Goal: Task Accomplishment & Management: Complete application form

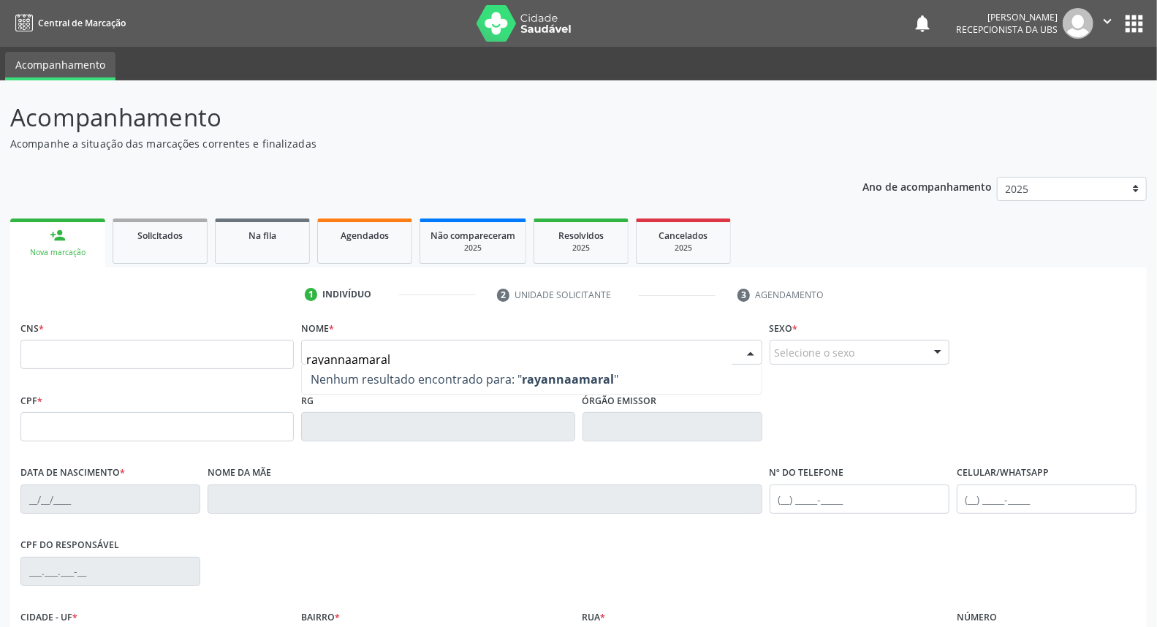
click at [349, 360] on input "rayannaamaral" at bounding box center [518, 359] width 425 height 29
click at [402, 361] on input "rayanna amaral" at bounding box center [518, 359] width 425 height 29
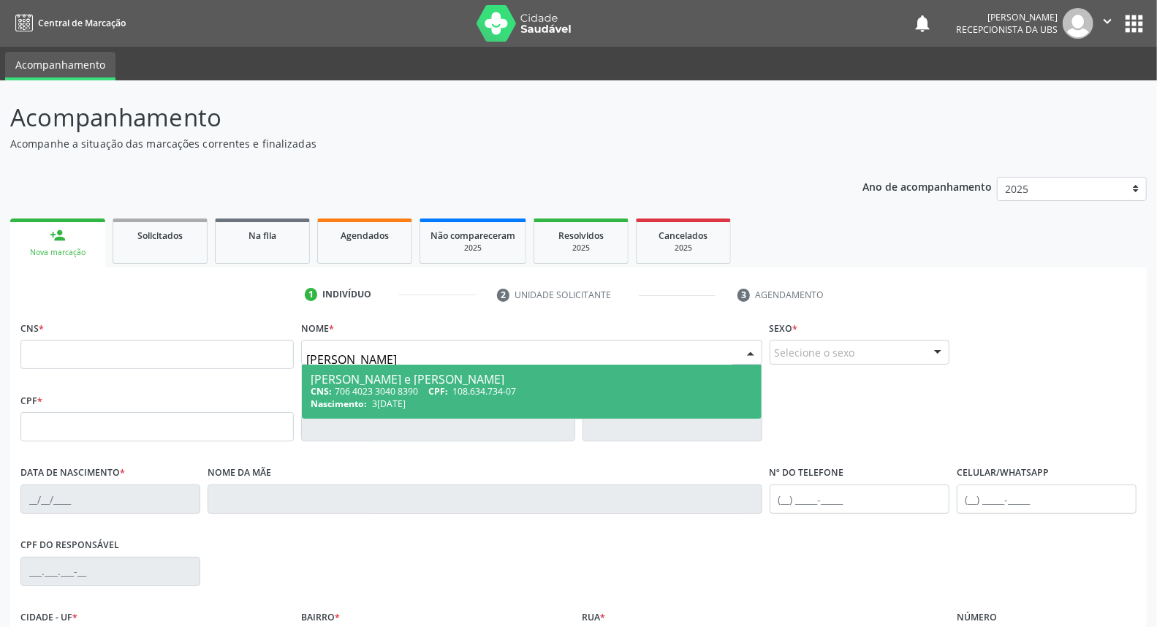
type input "rayanna amaral"
click at [412, 392] on div "CNS: 706 4023 3040 8390 CPF: 108.634.734-07" at bounding box center [532, 391] width 442 height 12
type input "706 4023 3040 8390"
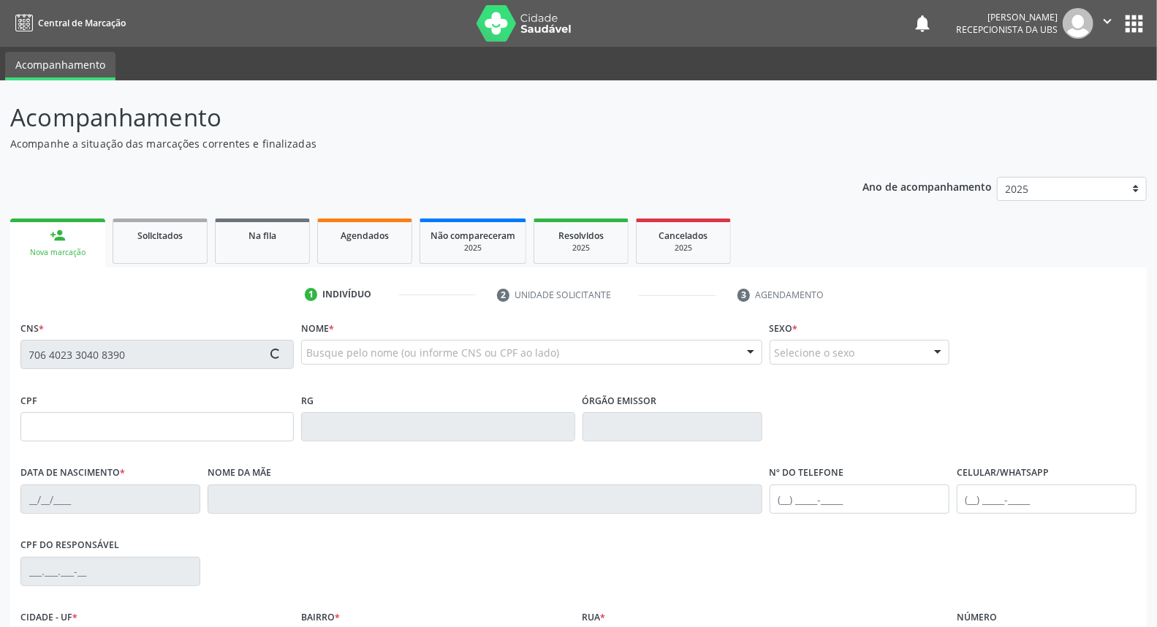
type input "108.634.734-07"
type input "30/05/1994"
type input "Maria Lucineide Amaral Valoes"
type input "(87) 99999-9999"
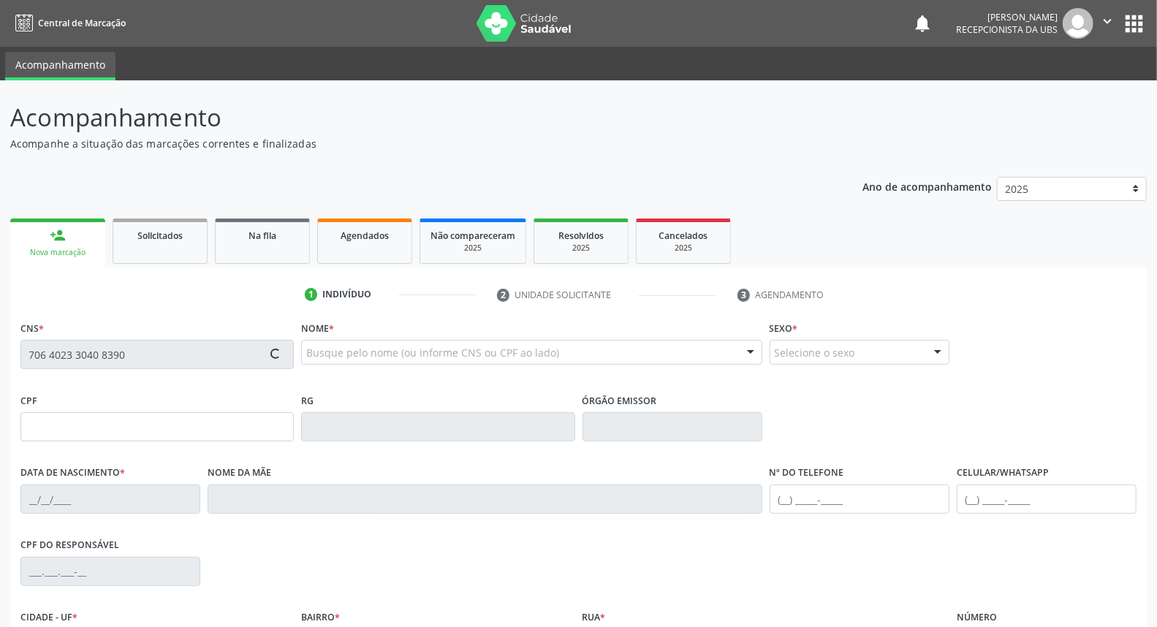
type input "265"
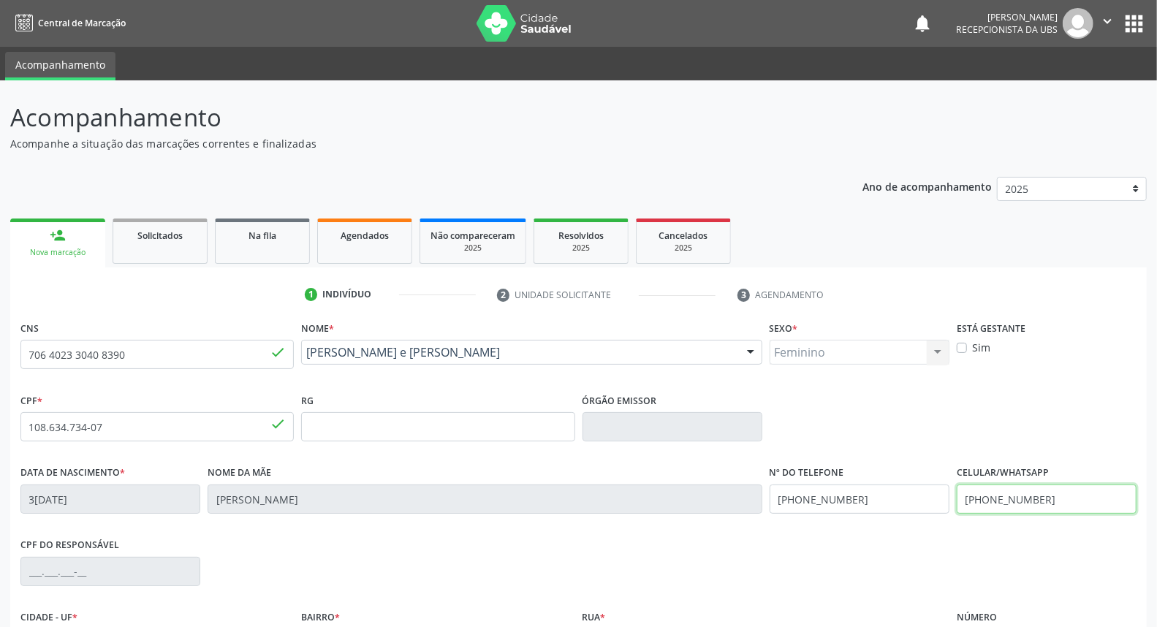
click at [1050, 499] on input "(87) 99999-9999" at bounding box center [1047, 499] width 180 height 29
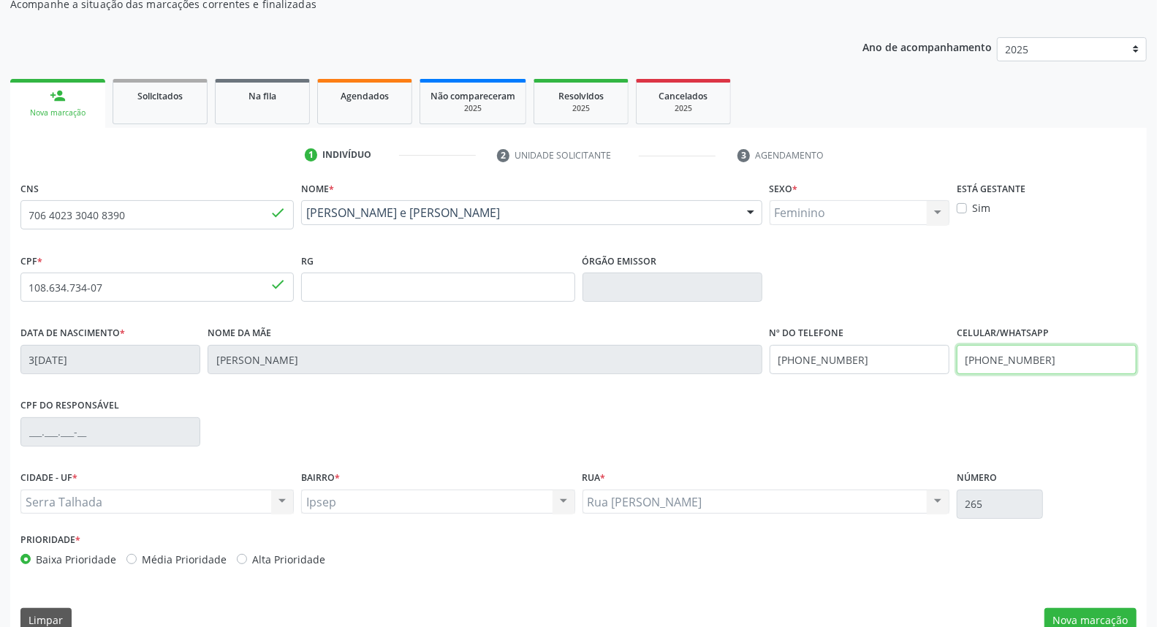
scroll to position [162, 0]
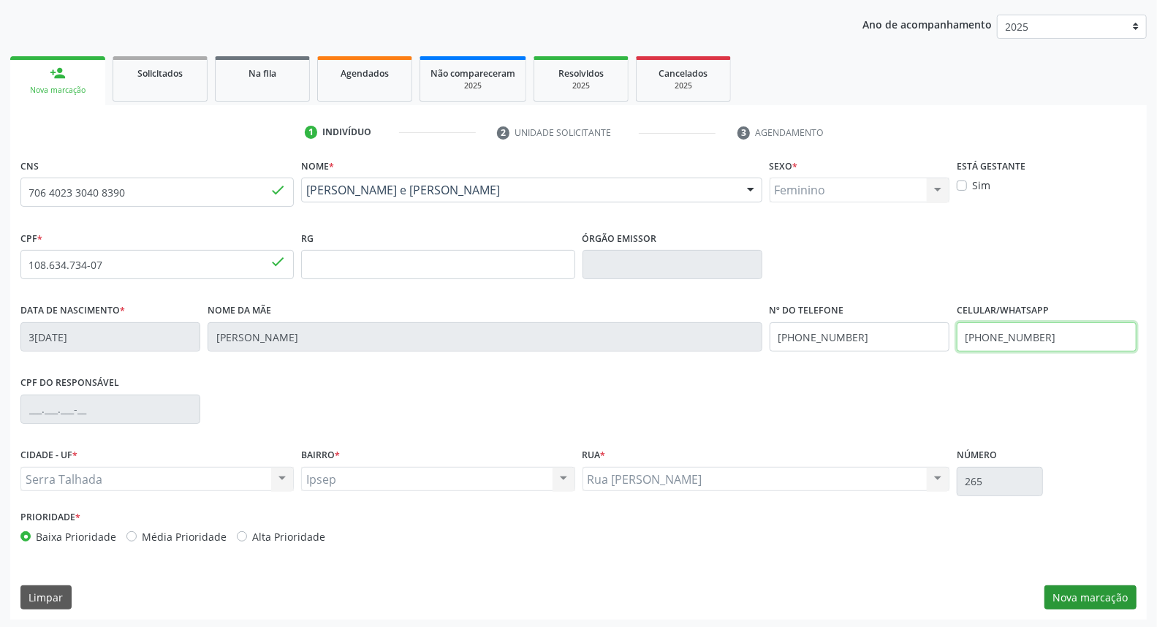
type input "(87) 99939-0369"
click at [1094, 597] on button "Nova marcação" at bounding box center [1091, 598] width 92 height 25
click at [0, 0] on button "Próximo" at bounding box center [0, 0] width 0 height 0
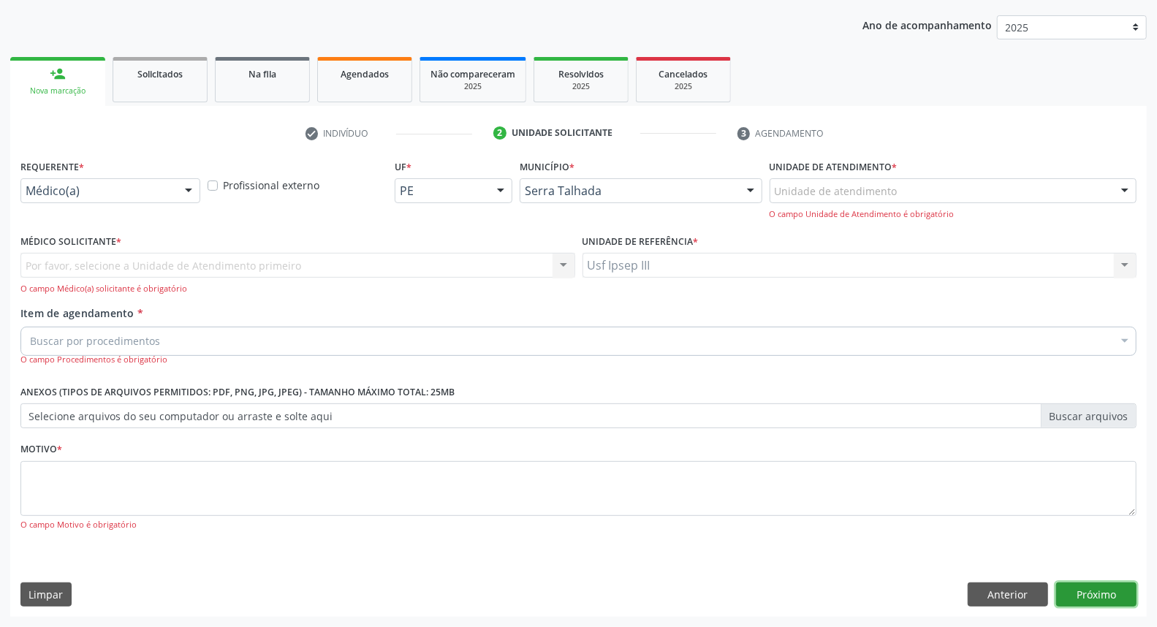
scroll to position [96, 0]
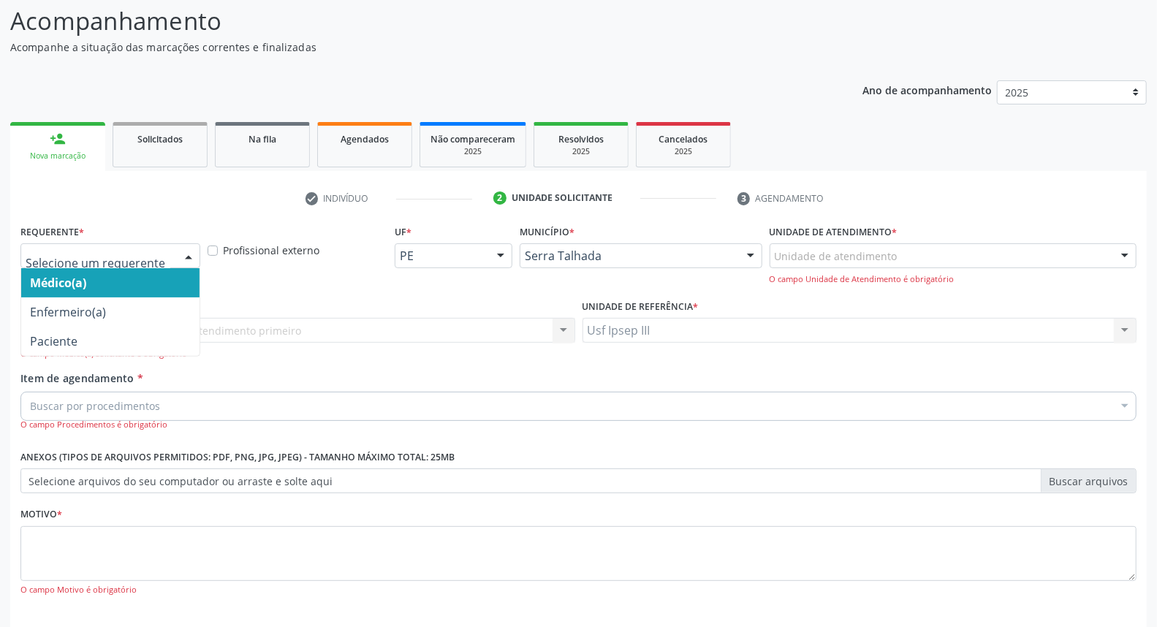
click at [186, 258] on div at bounding box center [189, 256] width 22 height 25
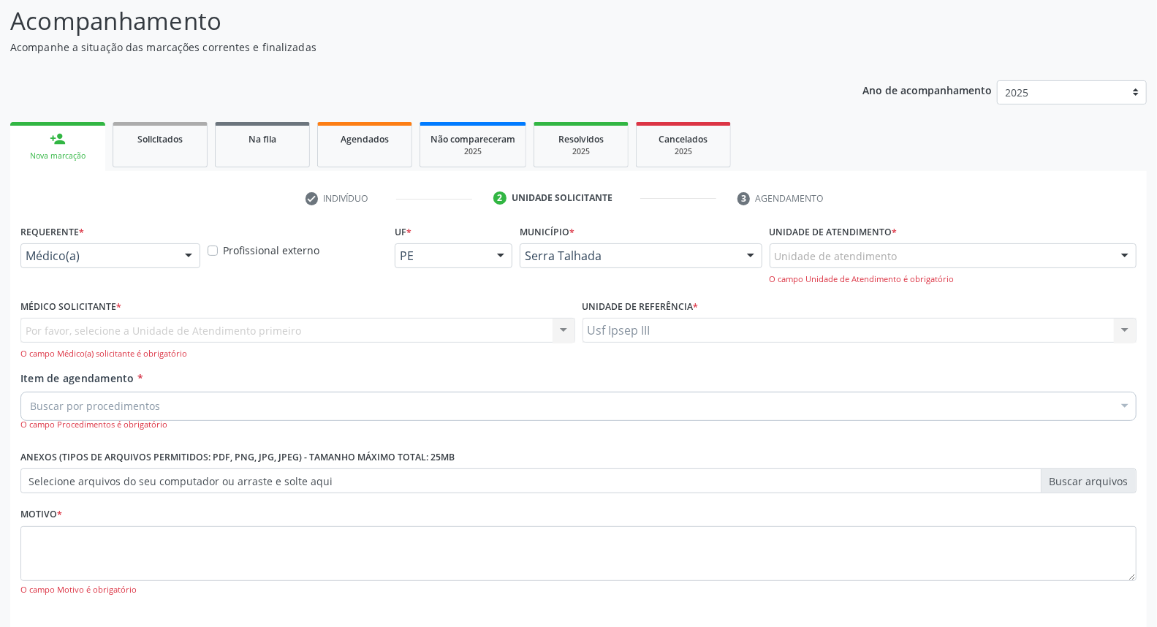
click at [191, 251] on div at bounding box center [189, 256] width 22 height 25
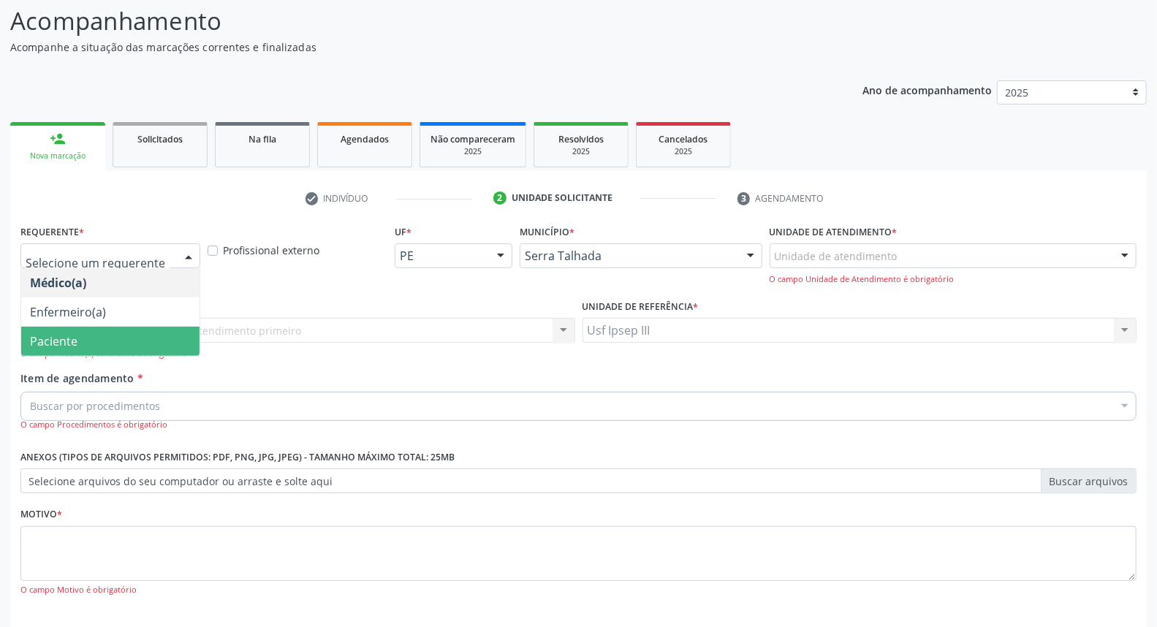
click at [139, 348] on span "Paciente" at bounding box center [110, 341] width 178 height 29
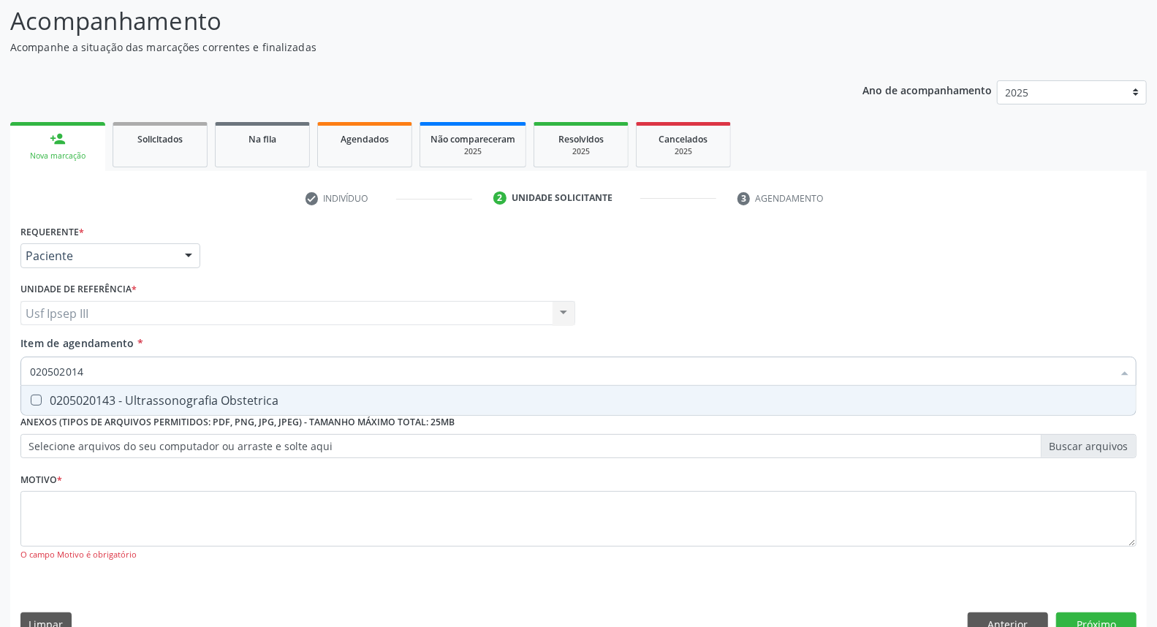
type input "0205020143"
click at [167, 398] on div "0205020143 - Ultrassonografia Obstetrica" at bounding box center [578, 401] width 1097 height 12
checkbox Obstetrica "true"
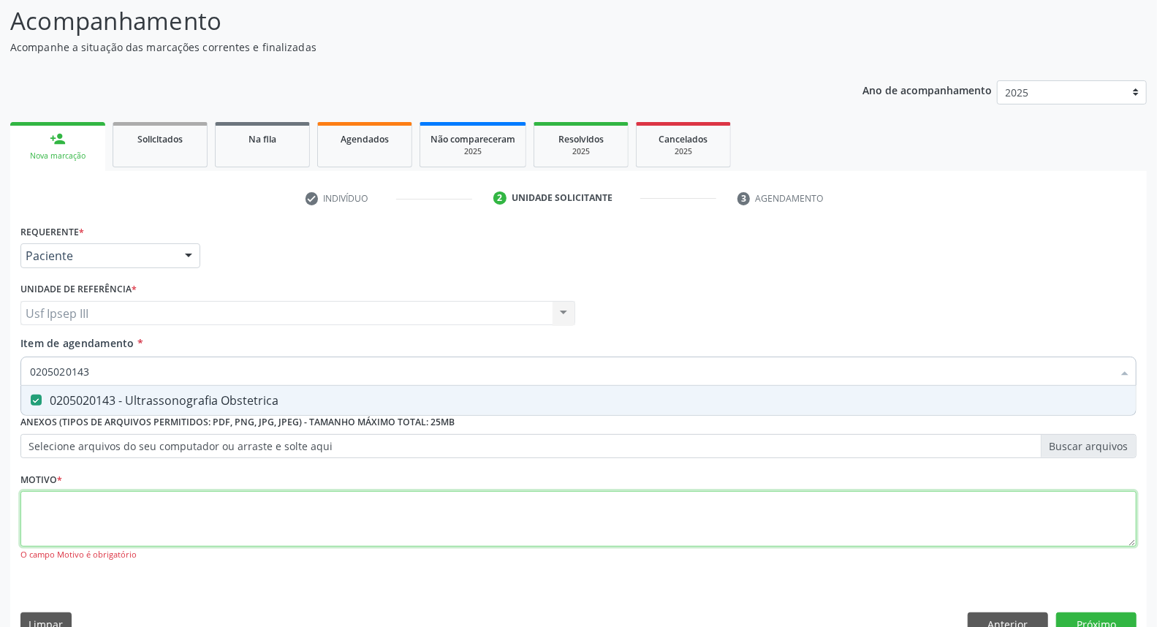
click at [173, 499] on div "Requerente * Paciente Médico(a) Enfermeiro(a) Paciente Nenhum resultado encontr…" at bounding box center [578, 401] width 1116 height 361
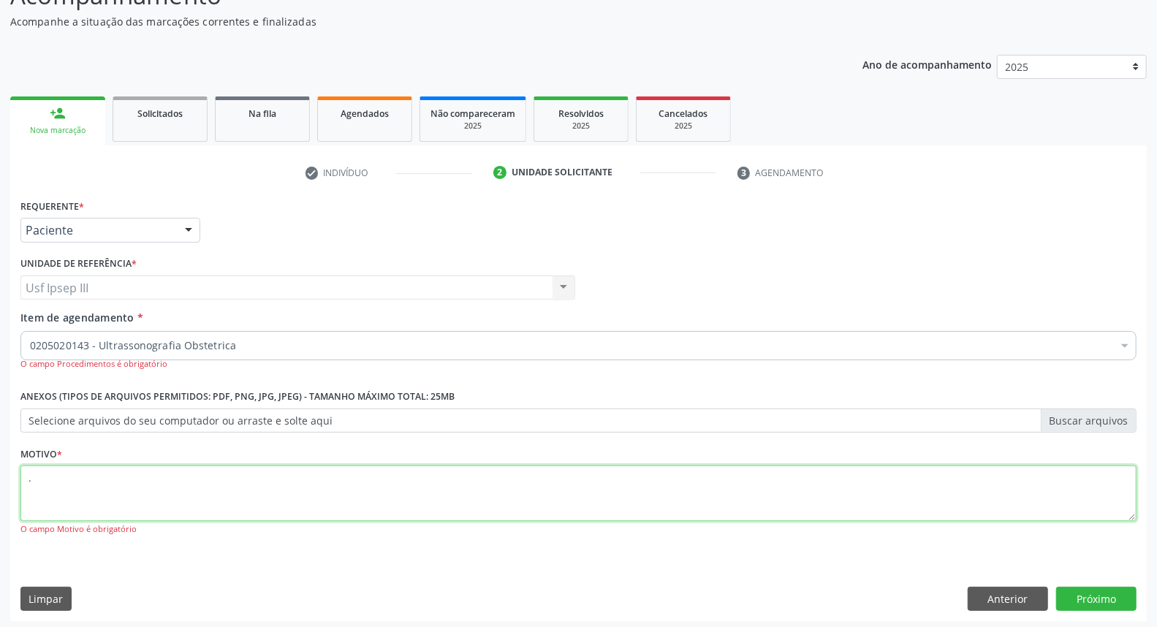
scroll to position [126, 0]
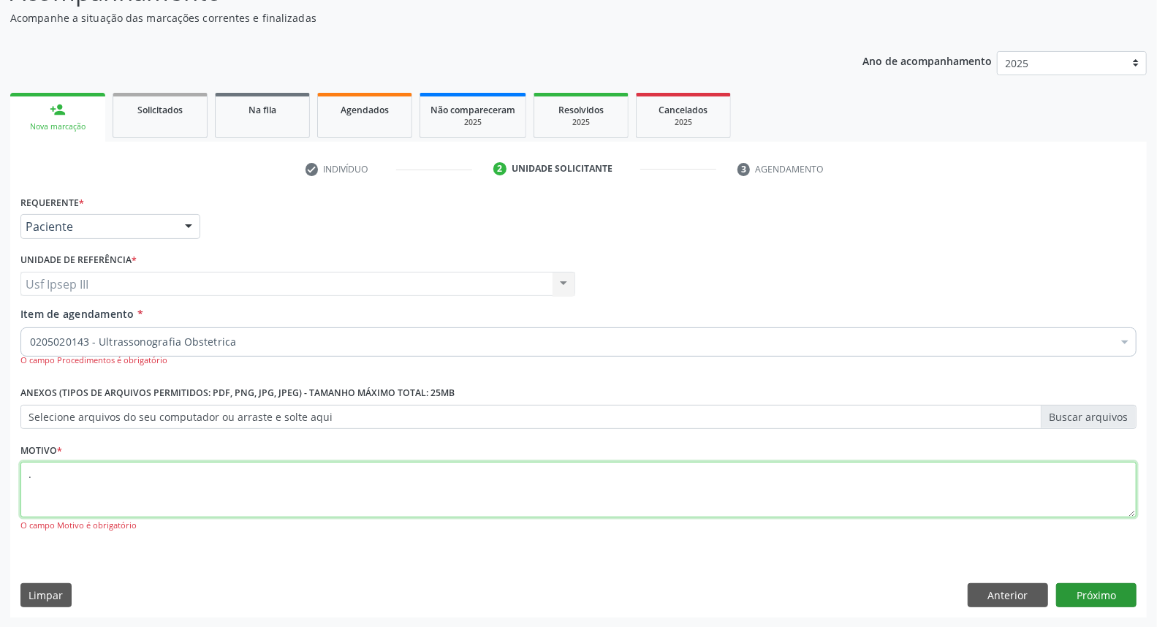
type textarea "."
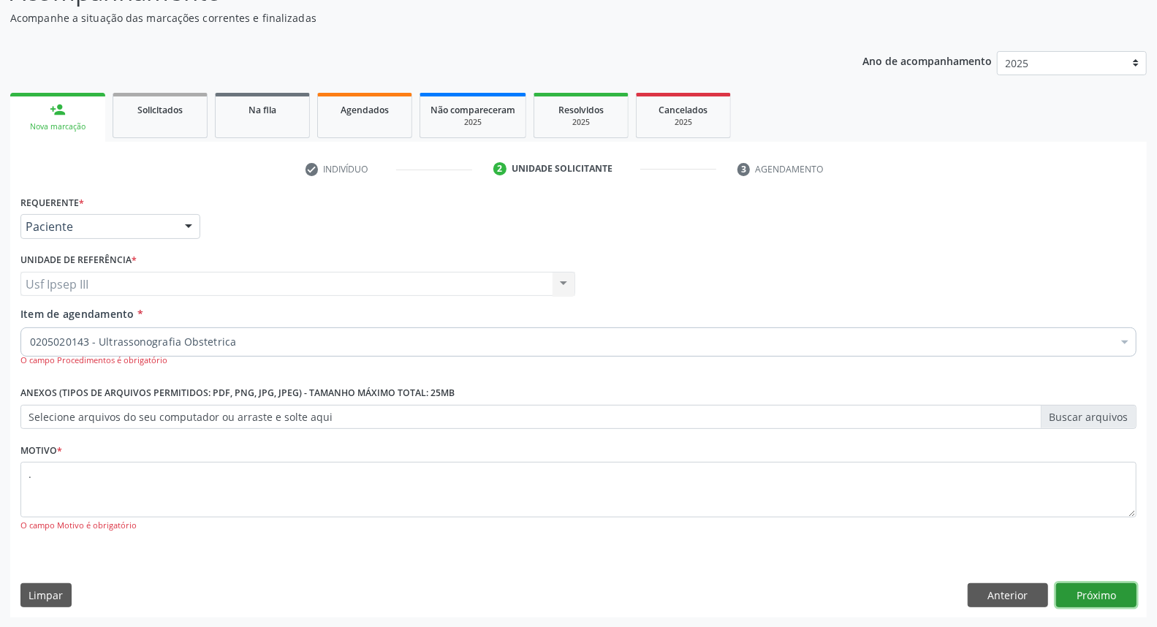
click at [1104, 599] on button "Próximo" at bounding box center [1096, 595] width 80 height 25
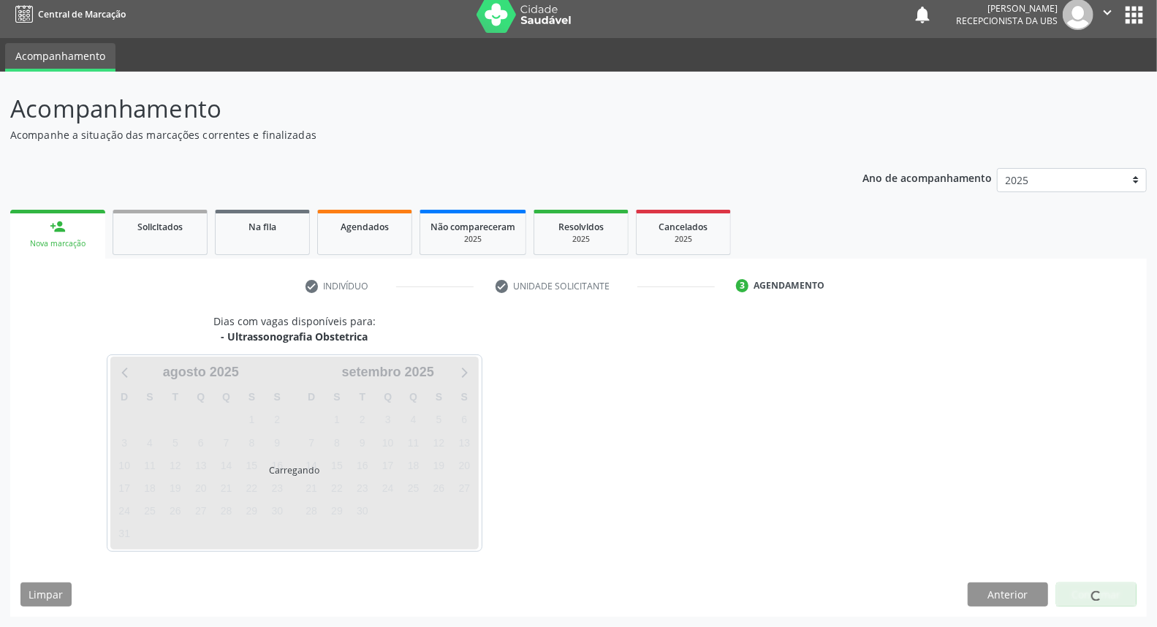
scroll to position [8, 0]
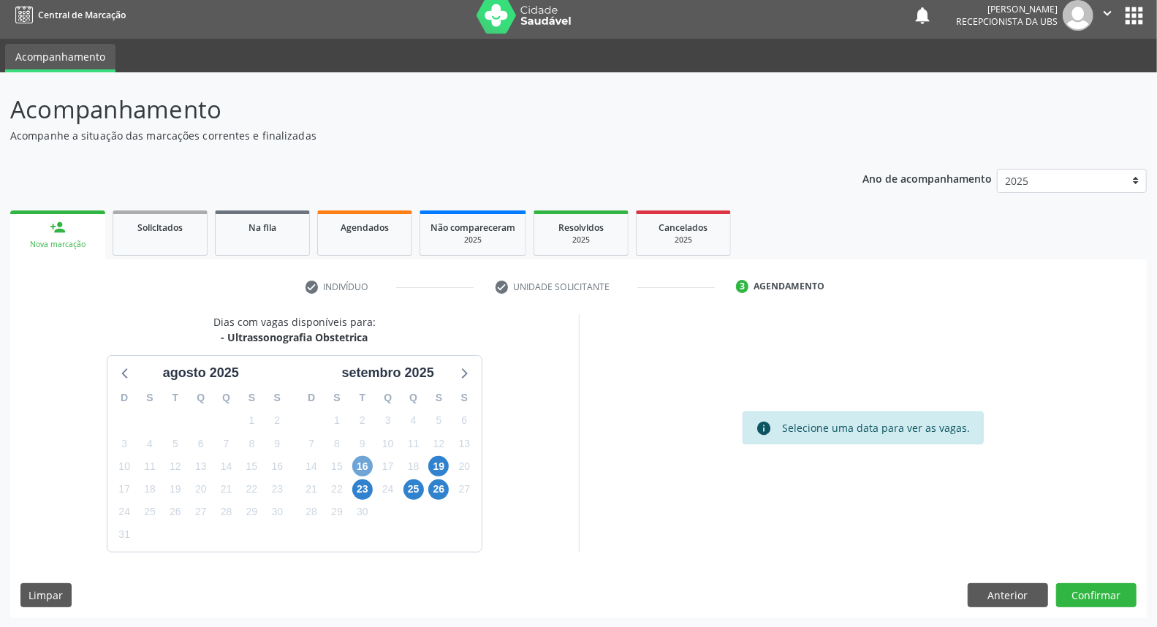
click at [371, 466] on span "16" at bounding box center [362, 466] width 20 height 20
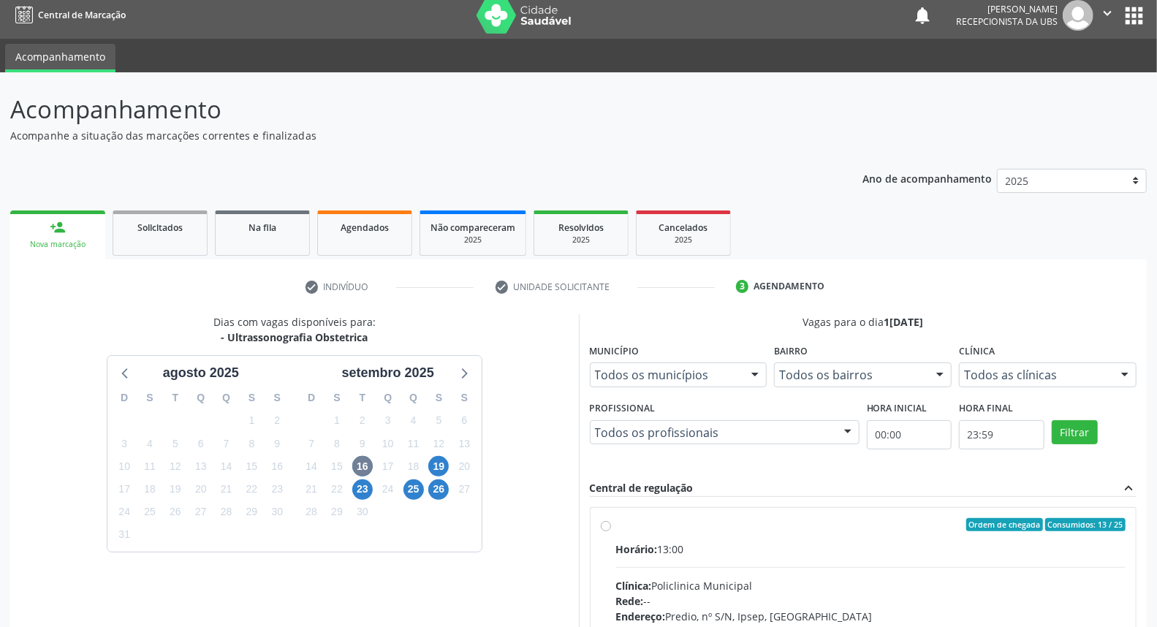
click at [807, 580] on div "Clínica: Policlinica Municipal" at bounding box center [871, 585] width 510 height 15
click at [611, 531] on input "Ordem de chegada Consumidos: 13 / 25 Horário: 13:00 Clínica: Policlinica Munici…" at bounding box center [606, 524] width 10 height 13
radio input "true"
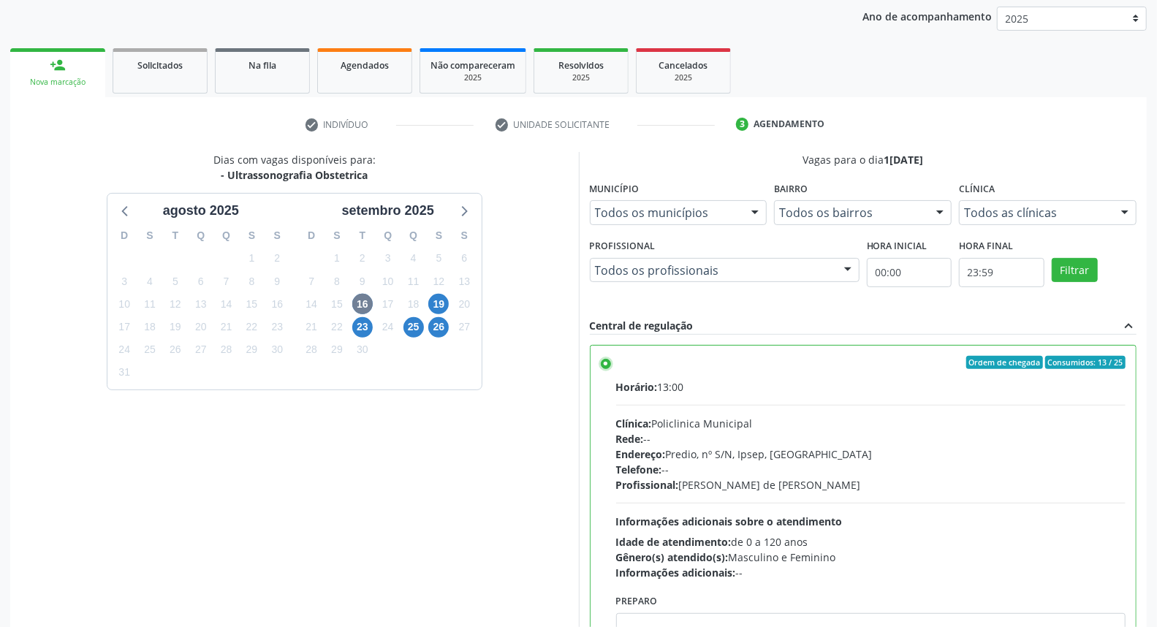
scroll to position [245, 0]
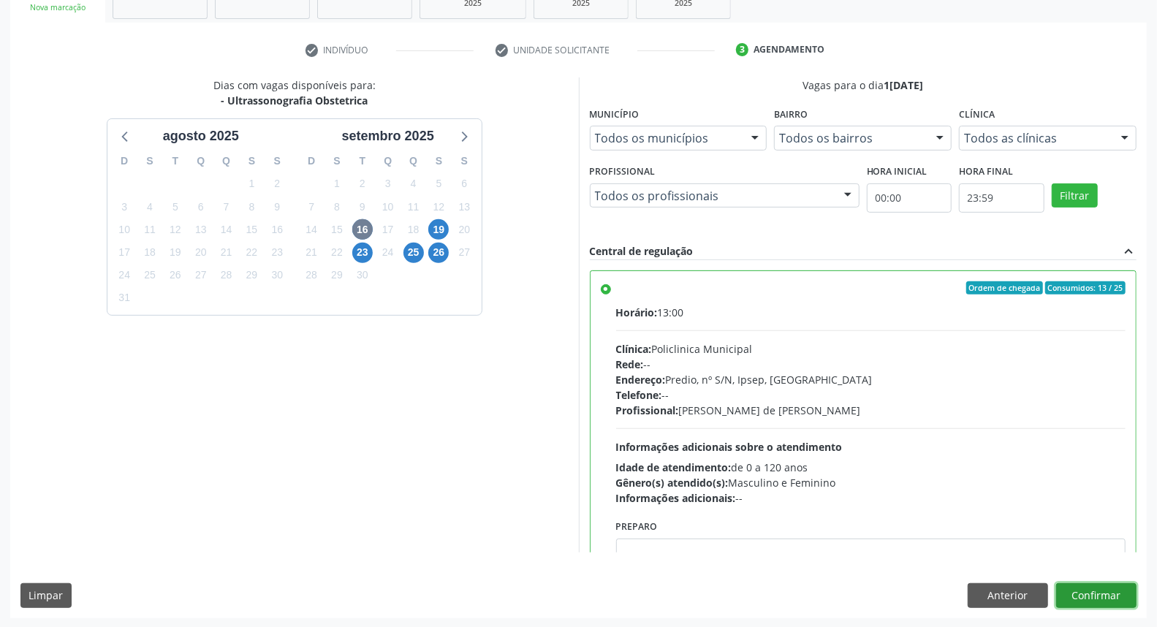
click at [1108, 596] on button "Confirmar" at bounding box center [1096, 595] width 80 height 25
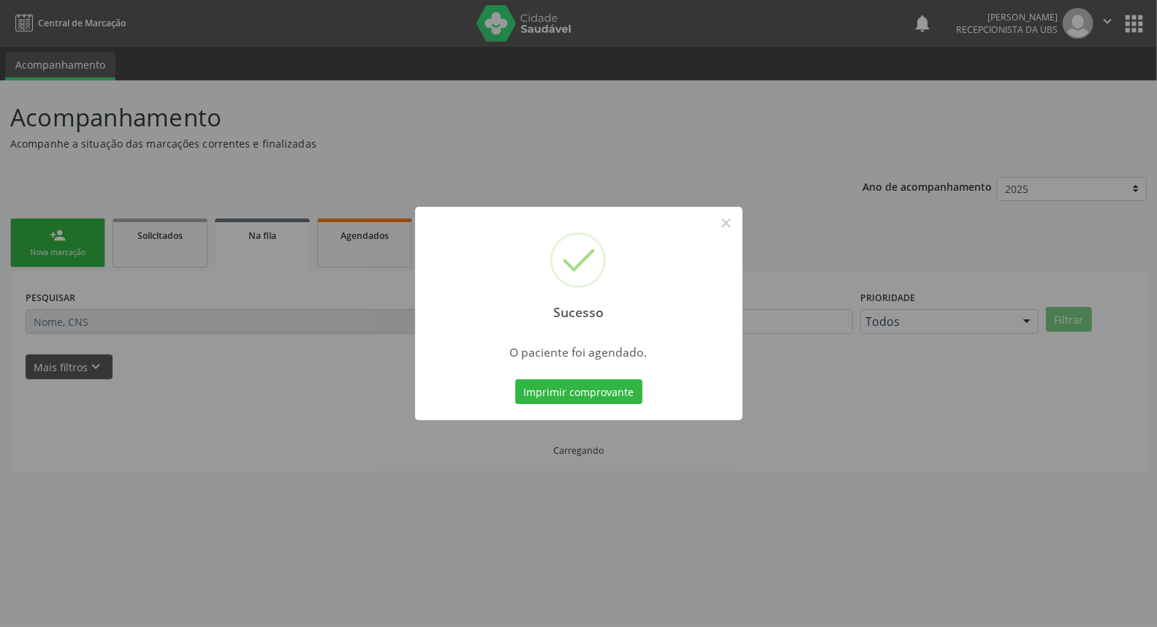
scroll to position [0, 0]
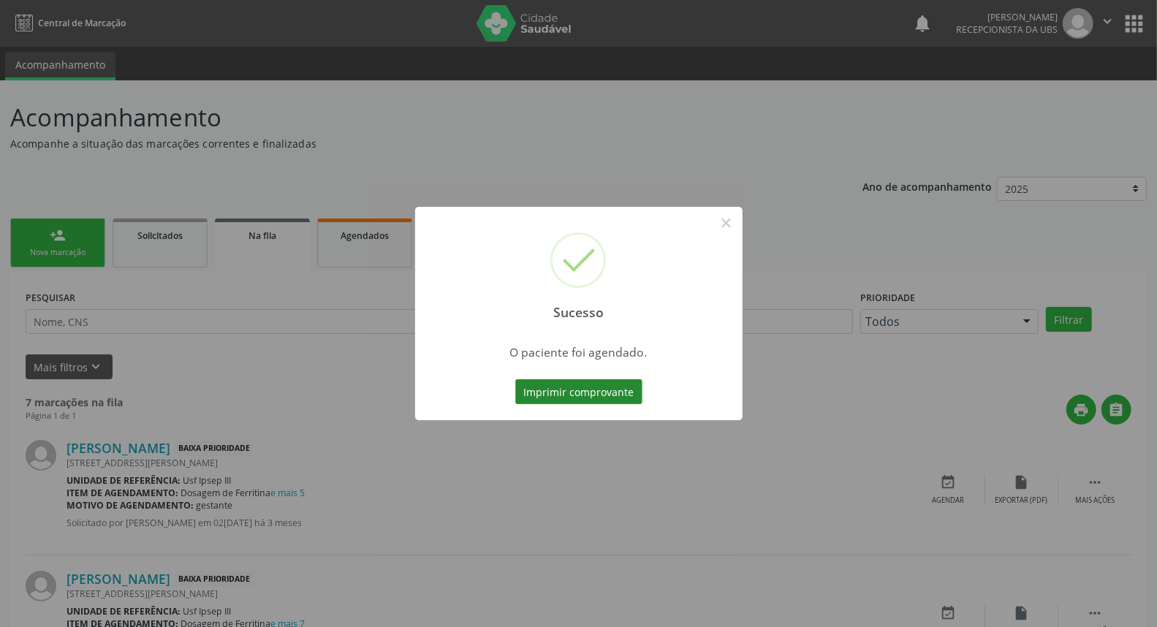
click at [590, 404] on button "Imprimir comprovante" at bounding box center [578, 391] width 127 height 25
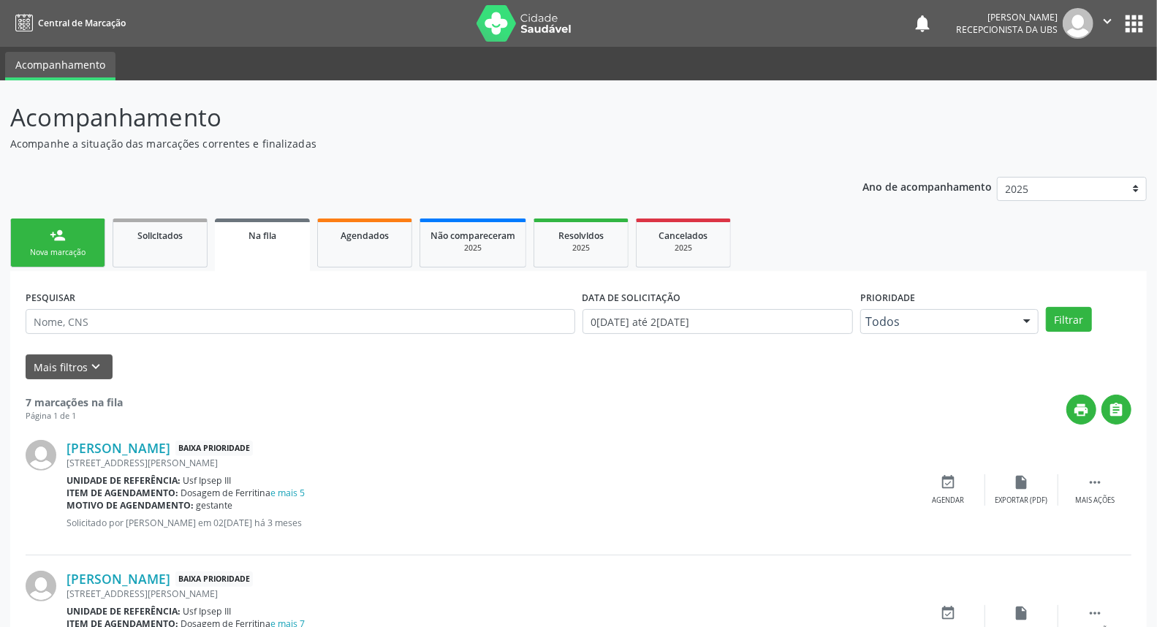
click at [60, 251] on div "Nova marcação" at bounding box center [57, 252] width 73 height 11
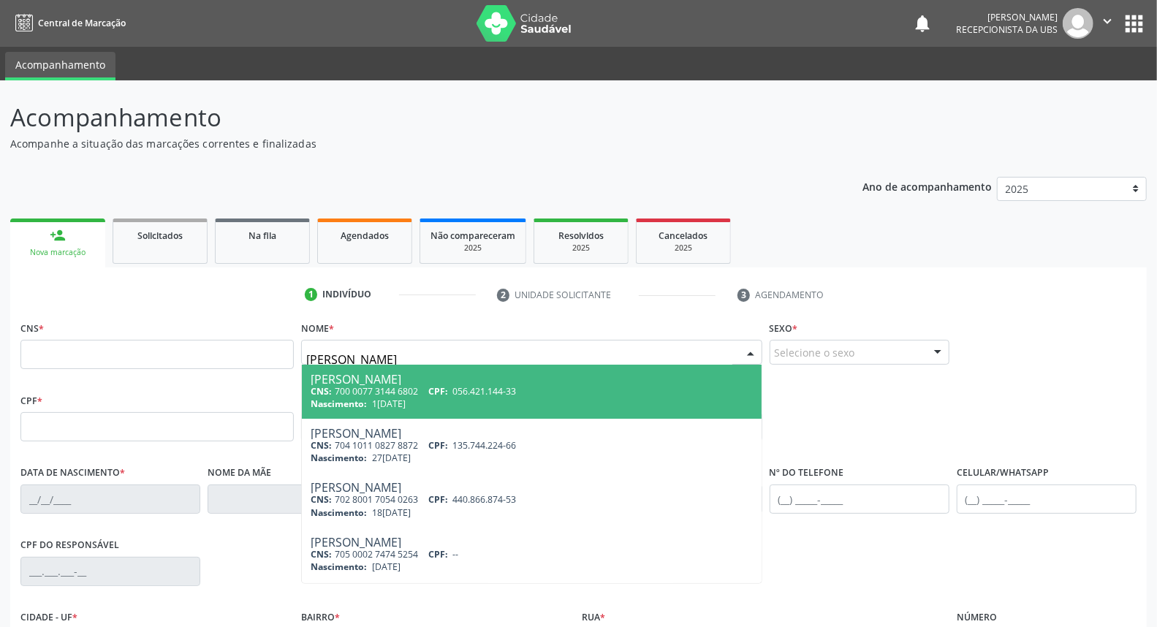
type input "katia micille"
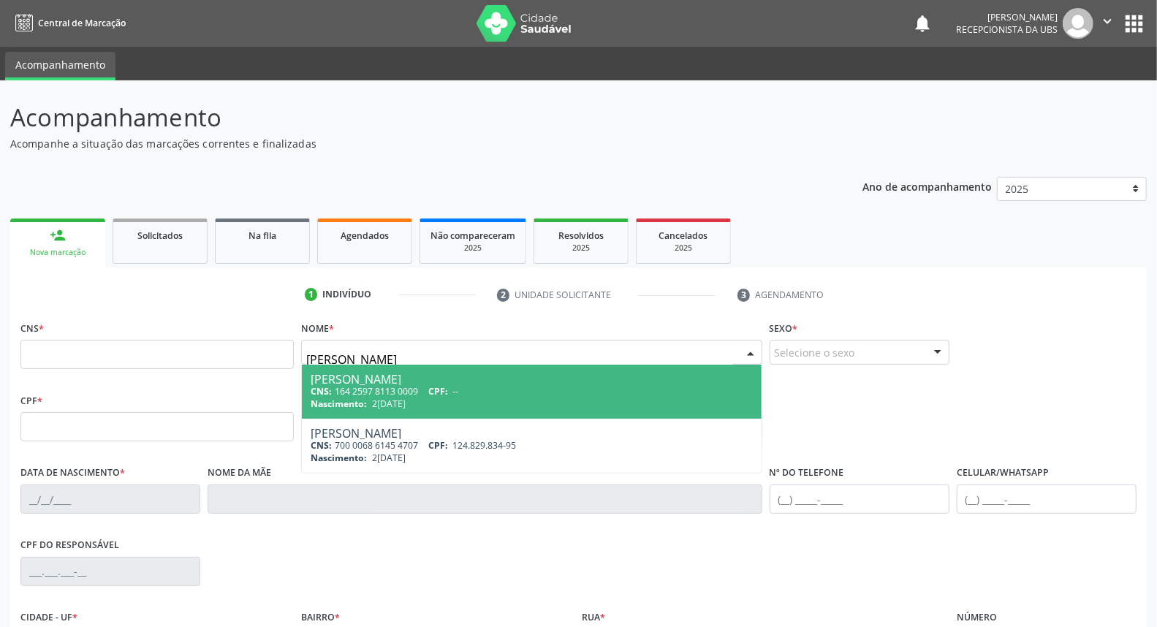
click at [348, 381] on div "Katia Micilleny Xavier Diniz" at bounding box center [532, 380] width 442 height 12
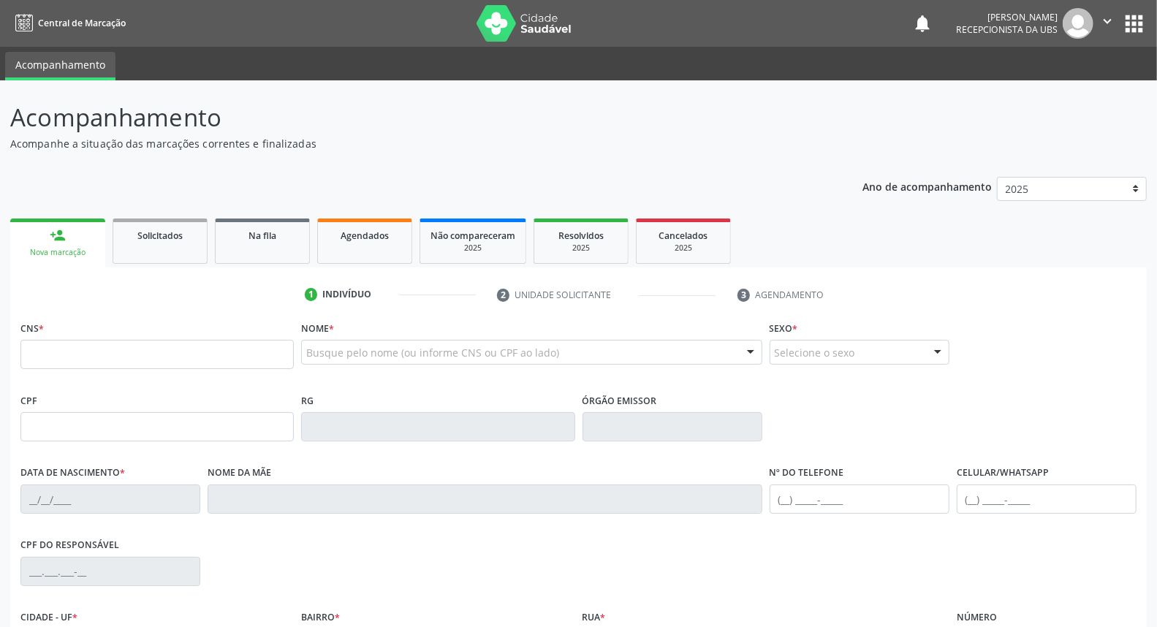
type input "164 2597 8113 0009"
type input "26/03/1999"
type input "Marli Xavier de Sa Diniz"
type input "(87) 99921-7929"
type input "994"
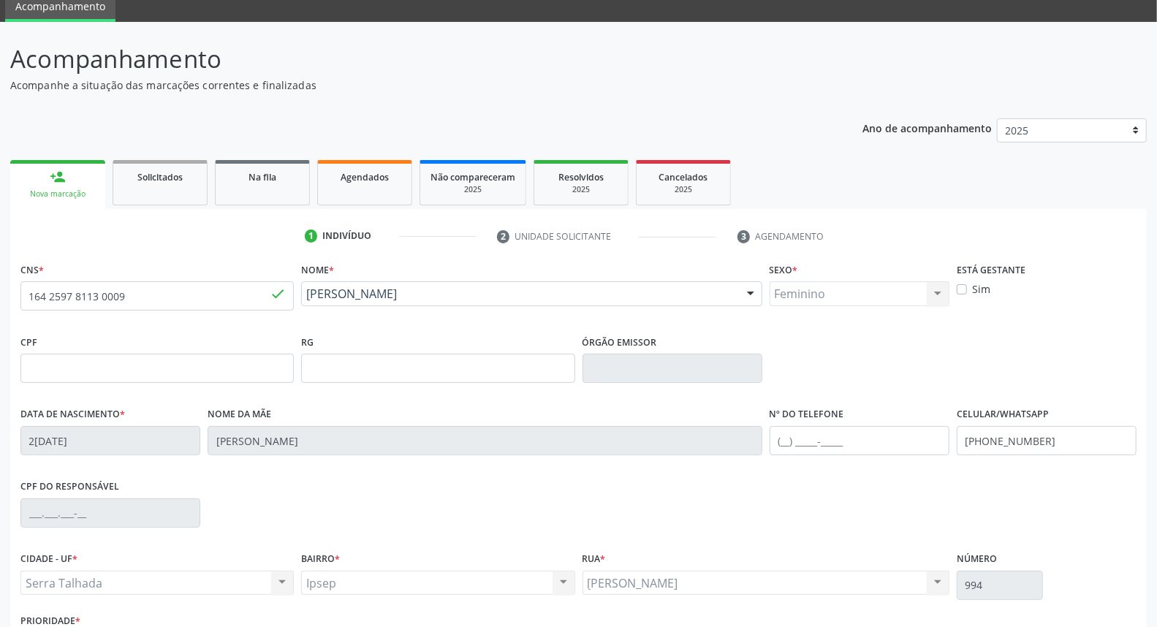
scroll to position [164, 0]
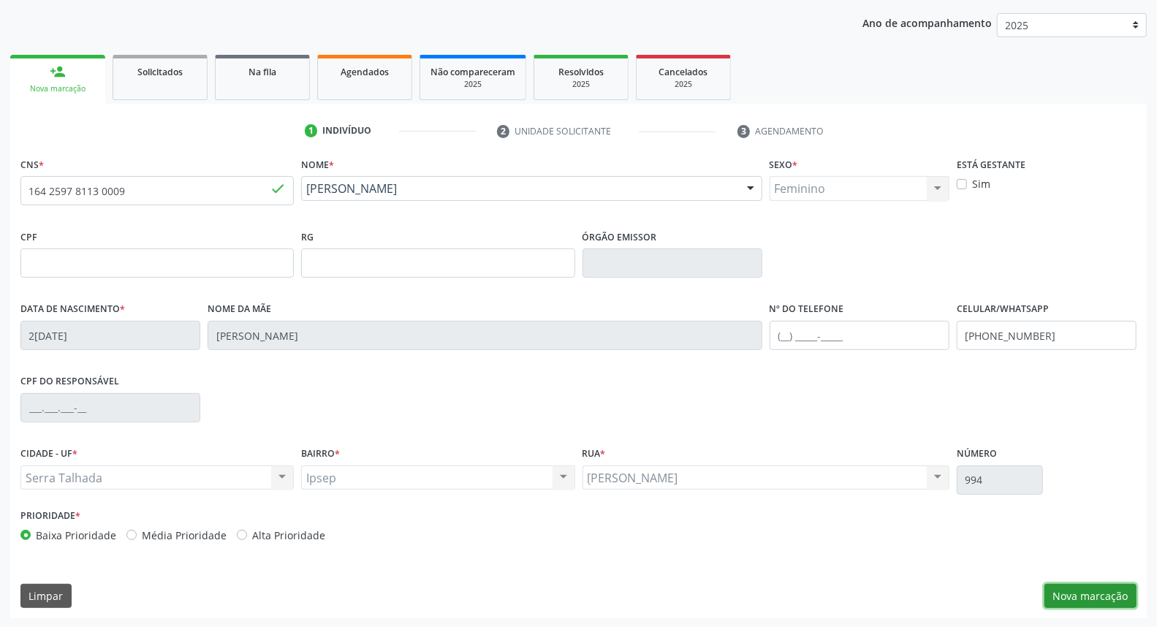
click at [1058, 593] on button "Nova marcação" at bounding box center [1091, 596] width 92 height 25
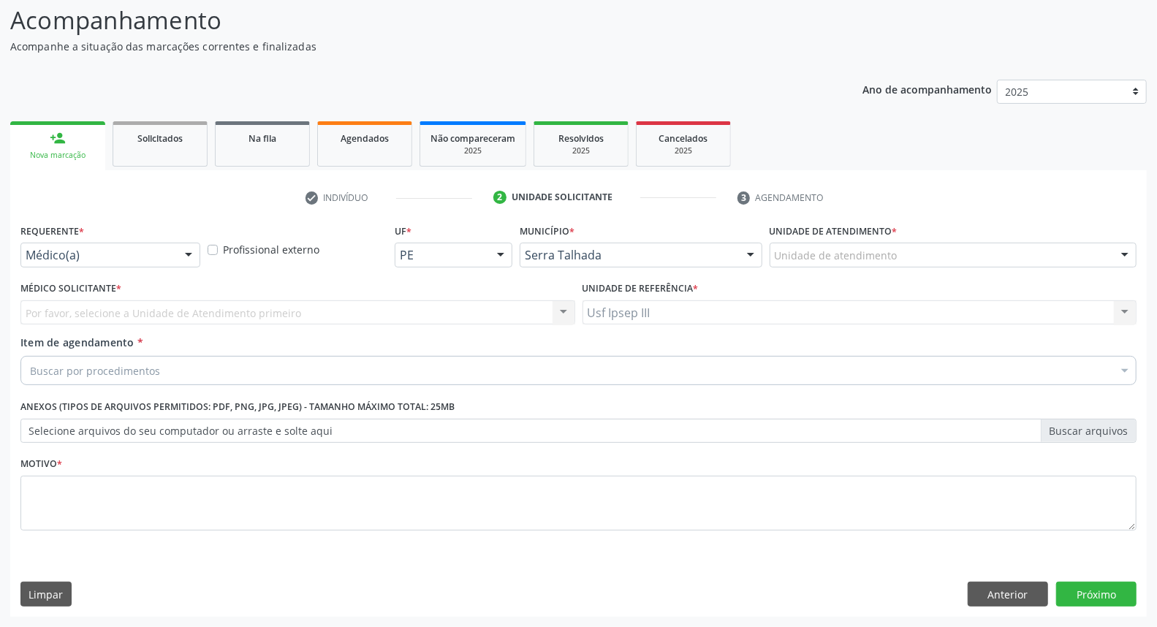
scroll to position [96, 0]
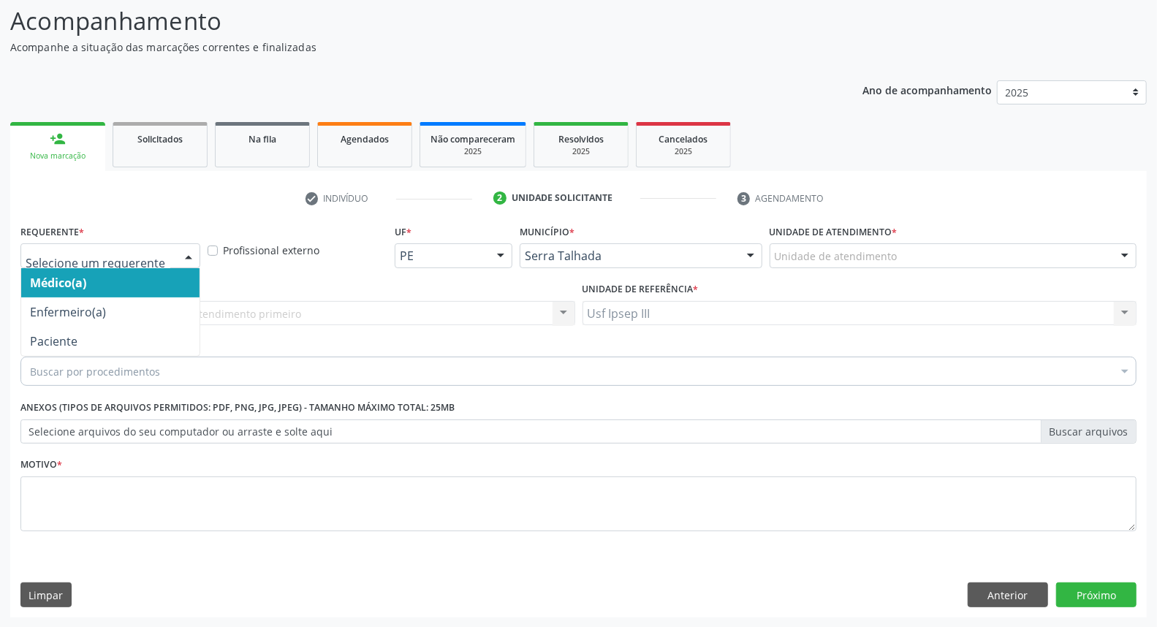
click at [184, 257] on div at bounding box center [189, 256] width 22 height 25
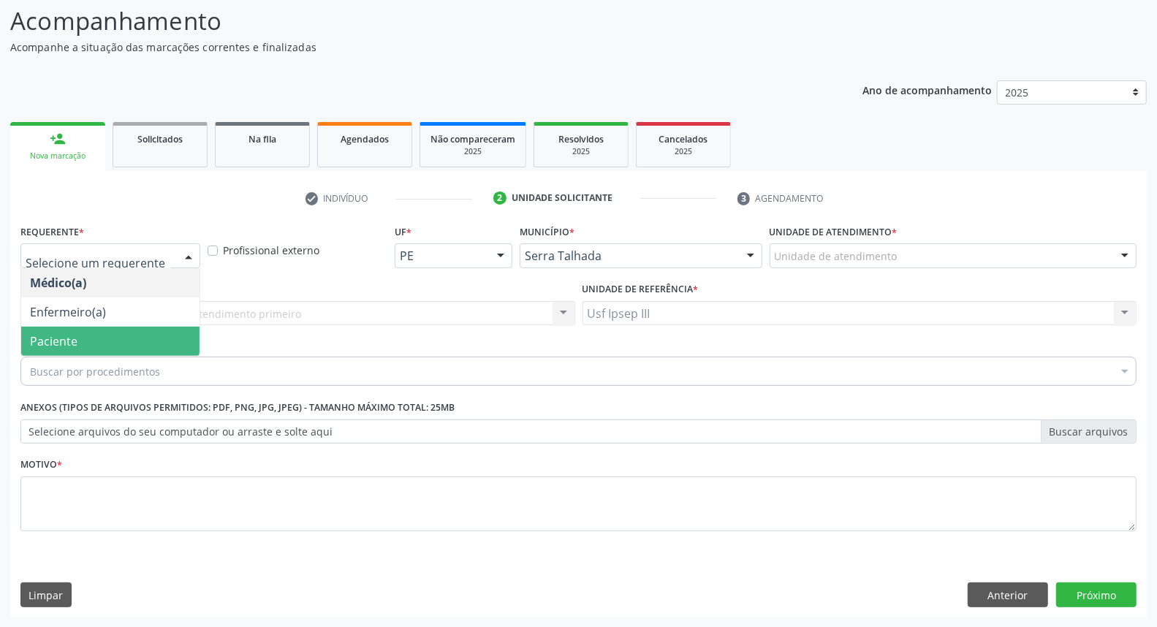
click at [123, 335] on span "Paciente" at bounding box center [110, 341] width 178 height 29
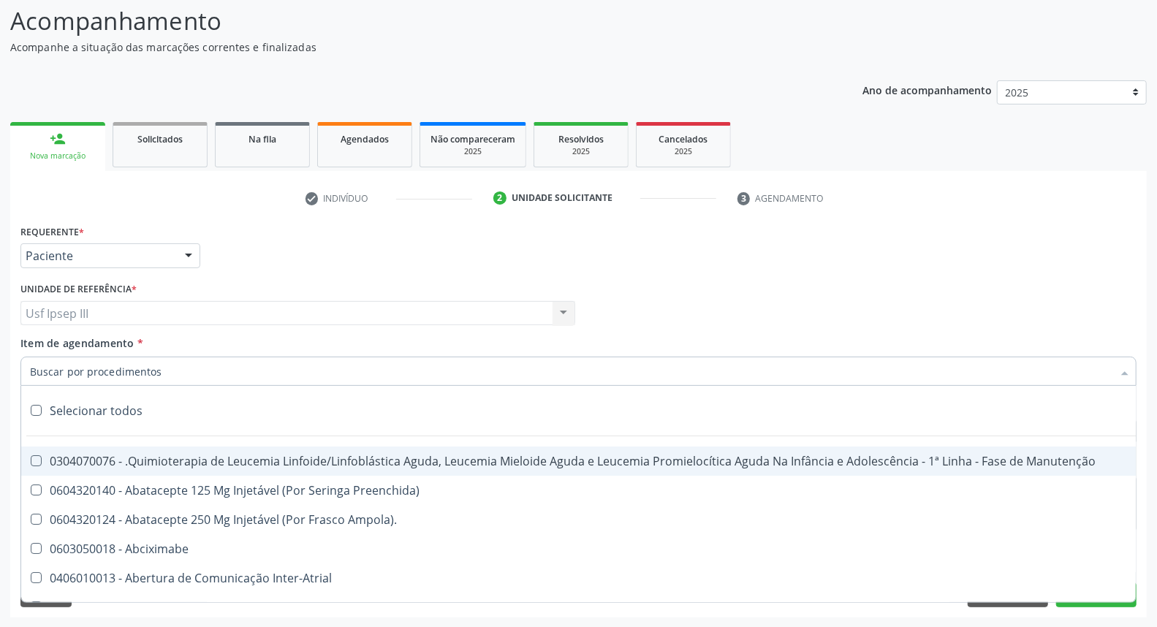
click at [164, 368] on div at bounding box center [578, 371] width 1116 height 29
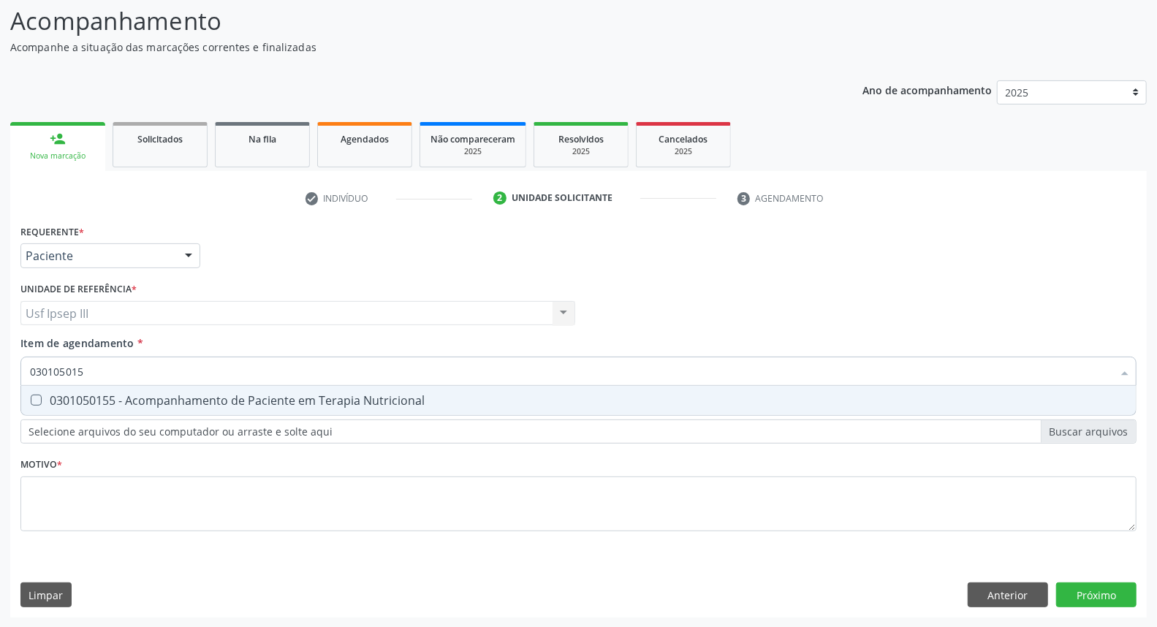
type input "0301050155"
click at [156, 398] on div "0301050155 - Acompanhamento de Paciente em Terapia Nutricional" at bounding box center [578, 401] width 1097 height 12
checkbox Nutricional "true"
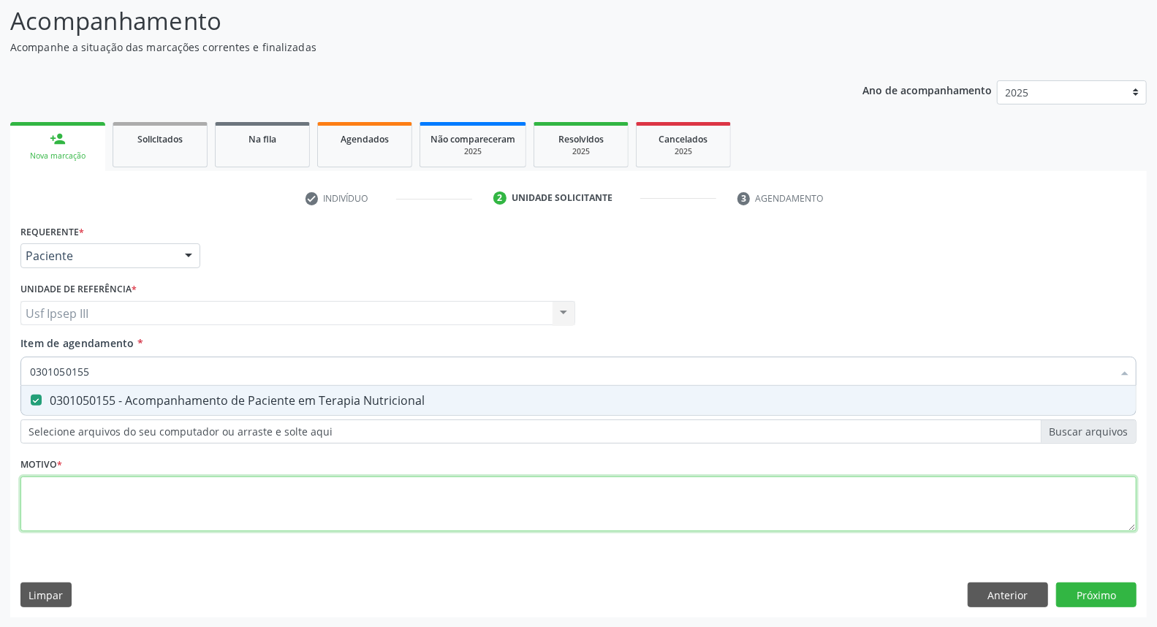
click at [111, 494] on div "Requerente * Paciente Médico(a) Enfermeiro(a) Paciente Nenhum resultado encontr…" at bounding box center [578, 386] width 1116 height 331
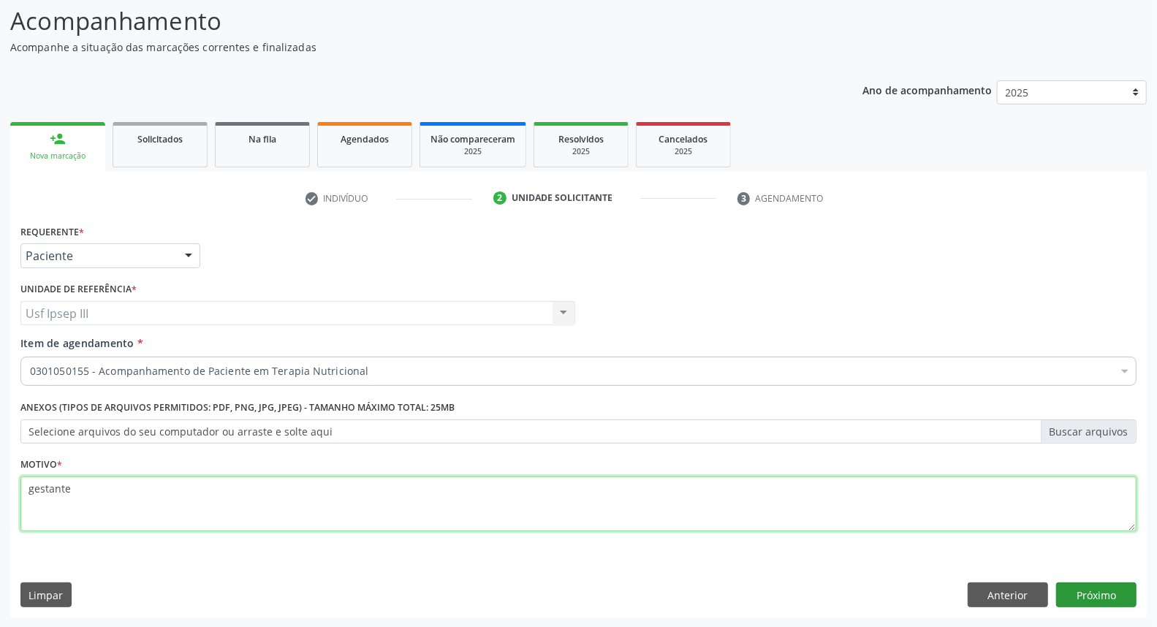
type textarea "gestante"
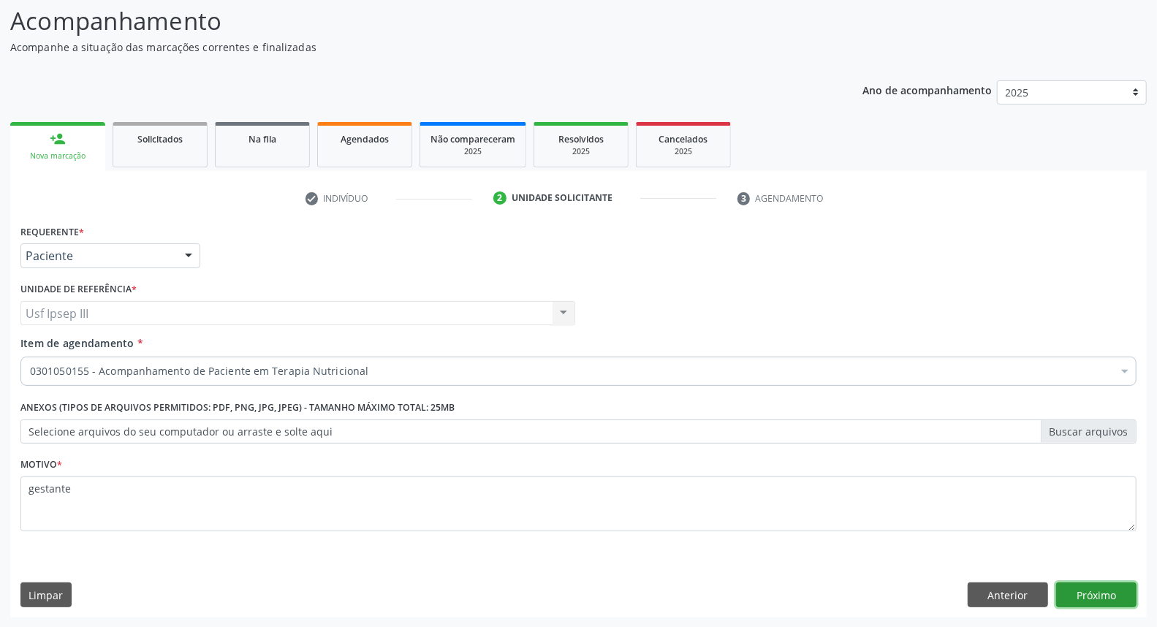
click at [1080, 588] on button "Próximo" at bounding box center [1096, 595] width 80 height 25
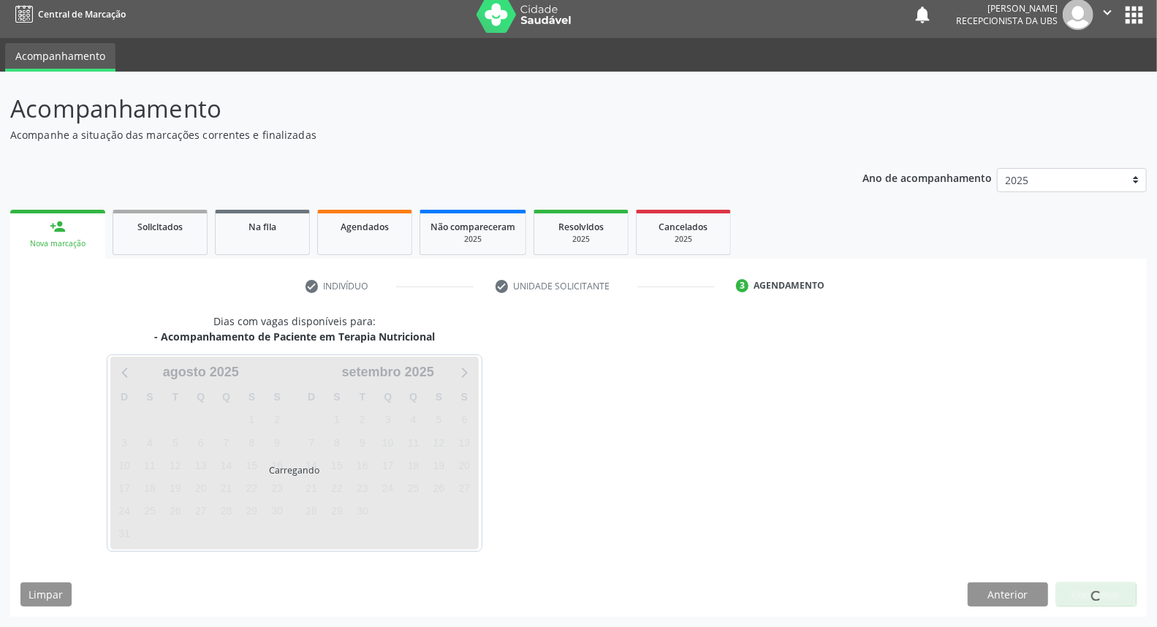
scroll to position [8, 0]
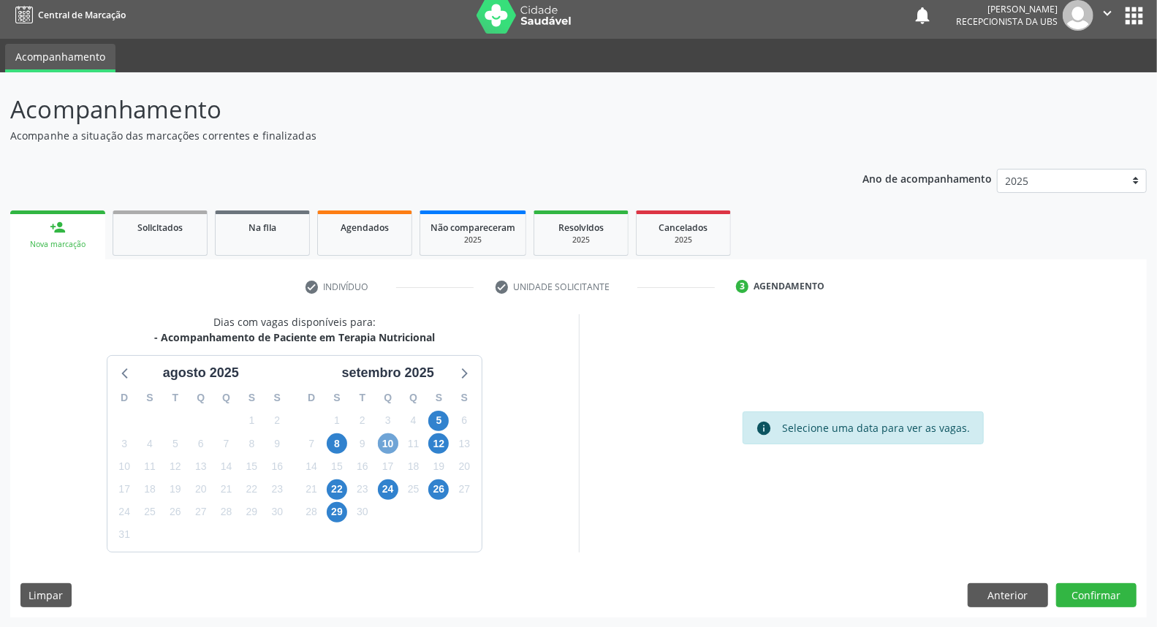
click at [393, 442] on span "10" at bounding box center [388, 443] width 20 height 20
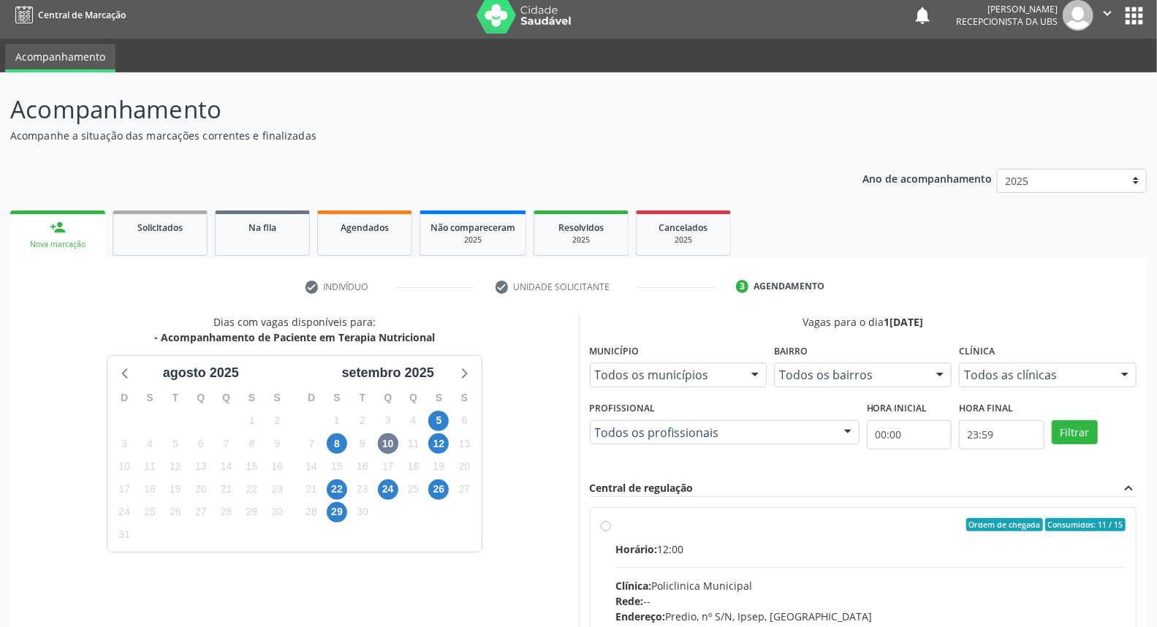
click at [749, 529] on div "Ordem de chegada Consumidos: 11 / 15" at bounding box center [871, 524] width 510 height 13
click at [611, 529] on input "Ordem de chegada Consumidos: 11 / 15 Horário: 12:00 Clínica: Policlinica Munici…" at bounding box center [606, 524] width 10 height 13
radio input "true"
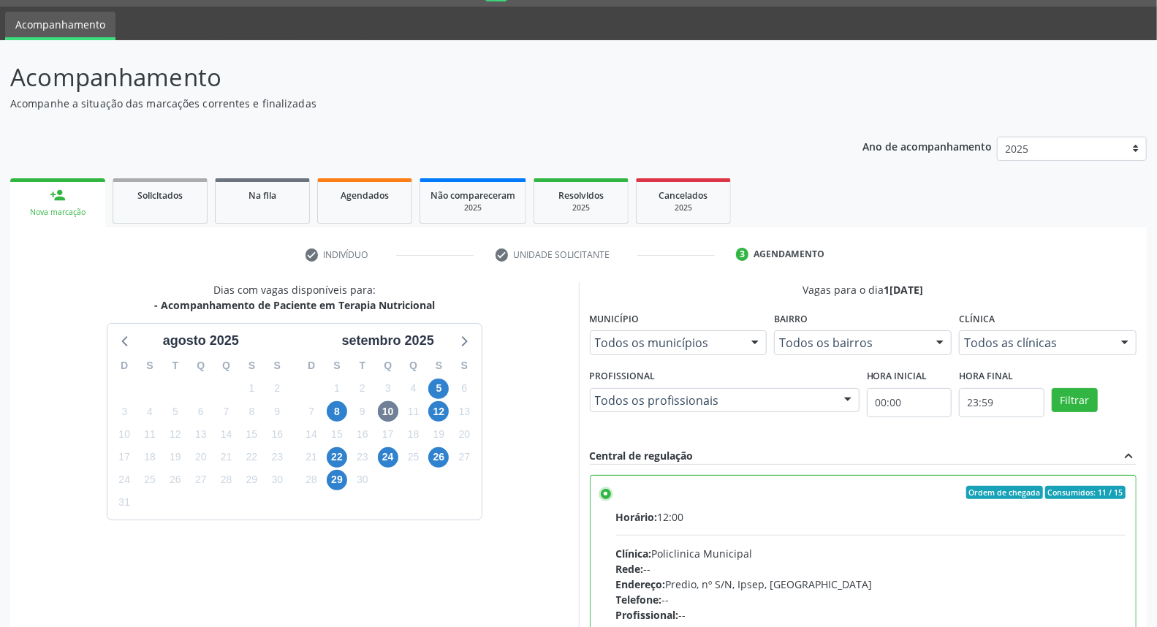
scroll to position [245, 0]
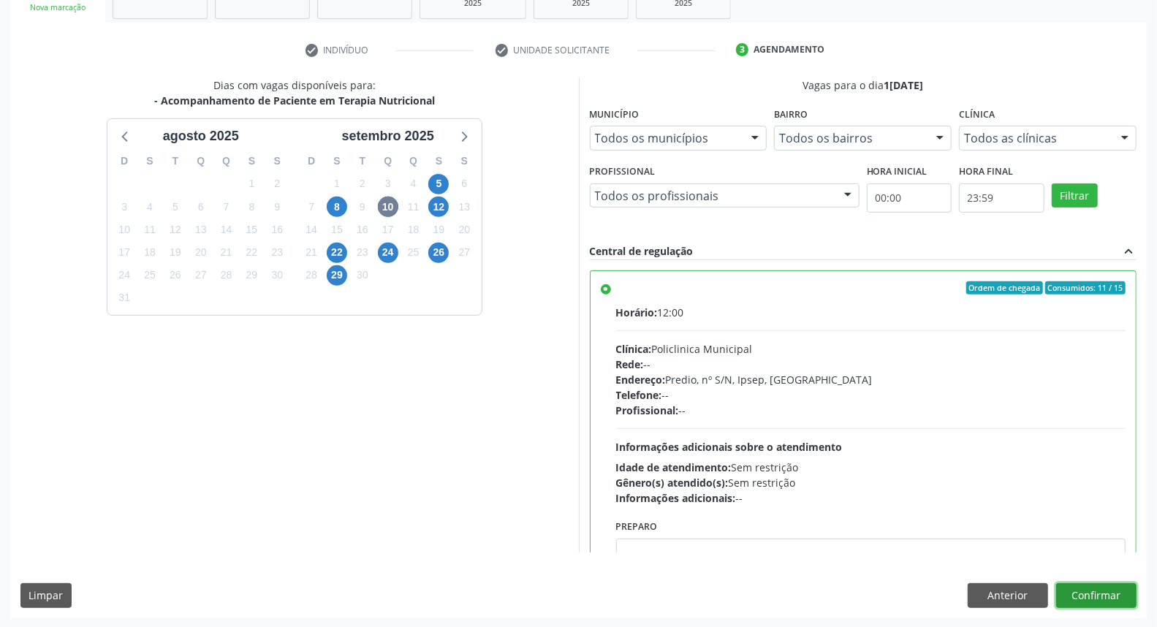
click at [1102, 596] on button "Confirmar" at bounding box center [1096, 595] width 80 height 25
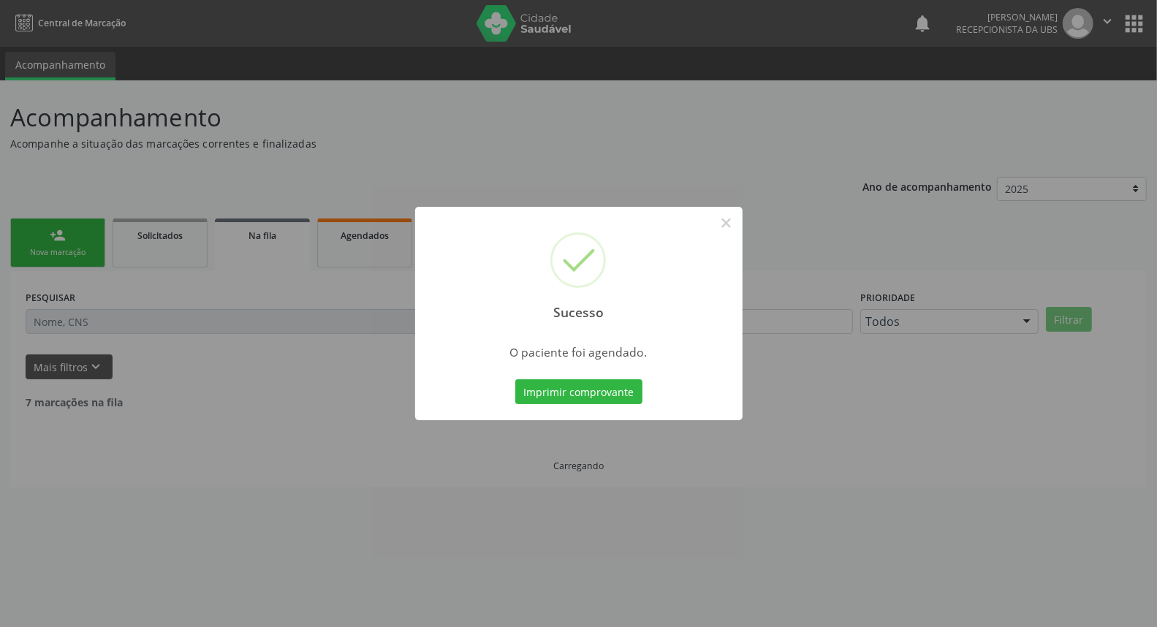
scroll to position [0, 0]
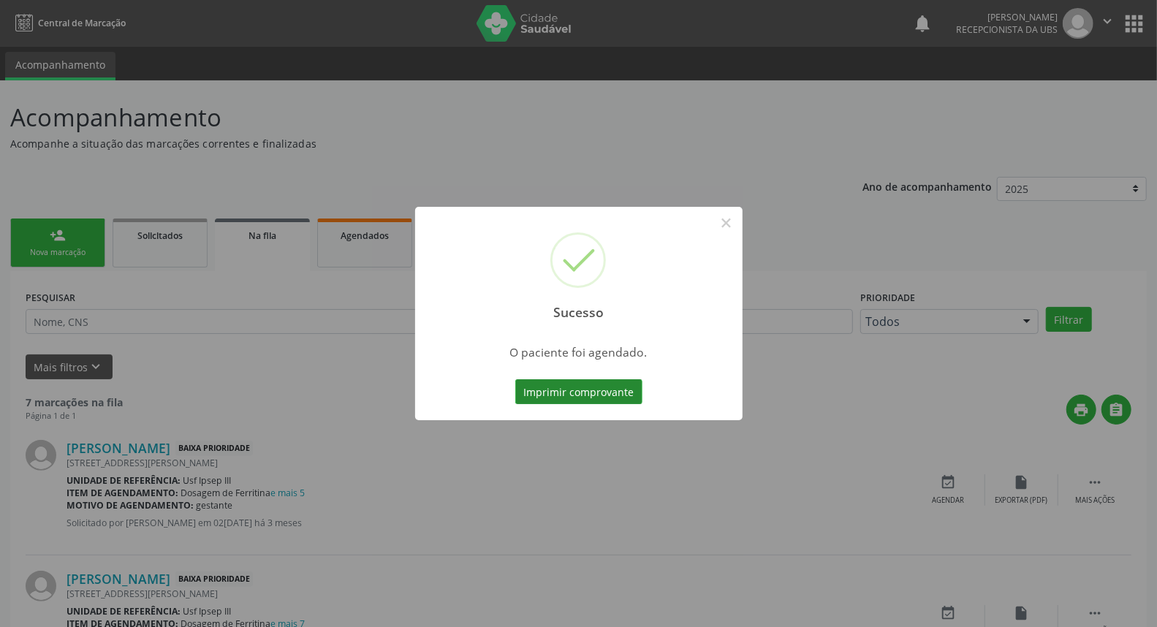
click at [579, 395] on button "Imprimir comprovante" at bounding box center [578, 391] width 127 height 25
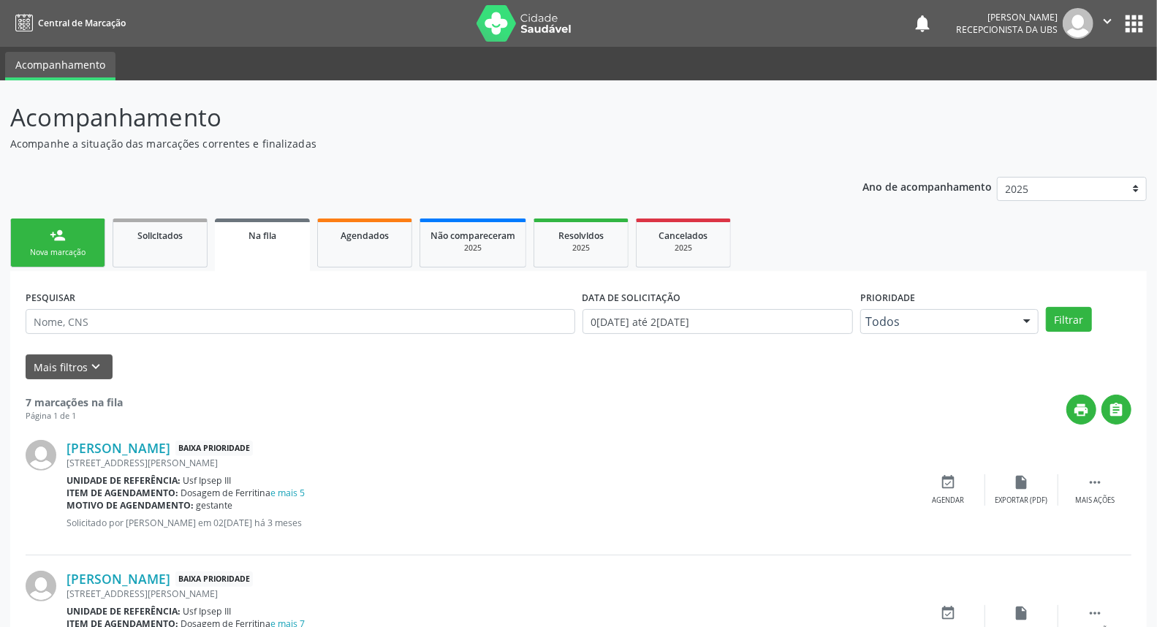
click at [42, 228] on link "person_add Nova marcação" at bounding box center [57, 243] width 95 height 49
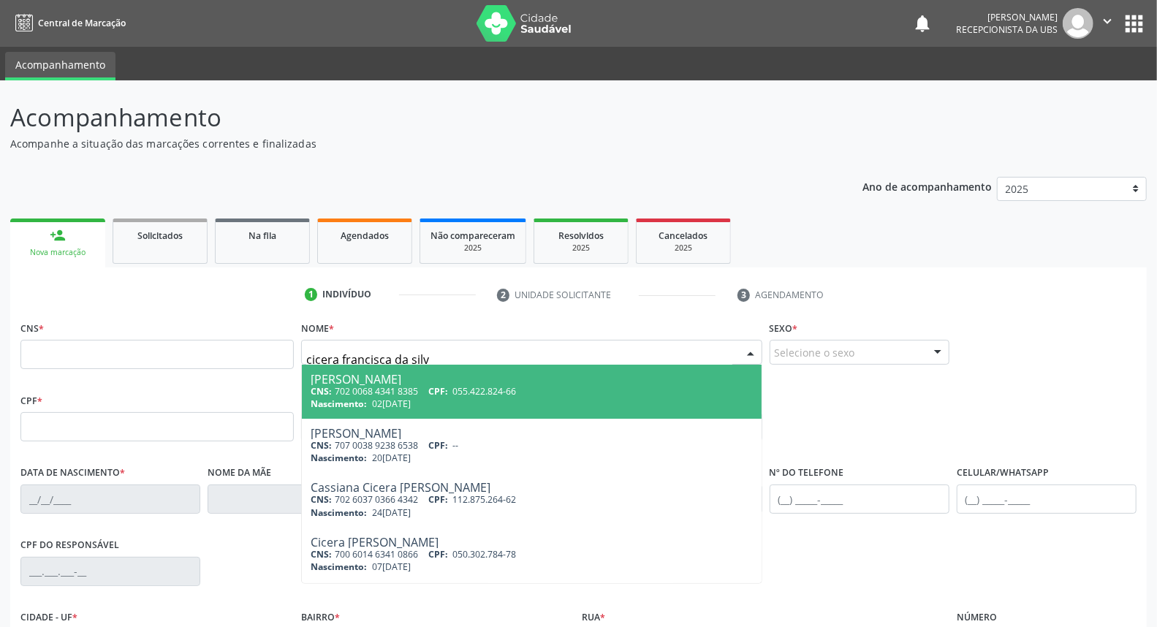
type input "cicera francisca da silva"
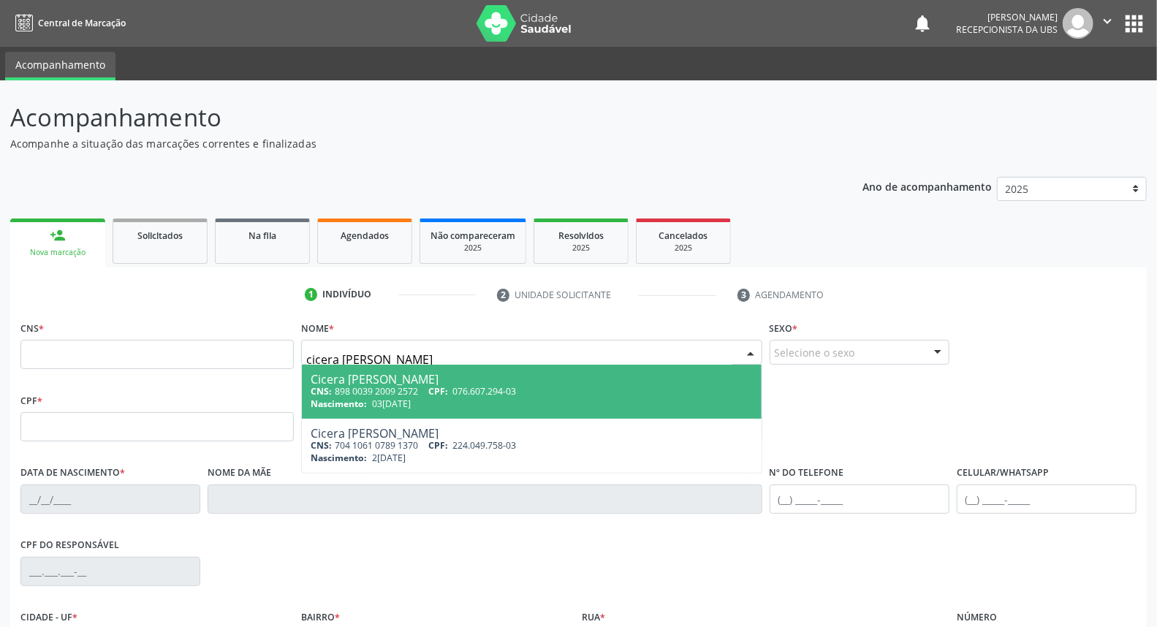
click at [342, 392] on div "CNS: 898 0039 2009 2572 CPF: 076.607.294-03" at bounding box center [532, 391] width 442 height 12
type input "898 0039 2009 2572"
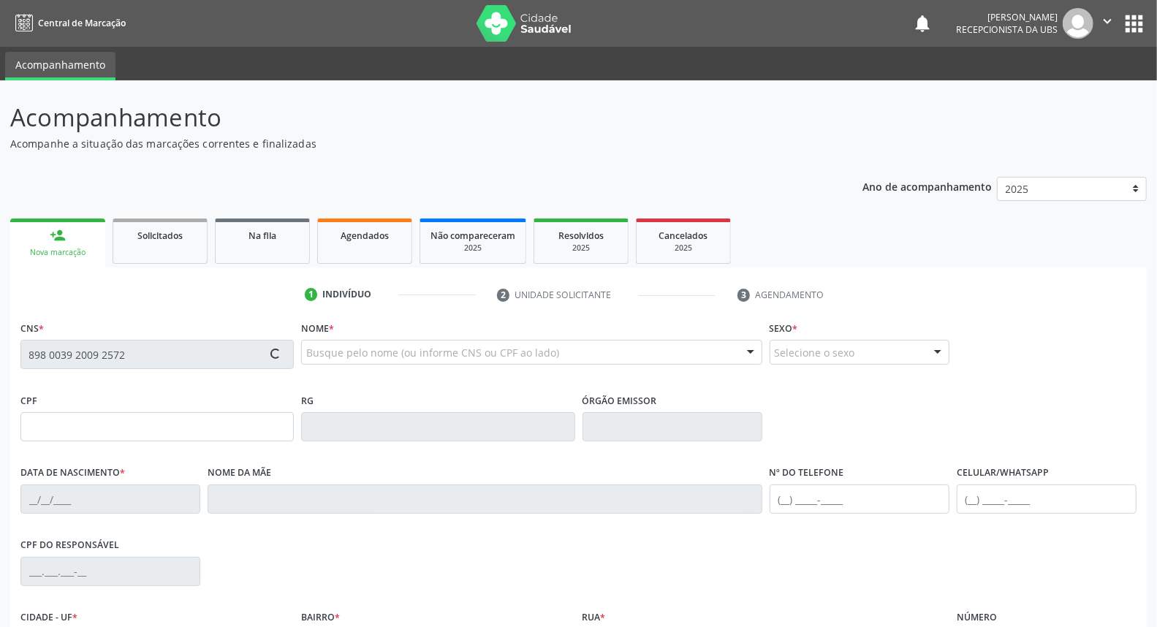
type input "076.607.294-03"
type input "03/04/1988"
type input "Maria José Geronimo da Silva"
type input "(87) 99116-1603"
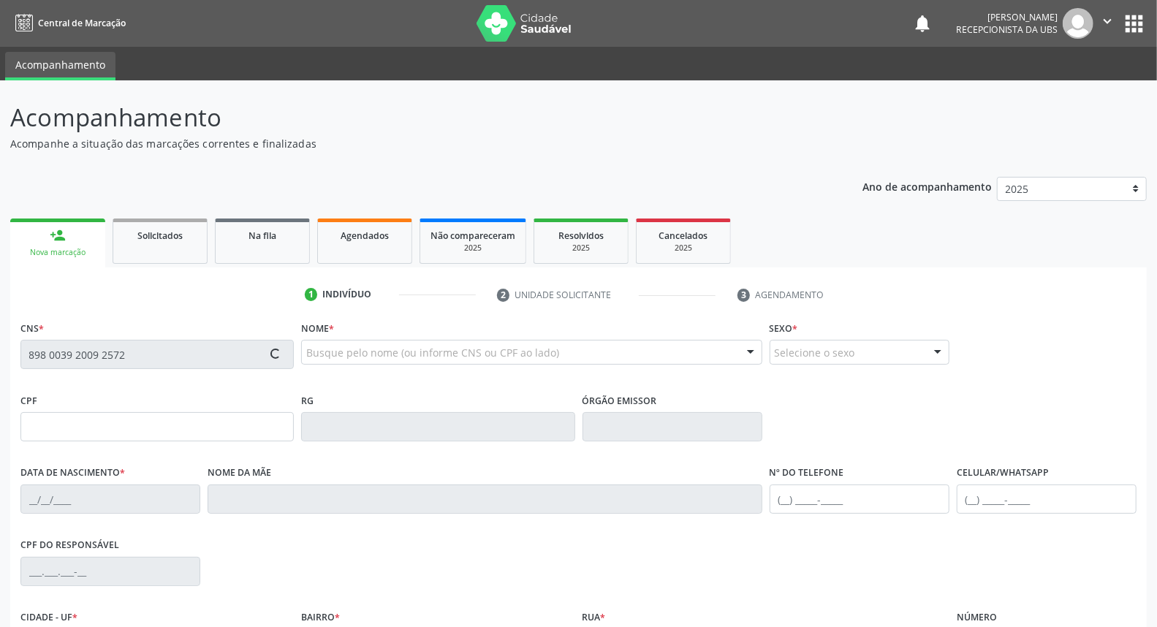
type input "1191"
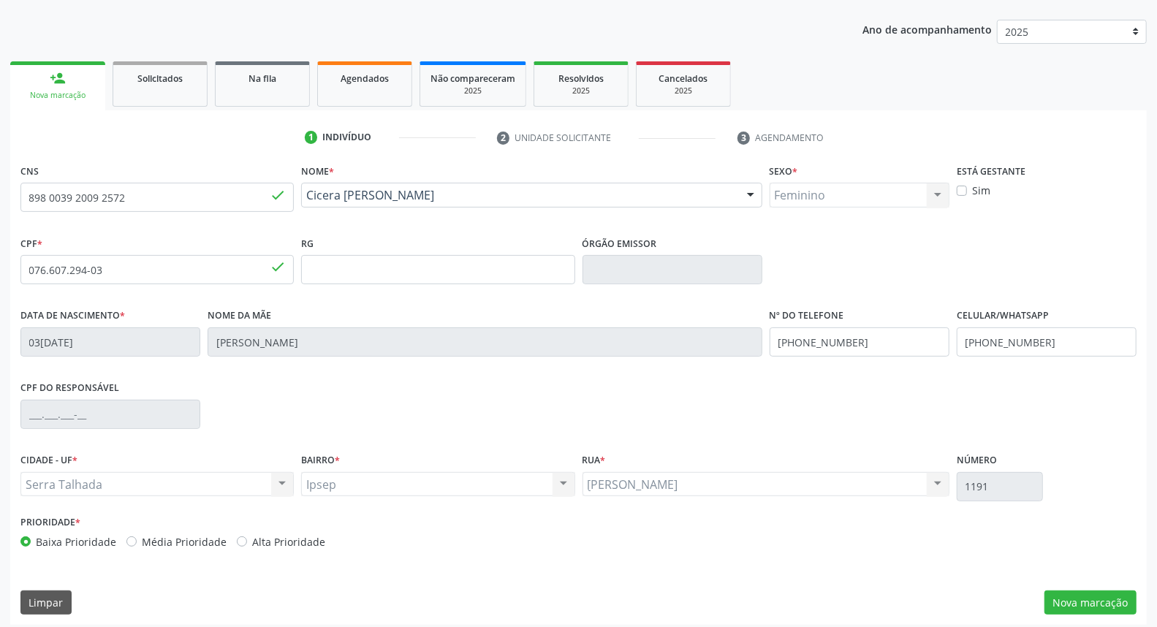
scroll to position [164, 0]
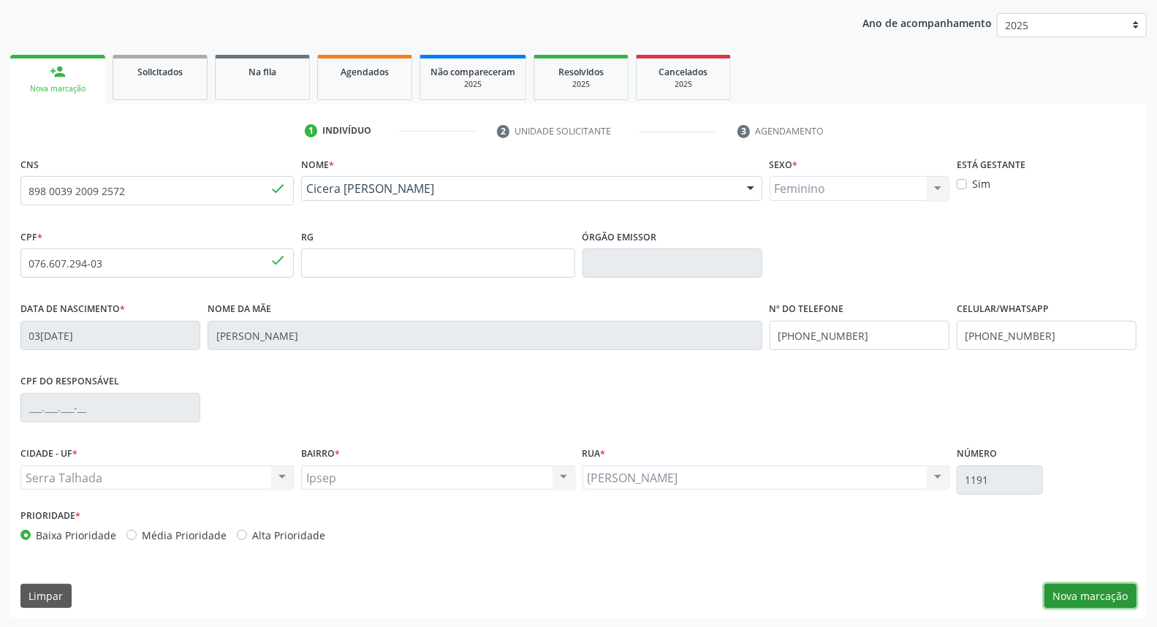
click at [1083, 593] on button "Nova marcação" at bounding box center [1091, 596] width 92 height 25
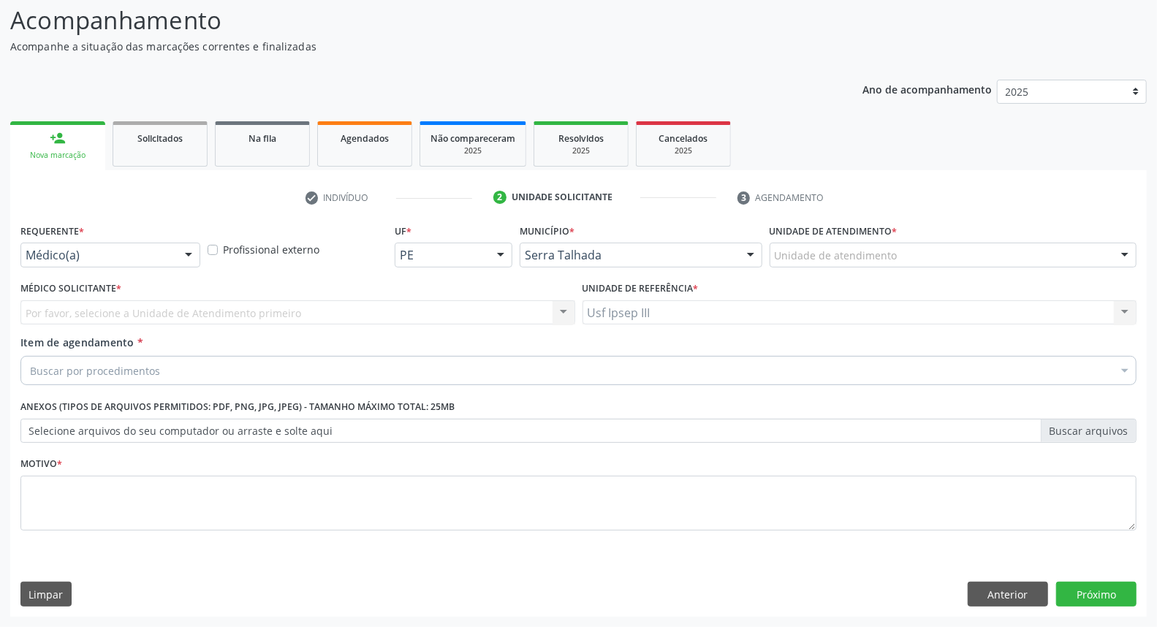
scroll to position [96, 0]
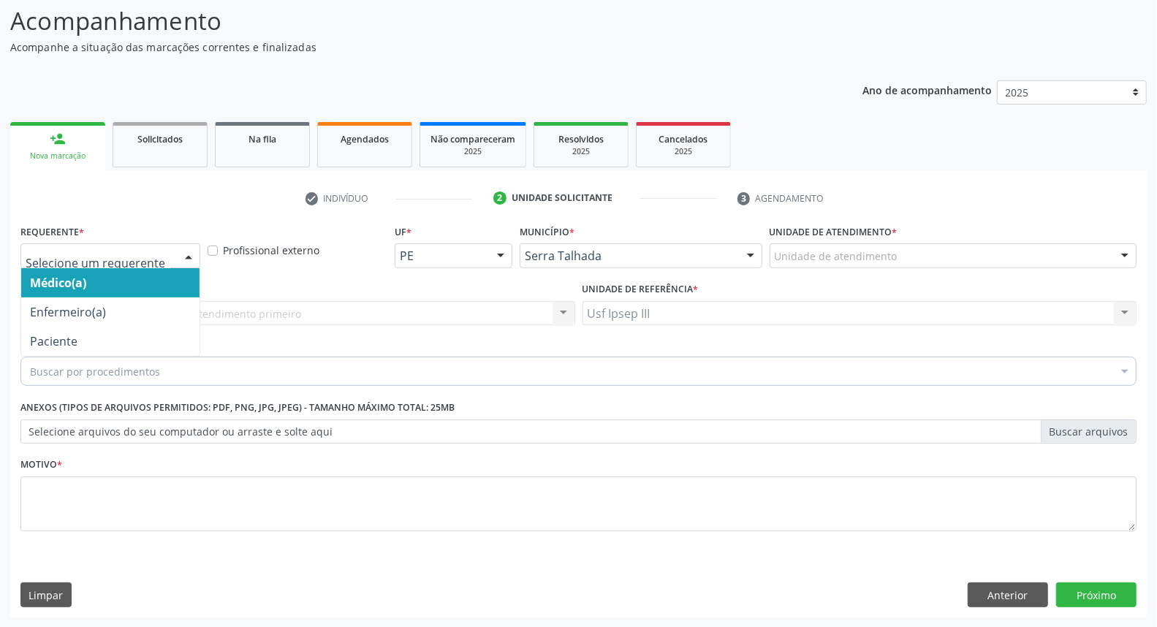
click at [186, 252] on div at bounding box center [189, 256] width 22 height 25
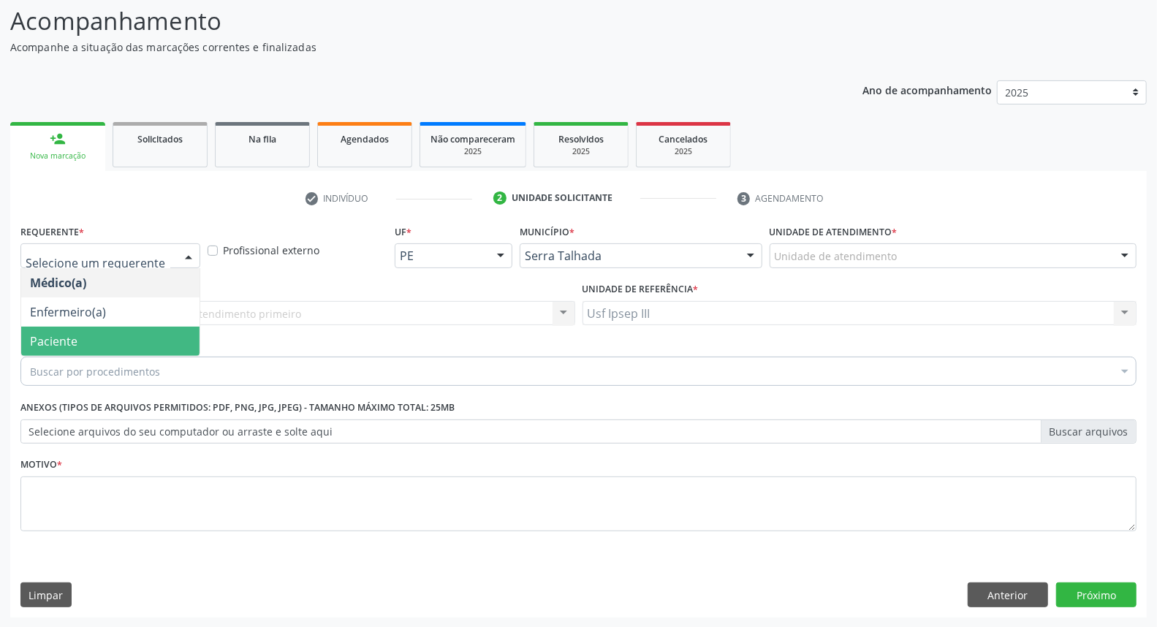
click at [106, 346] on span "Paciente" at bounding box center [110, 341] width 178 height 29
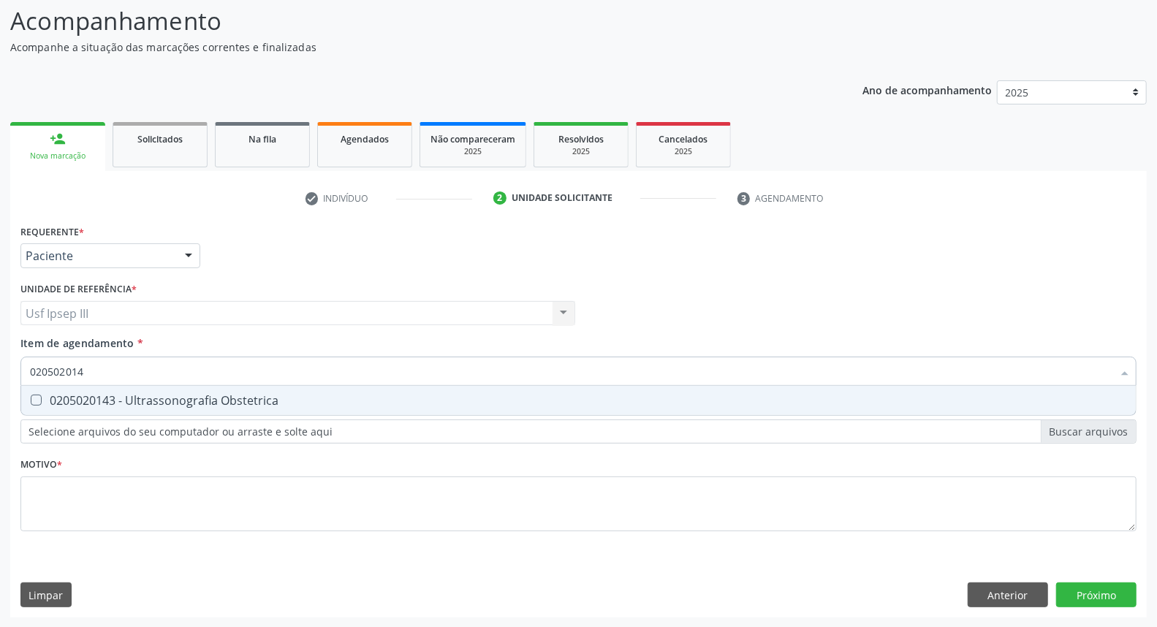
type input "0205020143"
click at [161, 402] on div "0205020143 - Ultrassonografia Obstetrica" at bounding box center [578, 401] width 1097 height 12
checkbox Obstetrica "true"
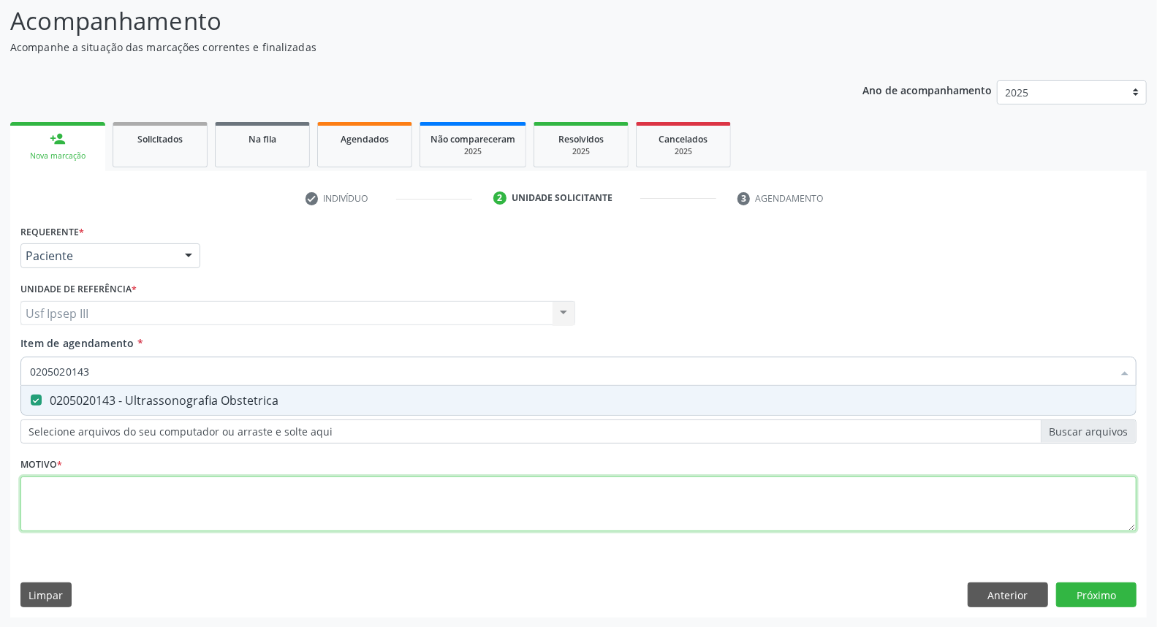
click at [125, 491] on div "Requerente * Paciente Médico(a) Enfermeiro(a) Paciente Nenhum resultado encontr…" at bounding box center [578, 386] width 1116 height 331
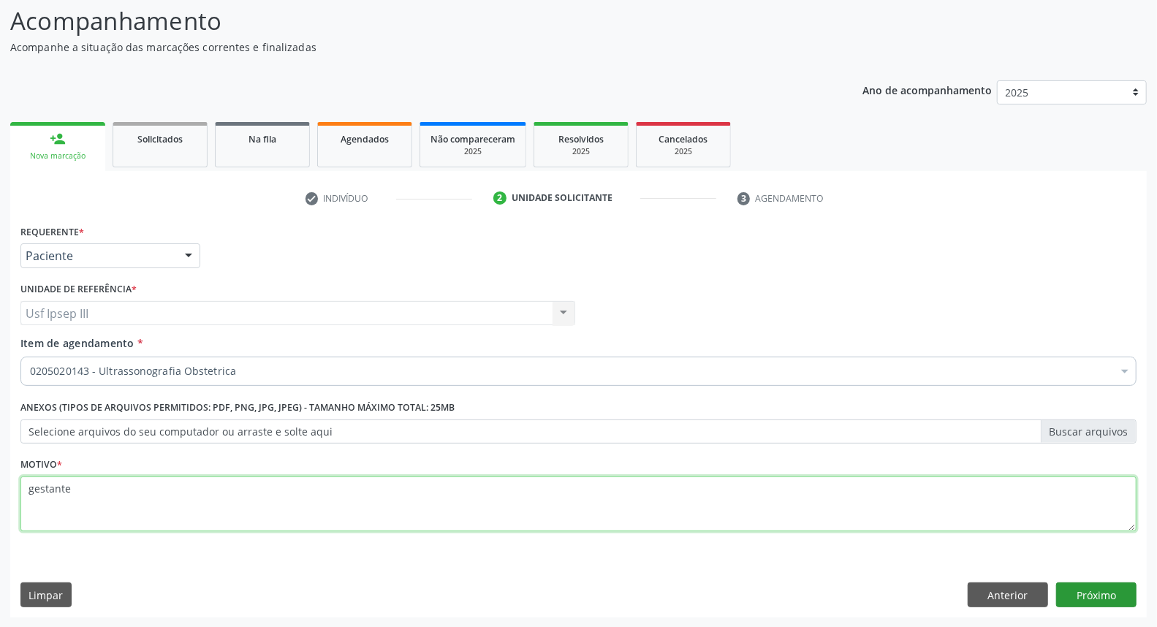
type textarea "gestante"
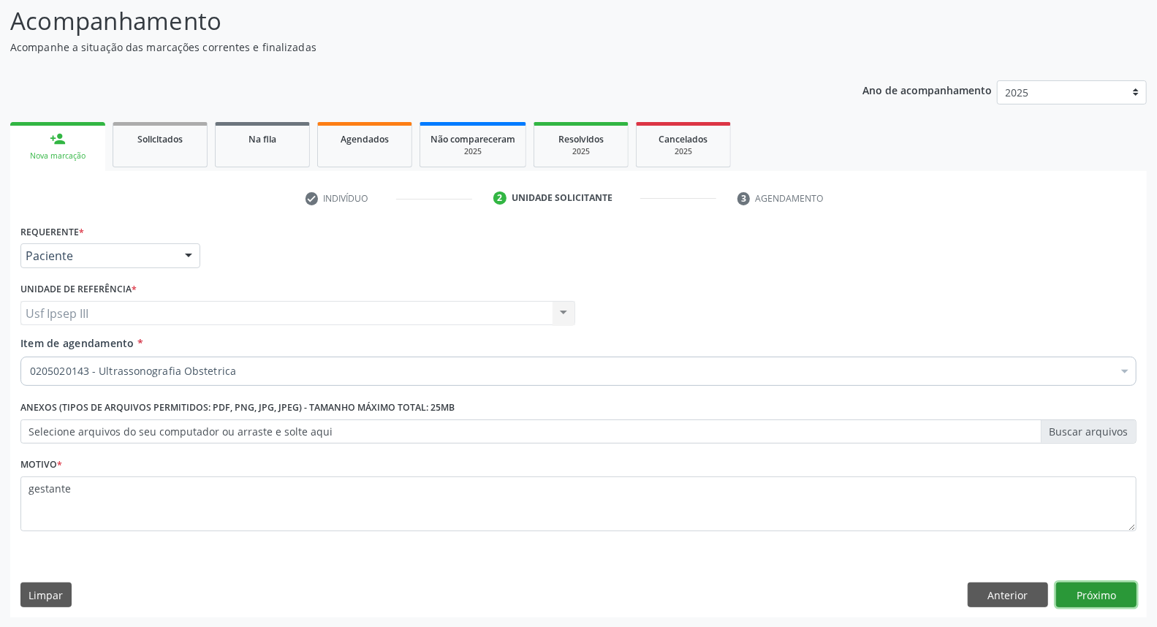
click at [1094, 588] on button "Próximo" at bounding box center [1096, 595] width 80 height 25
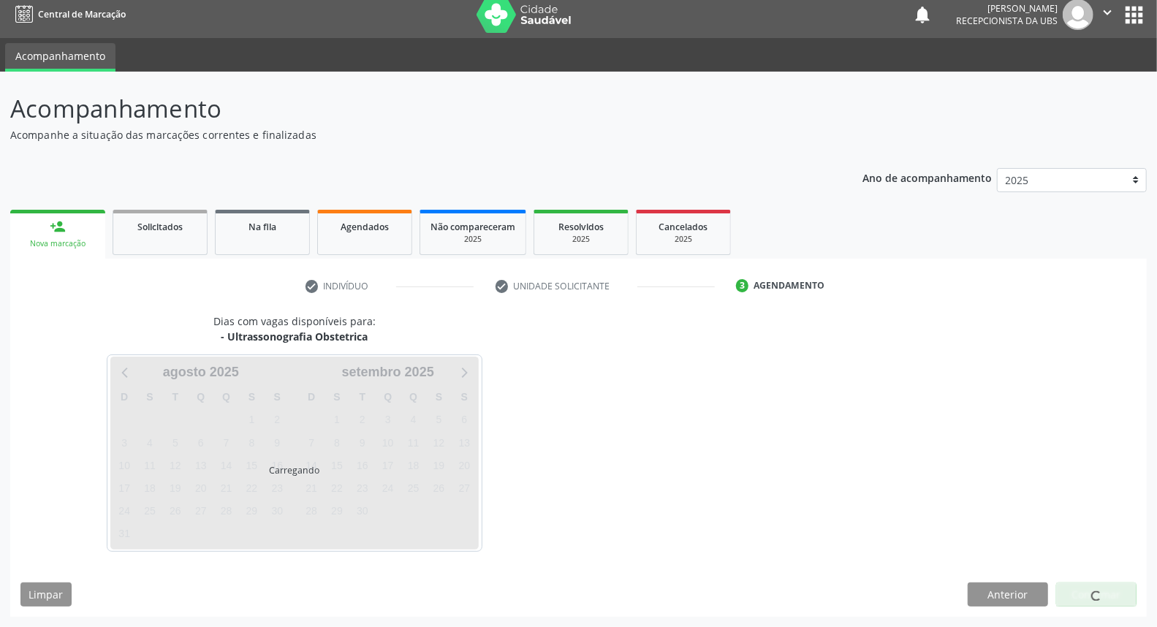
scroll to position [8, 0]
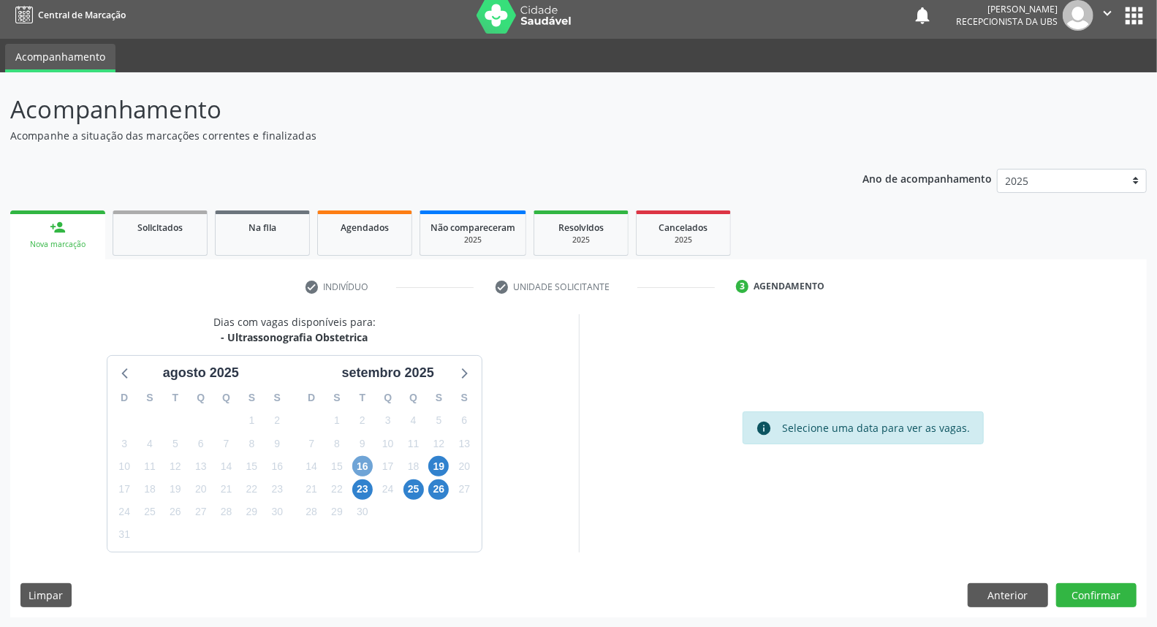
click at [366, 464] on span "16" at bounding box center [362, 466] width 20 height 20
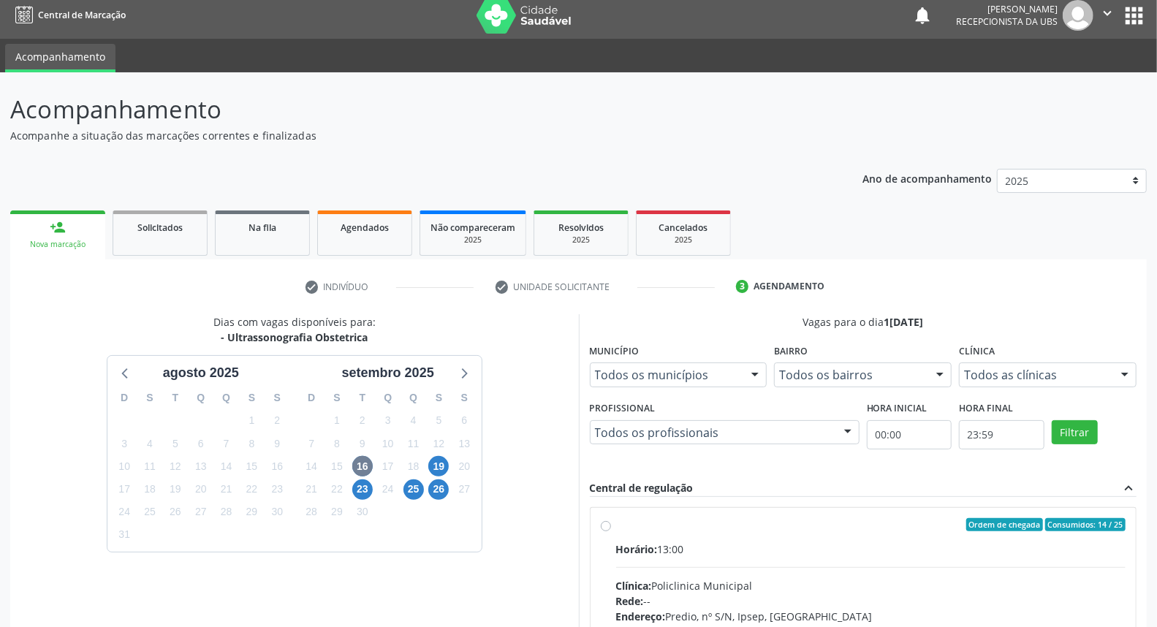
click at [611, 531] on input "Ordem de chegada Consumidos: 14 / 25 Horário: 13:00 Clínica: Policlinica Munici…" at bounding box center [606, 524] width 10 height 13
radio input "true"
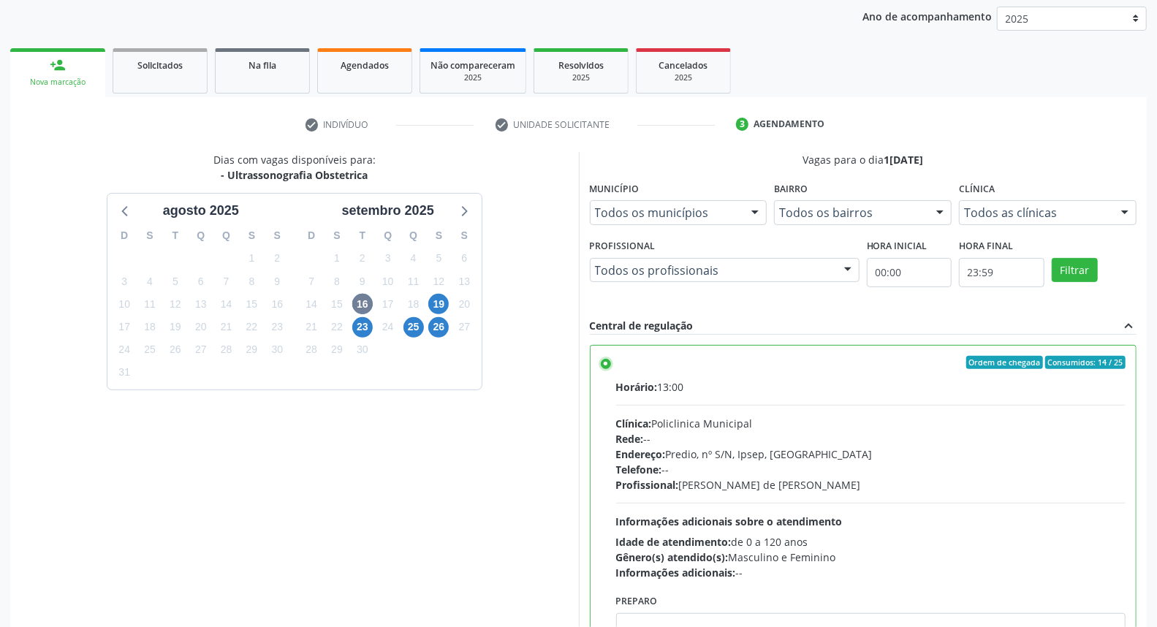
scroll to position [245, 0]
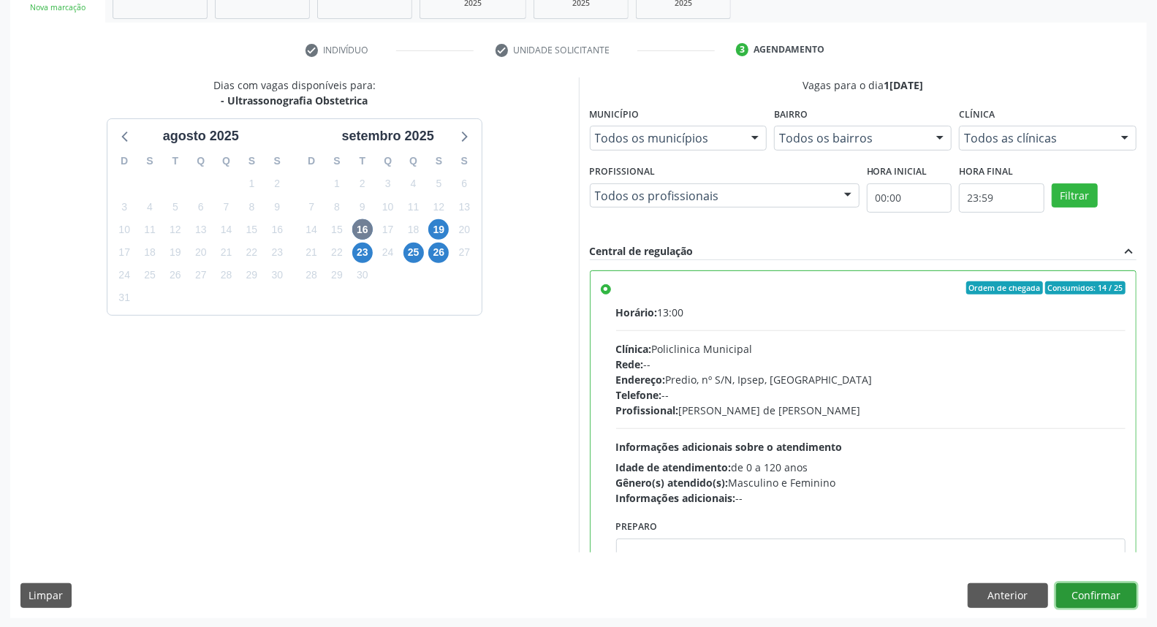
click at [1104, 595] on button "Confirmar" at bounding box center [1096, 595] width 80 height 25
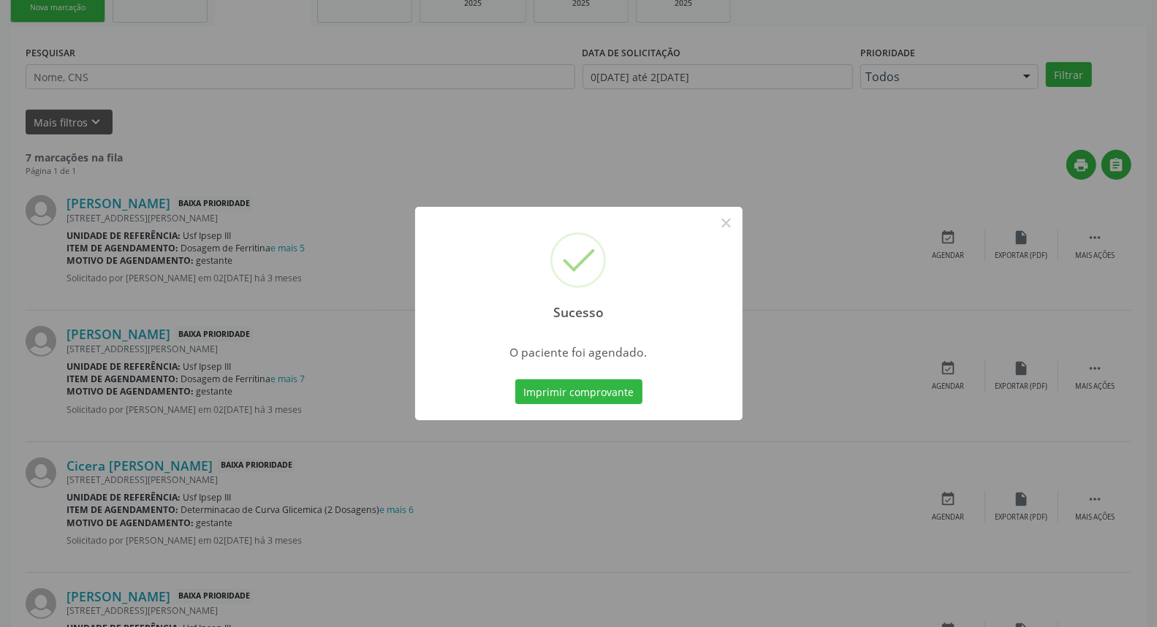
scroll to position [0, 0]
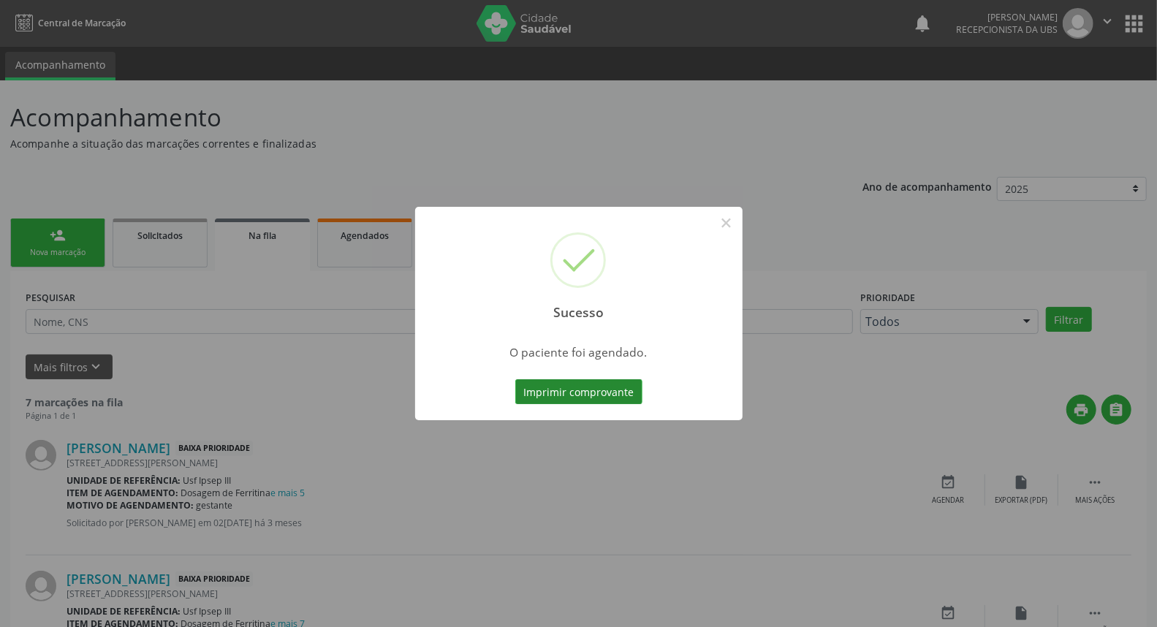
click at [575, 388] on button "Imprimir comprovante" at bounding box center [578, 391] width 127 height 25
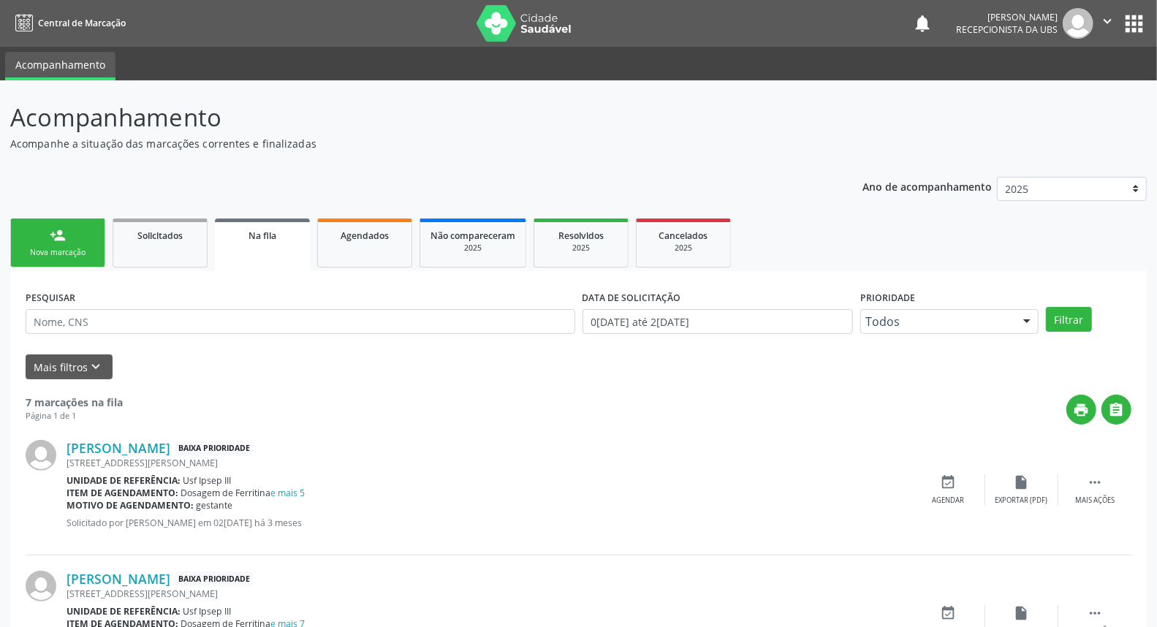
click at [53, 238] on div "person_add" at bounding box center [58, 235] width 16 height 16
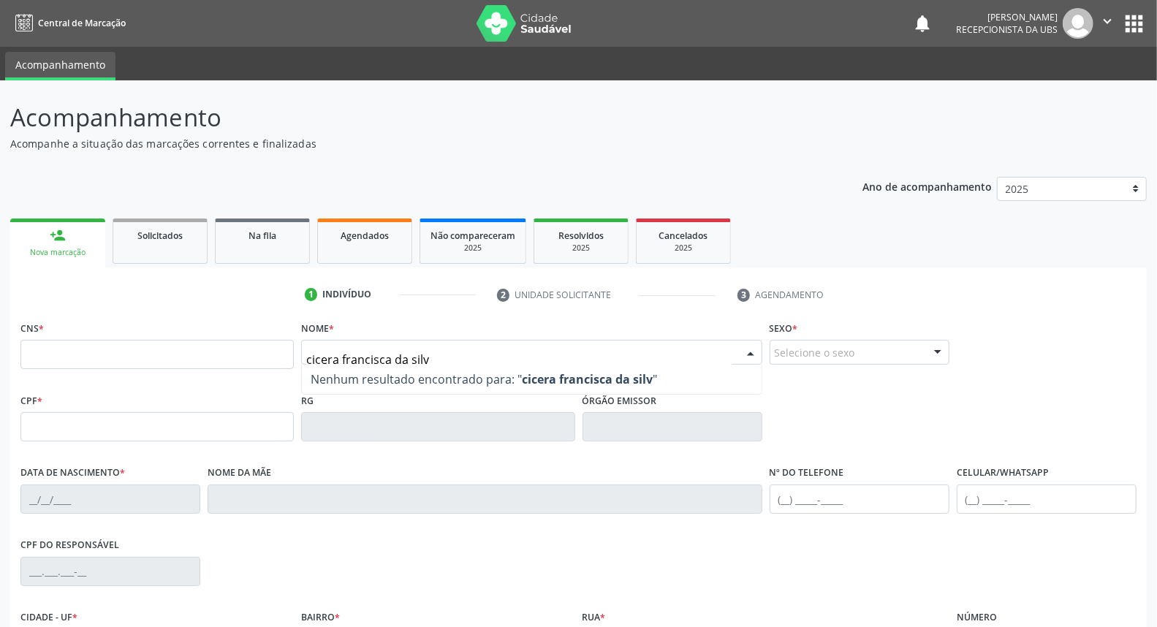
type input "cicera francisca da silva"
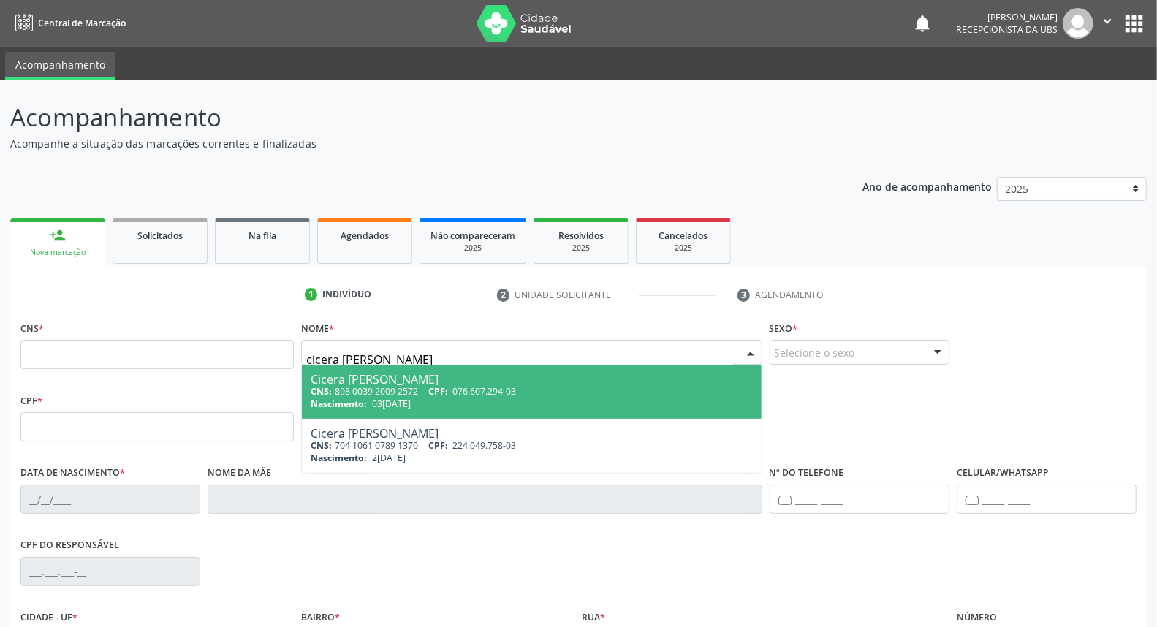
click at [362, 387] on div "CNS: 898 0039 2009 2572 CPF: 076.607.294-03" at bounding box center [532, 391] width 442 height 12
type input "898 0039 2009 2572"
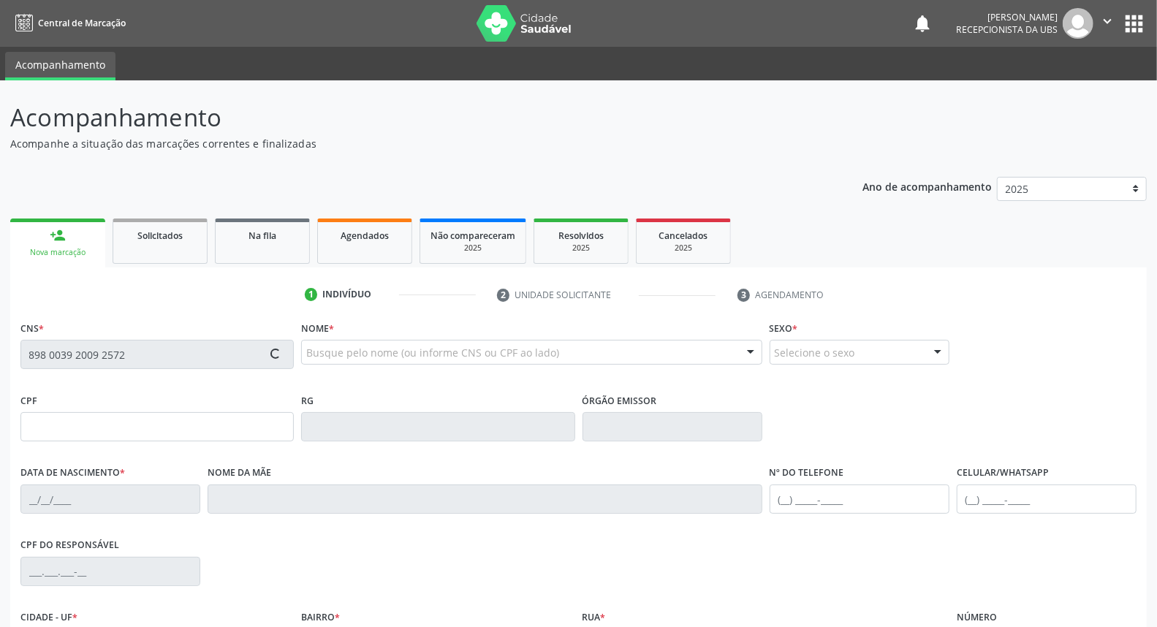
type input "076.607.294-03"
type input "03/04/1988"
type input "Maria José Geronimo da Silva"
type input "(87) 99116-1603"
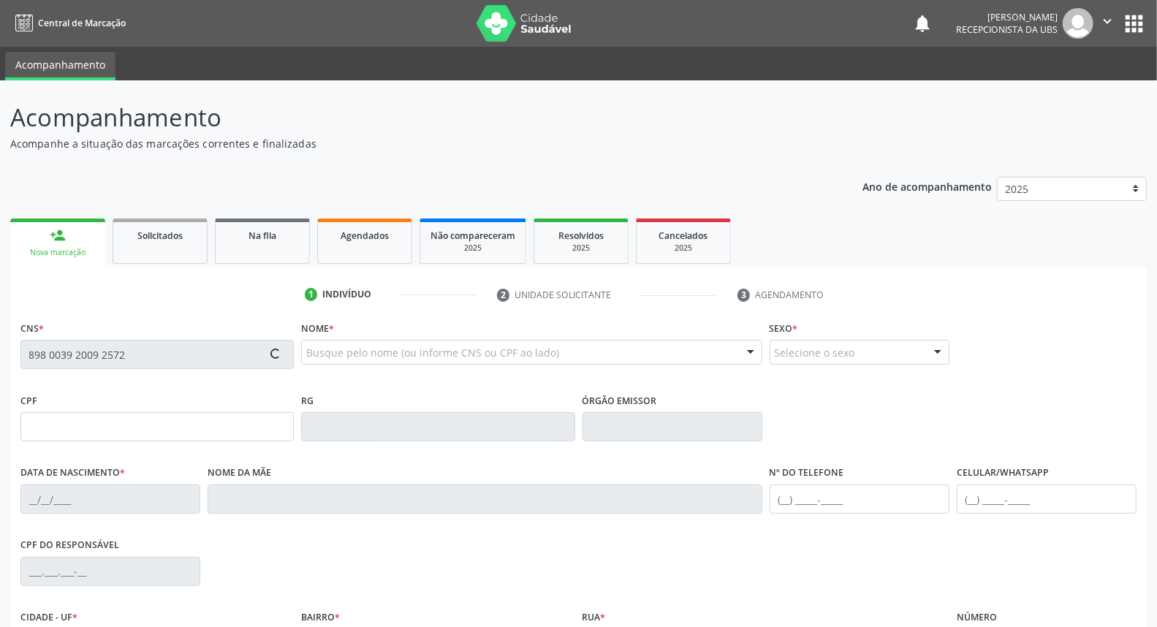
type input "1191"
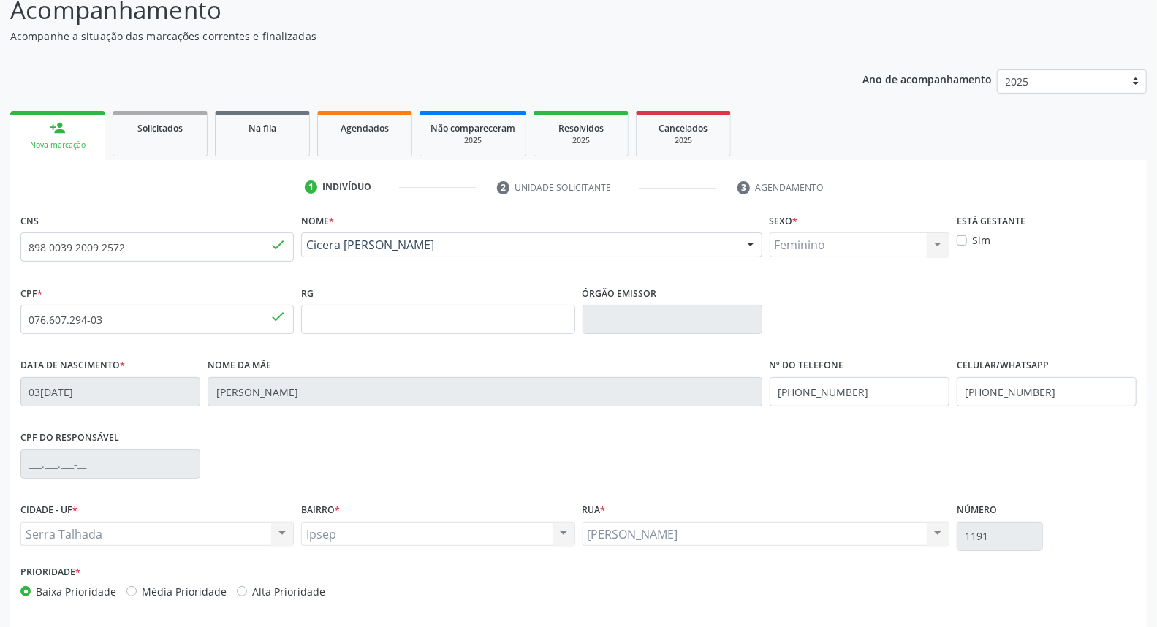
scroll to position [164, 0]
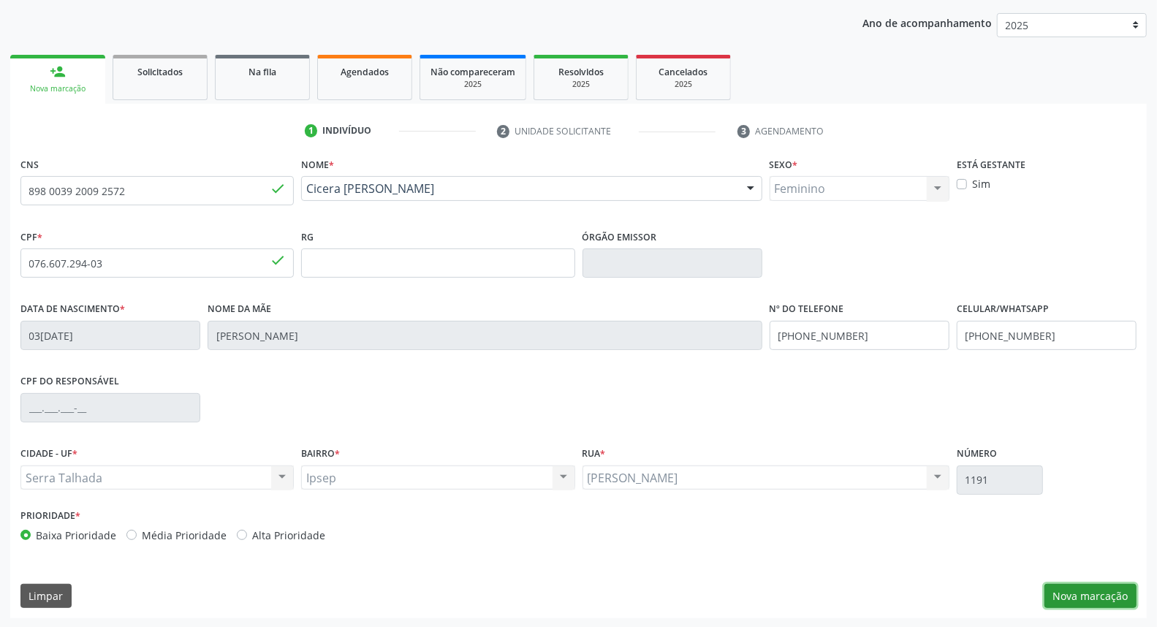
click at [1083, 596] on button "Nova marcação" at bounding box center [1091, 596] width 92 height 25
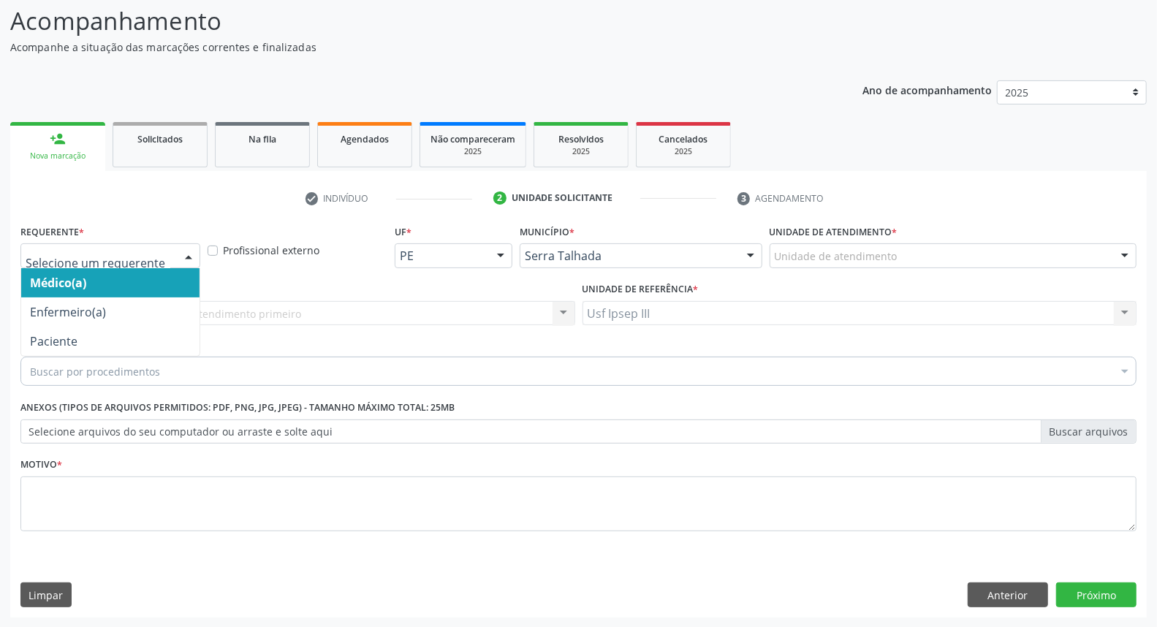
click at [184, 249] on div at bounding box center [189, 256] width 22 height 25
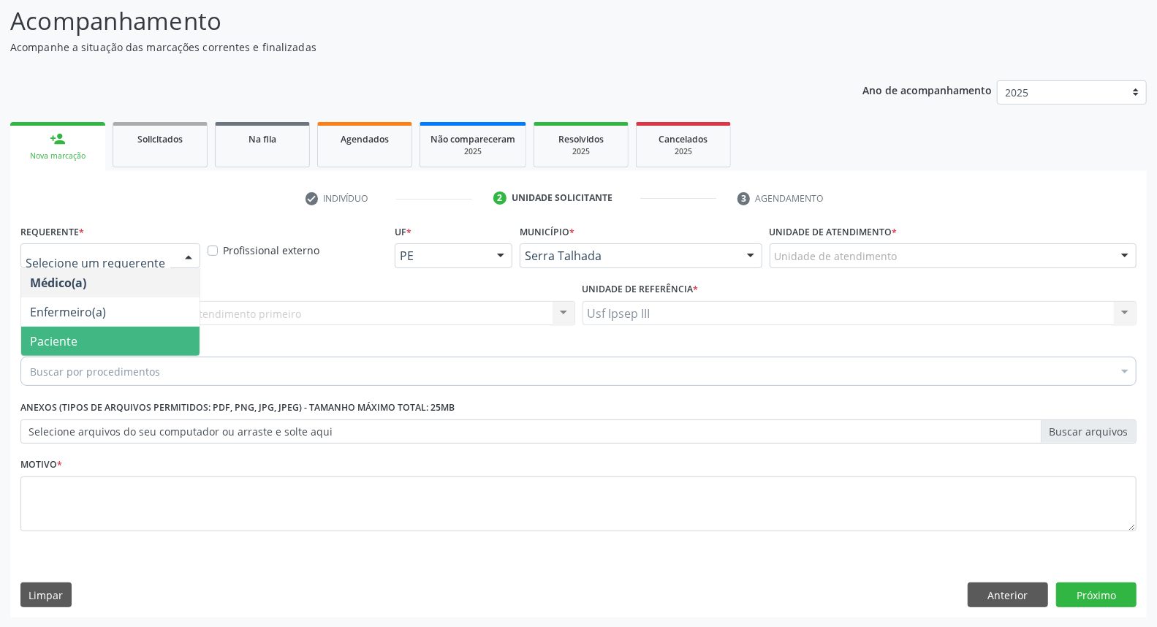
click at [193, 336] on span "Paciente" at bounding box center [110, 341] width 178 height 29
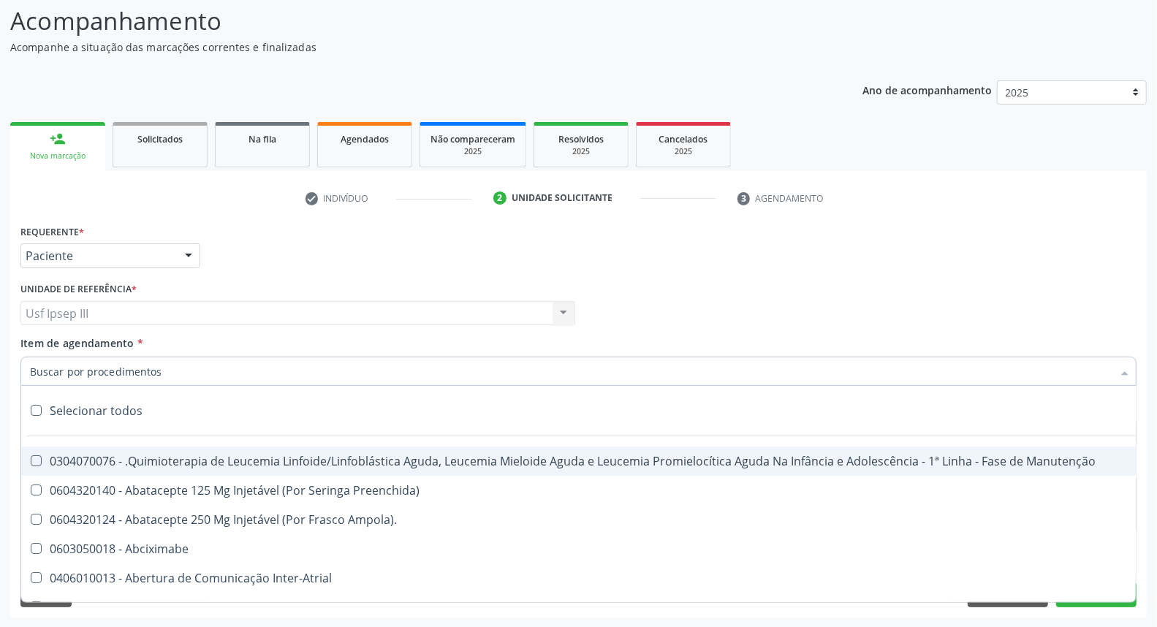
click at [194, 360] on div at bounding box center [578, 371] width 1116 height 29
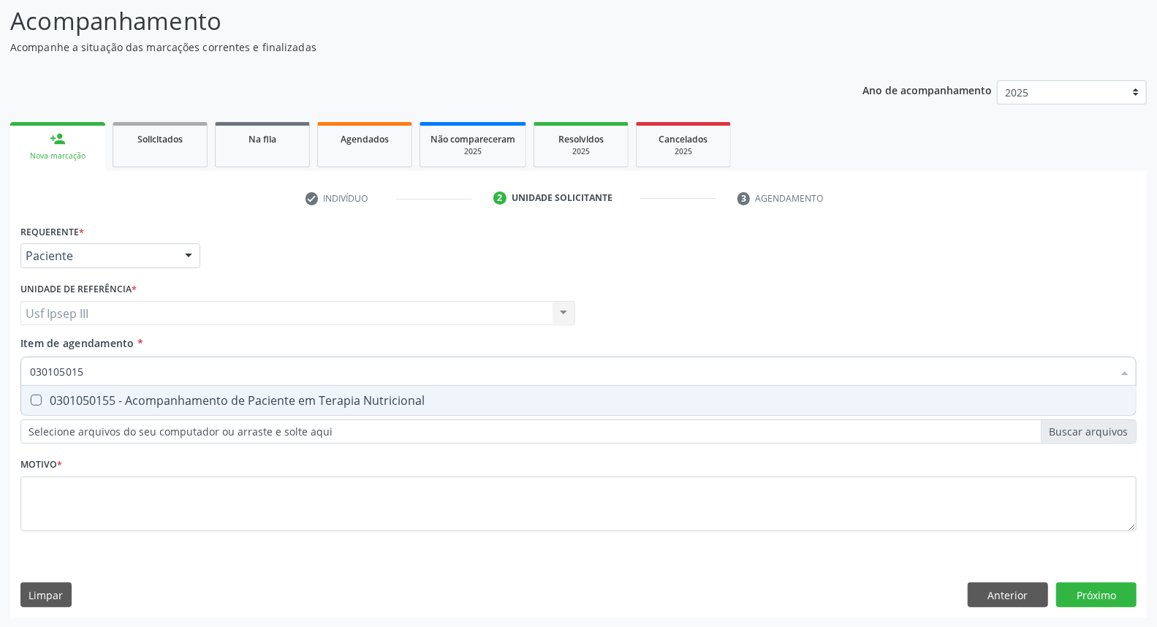
type input "0301050155"
click at [221, 397] on div "0301050155 - Acompanhamento de Paciente em Terapia Nutricional" at bounding box center [578, 401] width 1097 height 12
checkbox Nutricional "true"
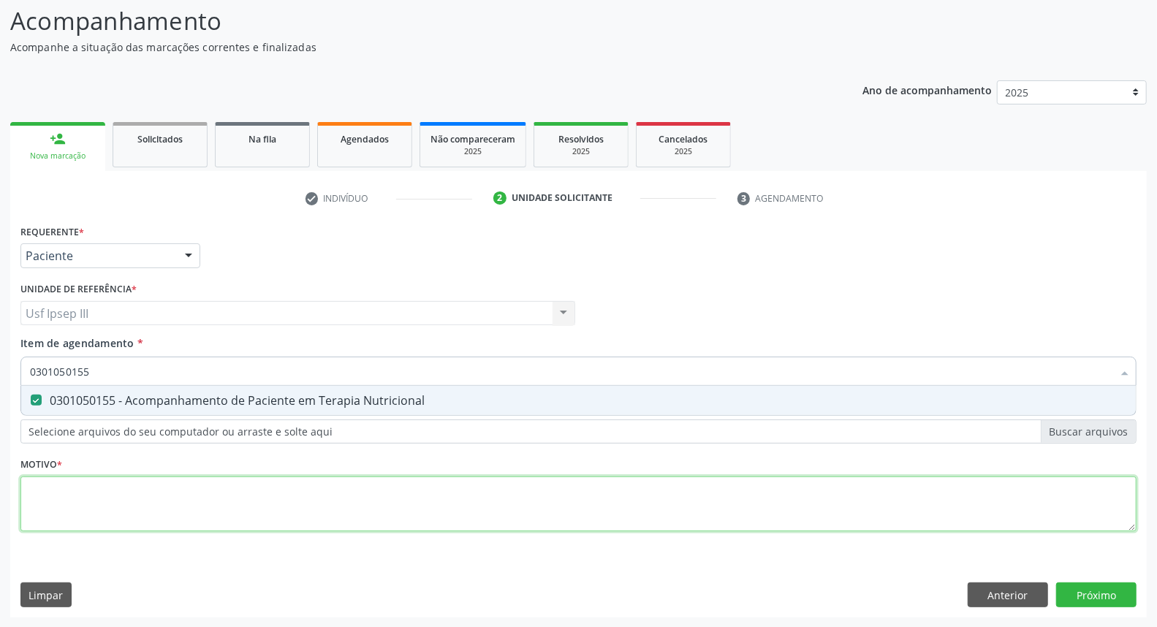
click at [205, 483] on div "Requerente * Paciente Médico(a) Enfermeiro(a) Paciente Nenhum resultado encontr…" at bounding box center [578, 386] width 1116 height 331
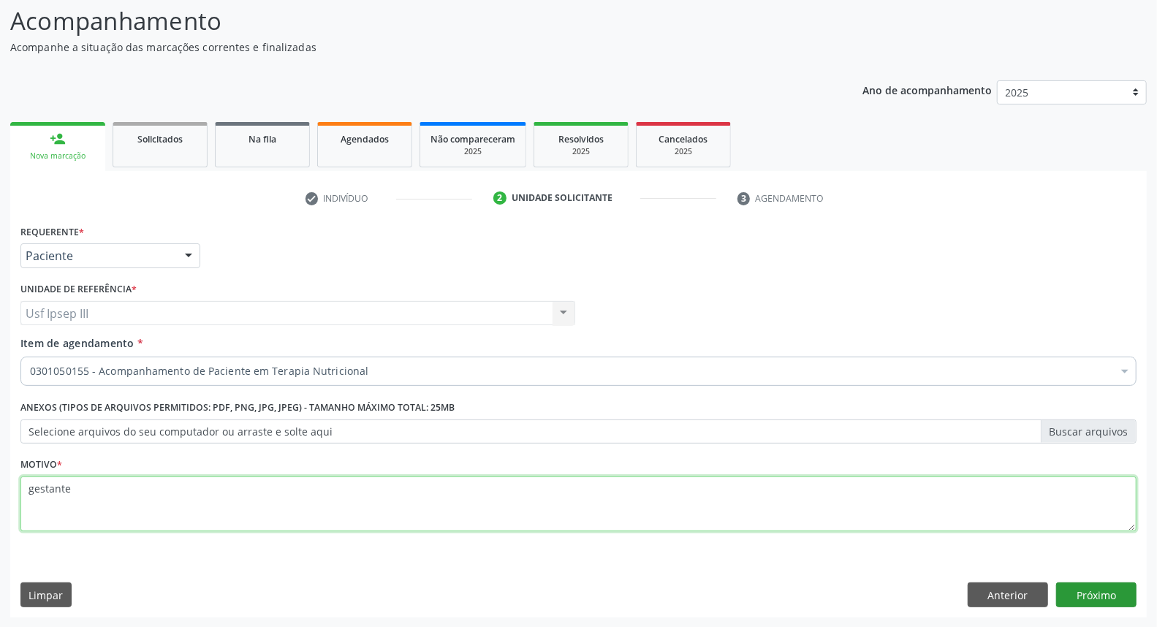
type textarea "gestante"
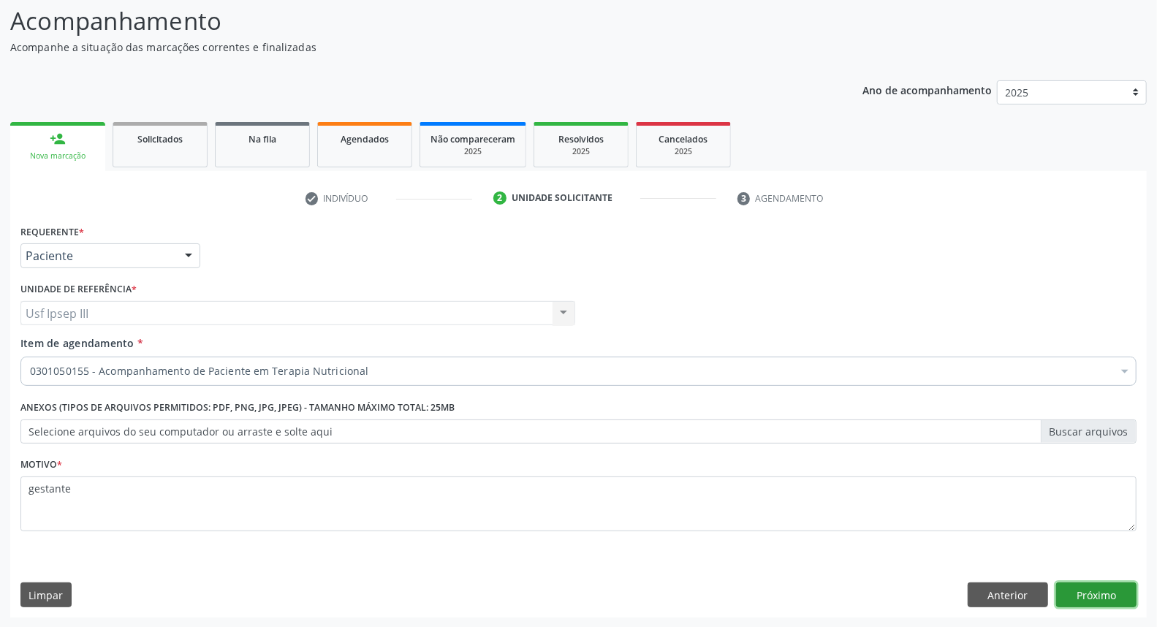
click at [1090, 599] on button "Próximo" at bounding box center [1096, 595] width 80 height 25
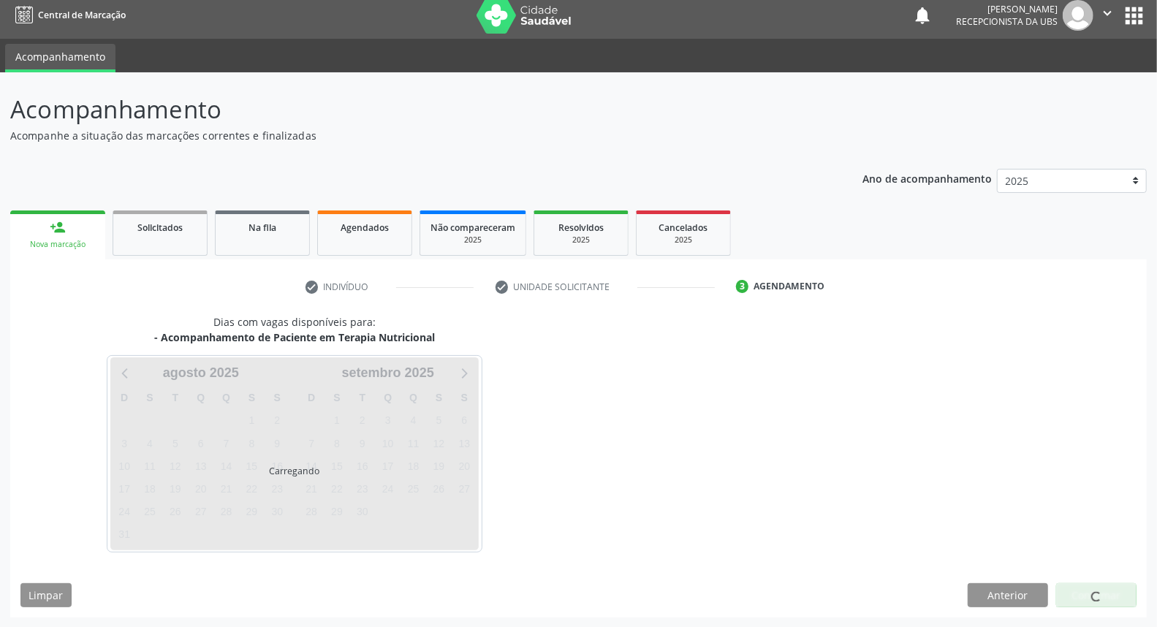
scroll to position [51, 0]
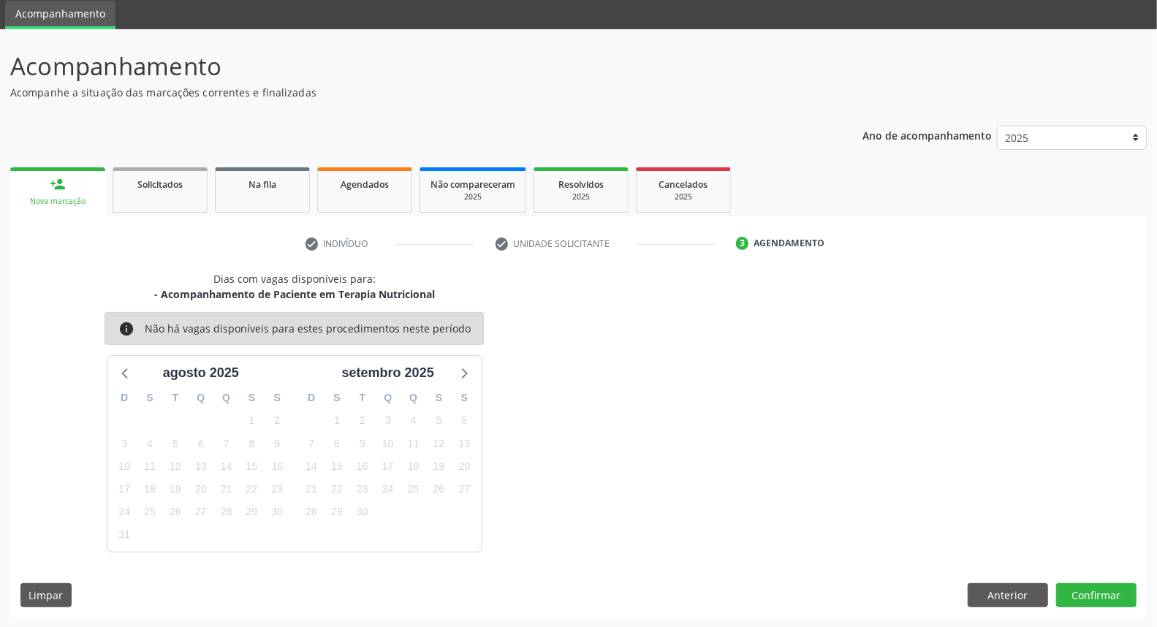
click at [58, 198] on div "Nova marcação" at bounding box center [57, 201] width 75 height 11
click at [58, 197] on div "Nova marcação" at bounding box center [57, 201] width 75 height 11
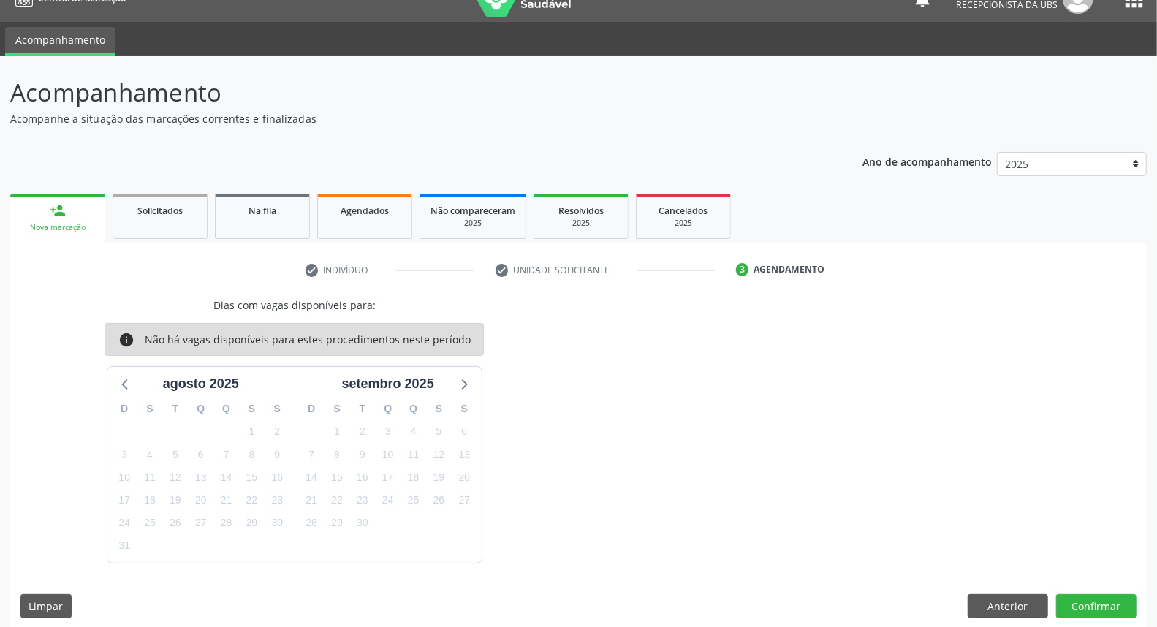
scroll to position [35, 0]
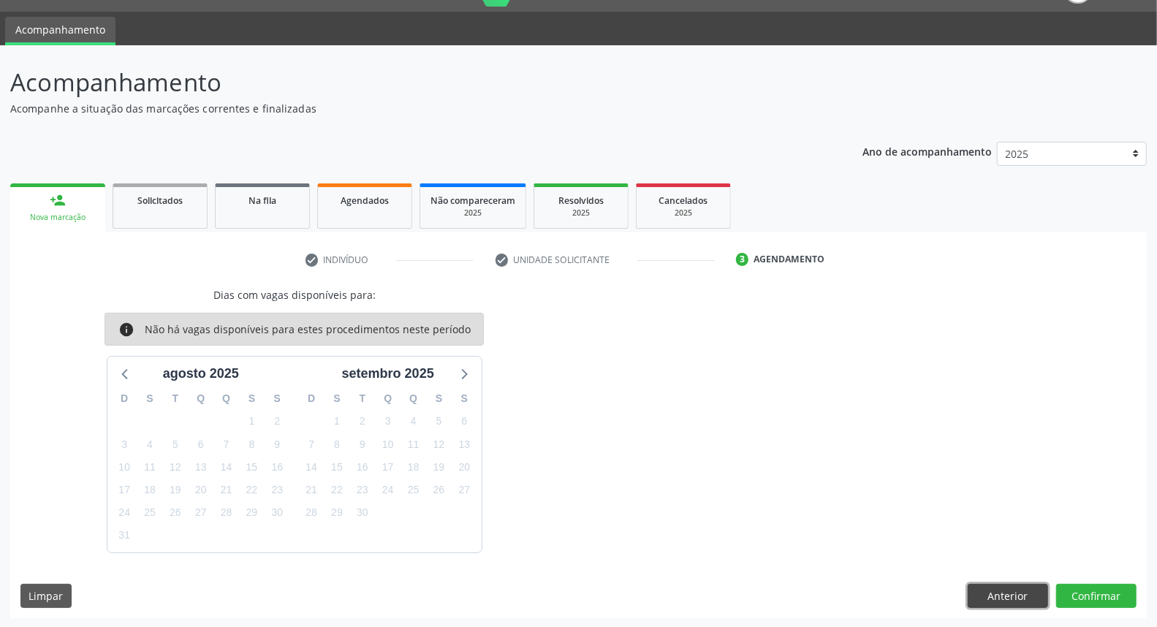
click at [1006, 596] on button "Anterior" at bounding box center [1008, 596] width 80 height 25
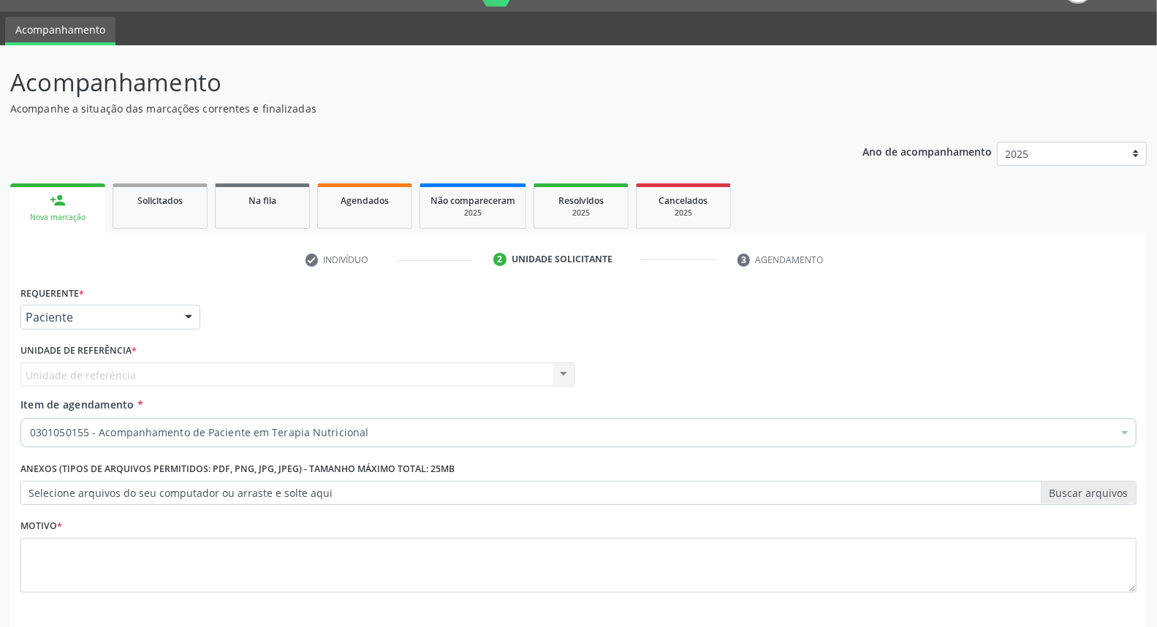
click at [64, 213] on div "Nova marcação" at bounding box center [57, 217] width 75 height 11
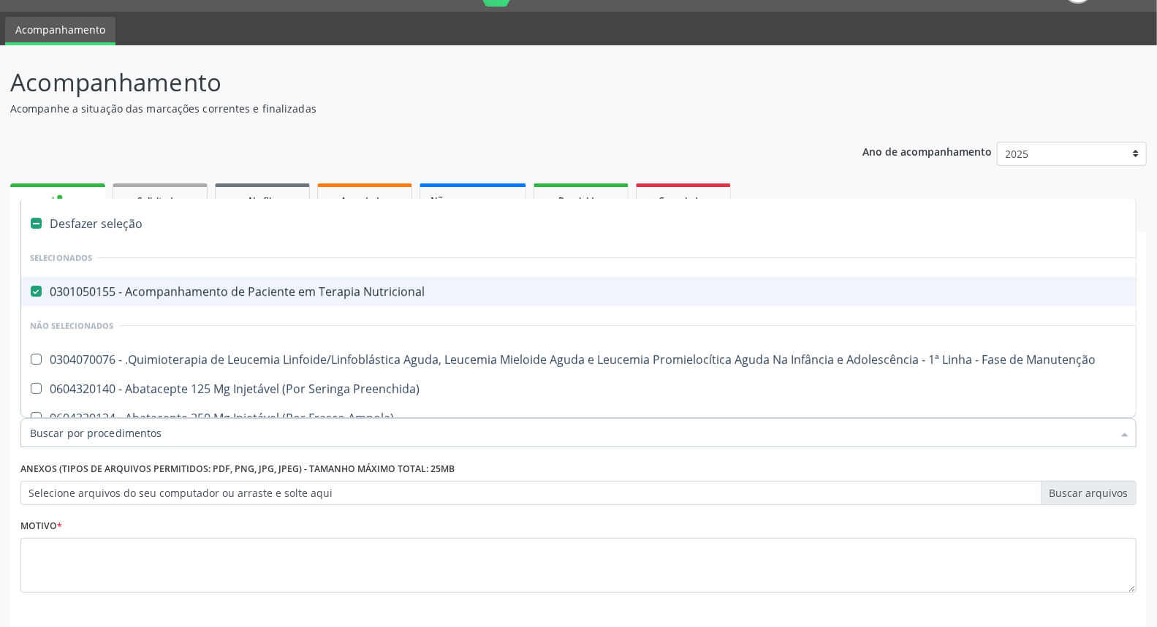
click at [702, 439] on div at bounding box center [578, 432] width 1116 height 29
click at [383, 295] on div "0301050155 - Acompanhamento de Paciente em Terapia Nutricional" at bounding box center [599, 292] width 1138 height 12
checkbox Nutricional "false"
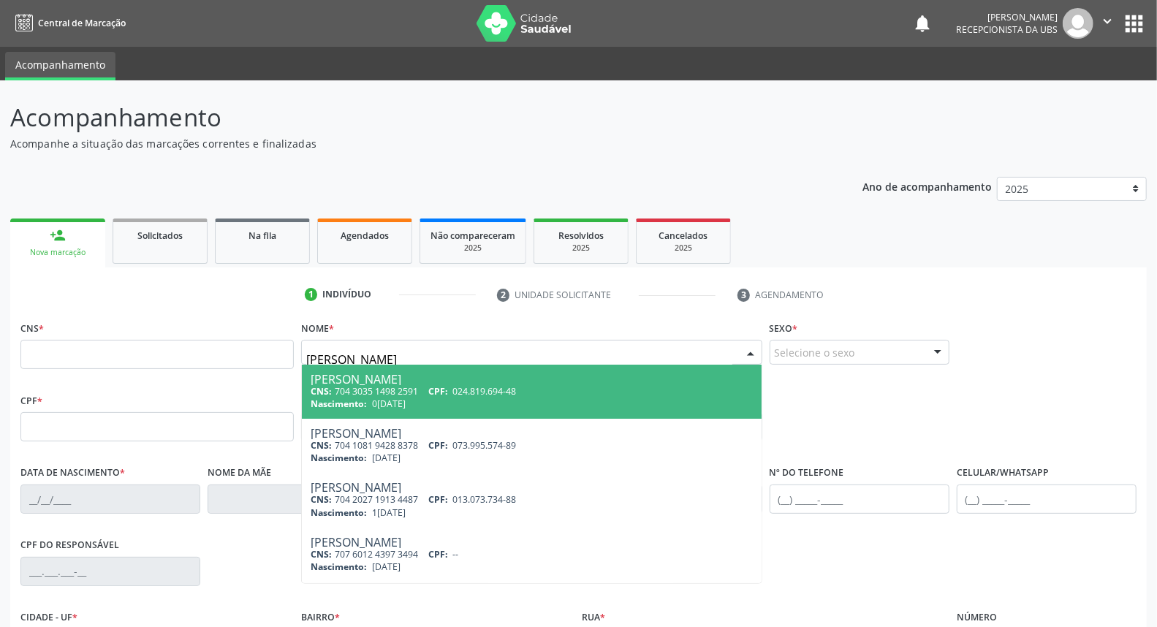
type input "[PERSON_NAME]"
type input "704 1081 9428 8378"
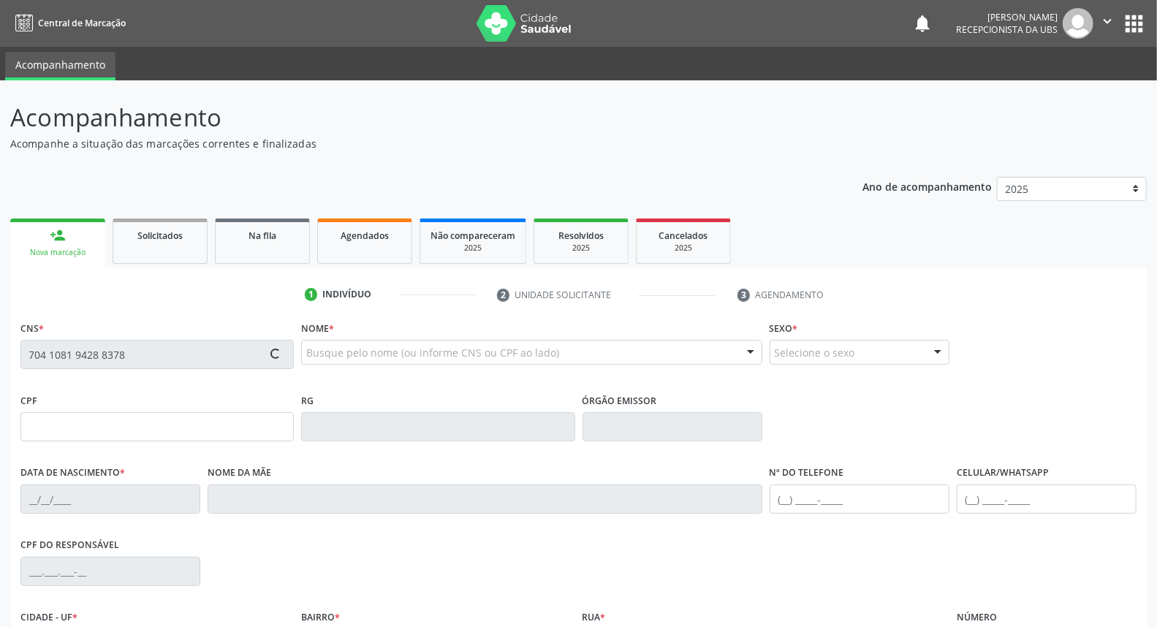
type input "073.995.574-89"
type input "[DATE]"
type input "Creuza Marques da [PERSON_NAME]"
type input "[PHONE_NUMBER]"
type input "162"
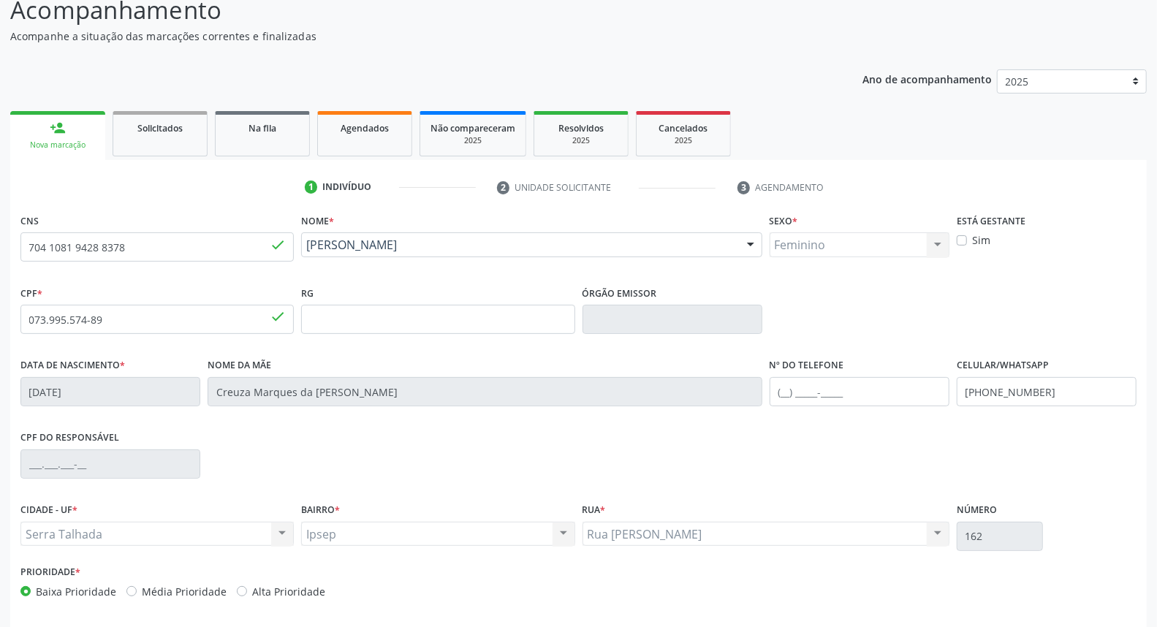
scroll to position [164, 0]
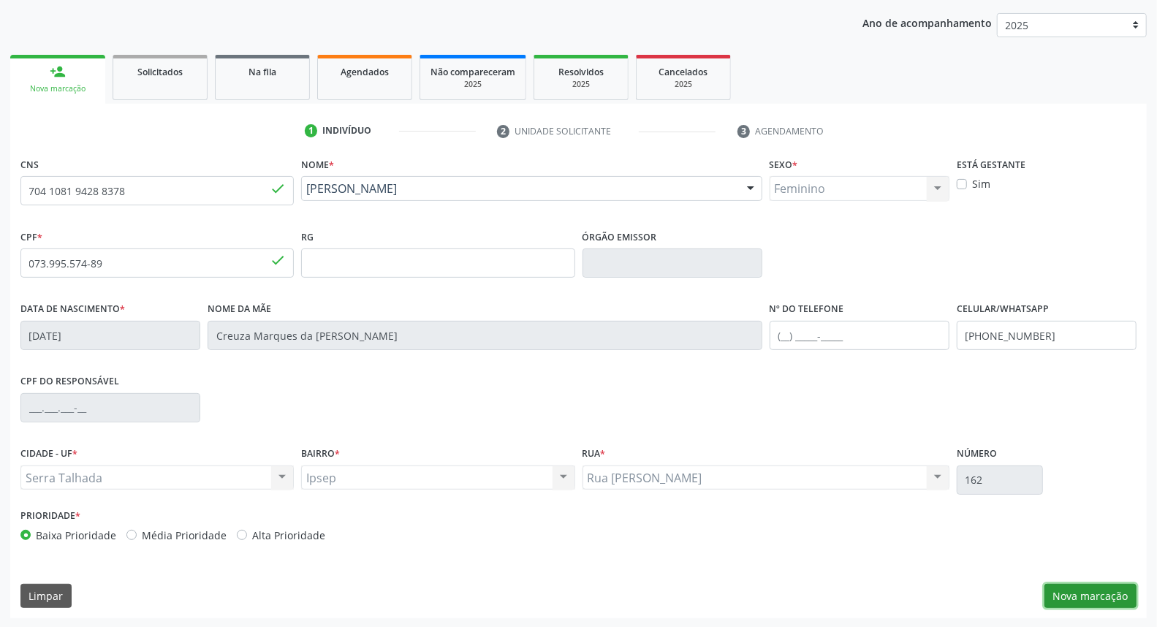
click at [1087, 598] on button "Nova marcação" at bounding box center [1091, 596] width 92 height 25
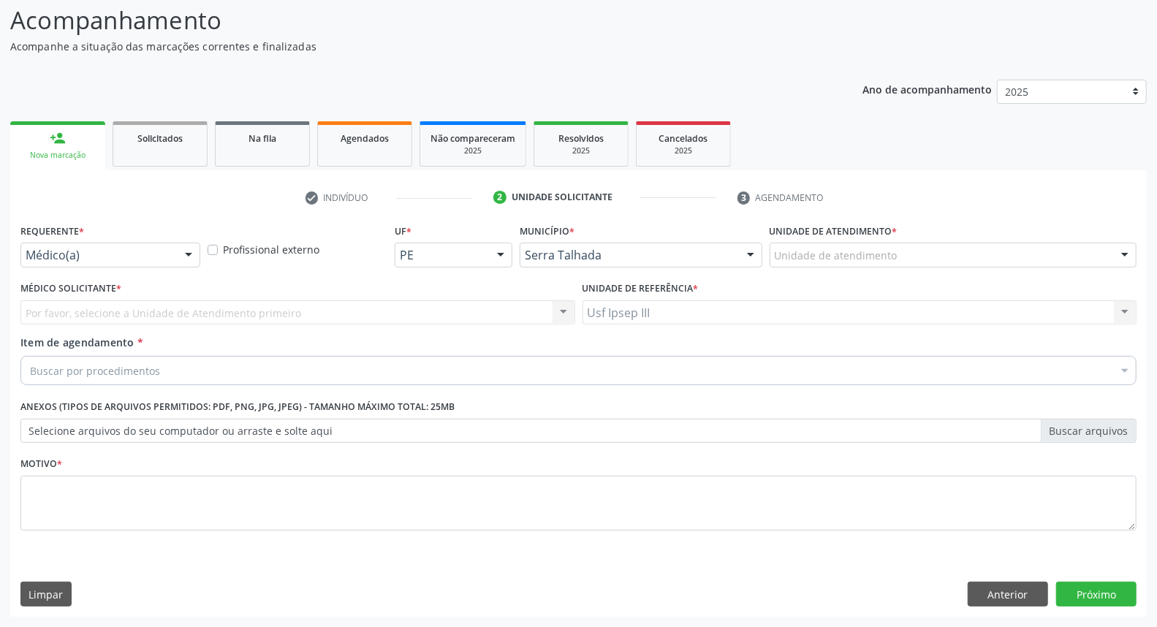
scroll to position [96, 0]
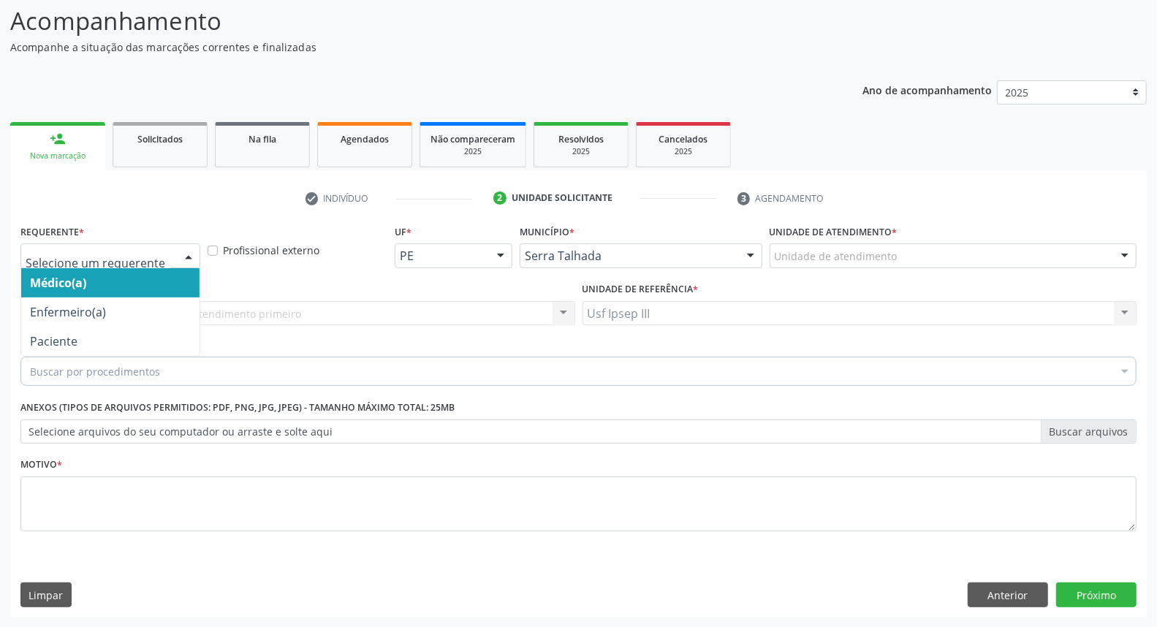
click at [187, 249] on div at bounding box center [189, 256] width 22 height 25
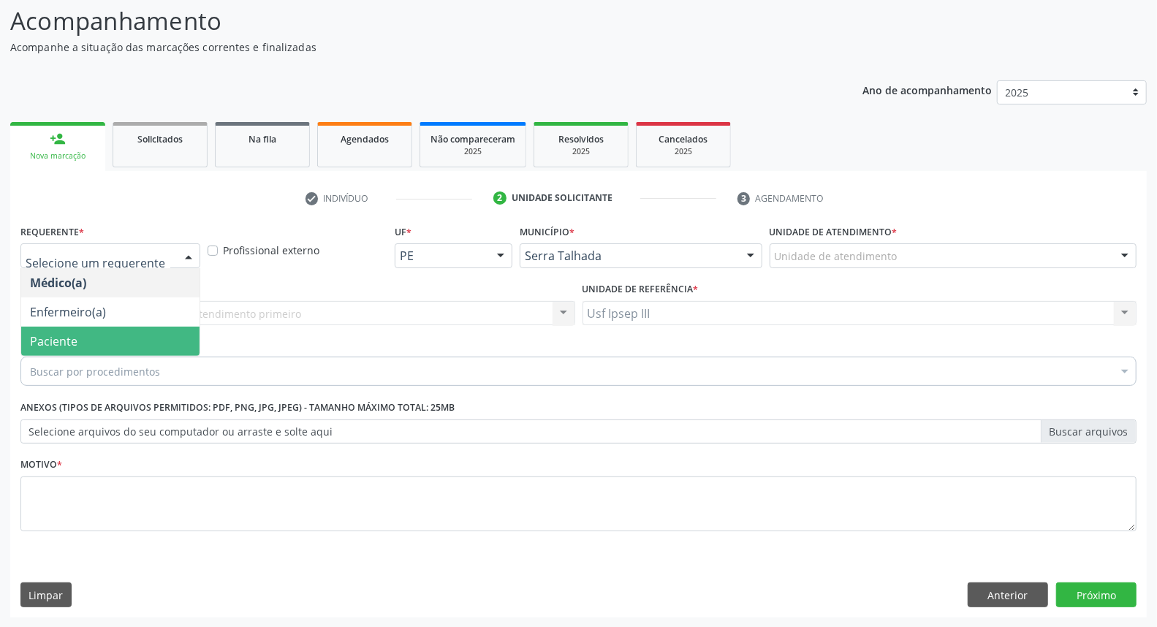
click at [173, 334] on span "Paciente" at bounding box center [110, 341] width 178 height 29
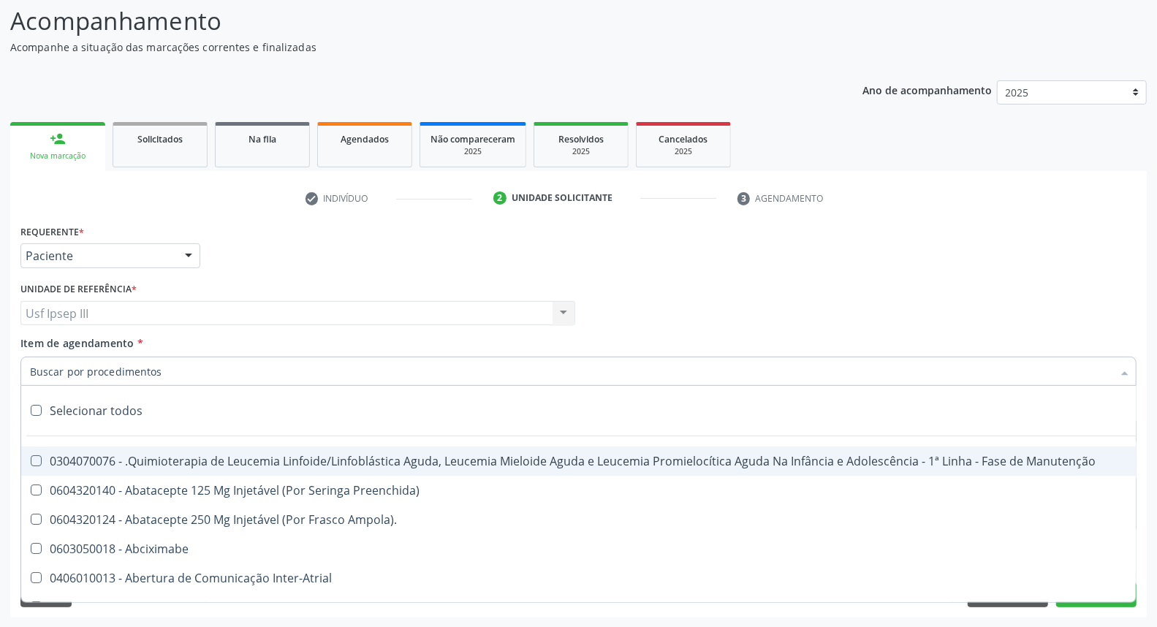
click at [189, 366] on div at bounding box center [578, 371] width 1116 height 29
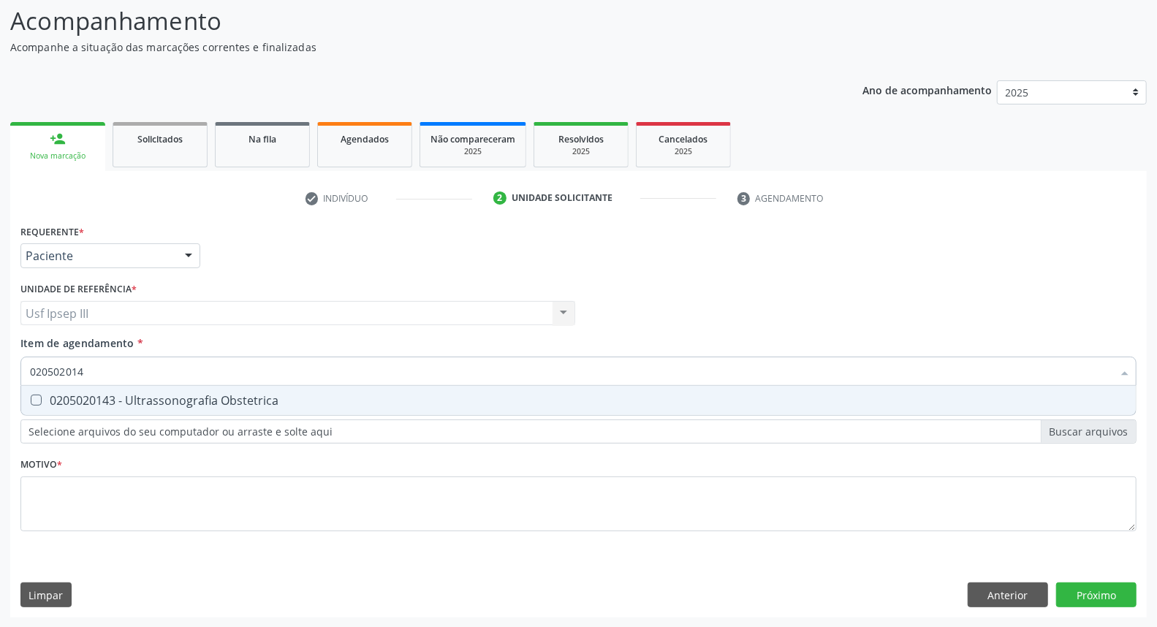
type input "0205020143"
click at [220, 396] on div "0205020143 - Ultrassonografia Obstetrica" at bounding box center [578, 401] width 1097 height 12
checkbox Obstetrica "true"
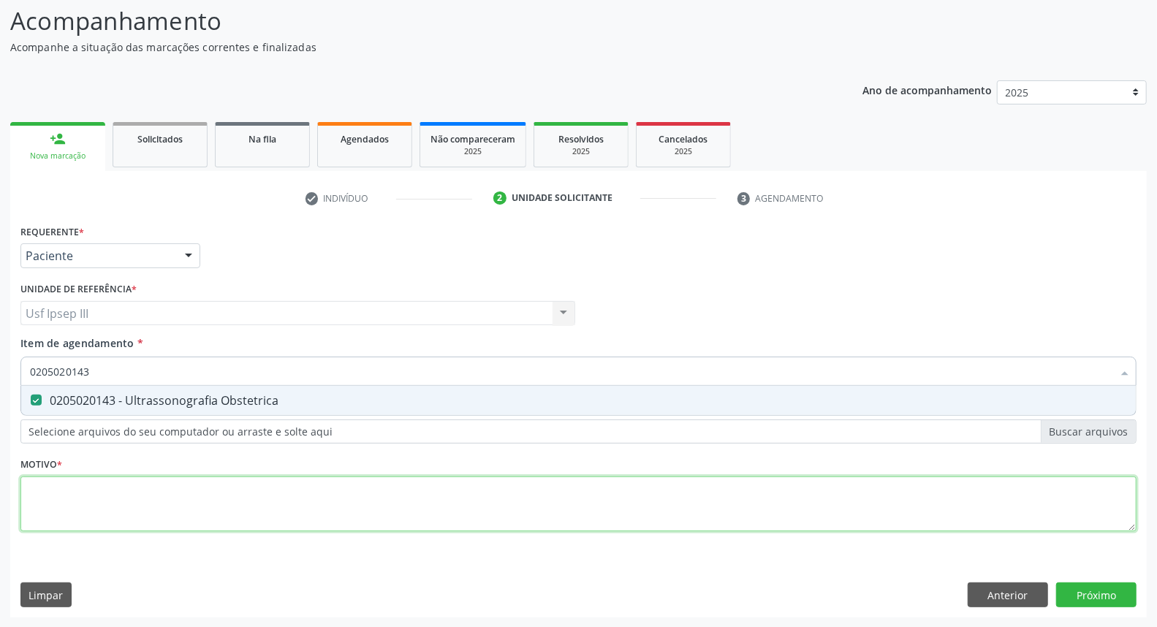
click at [162, 484] on div "Requerente * Paciente Médico(a) Enfermeiro(a) Paciente Nenhum resultado encontr…" at bounding box center [578, 386] width 1116 height 331
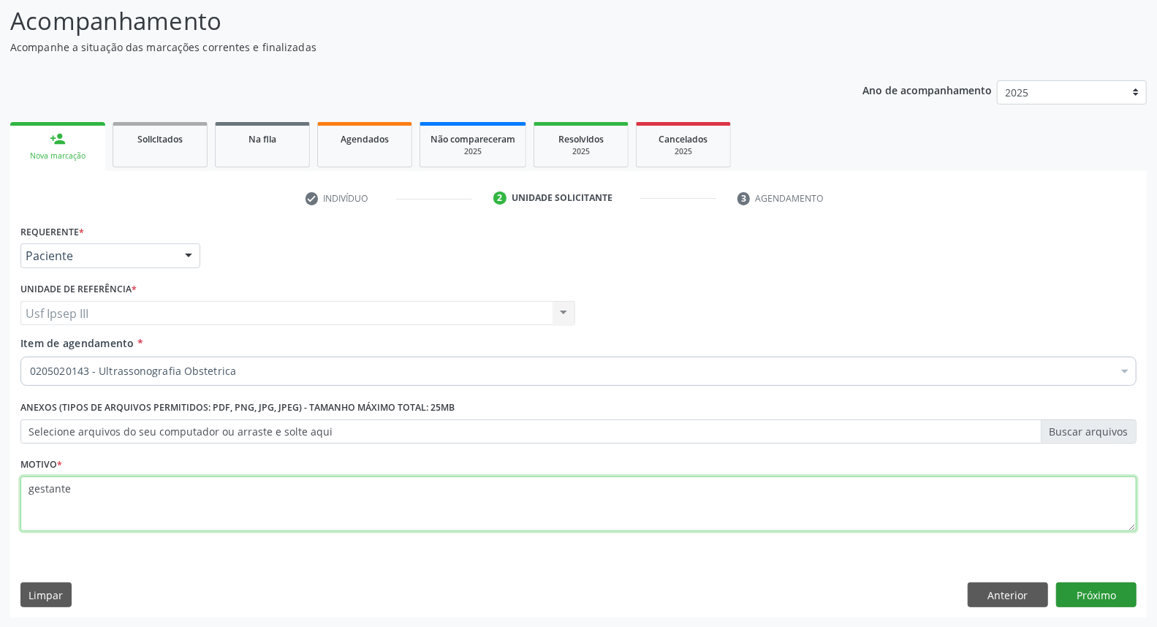
type textarea "gestante"
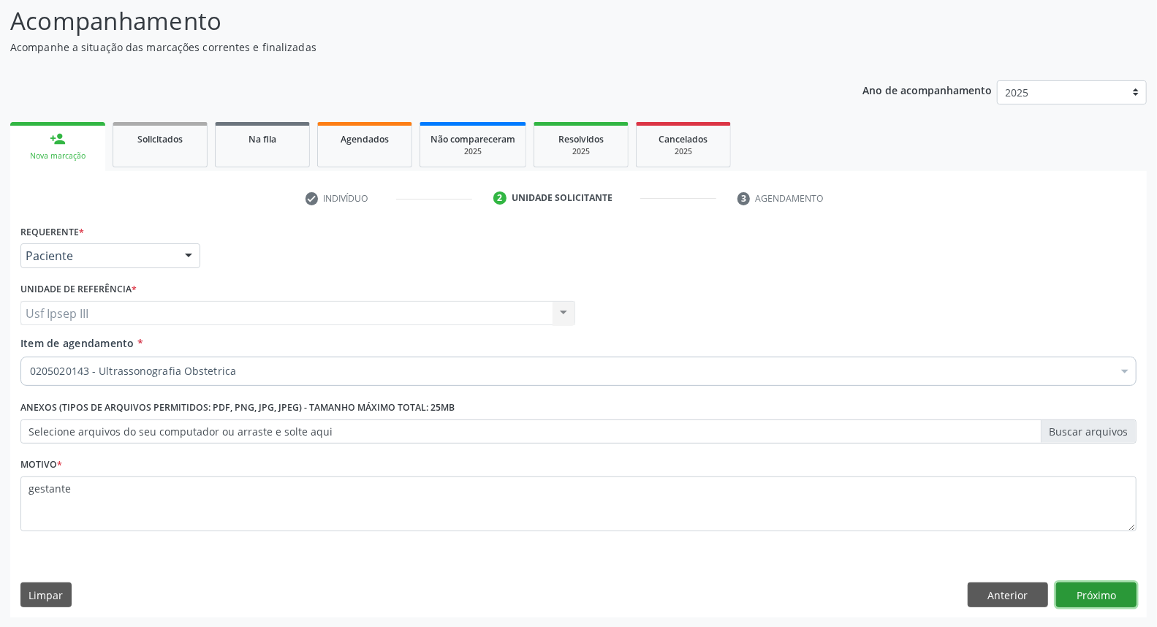
click at [1077, 593] on button "Próximo" at bounding box center [1096, 595] width 80 height 25
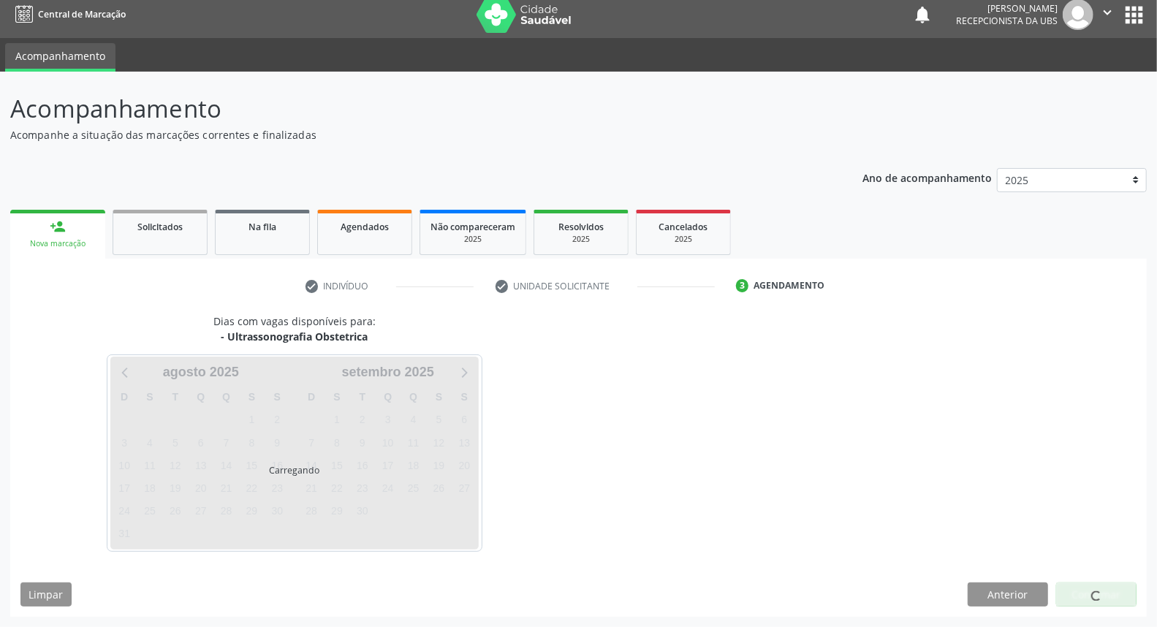
scroll to position [8, 0]
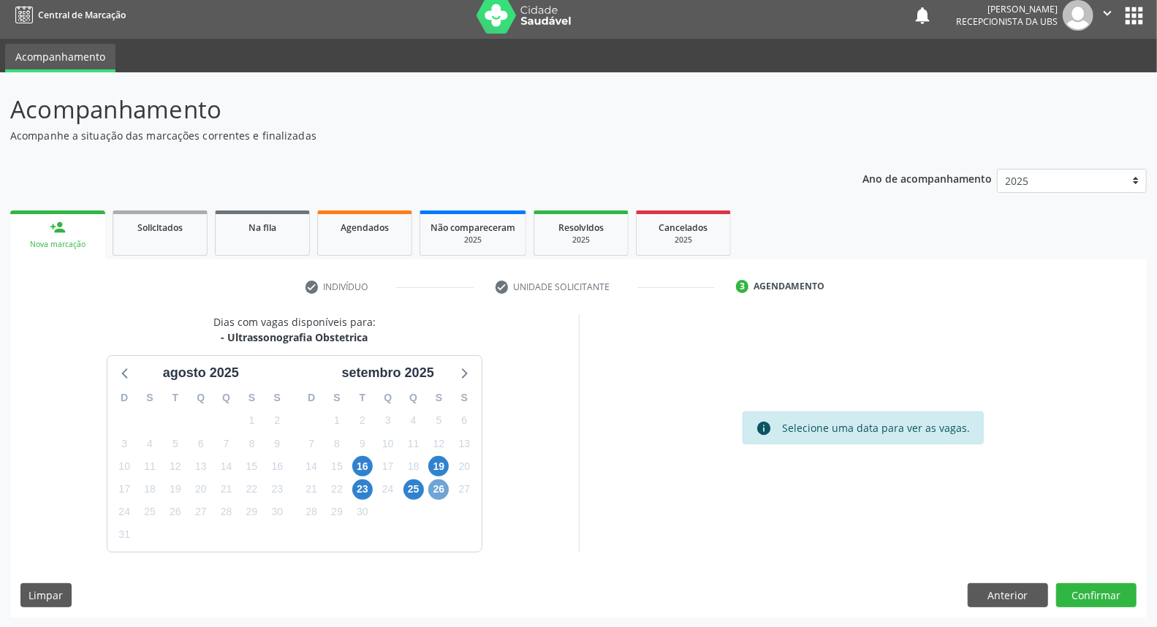
click at [439, 490] on span "26" at bounding box center [438, 490] width 20 height 20
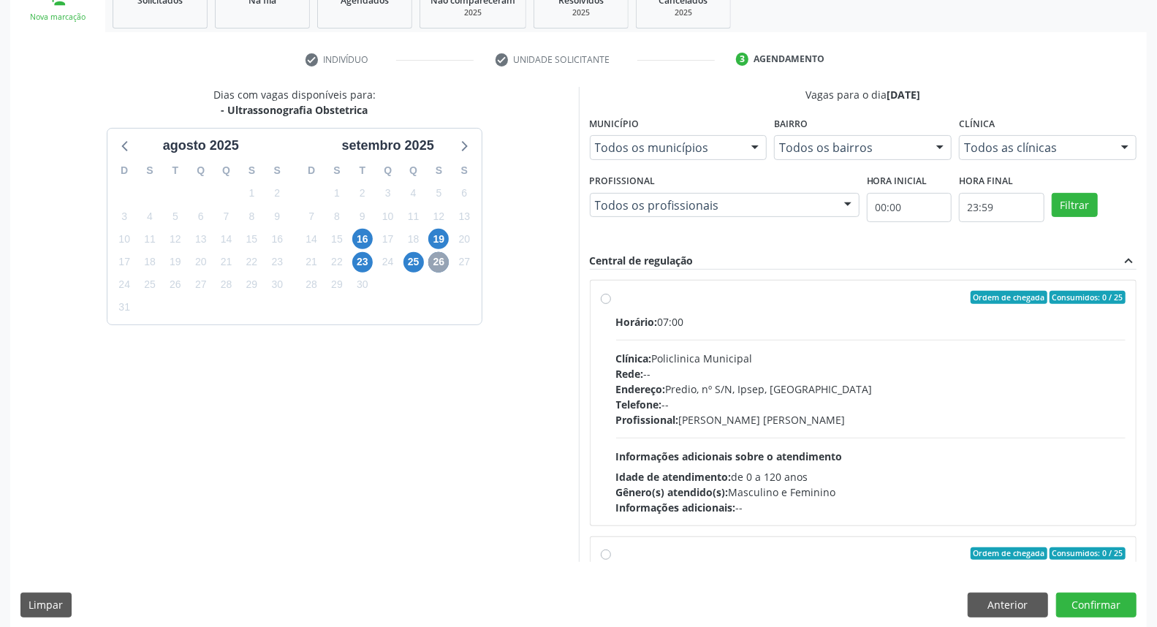
scroll to position [245, 0]
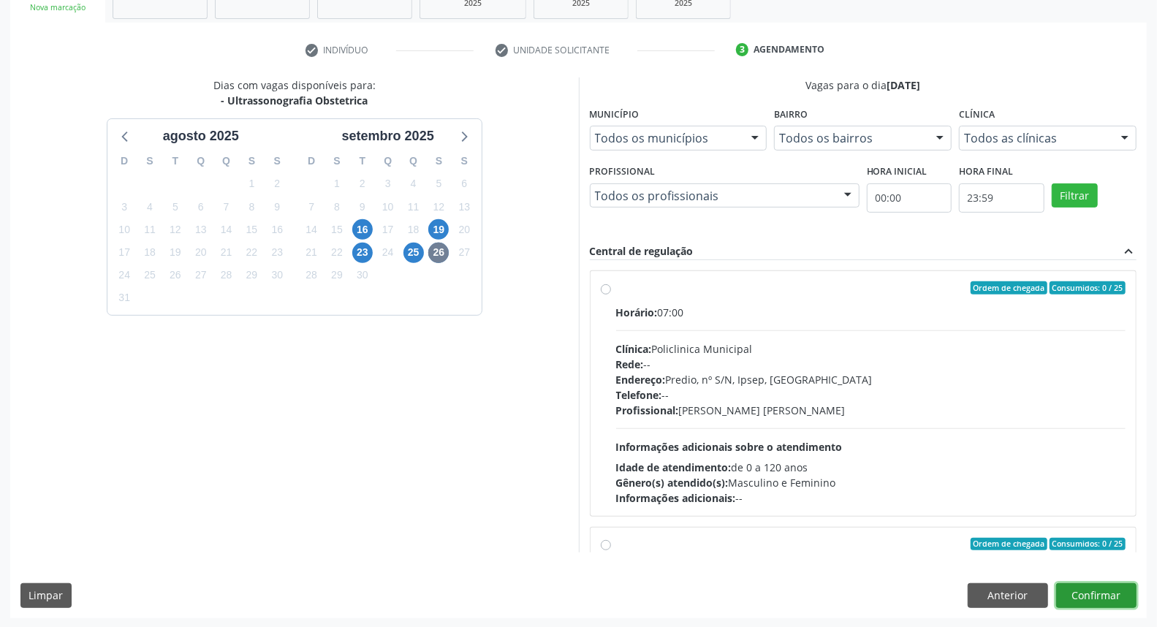
click at [1083, 596] on button "Confirmar" at bounding box center [1096, 595] width 80 height 25
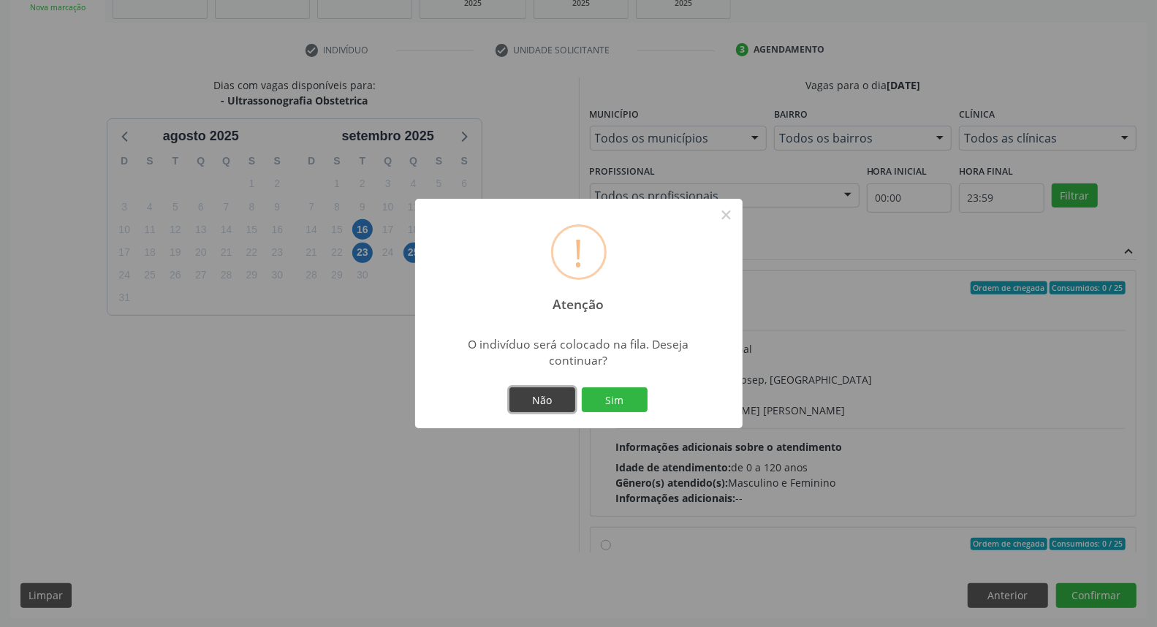
click at [538, 398] on button "Não" at bounding box center [543, 399] width 66 height 25
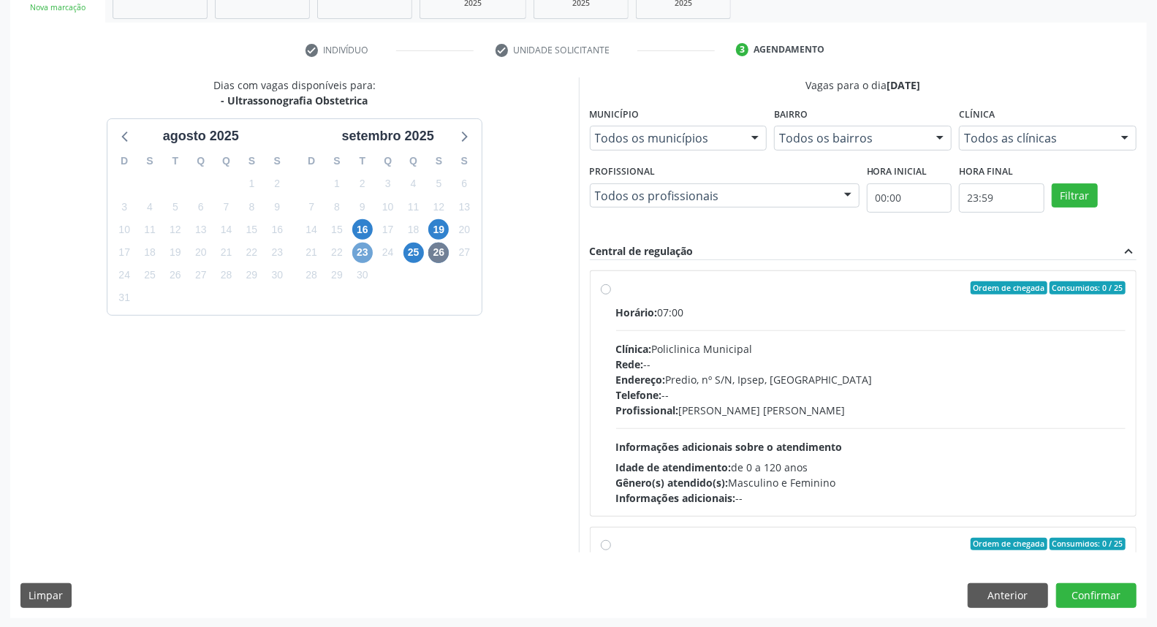
click at [366, 251] on span "23" at bounding box center [362, 253] width 20 height 20
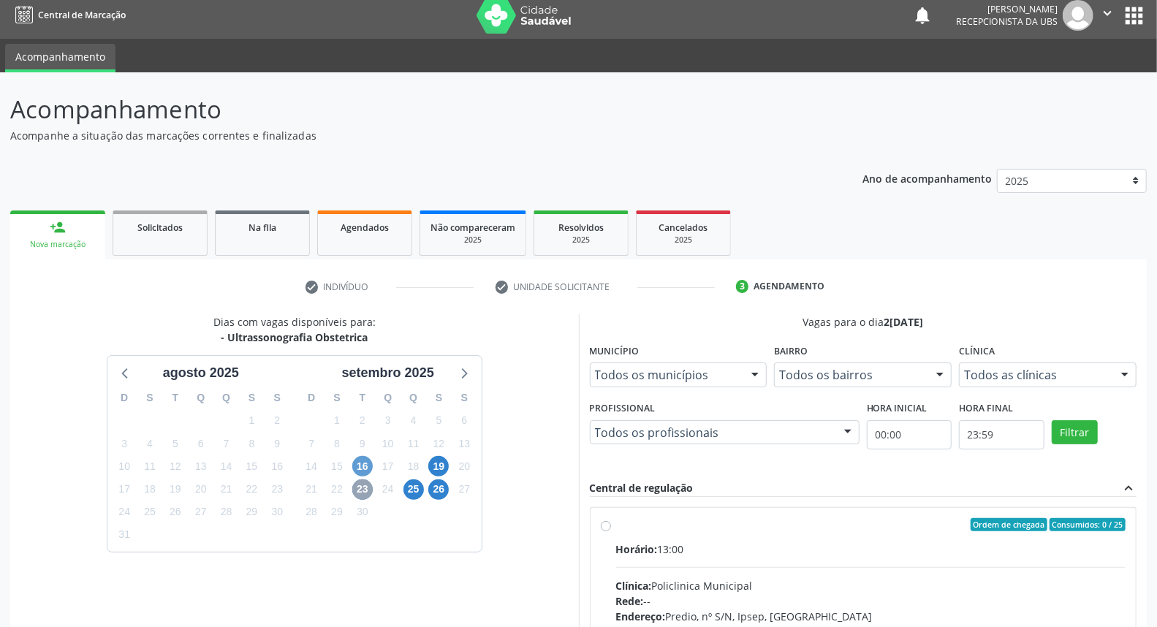
scroll to position [219, 0]
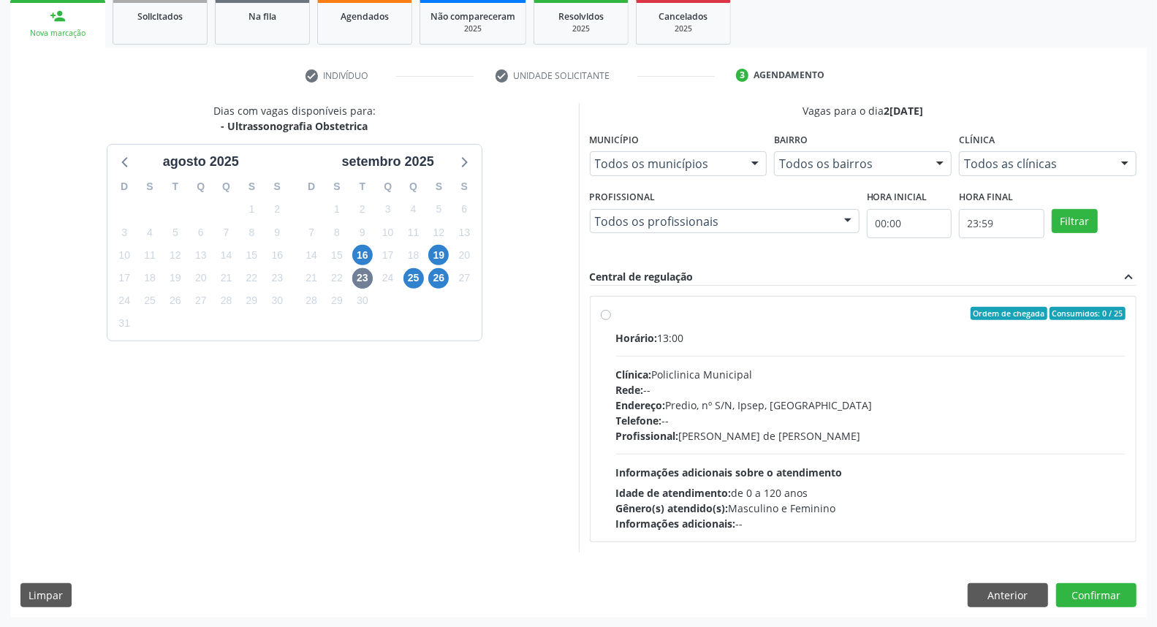
click at [852, 370] on div "Clínica: Policlinica Municipal" at bounding box center [871, 374] width 510 height 15
click at [611, 320] on input "Ordem de chegada Consumidos: 0 / 25 Horário: 13:00 Clínica: Policlinica Municip…" at bounding box center [606, 313] width 10 height 13
radio input "true"
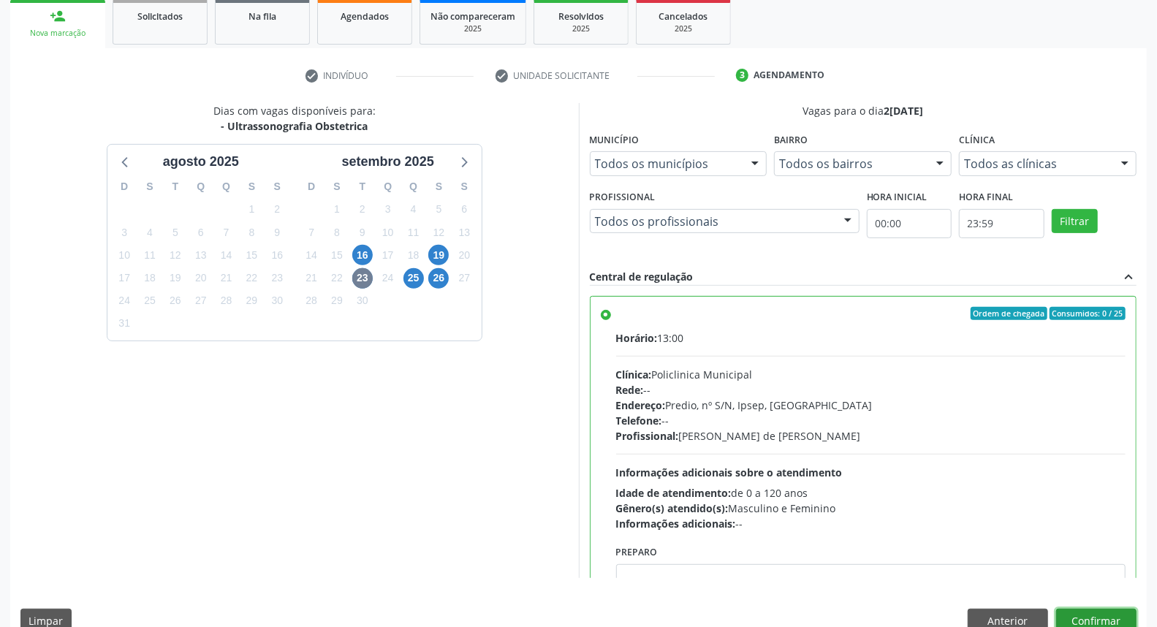
click at [1097, 612] on button "Confirmar" at bounding box center [1096, 621] width 80 height 25
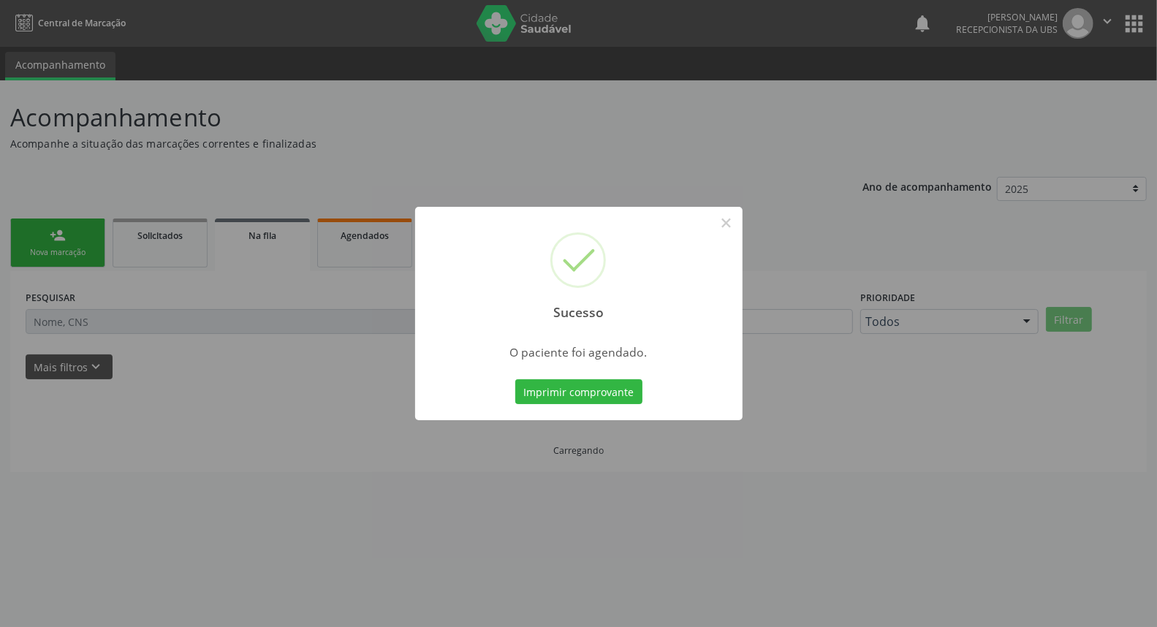
scroll to position [0, 0]
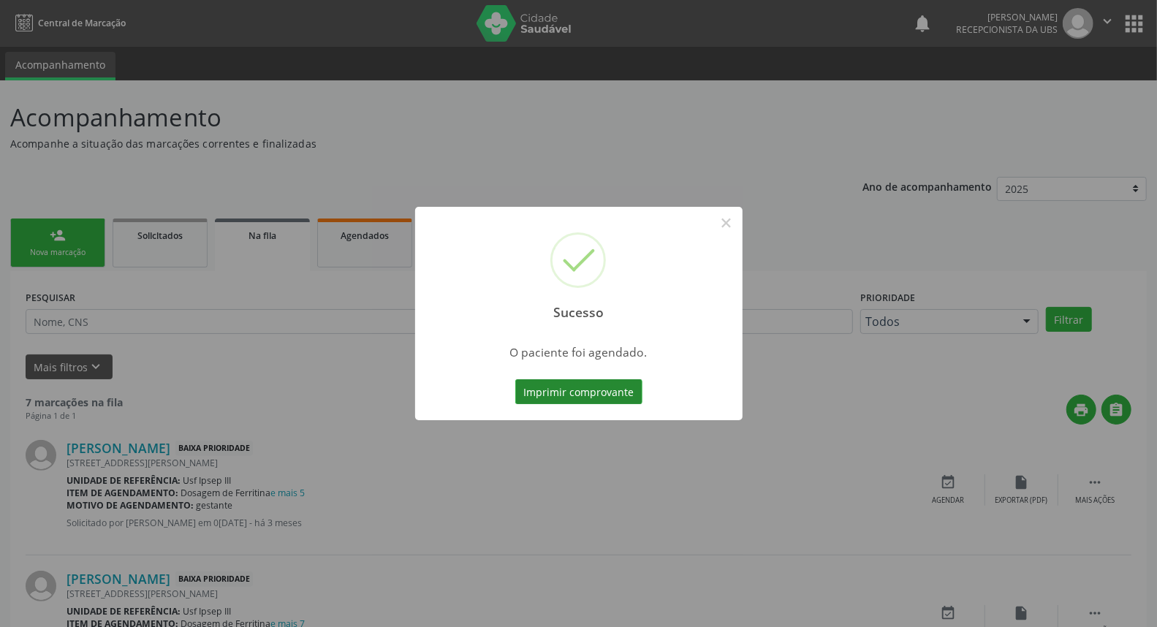
click at [620, 395] on button "Imprimir comprovante" at bounding box center [578, 391] width 127 height 25
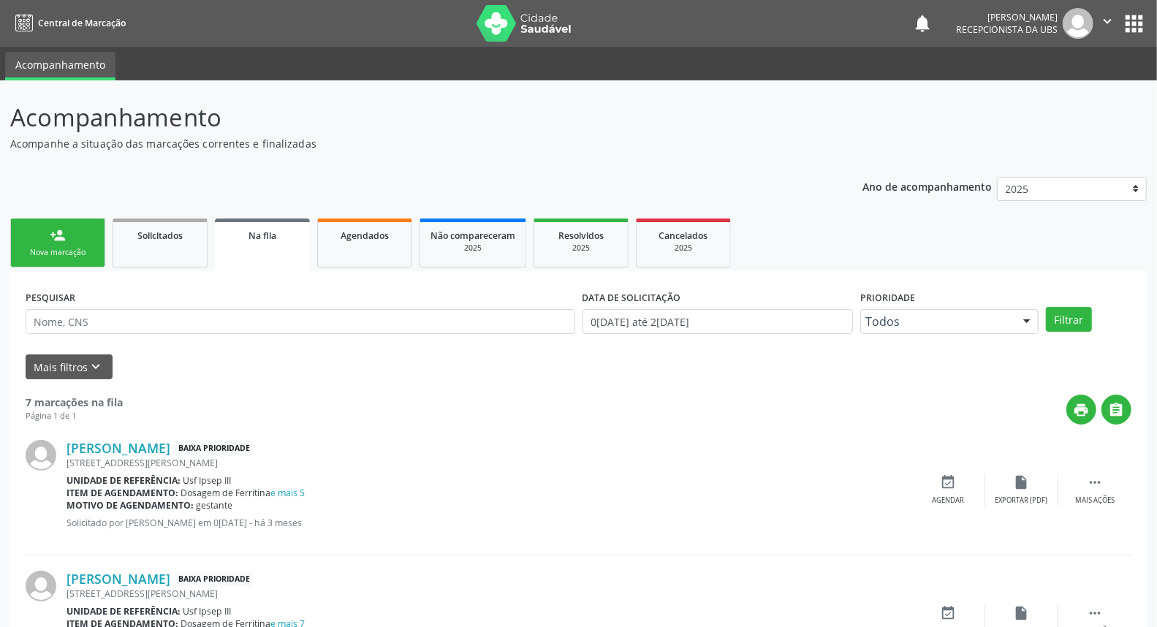
click at [59, 249] on div "Nova marcação" at bounding box center [57, 252] width 73 height 11
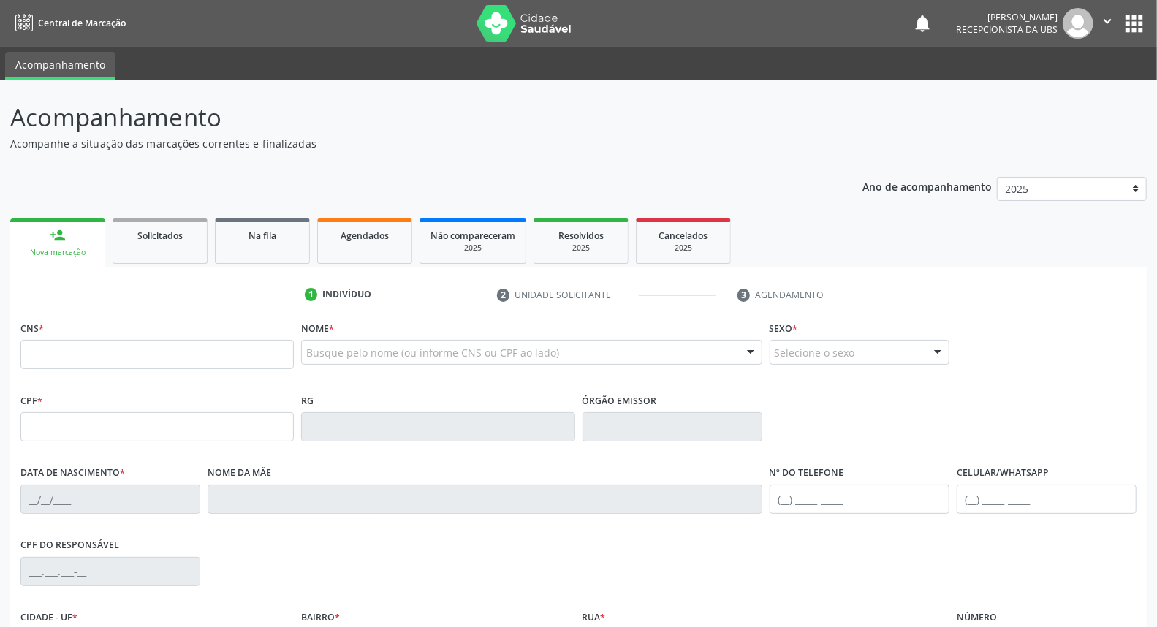
click at [338, 341] on div "Busque pelo nome (ou informe CNS ou CPF ao lado)" at bounding box center [531, 352] width 461 height 25
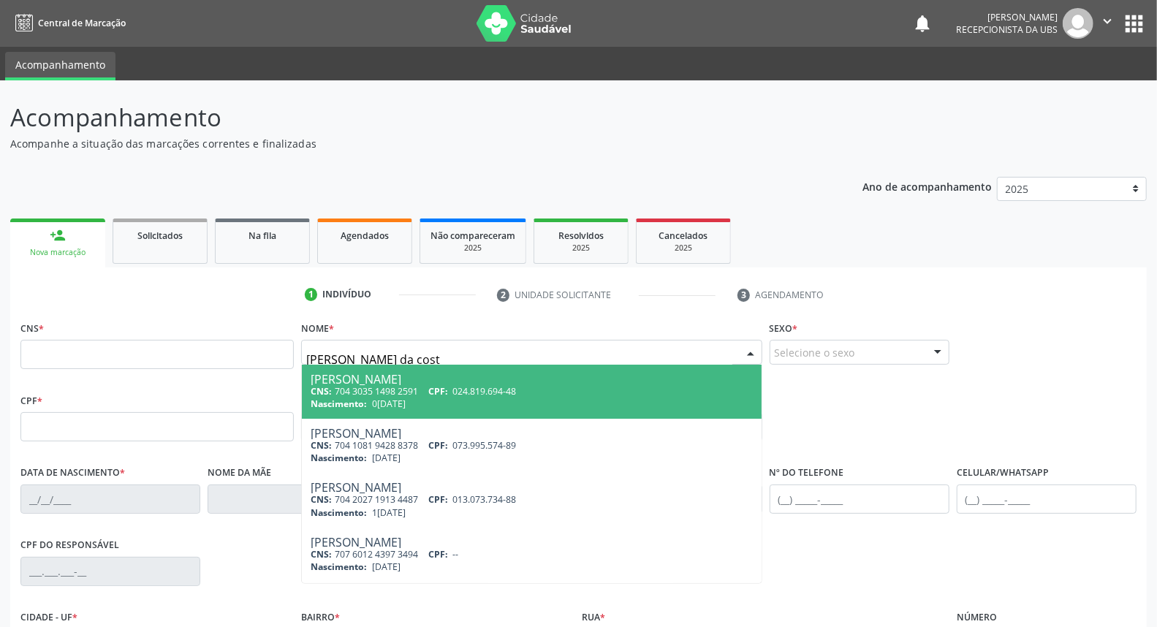
type input "[PERSON_NAME]"
click at [371, 389] on div "CNS: 704 1081 9428 8378 CPF: 073.995.574-89" at bounding box center [532, 391] width 442 height 12
type input "704 1081 9428 8378"
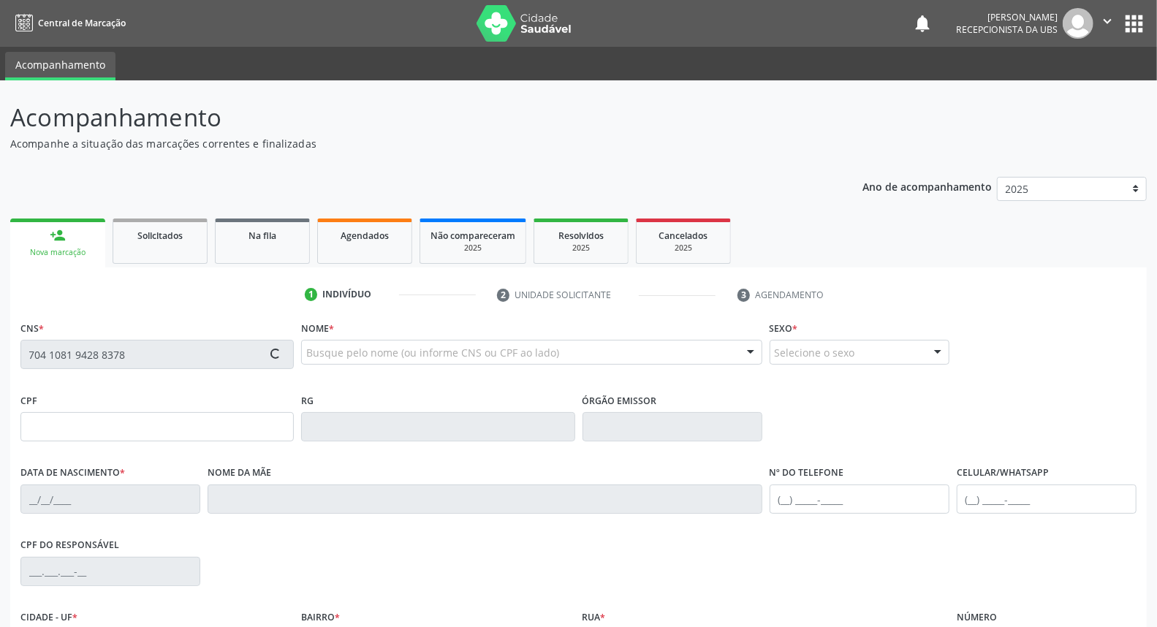
type input "073.995.574-89"
type input "[DATE]"
type input "Creuza Marques da [PERSON_NAME]"
type input "[PHONE_NUMBER]"
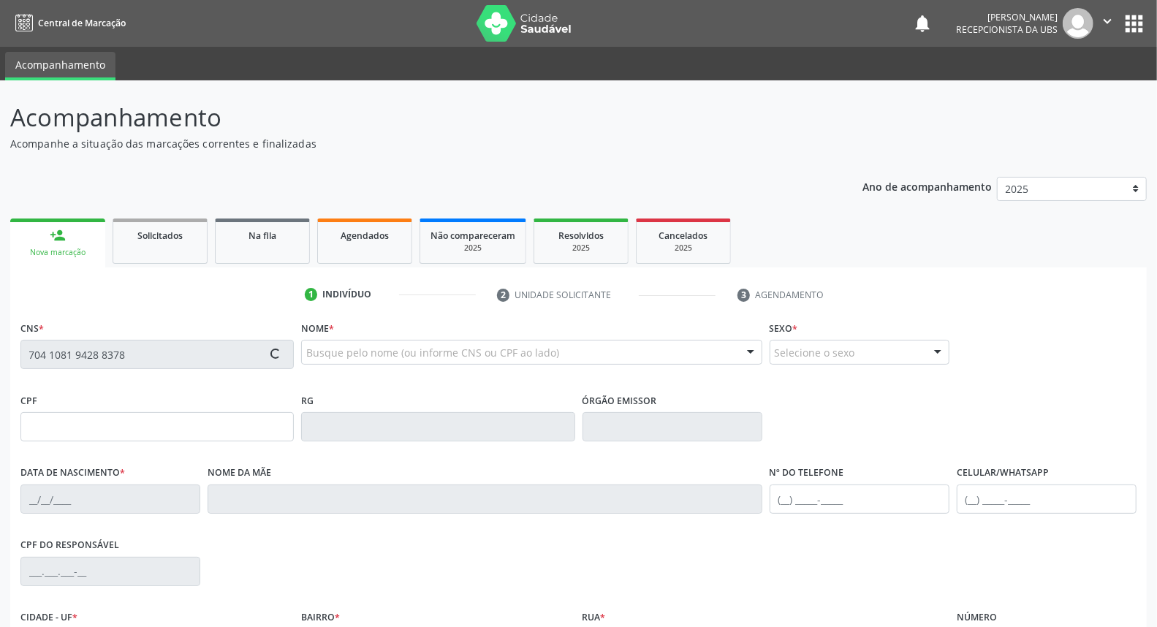
type input "162"
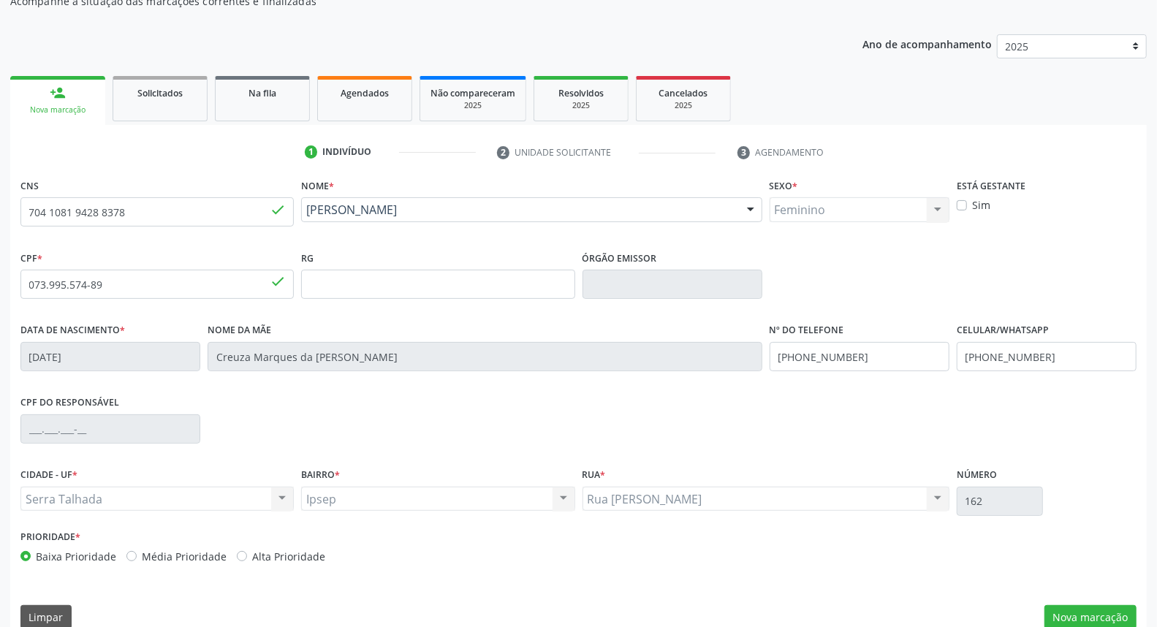
scroll to position [162, 0]
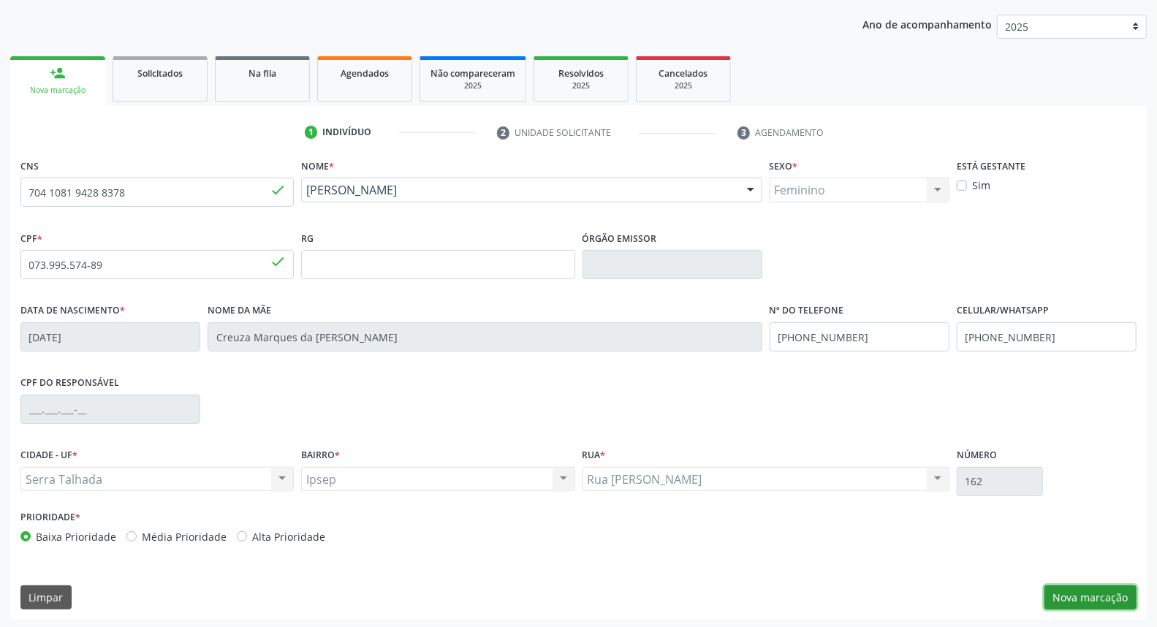
click at [1077, 594] on button "Nova marcação" at bounding box center [1091, 598] width 92 height 25
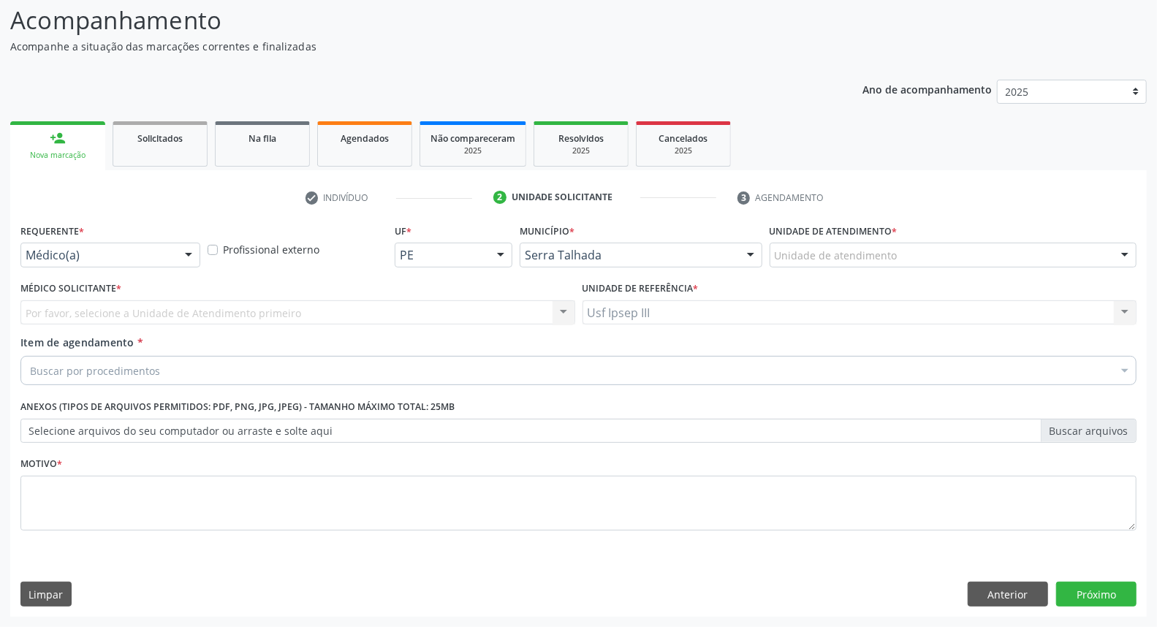
scroll to position [96, 0]
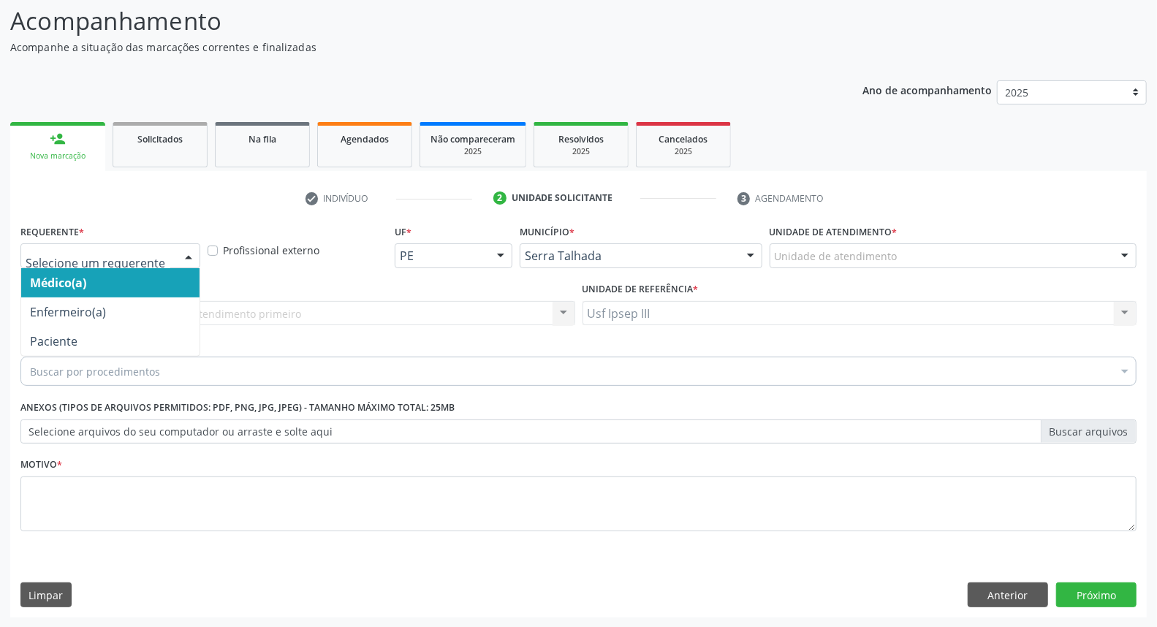
click at [190, 252] on div at bounding box center [189, 256] width 22 height 25
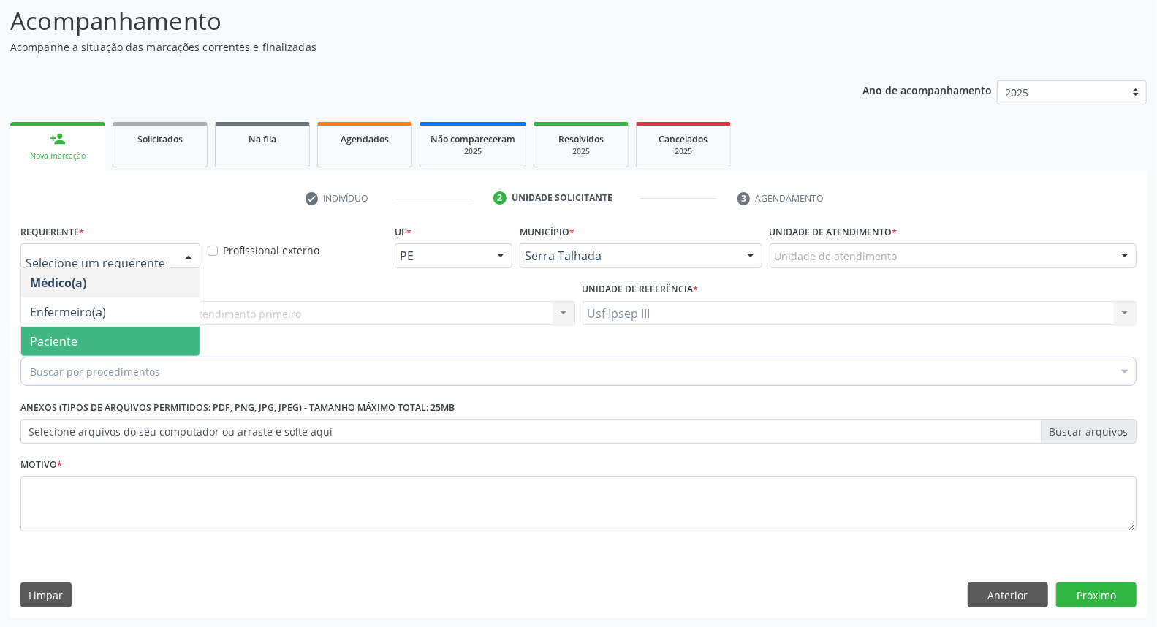
click at [170, 334] on span "Paciente" at bounding box center [110, 341] width 178 height 29
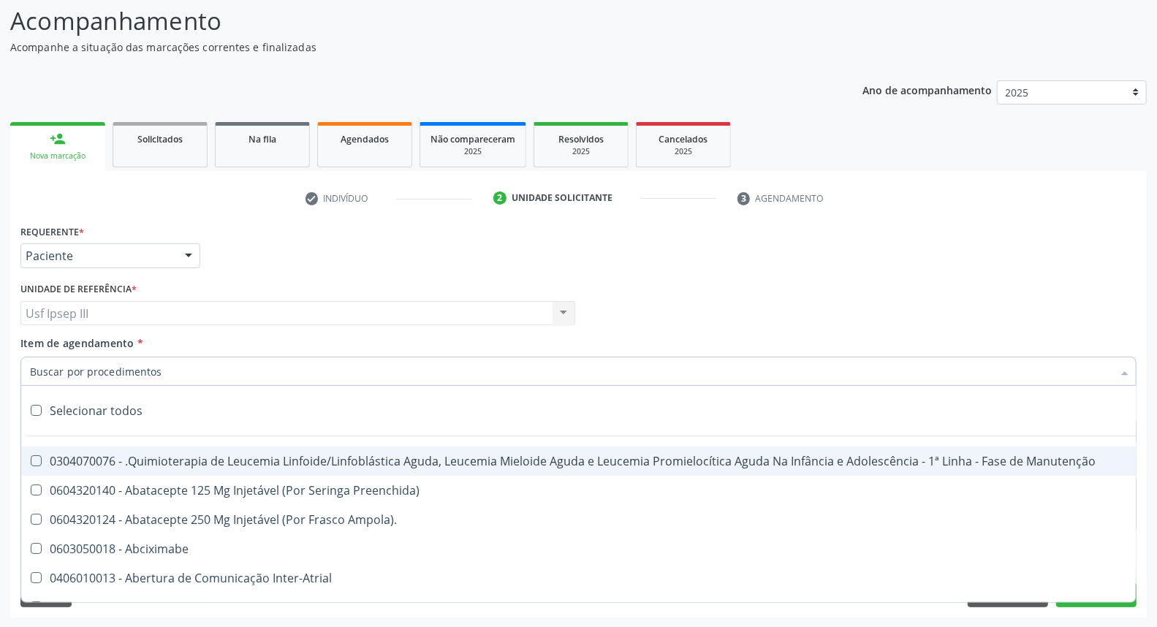
click at [181, 366] on div at bounding box center [578, 371] width 1116 height 29
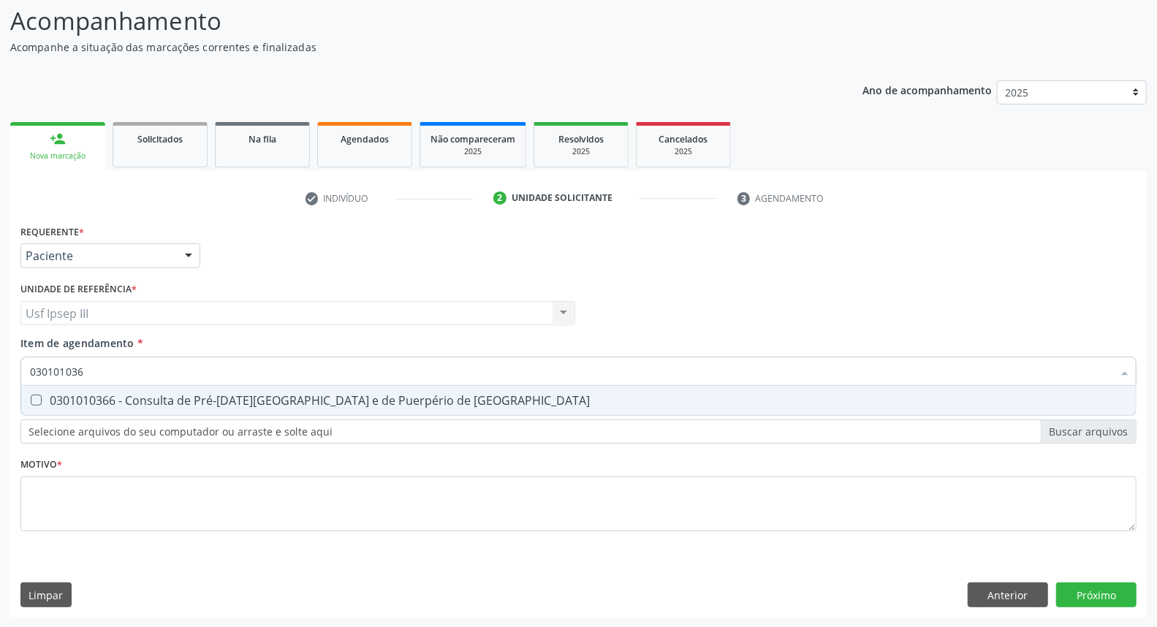
type input "0301010366"
click at [202, 400] on div "0301010366 - Consulta de Pré-[DATE][GEOGRAPHIC_DATA] e de Puerpério de [GEOGRAP…" at bounding box center [578, 401] width 1097 height 12
checkbox Risco "true"
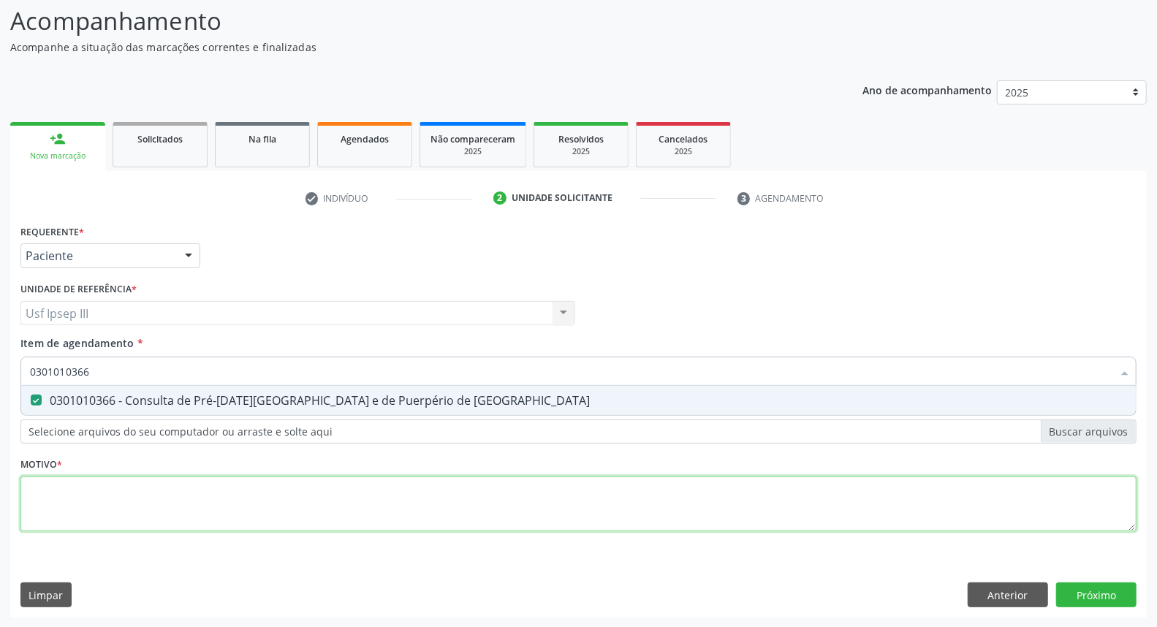
click at [163, 488] on div "Requerente * Paciente Médico(a) Enfermeiro(a) Paciente Nenhum resultado encontr…" at bounding box center [578, 386] width 1116 height 331
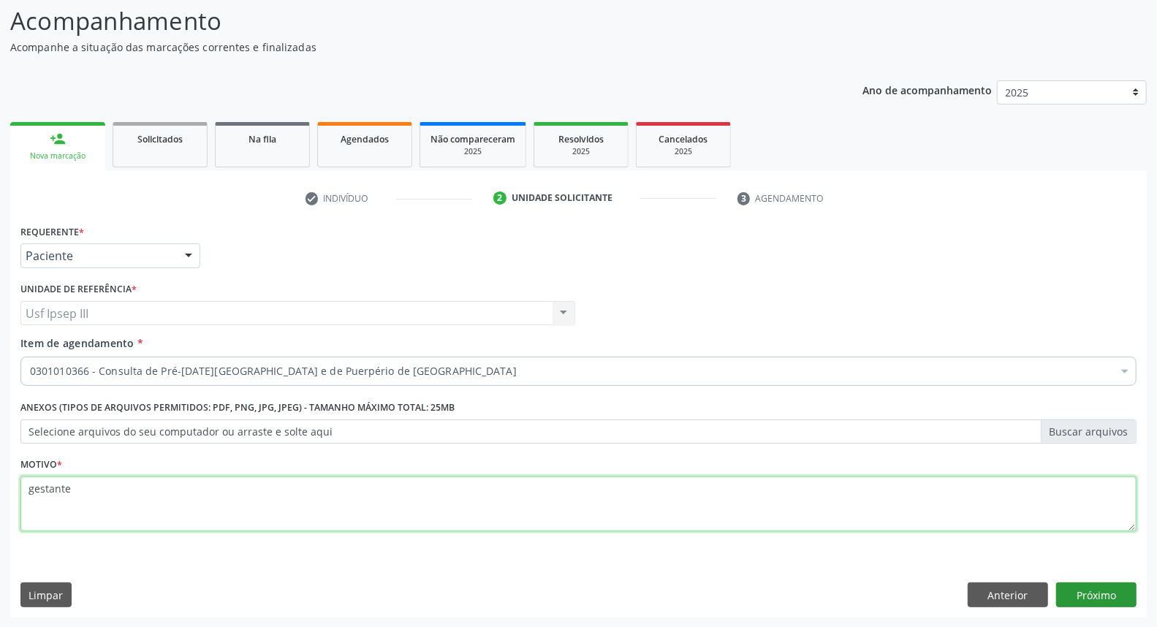
type textarea "gestante"
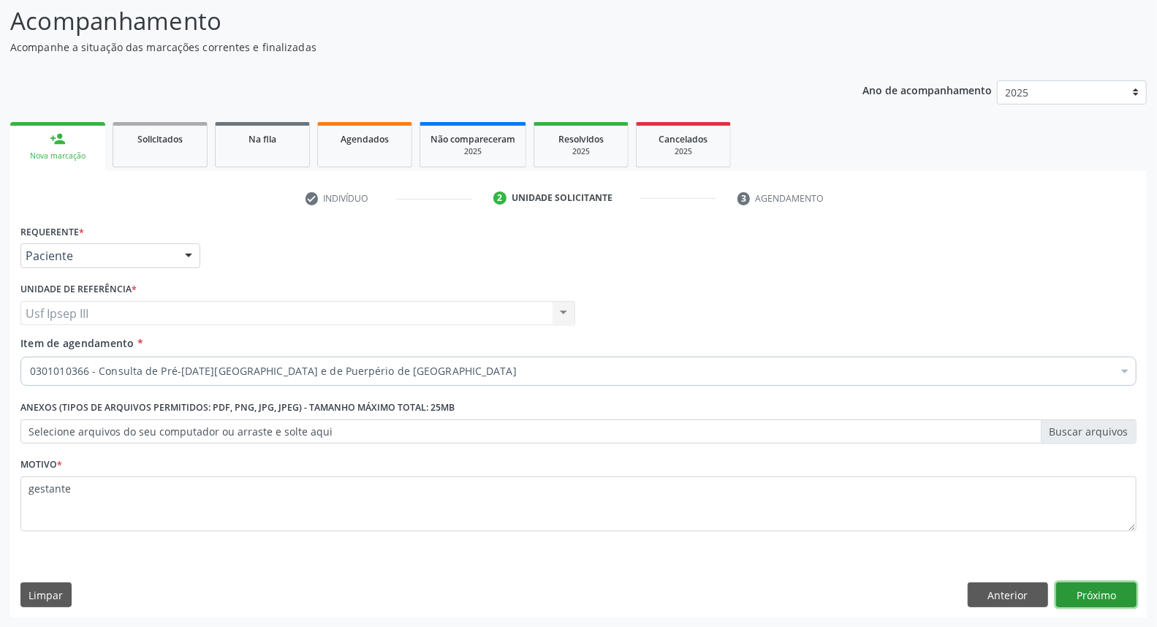
click at [1102, 585] on button "Próximo" at bounding box center [1096, 595] width 80 height 25
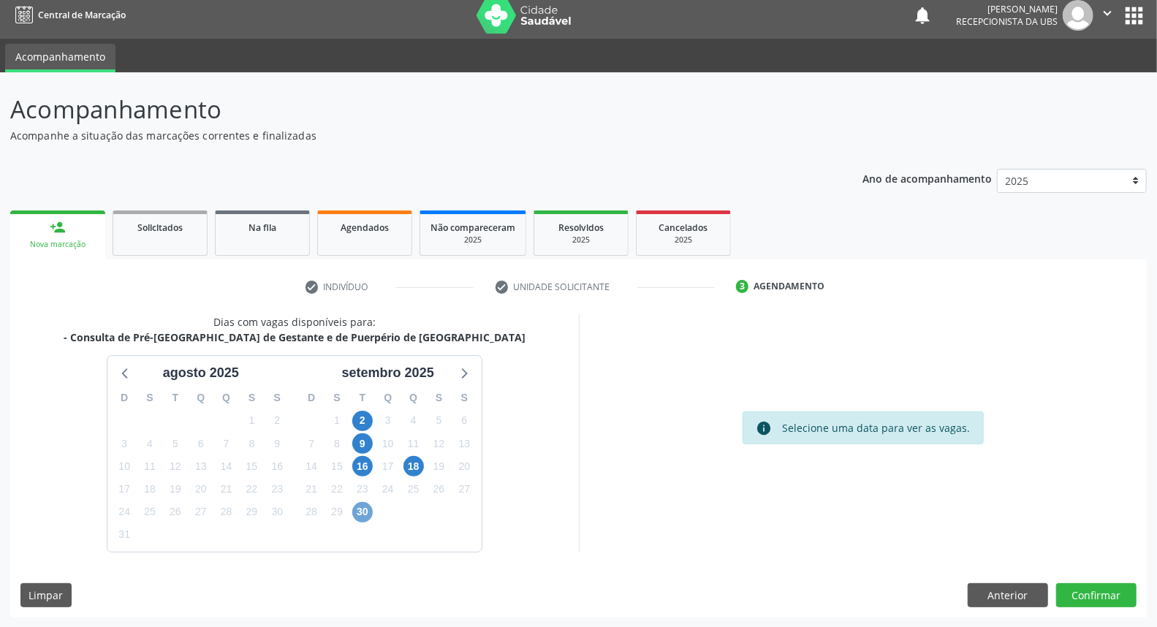
click at [360, 512] on span "30" at bounding box center [362, 512] width 20 height 20
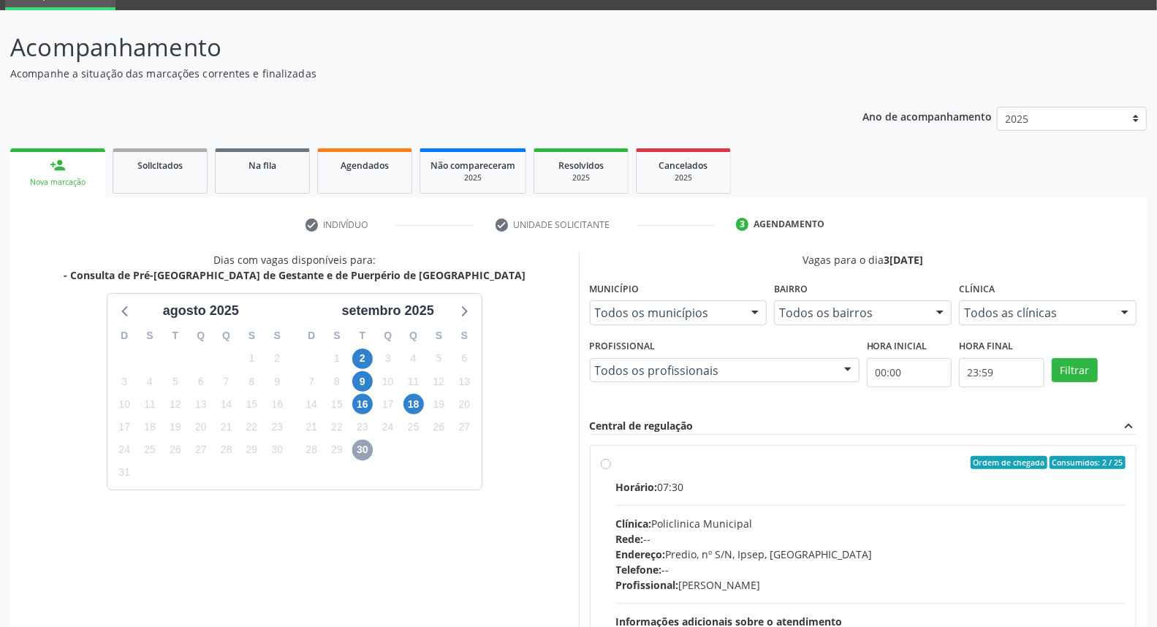
scroll to position [170, 0]
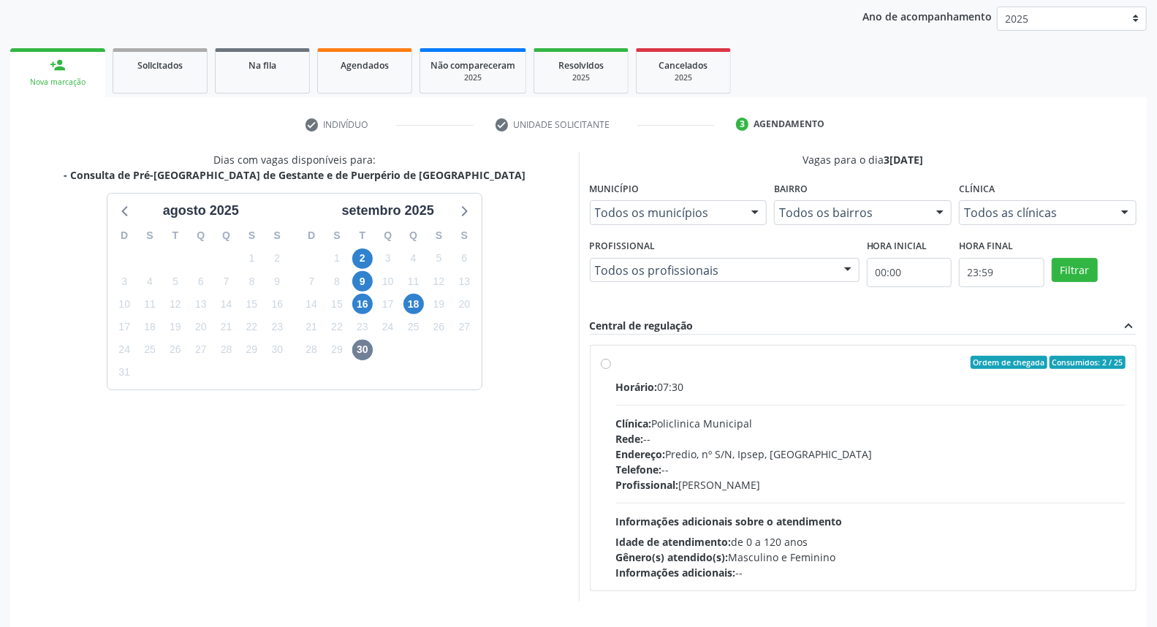
click at [747, 431] on div "Rede: --" at bounding box center [871, 438] width 510 height 15
click at [611, 369] on input "Ordem de chegada Consumidos: 2 / 25 Horário: 07:30 Clínica: Policlinica Municip…" at bounding box center [606, 362] width 10 height 13
radio input "true"
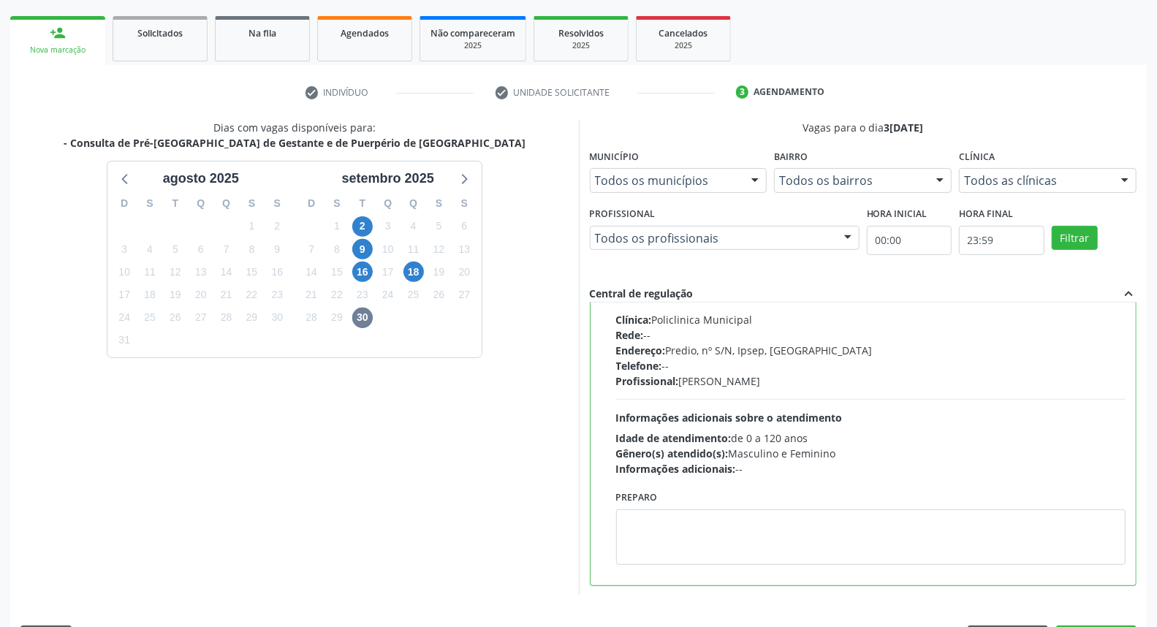
scroll to position [245, 0]
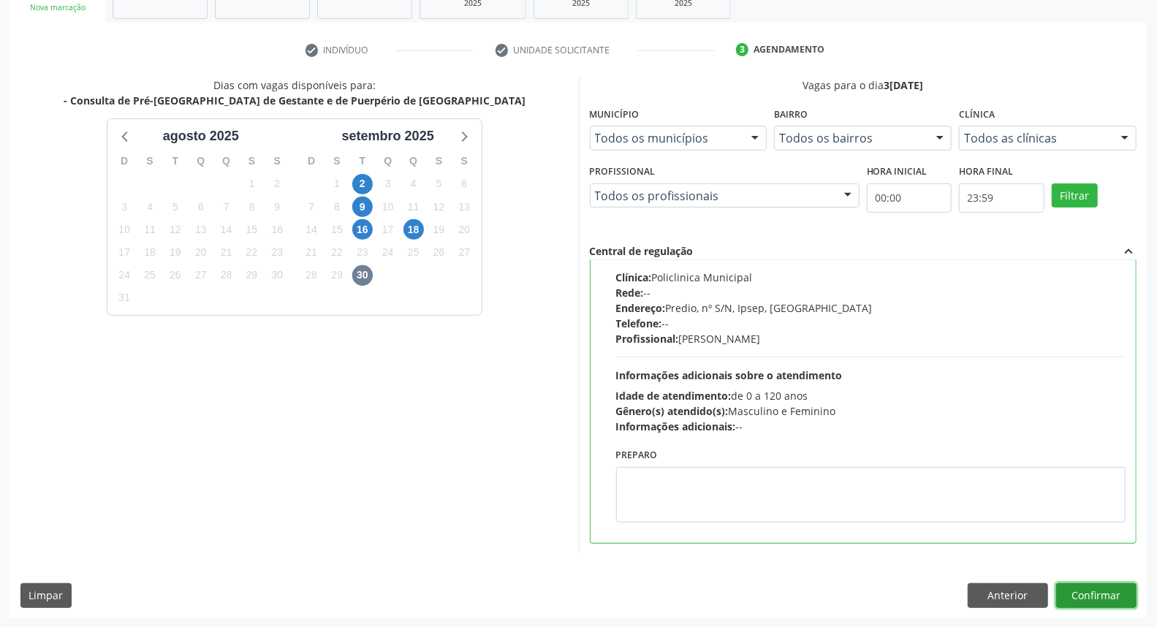
click at [1105, 596] on button "Confirmar" at bounding box center [1096, 595] width 80 height 25
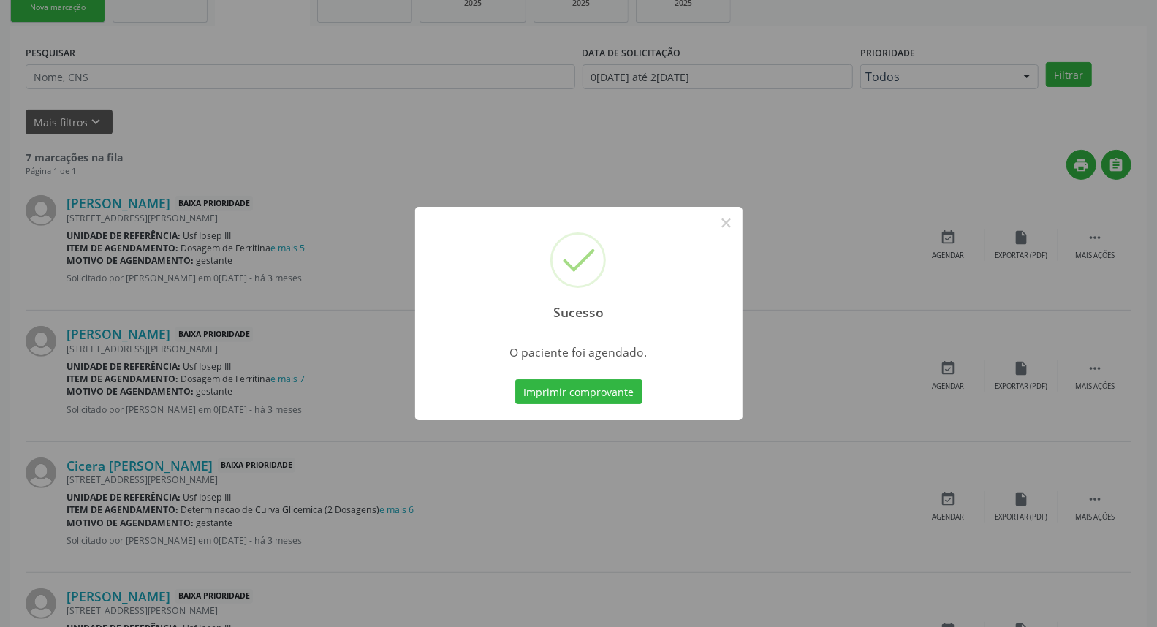
scroll to position [0, 0]
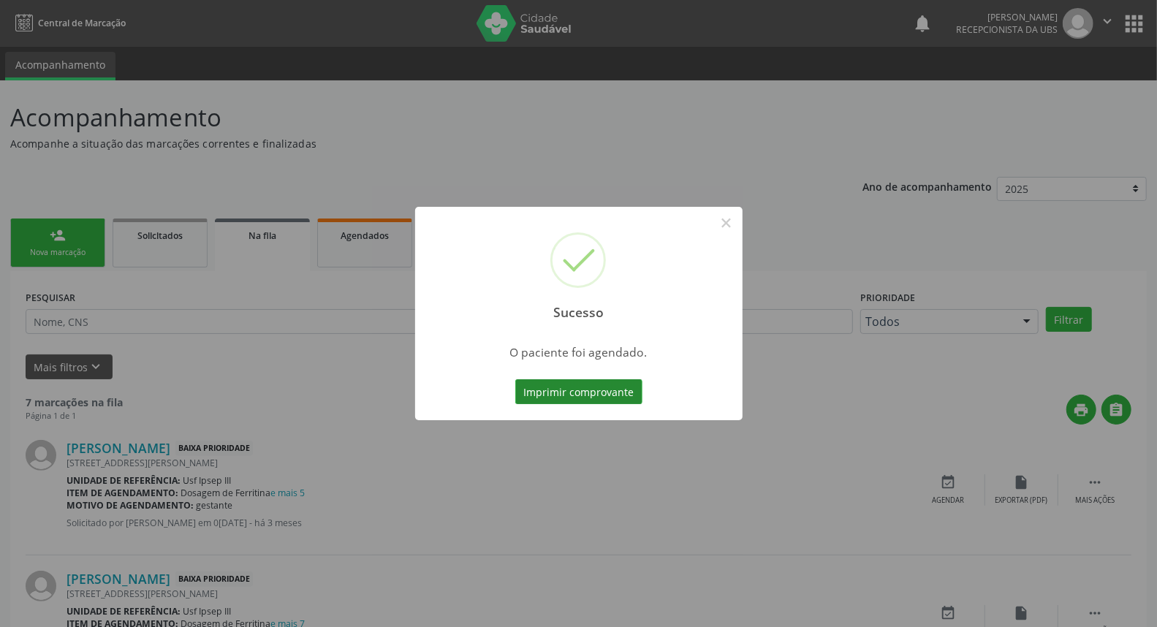
click at [619, 392] on button "Imprimir comprovante" at bounding box center [578, 391] width 127 height 25
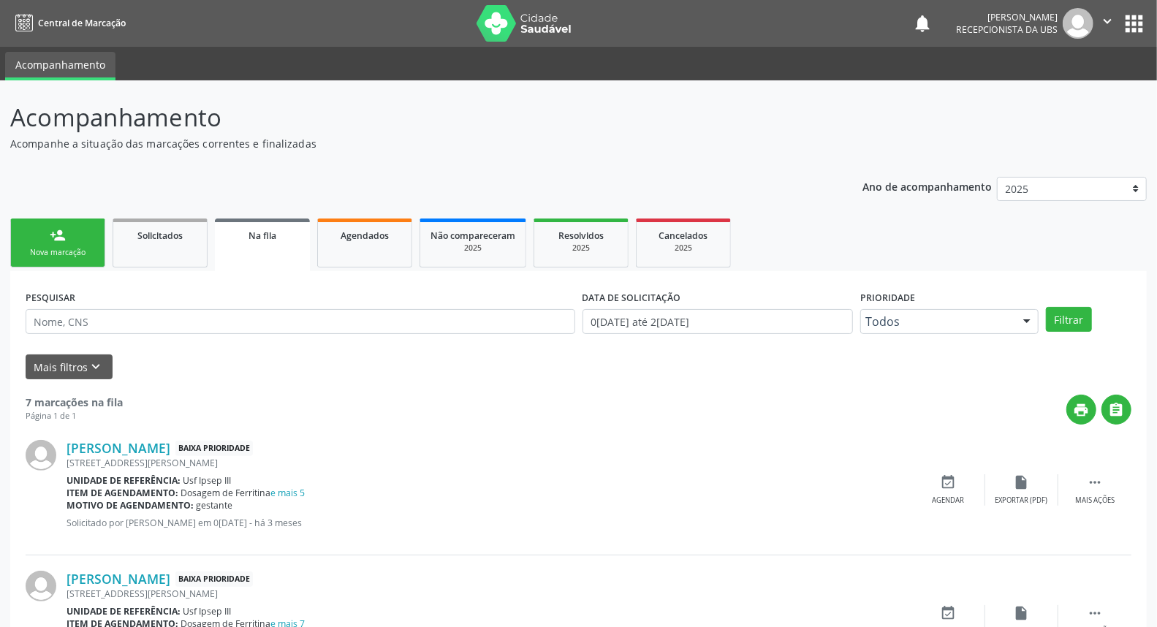
click at [62, 238] on div "person_add" at bounding box center [58, 235] width 16 height 16
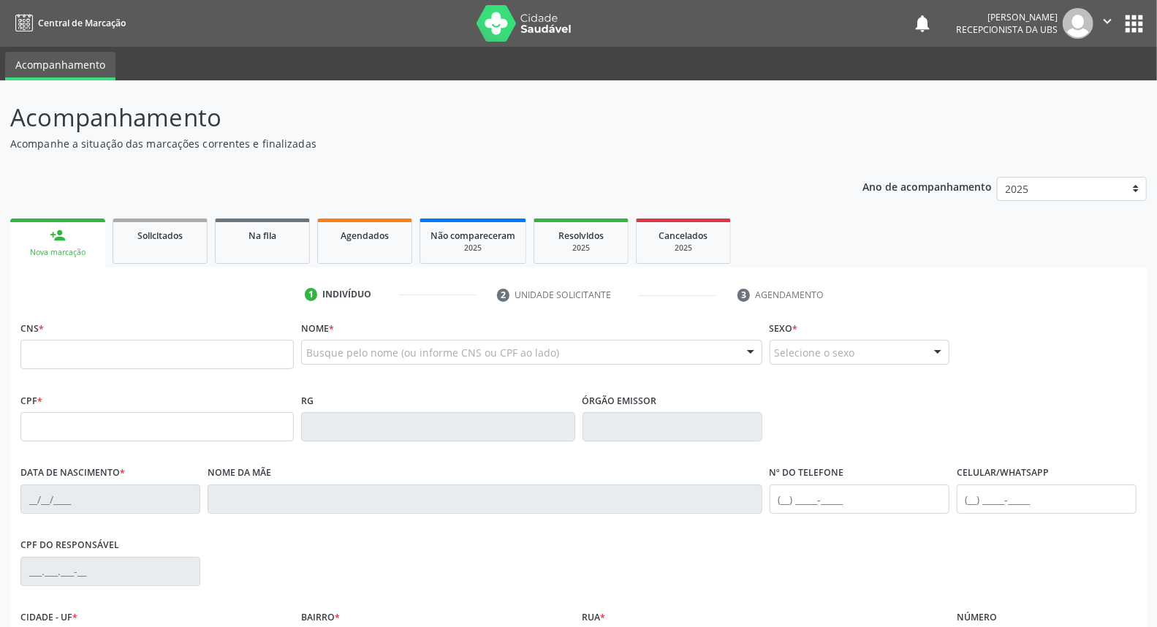
click at [69, 252] on div "Nova marcação" at bounding box center [57, 252] width 75 height 11
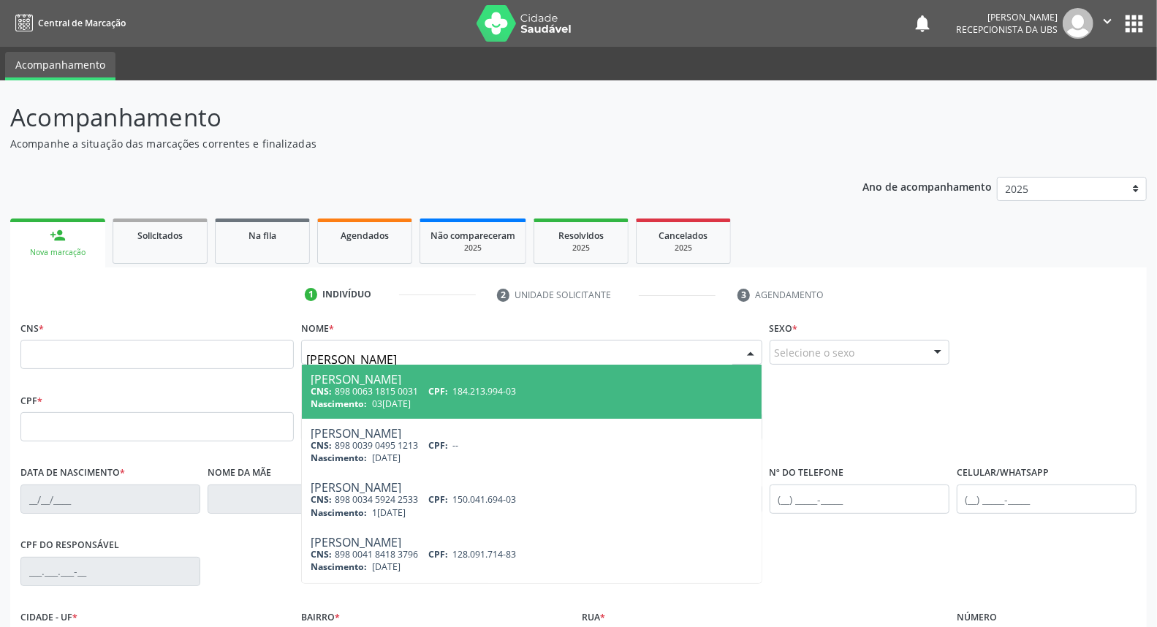
type input "[PERSON_NAME]"
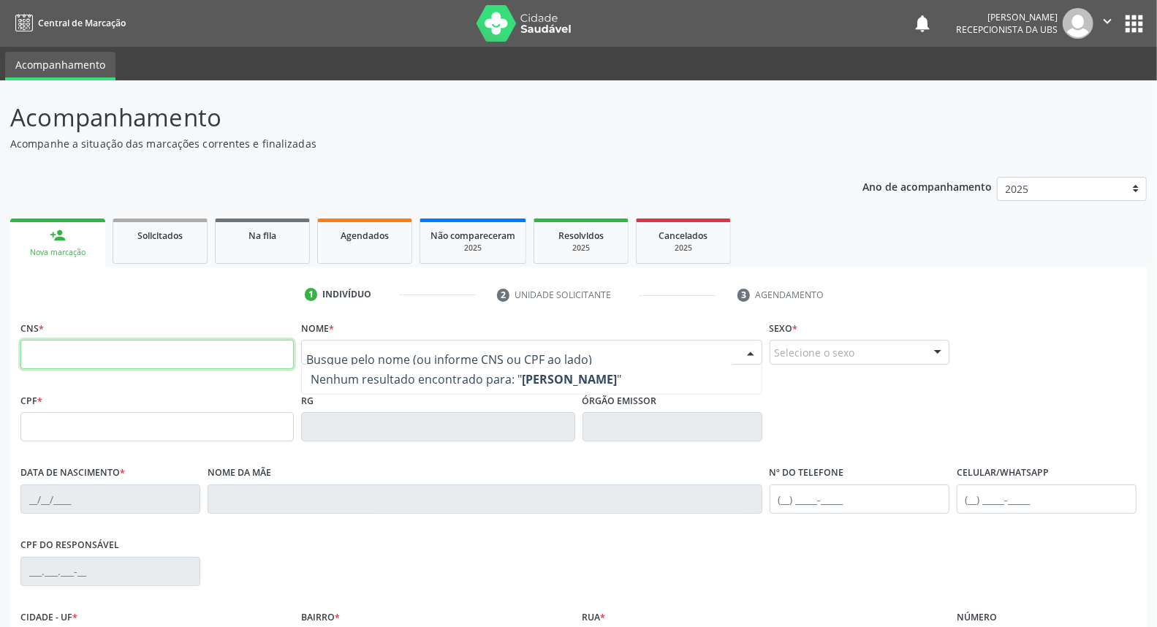
click at [95, 351] on input "text" at bounding box center [156, 354] width 273 height 29
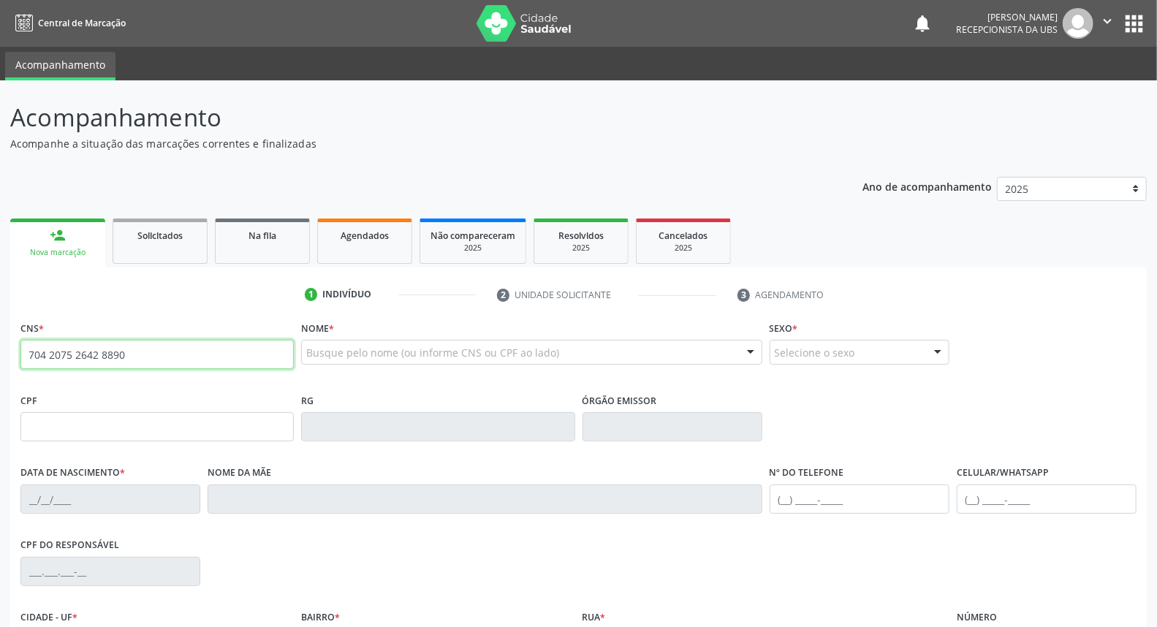
type input "704 2075 2642 8890"
type input "069.264.344-33"
type input "19[DATE]"
type input "[PERSON_NAME] de [PERSON_NAME]"
type input "[PHONE_NUMBER]"
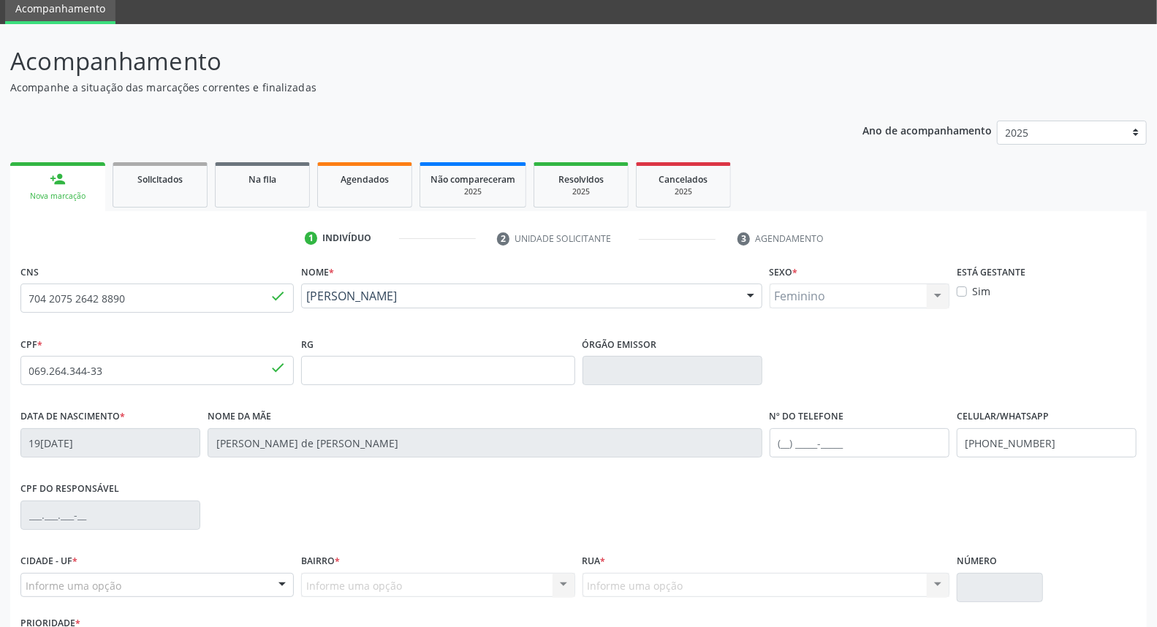
scroll to position [162, 0]
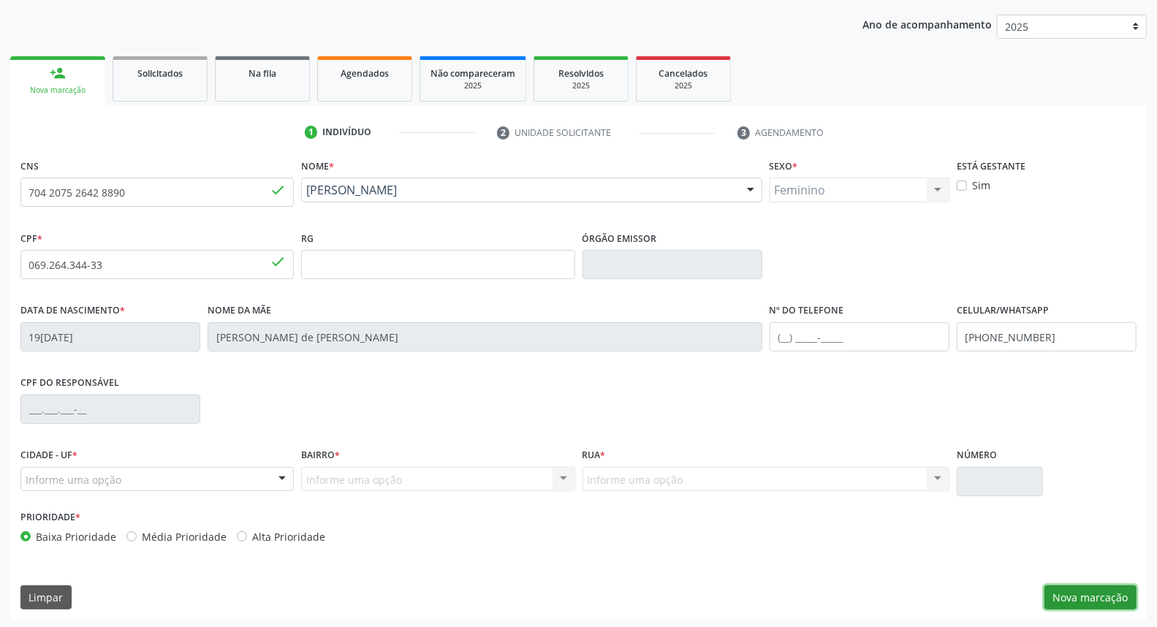
click at [1063, 594] on button "Nova marcação" at bounding box center [1091, 598] width 92 height 25
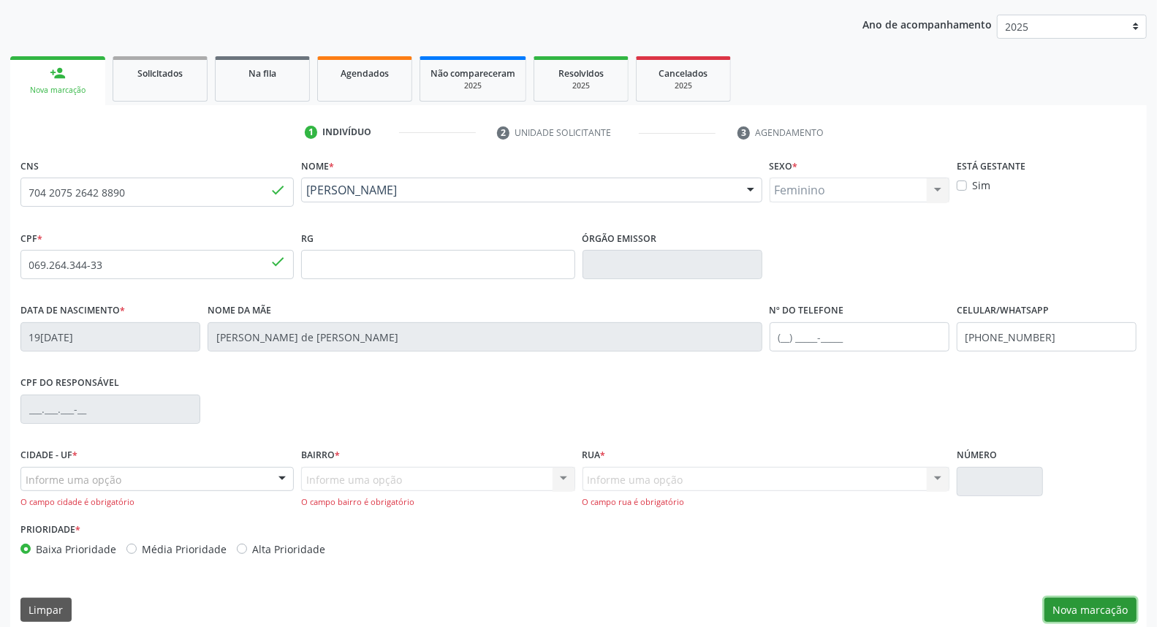
click at [1078, 611] on button "Nova marcação" at bounding box center [1091, 610] width 92 height 25
click at [1073, 604] on button "Nova marcação" at bounding box center [1091, 610] width 92 height 25
click at [278, 474] on div at bounding box center [282, 480] width 22 height 25
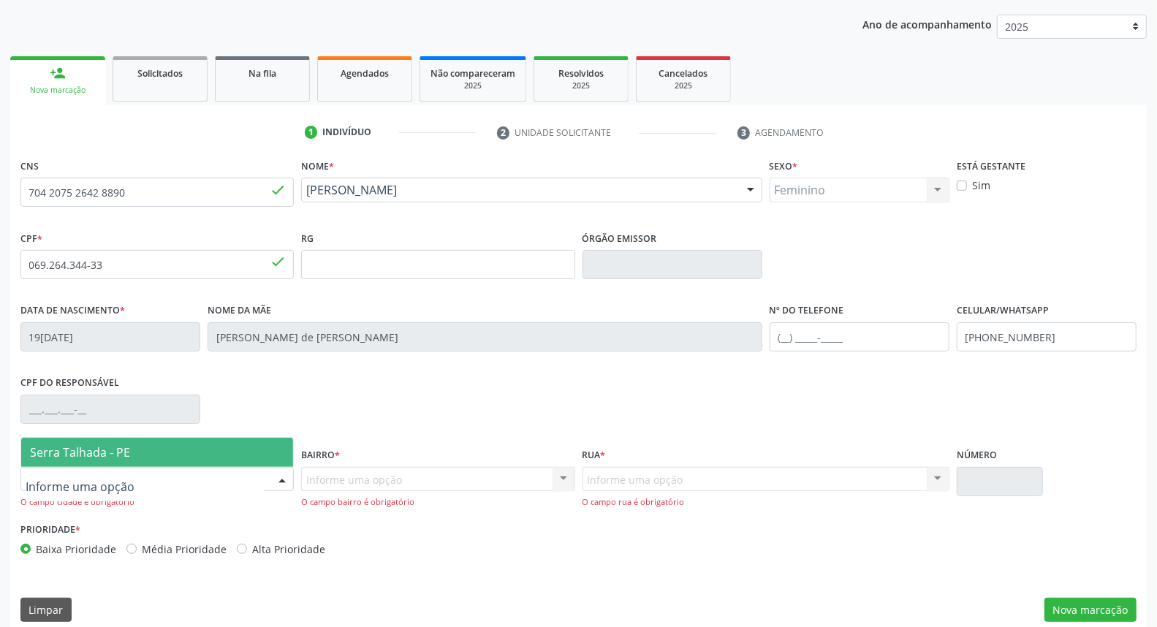
click at [256, 450] on span "Serra Talhada - PE" at bounding box center [157, 452] width 272 height 29
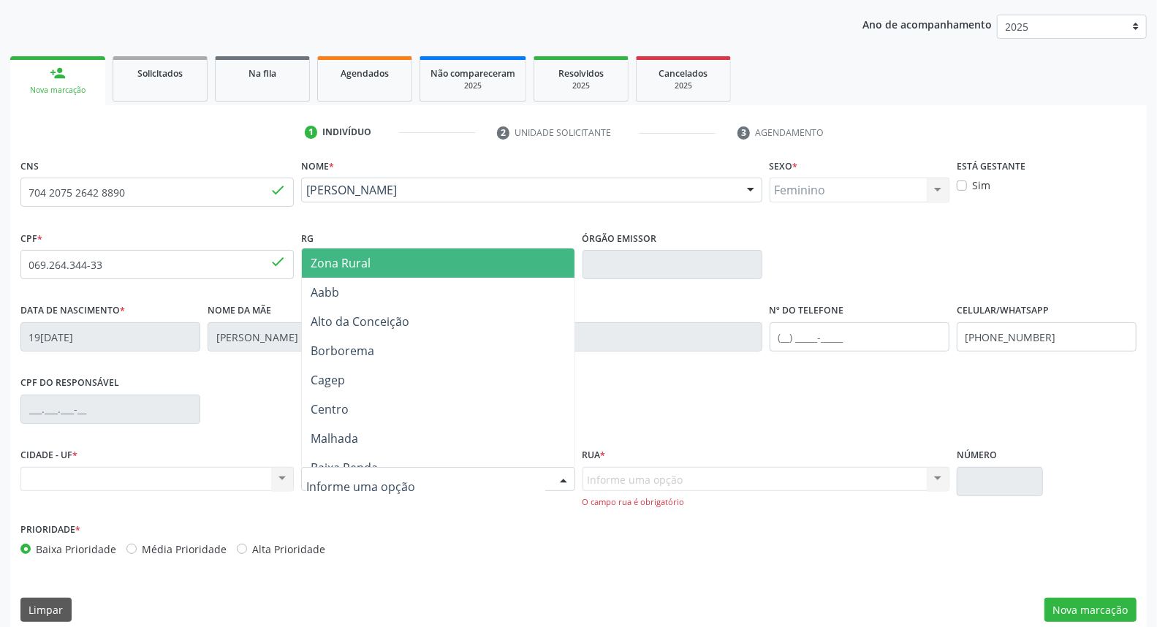
click at [560, 475] on div at bounding box center [564, 480] width 22 height 25
type input "ip"
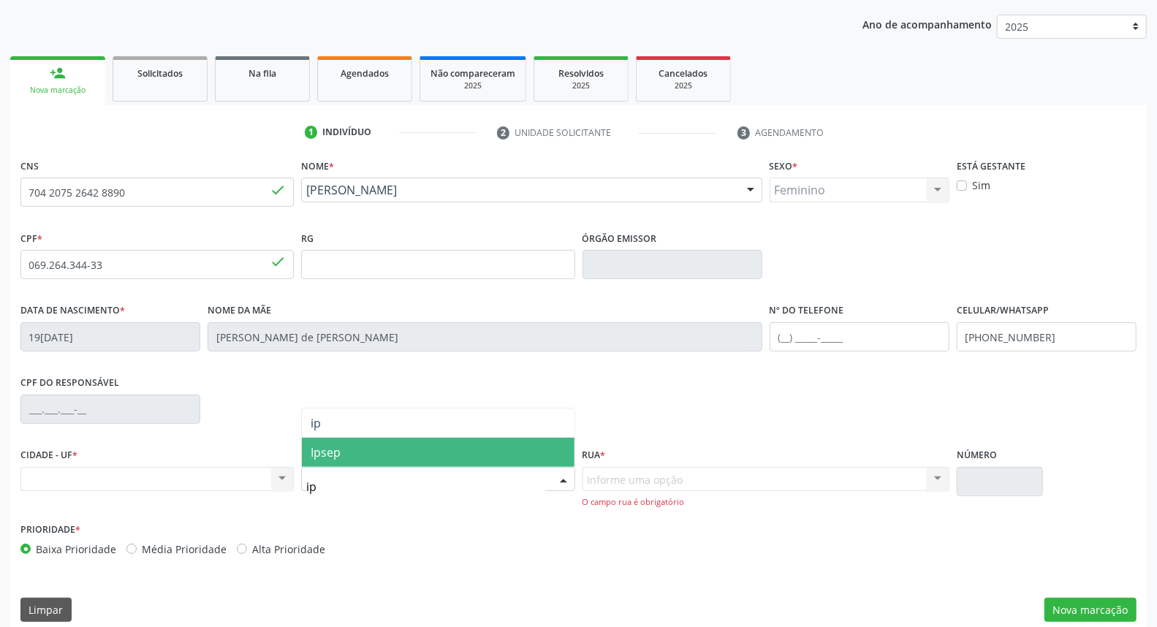
click at [538, 442] on span "Ipsep" at bounding box center [438, 452] width 272 height 29
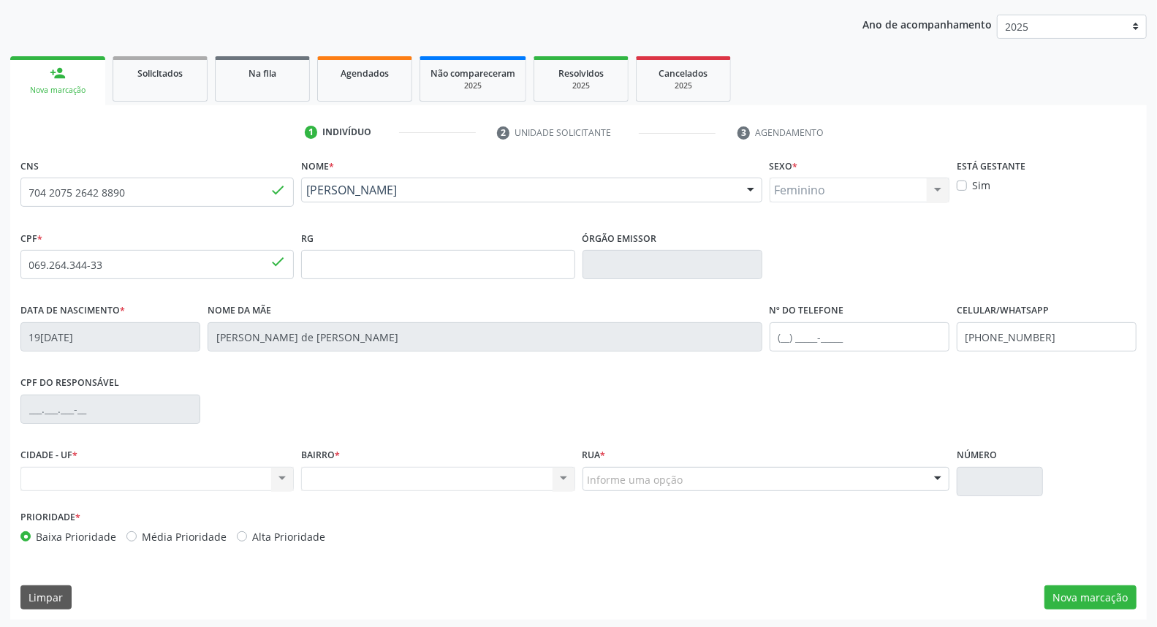
click at [556, 475] on div "Nenhum resultado encontrado para: " " Não há nenhuma opção para ser exibida." at bounding box center [437, 479] width 273 height 25
click at [479, 476] on div "Nenhum resultado encontrado para: " " Não há nenhuma opção para ser exibida." at bounding box center [437, 479] width 273 height 25
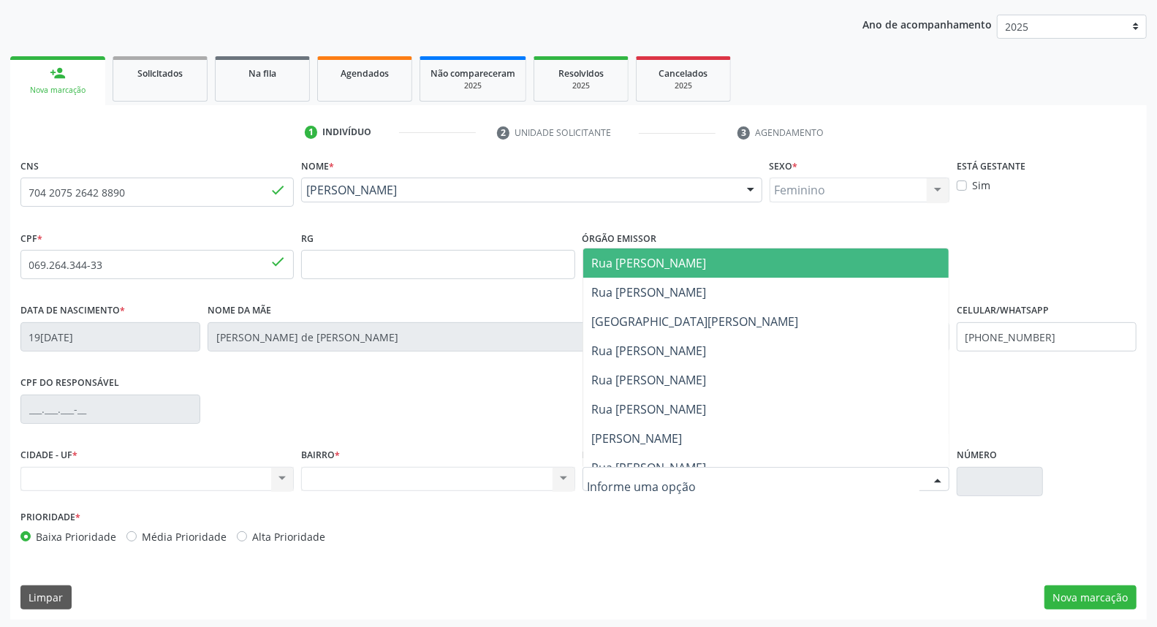
click at [681, 470] on div at bounding box center [766, 479] width 367 height 25
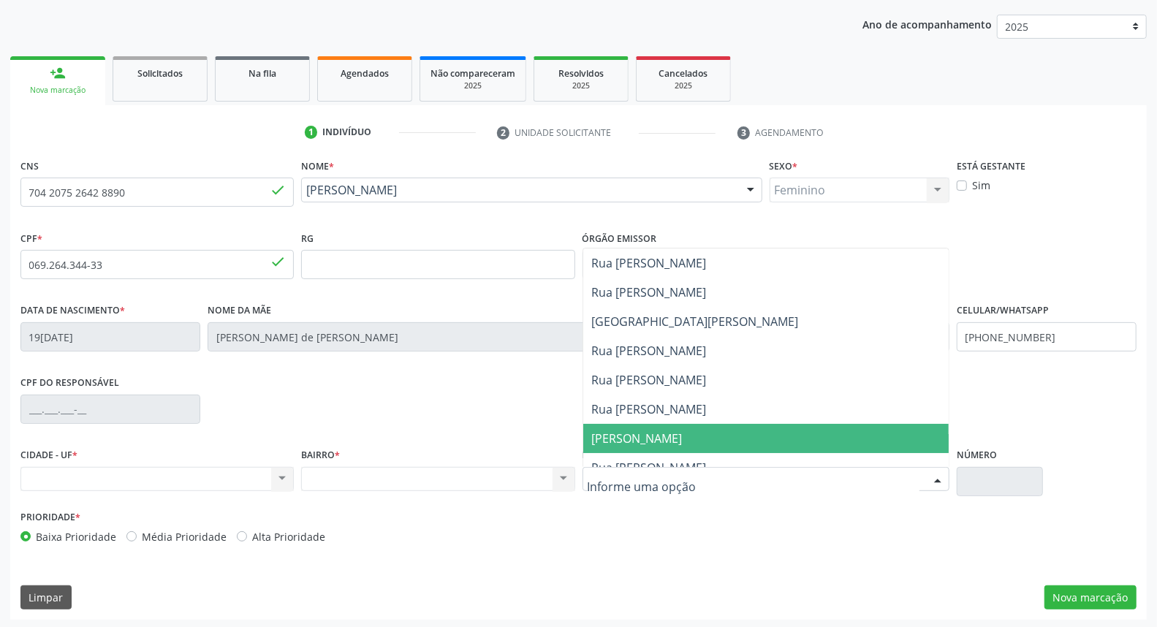
click at [683, 434] on span "[PERSON_NAME]" at bounding box center [637, 439] width 91 height 16
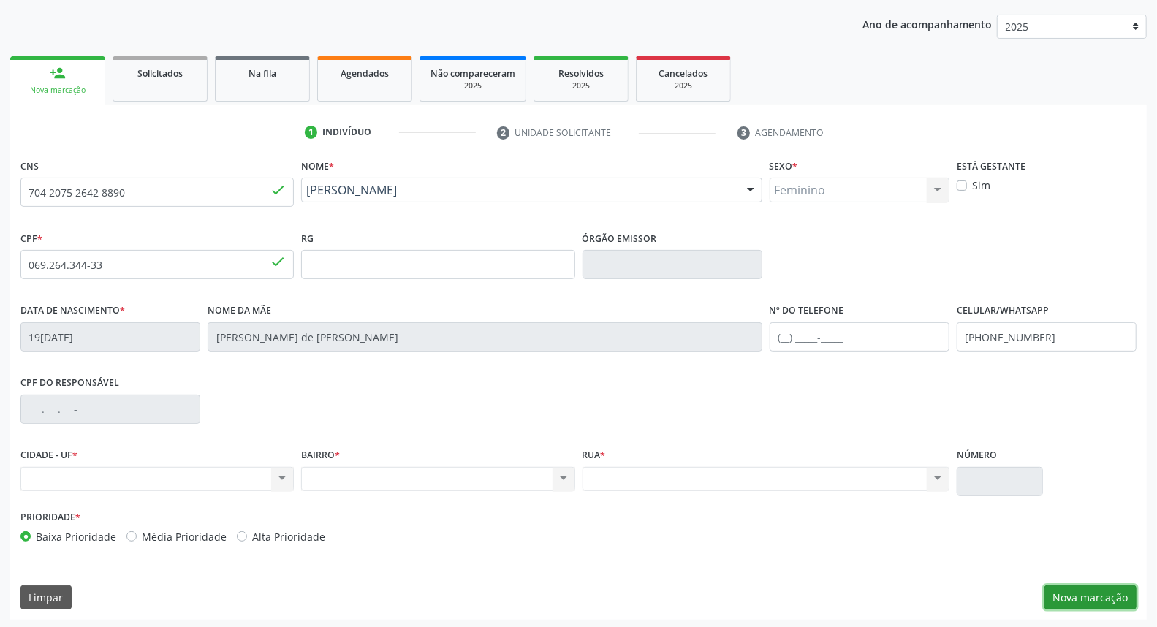
click at [1080, 601] on button "Nova marcação" at bounding box center [1091, 598] width 92 height 25
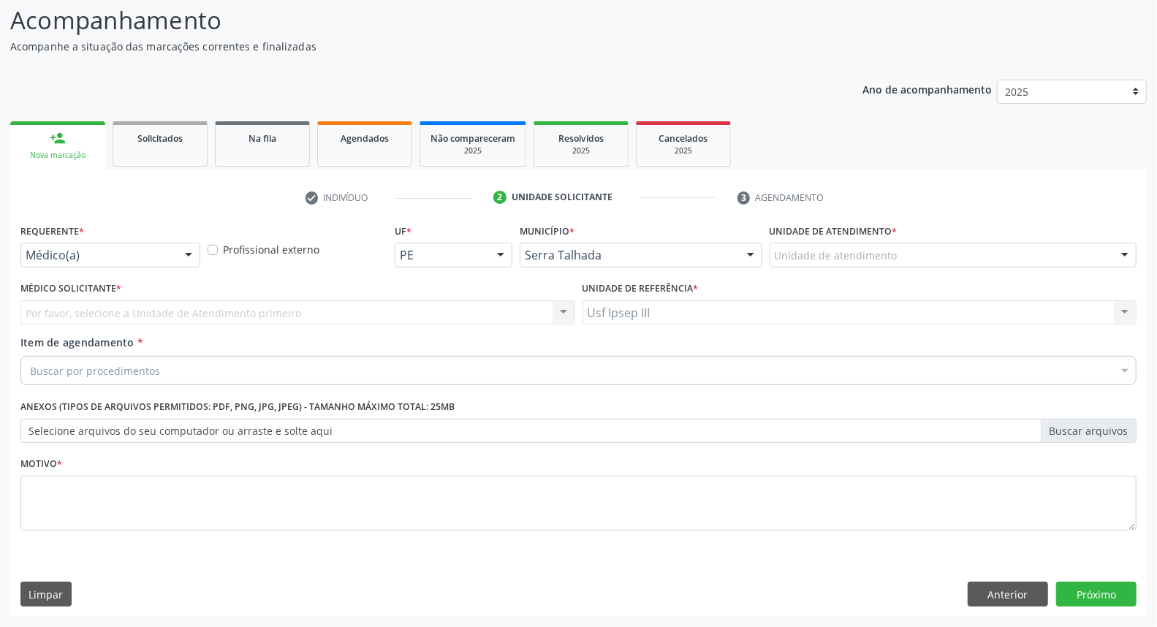
scroll to position [96, 0]
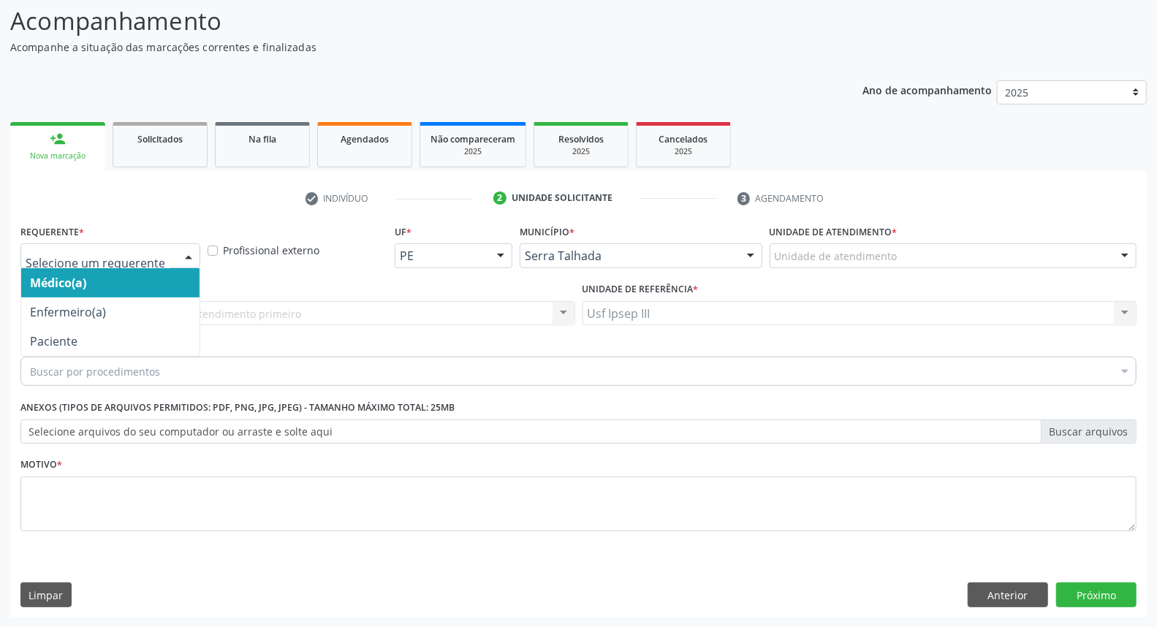
click at [188, 252] on div at bounding box center [189, 256] width 22 height 25
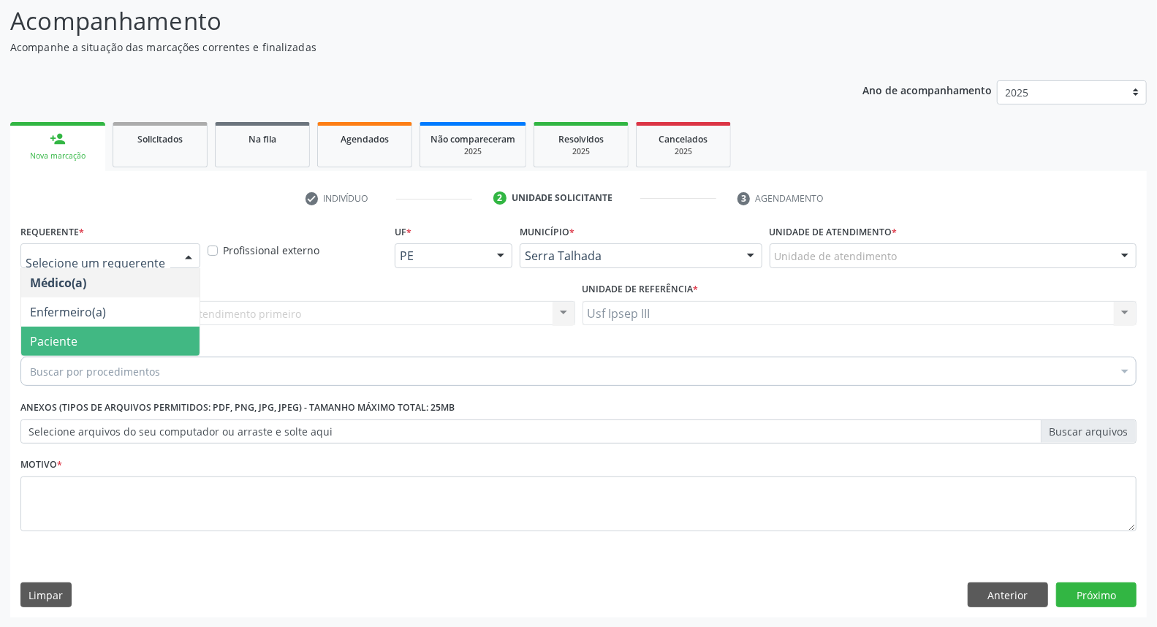
click at [143, 341] on span "Paciente" at bounding box center [110, 341] width 178 height 29
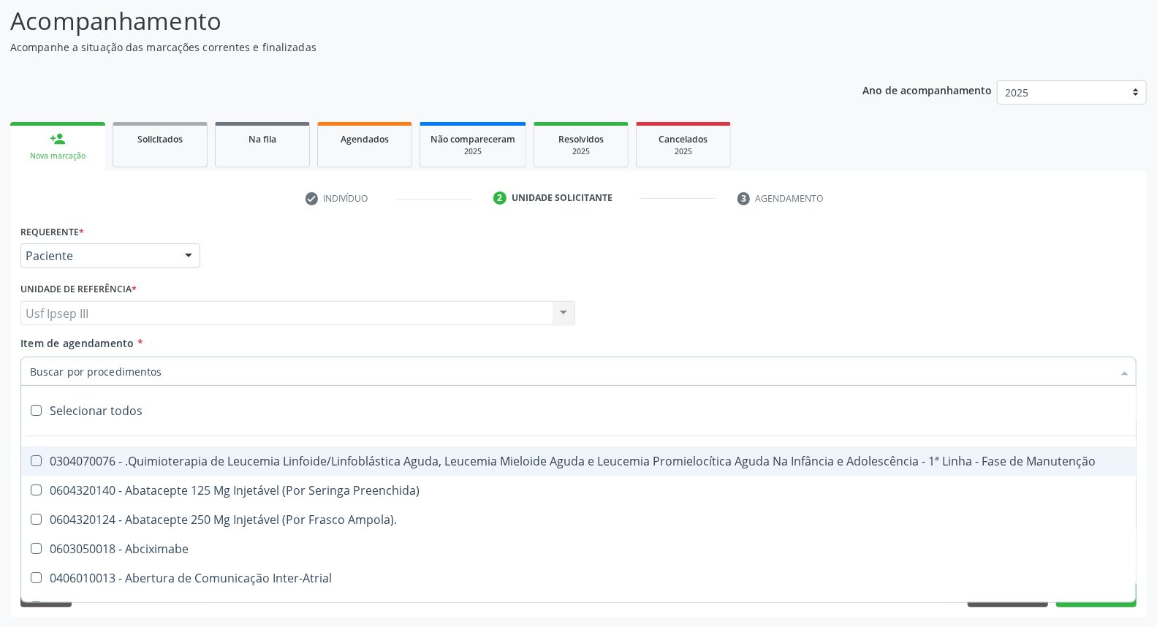
click at [161, 366] on div at bounding box center [578, 371] width 1116 height 29
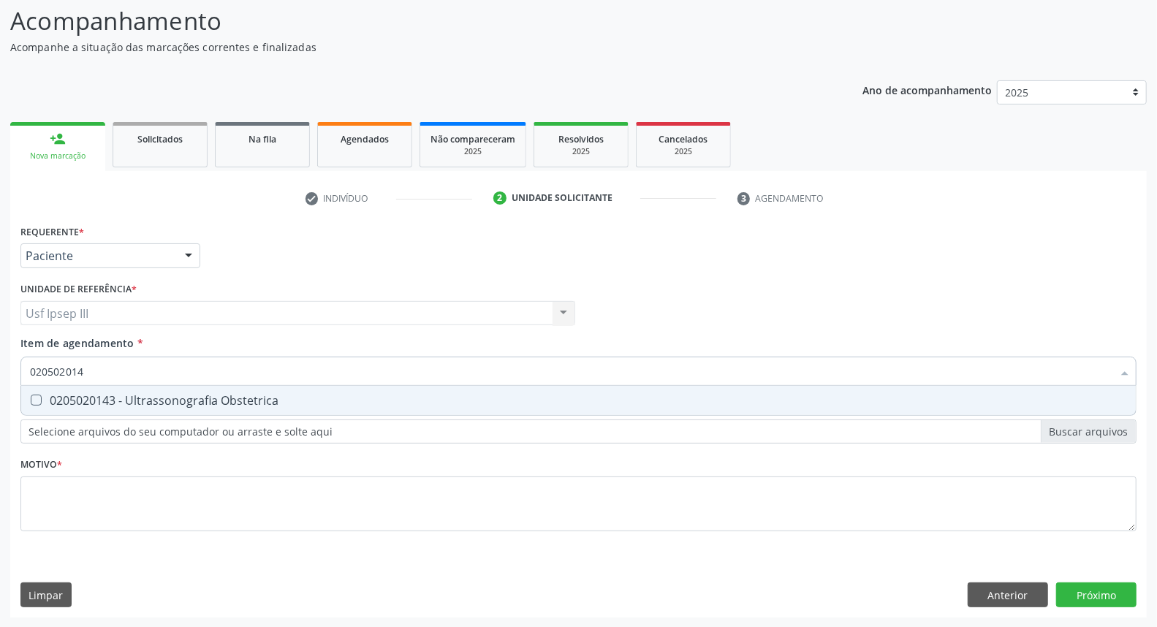
type input "0205020143"
click at [177, 402] on div "0205020143 - Ultrassonografia Obstetrica" at bounding box center [578, 401] width 1097 height 12
checkbox Obstetrica "true"
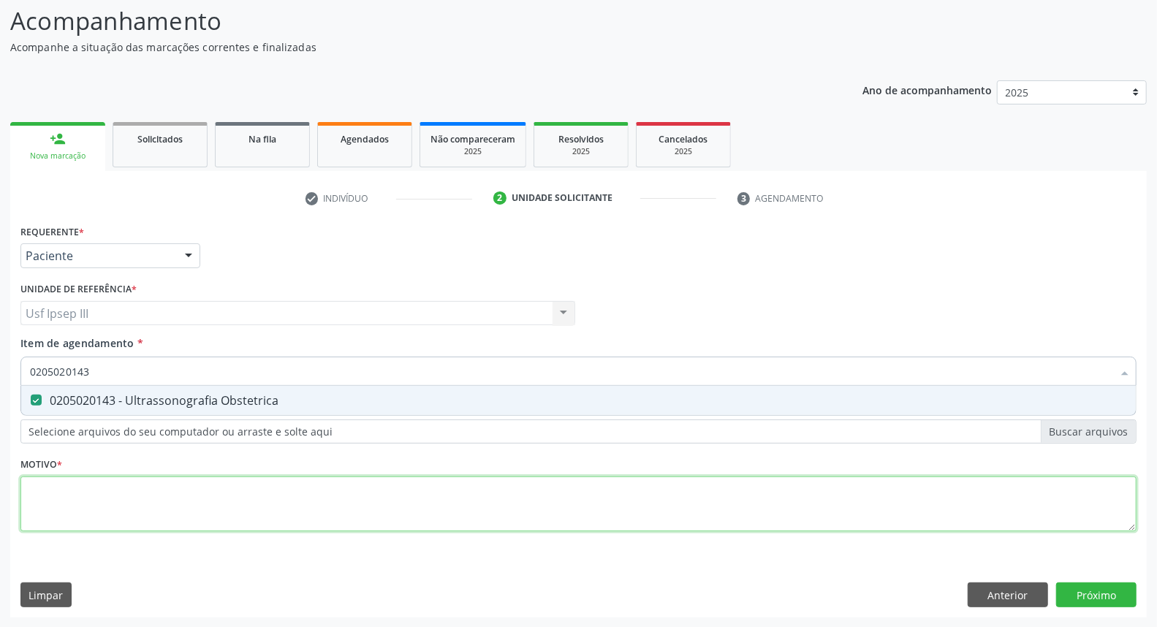
click at [172, 505] on div "Requerente * Paciente Médico(a) Enfermeiro(a) Paciente Nenhum resultado encontr…" at bounding box center [578, 386] width 1116 height 331
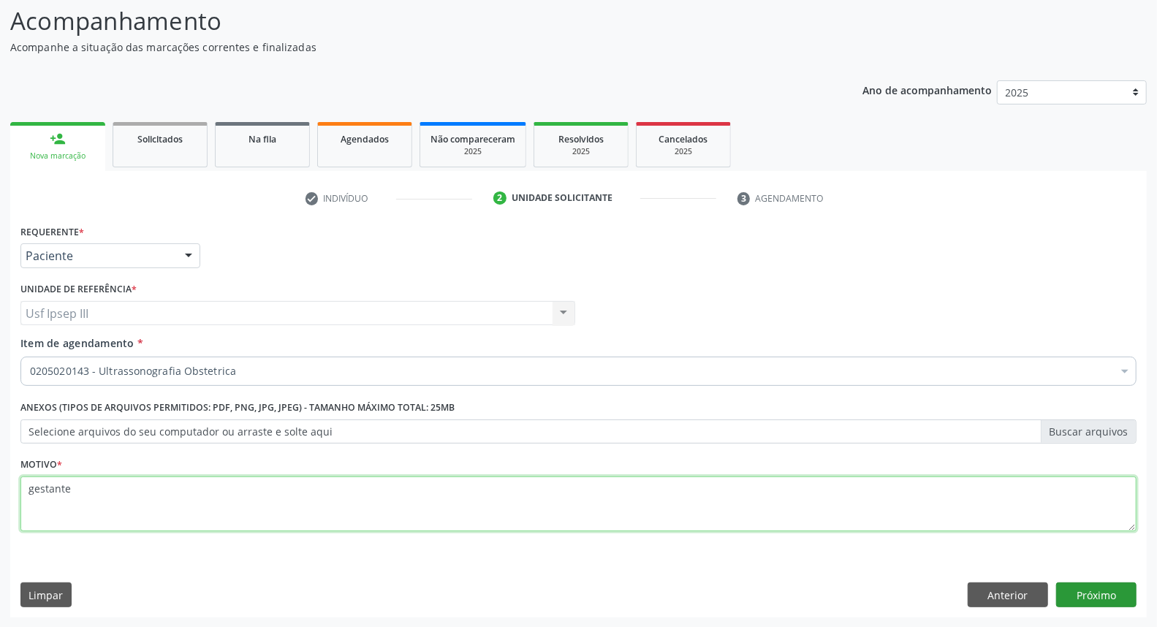
type textarea "gestante"
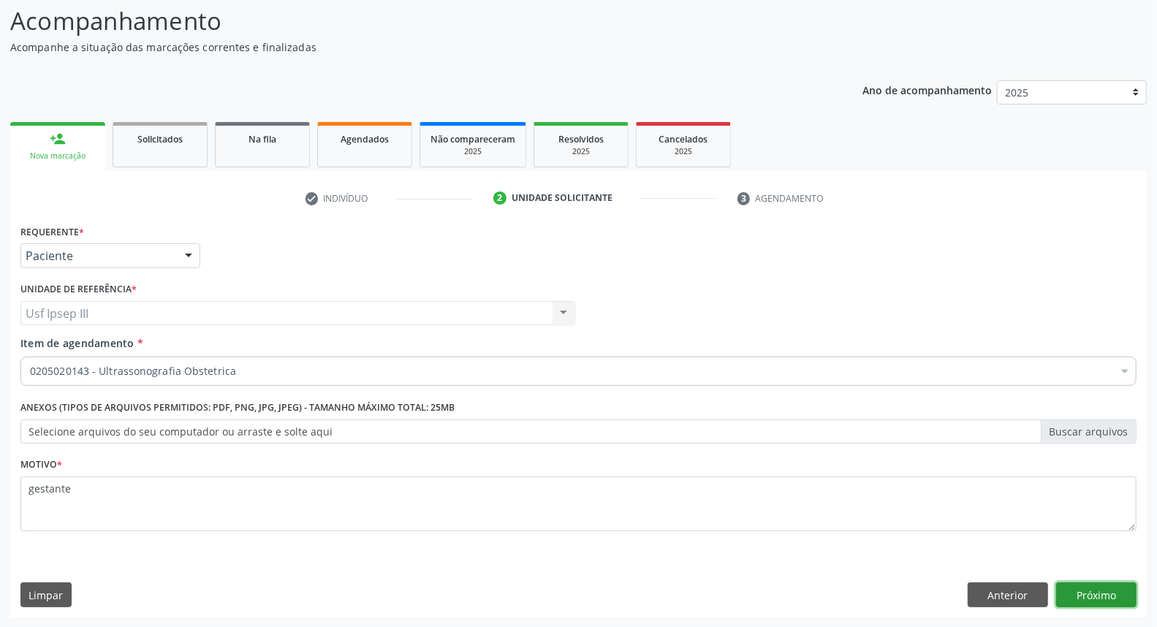
click at [1097, 586] on button "Próximo" at bounding box center [1096, 595] width 80 height 25
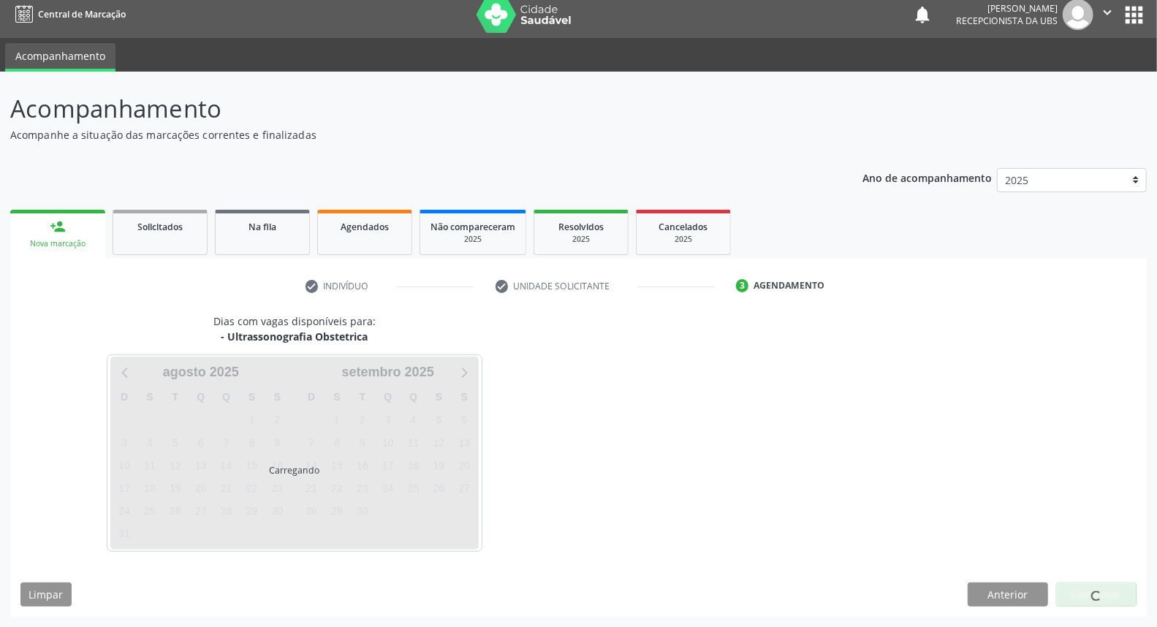
scroll to position [8, 0]
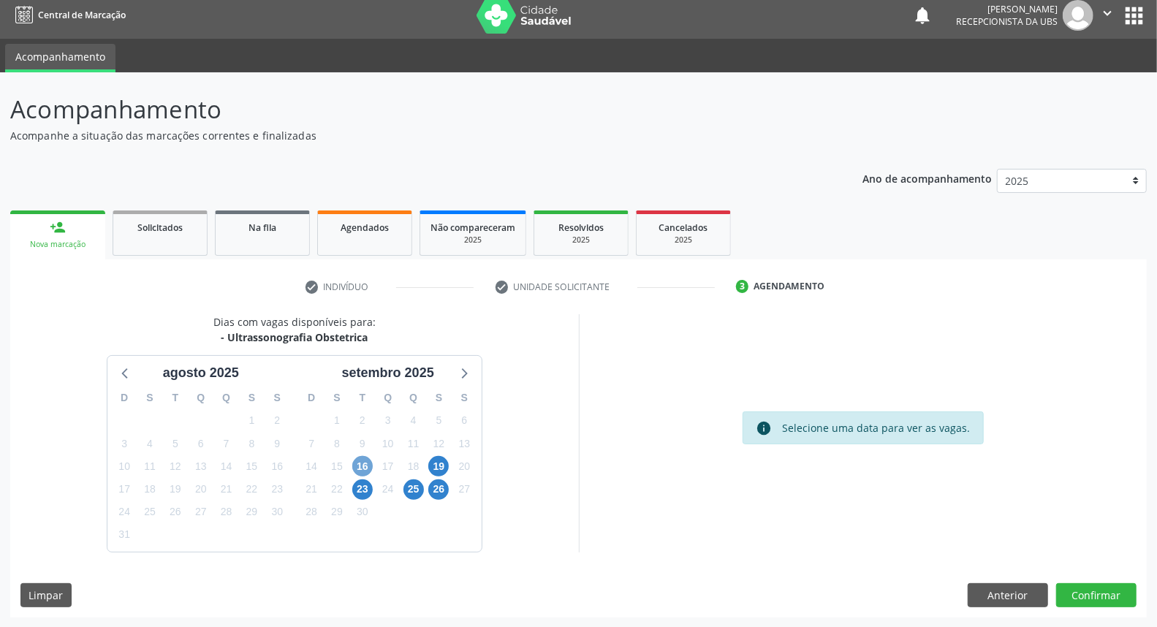
click at [363, 470] on span "16" at bounding box center [362, 466] width 20 height 20
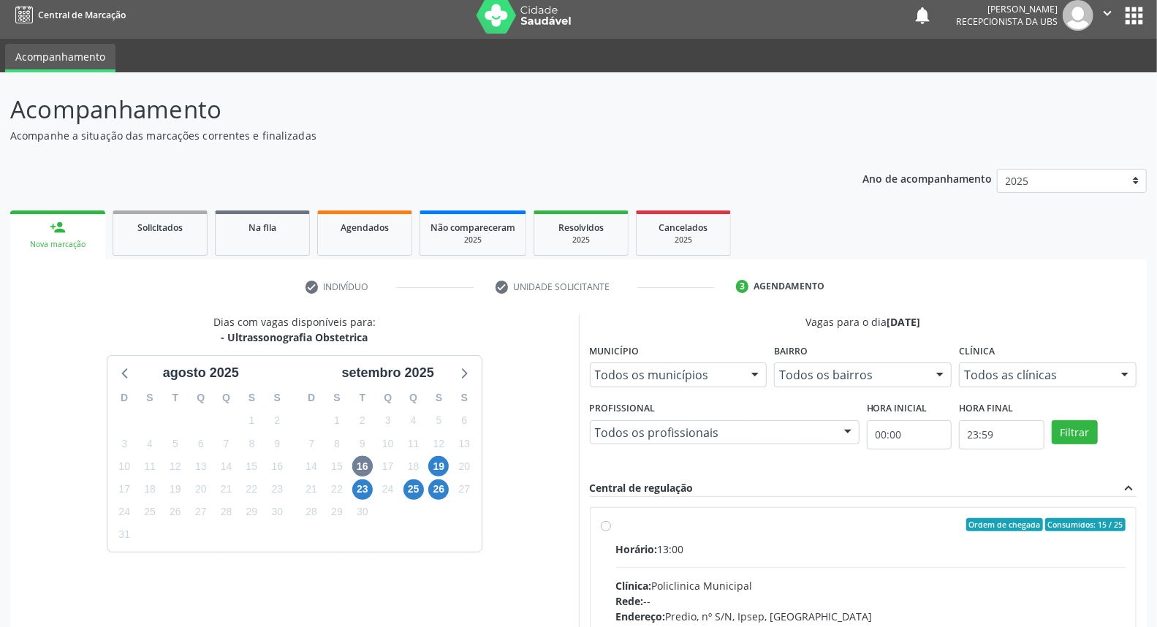
click at [726, 583] on div "Clínica: Policlinica Municipal" at bounding box center [871, 585] width 510 height 15
click at [611, 531] on input "Ordem de chegada Consumidos: 15 / 25 Horário: 13:00 Clínica: Policlinica Munici…" at bounding box center [606, 524] width 10 height 13
radio input "true"
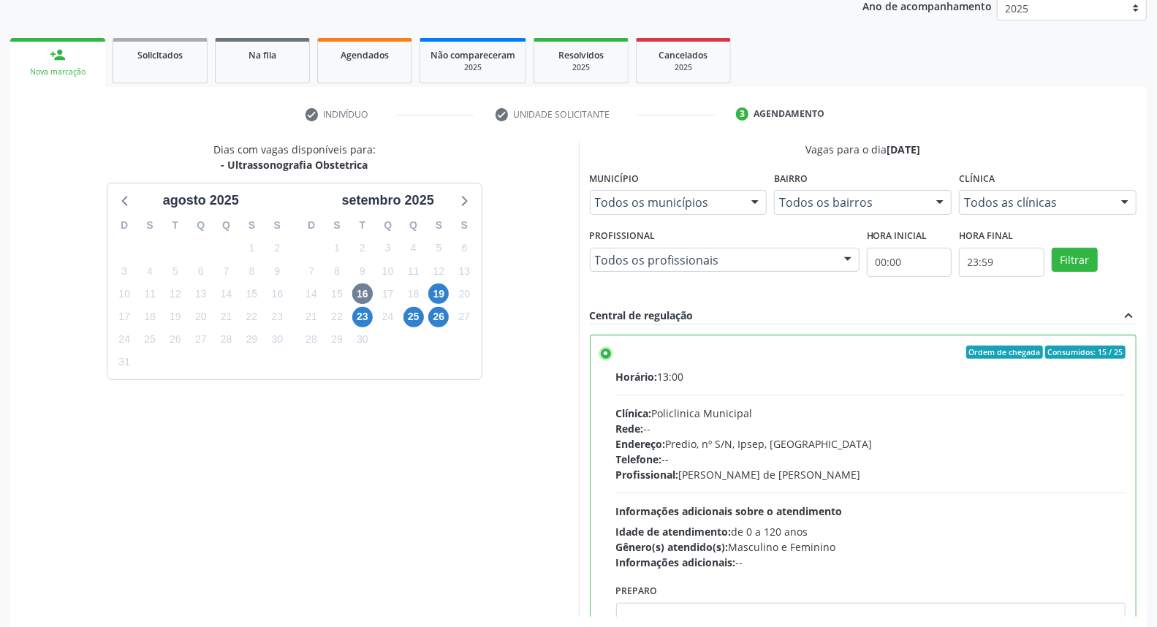
scroll to position [245, 0]
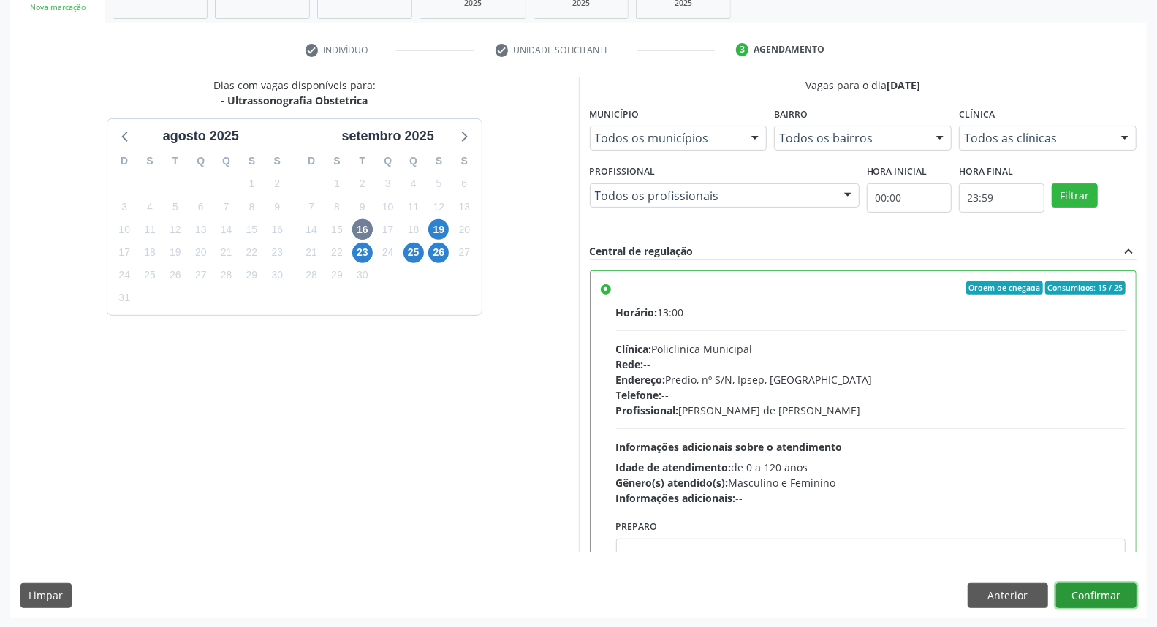
click at [1095, 598] on button "Confirmar" at bounding box center [1096, 595] width 80 height 25
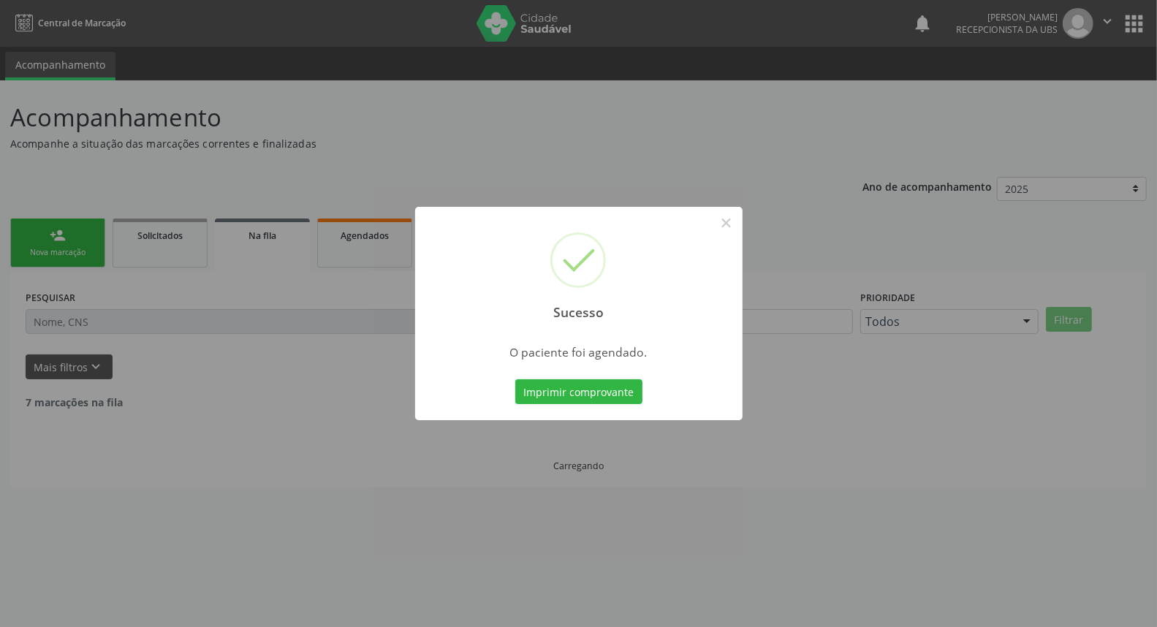
scroll to position [0, 0]
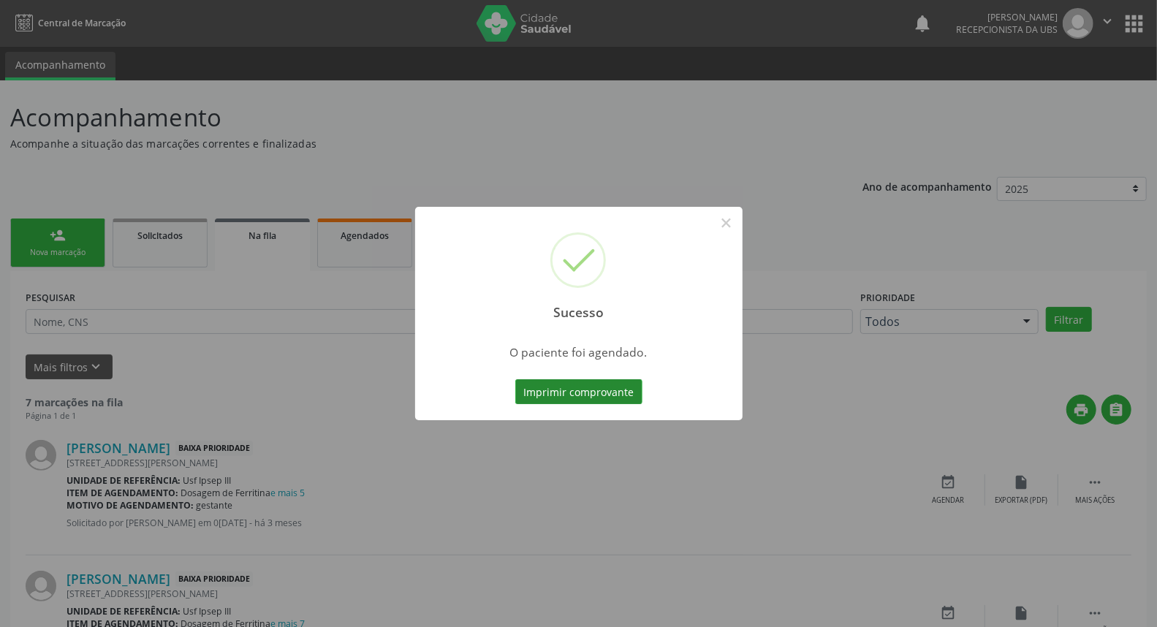
click at [578, 391] on button "Imprimir comprovante" at bounding box center [578, 391] width 127 height 25
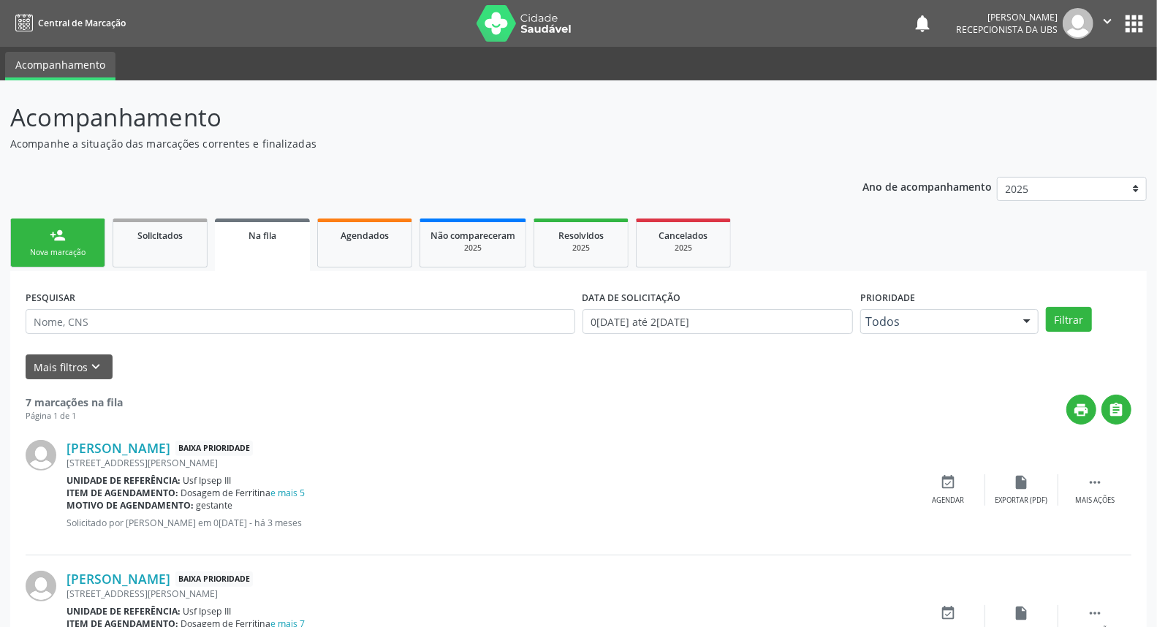
click at [81, 242] on link "person_add Nova marcação" at bounding box center [57, 243] width 95 height 49
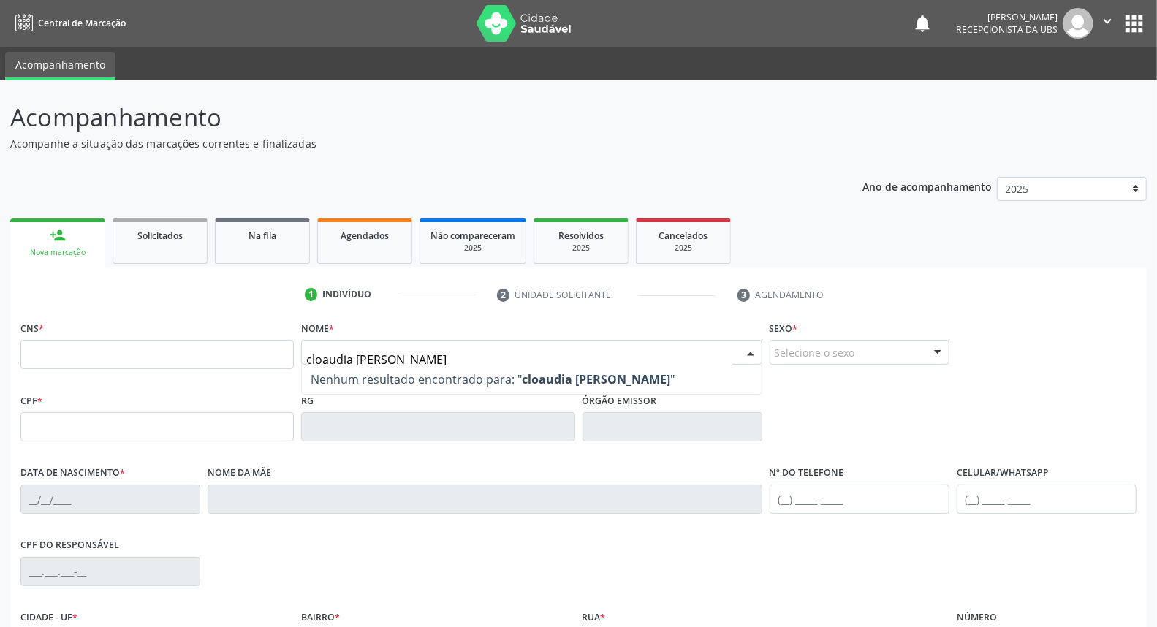
type input "cloaudia [PERSON_NAME]"
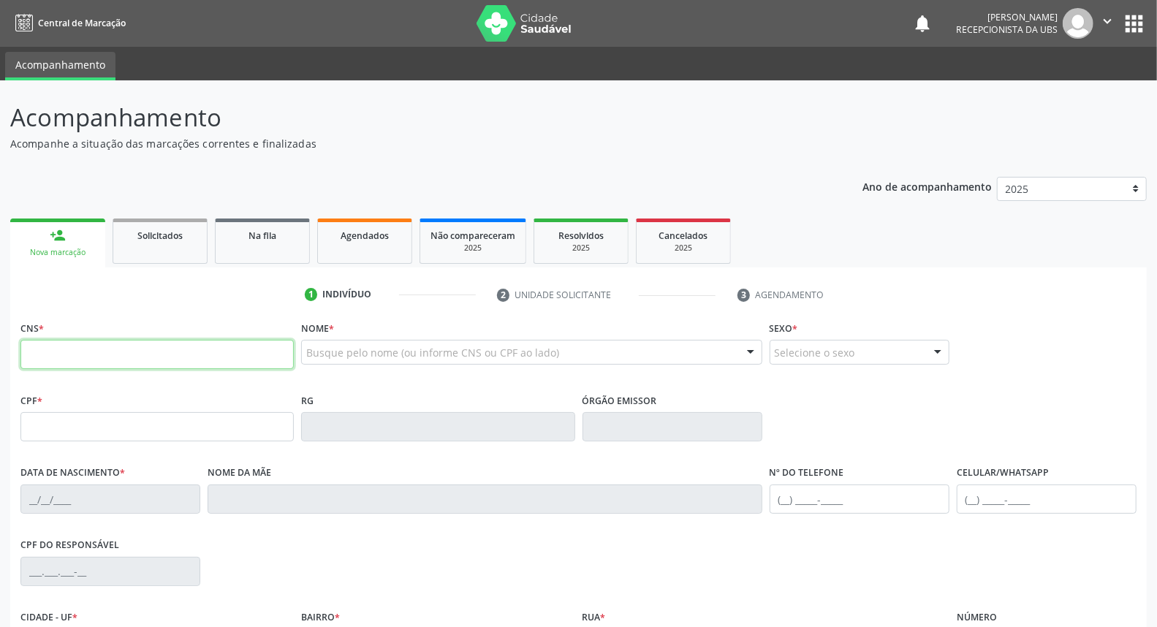
click at [105, 366] on input "text" at bounding box center [156, 354] width 273 height 29
type input "704 2075 2642 8890"
type input "069.264.344-33"
type input "19[DATE]"
type input "[PERSON_NAME] de [PERSON_NAME]"
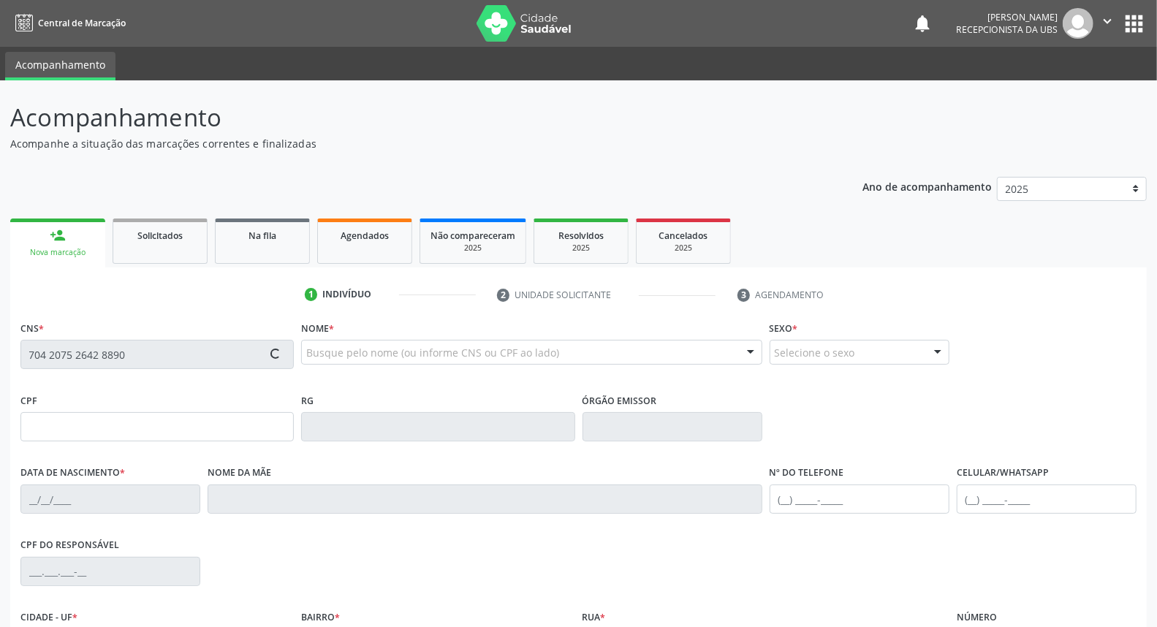
type input "[PHONE_NUMBER]"
type input "S/N"
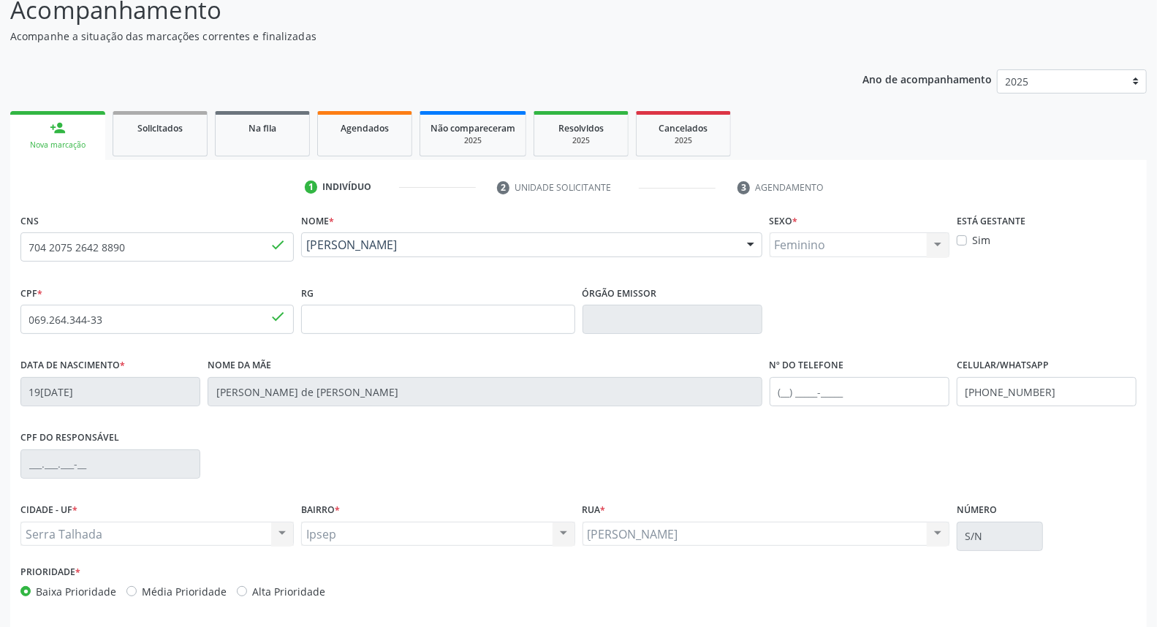
scroll to position [164, 0]
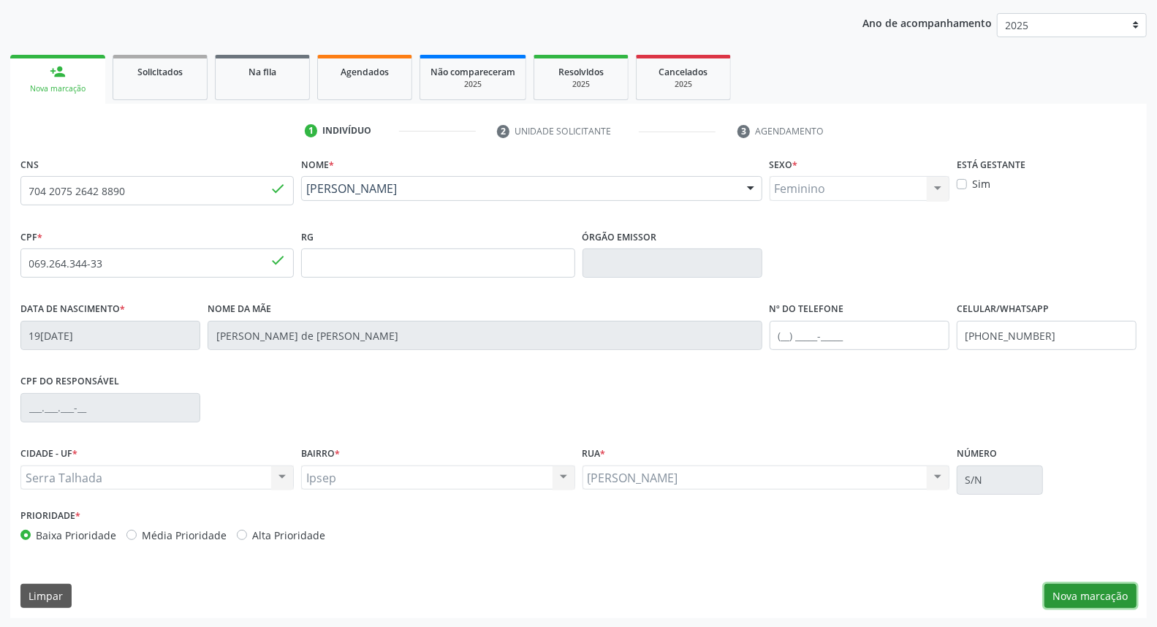
click at [1110, 590] on button "Nova marcação" at bounding box center [1091, 596] width 92 height 25
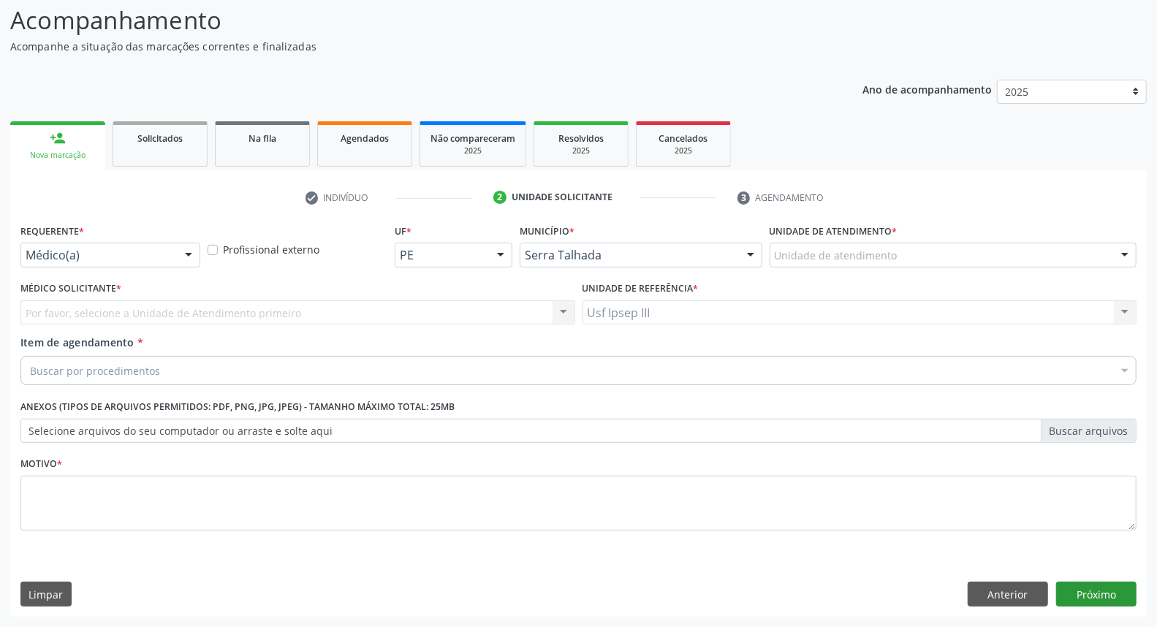
scroll to position [96, 0]
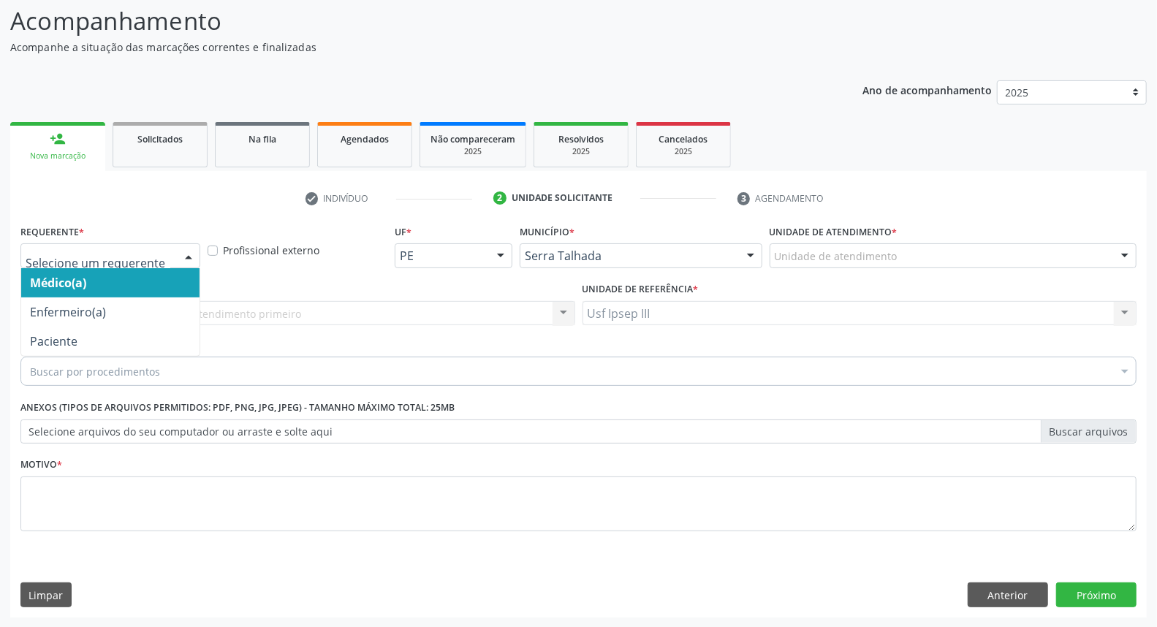
click at [189, 252] on div at bounding box center [189, 256] width 22 height 25
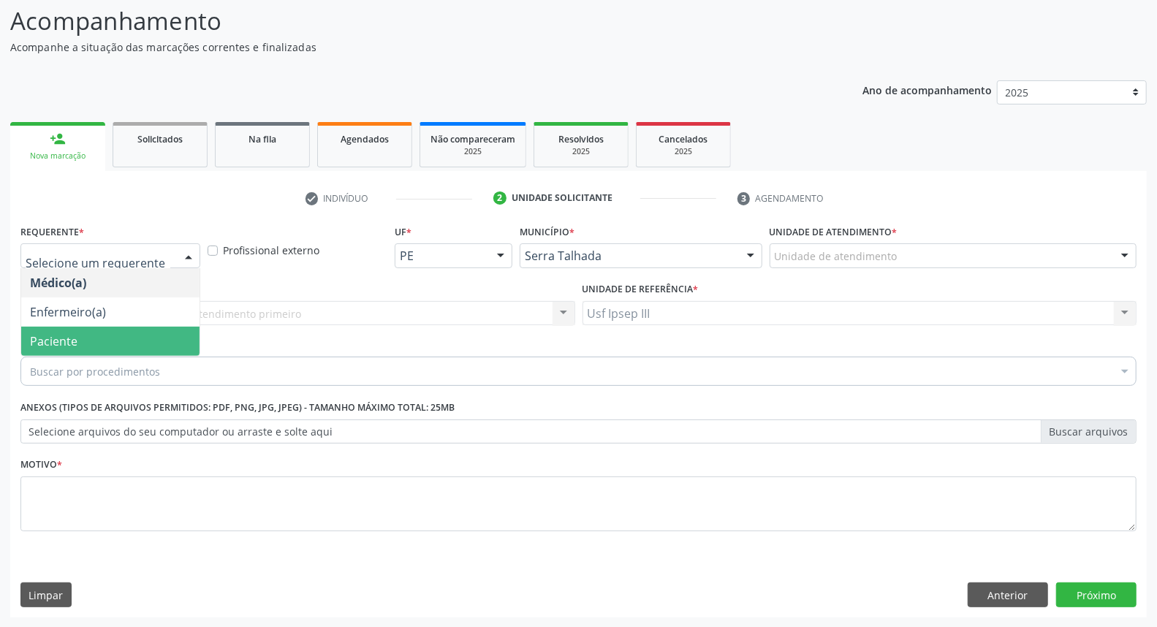
click at [115, 341] on span "Paciente" at bounding box center [110, 341] width 178 height 29
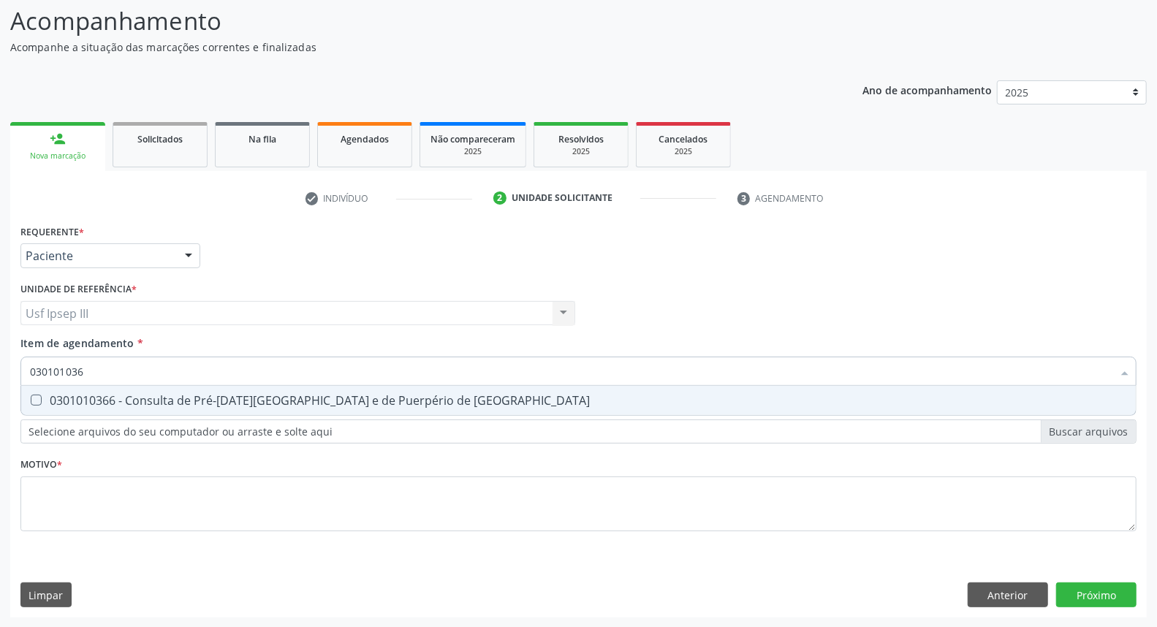
type input "0301010366"
click at [145, 397] on div "0301010366 - Consulta de Pré-[DATE][GEOGRAPHIC_DATA] e de Puerpério de [GEOGRAP…" at bounding box center [578, 401] width 1097 height 12
checkbox Risco "true"
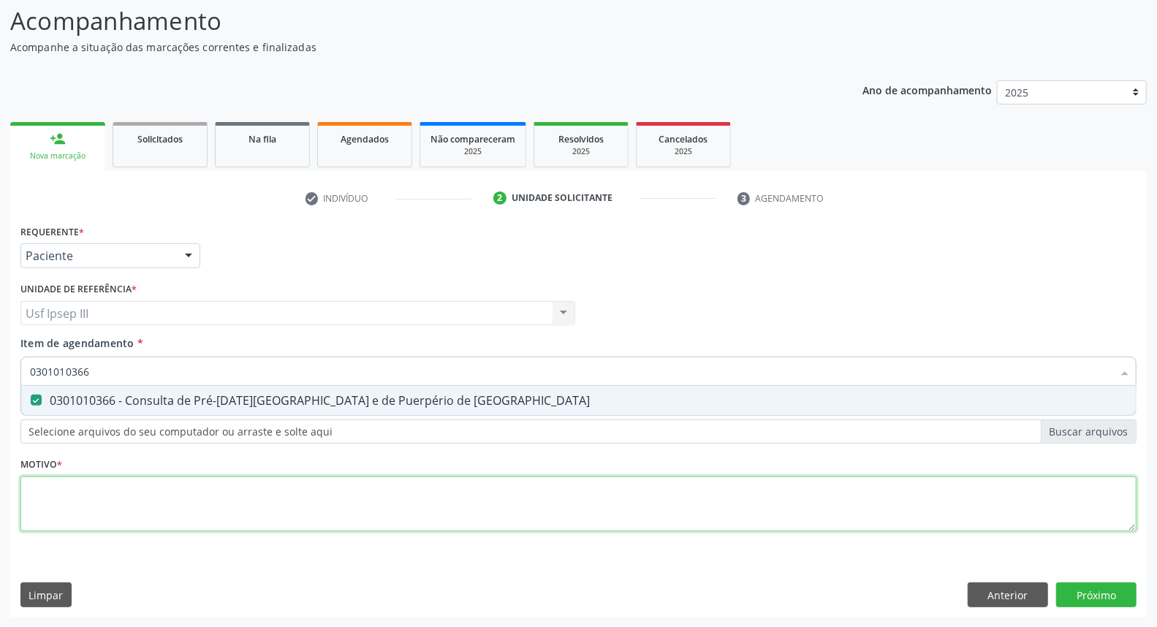
click at [110, 485] on div "Requerente * Paciente Médico(a) Enfermeiro(a) Paciente Nenhum resultado encontr…" at bounding box center [578, 386] width 1116 height 331
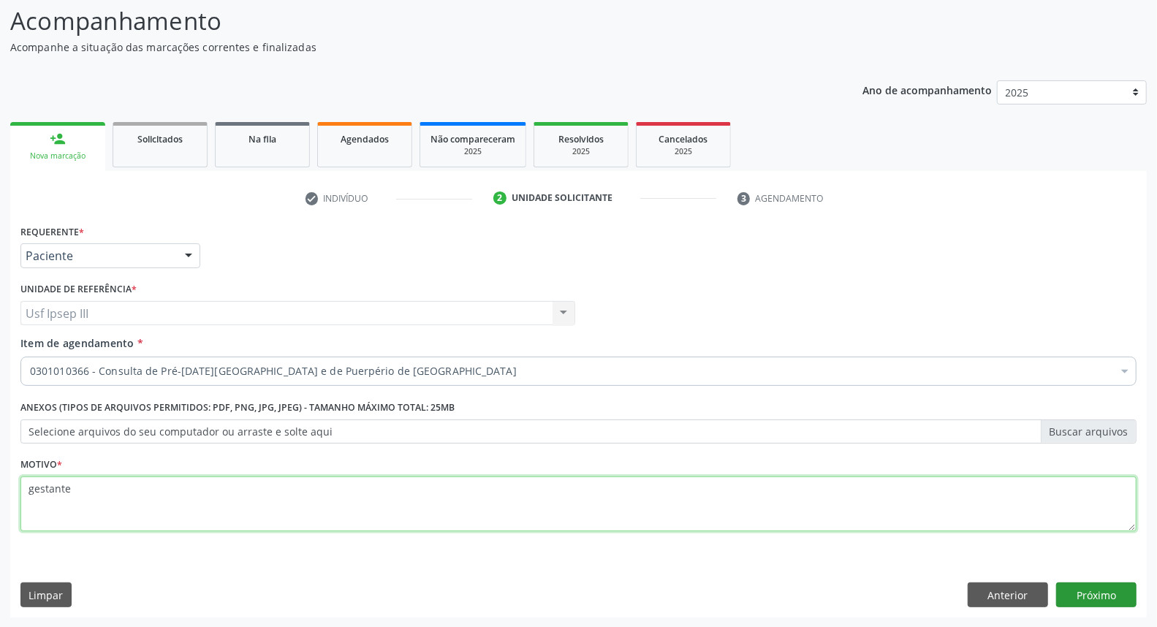
type textarea "gestante"
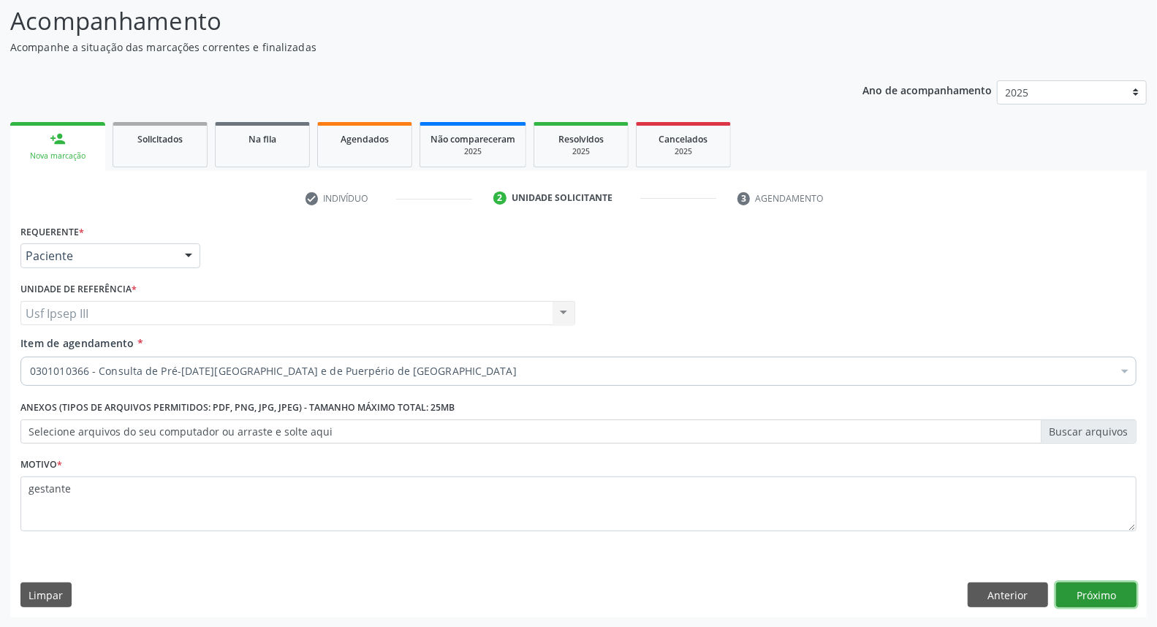
click at [1099, 590] on button "Próximo" at bounding box center [1096, 595] width 80 height 25
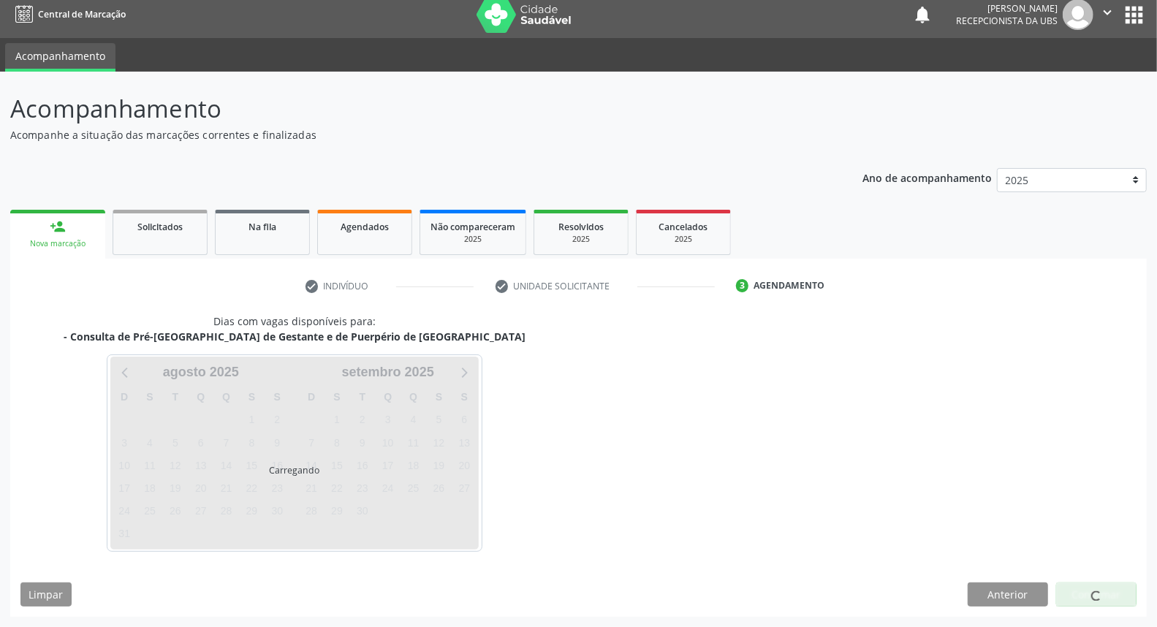
scroll to position [8, 0]
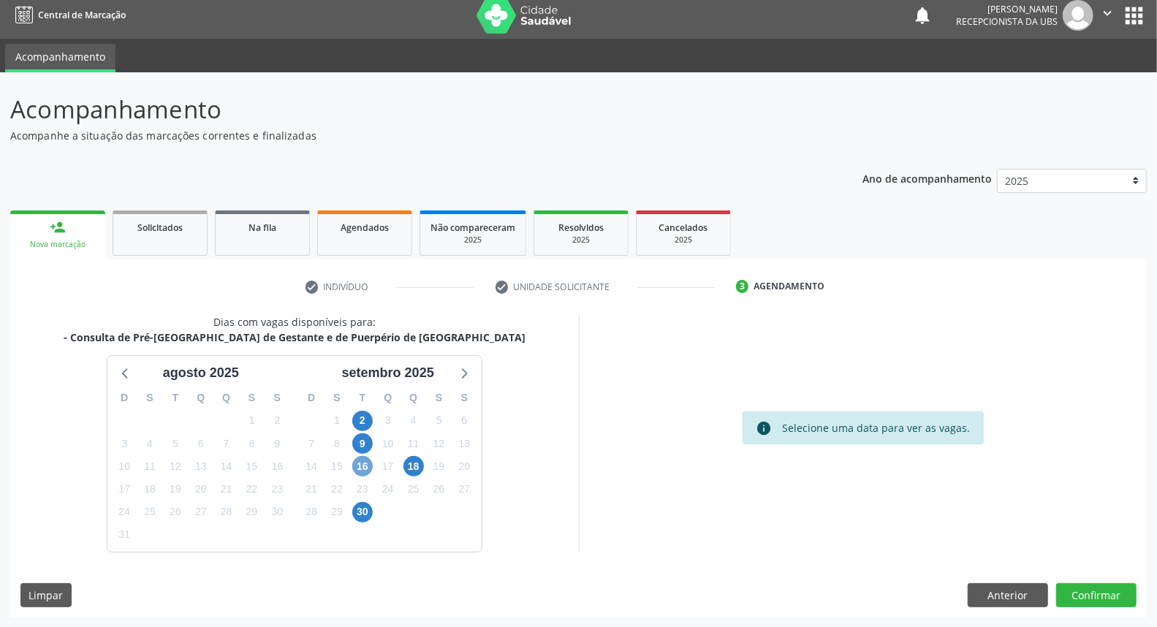
click at [360, 461] on span "16" at bounding box center [362, 466] width 20 height 20
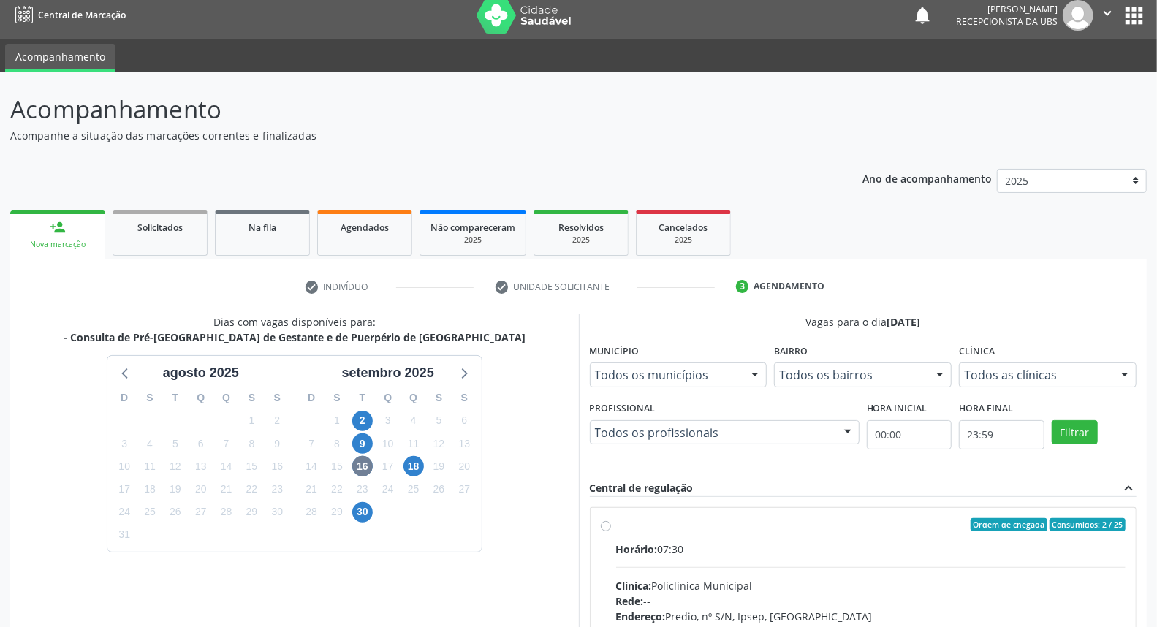
click at [611, 531] on input "Ordem de chegada Consumidos: 2 / 25 Horário: 07:30 Clínica: Policlinica Municip…" at bounding box center [606, 524] width 10 height 13
radio input "true"
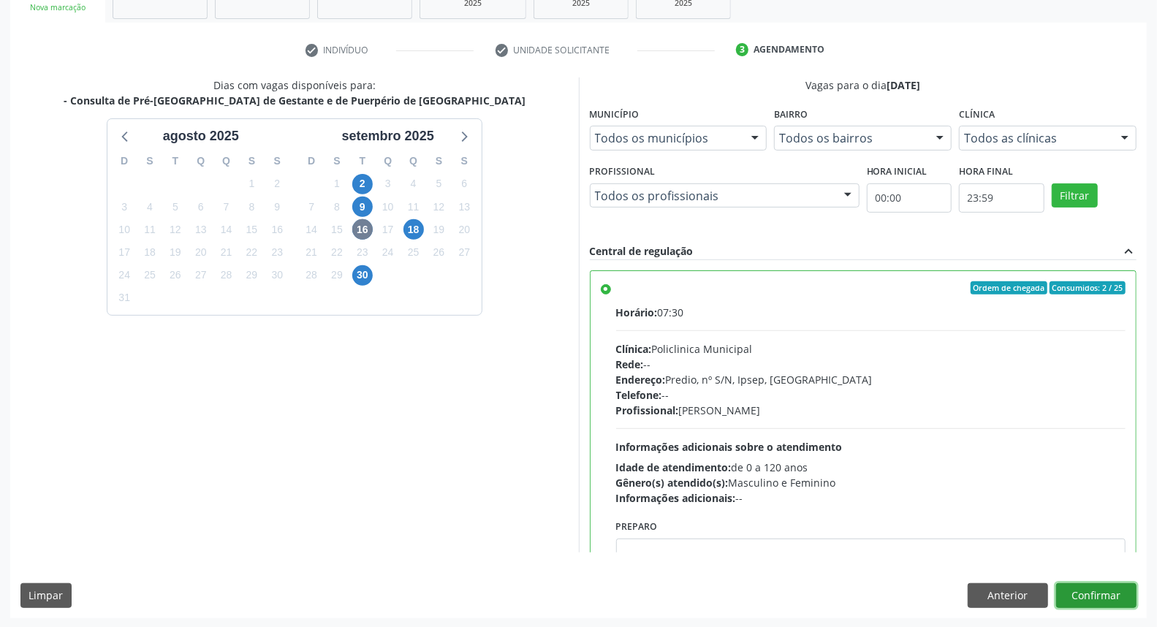
click at [1085, 589] on button "Confirmar" at bounding box center [1096, 595] width 80 height 25
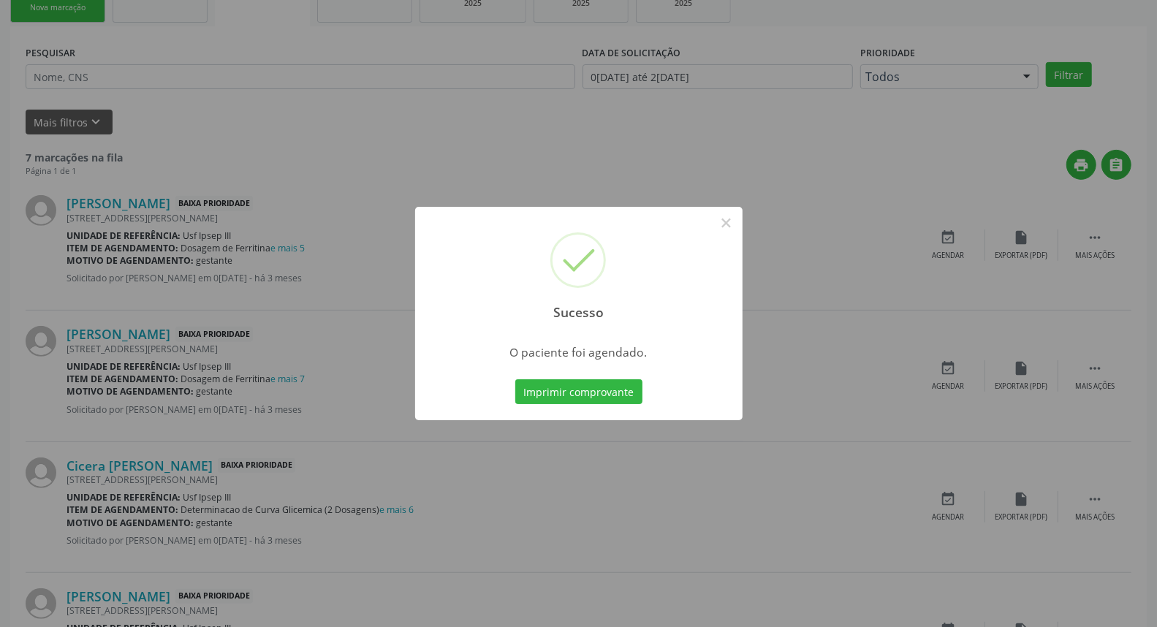
scroll to position [0, 0]
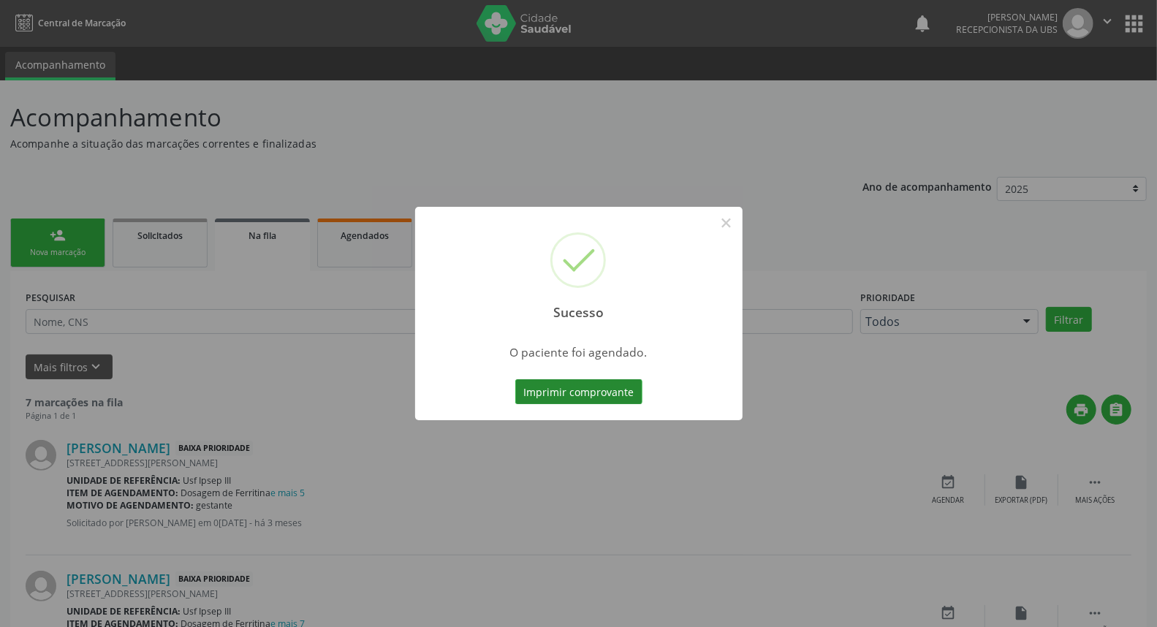
click at [573, 387] on button "Imprimir comprovante" at bounding box center [578, 391] width 127 height 25
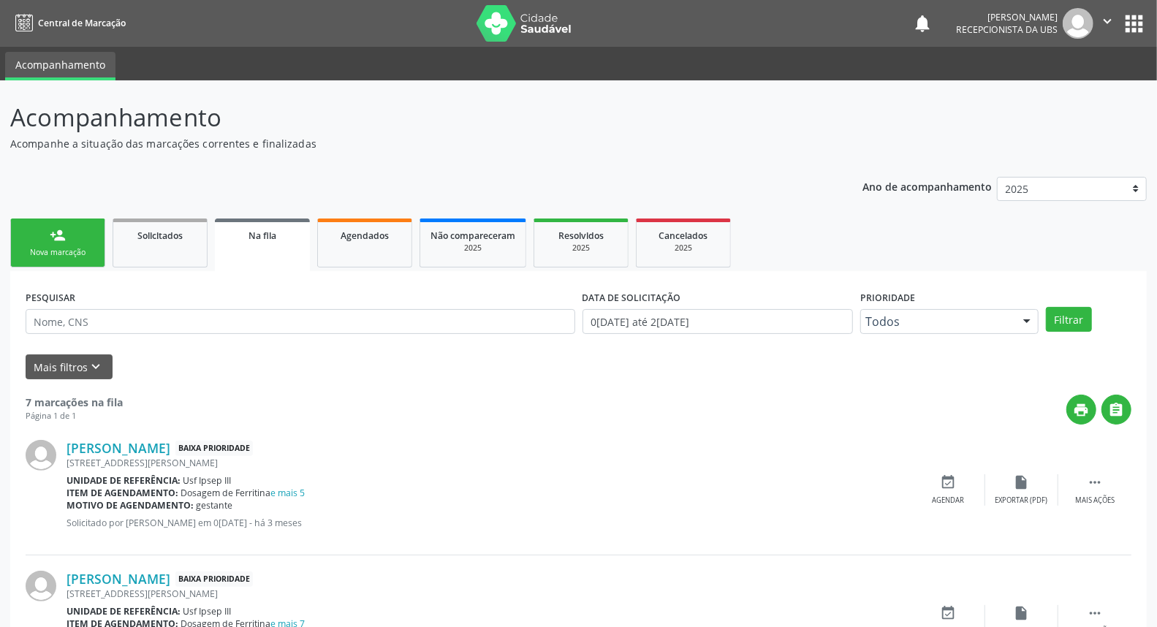
click at [56, 235] on div "person_add" at bounding box center [58, 235] width 16 height 16
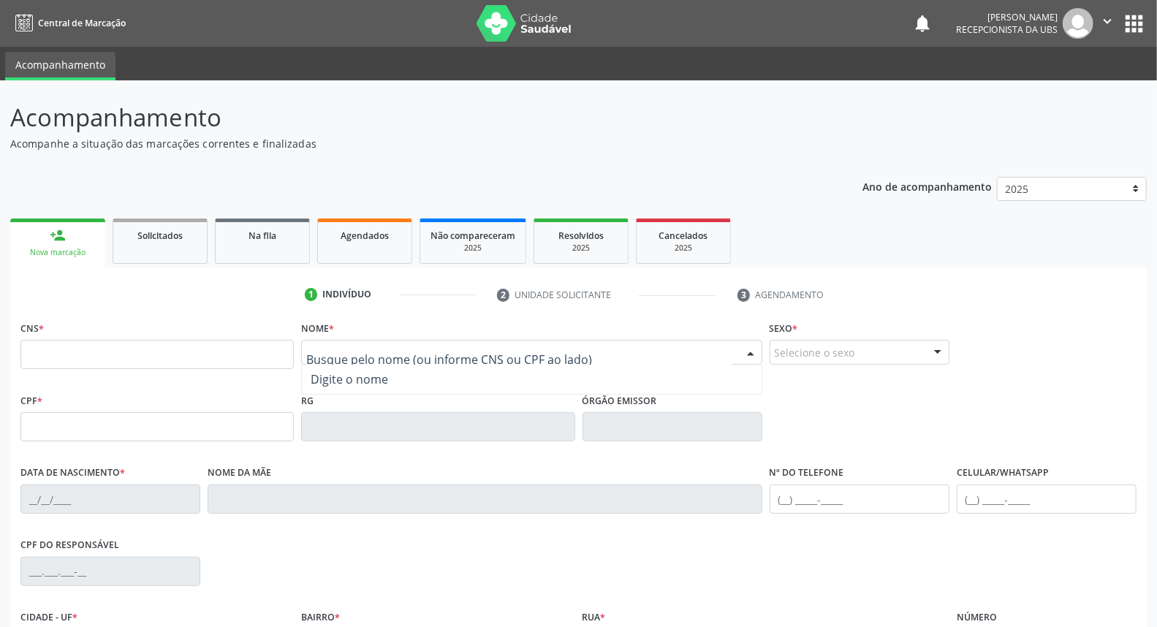
click at [313, 344] on div at bounding box center [531, 352] width 461 height 25
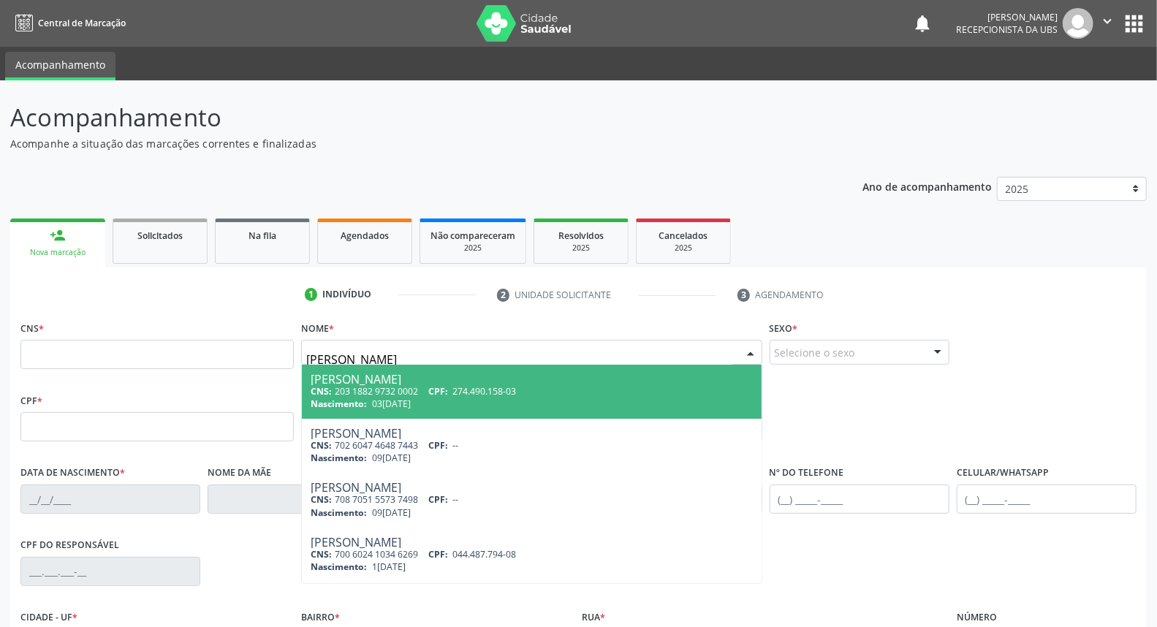
type input "[PERSON_NAME]"
click at [419, 395] on div "CNS: 209 5886 5404 0000 CPF: 122.698.944-64" at bounding box center [532, 391] width 442 height 12
type input "209 5886 5404 0000"
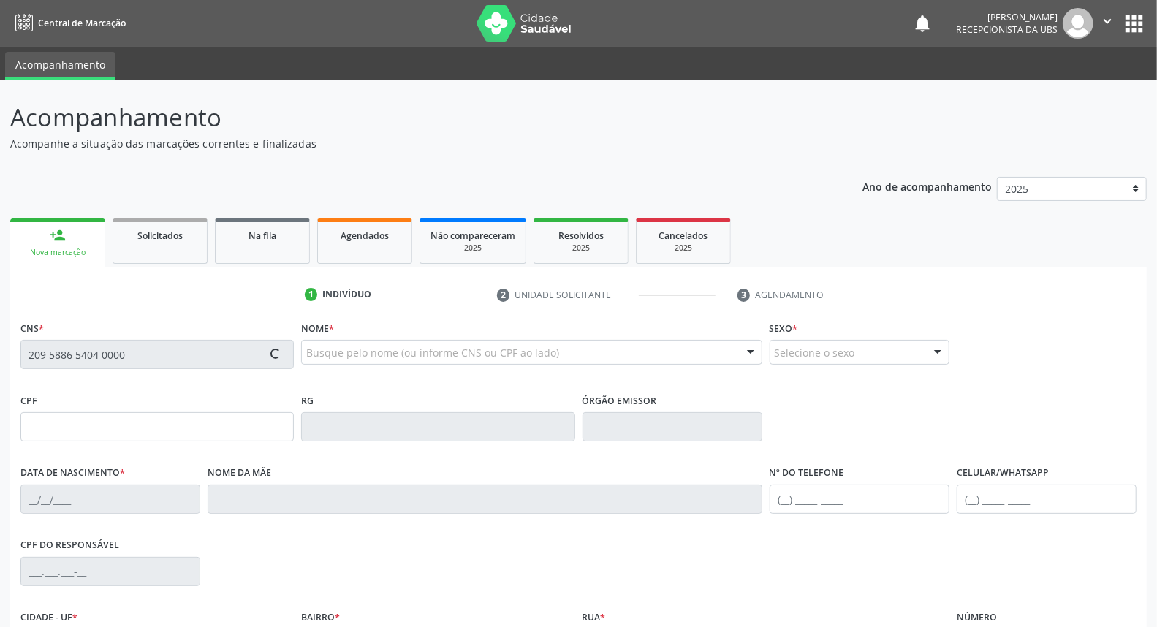
type input "122.698.944-64"
type input "0[DATE]"
type input "[PERSON_NAME]"
type input "[PHONE_NUMBER]"
type input "S/N"
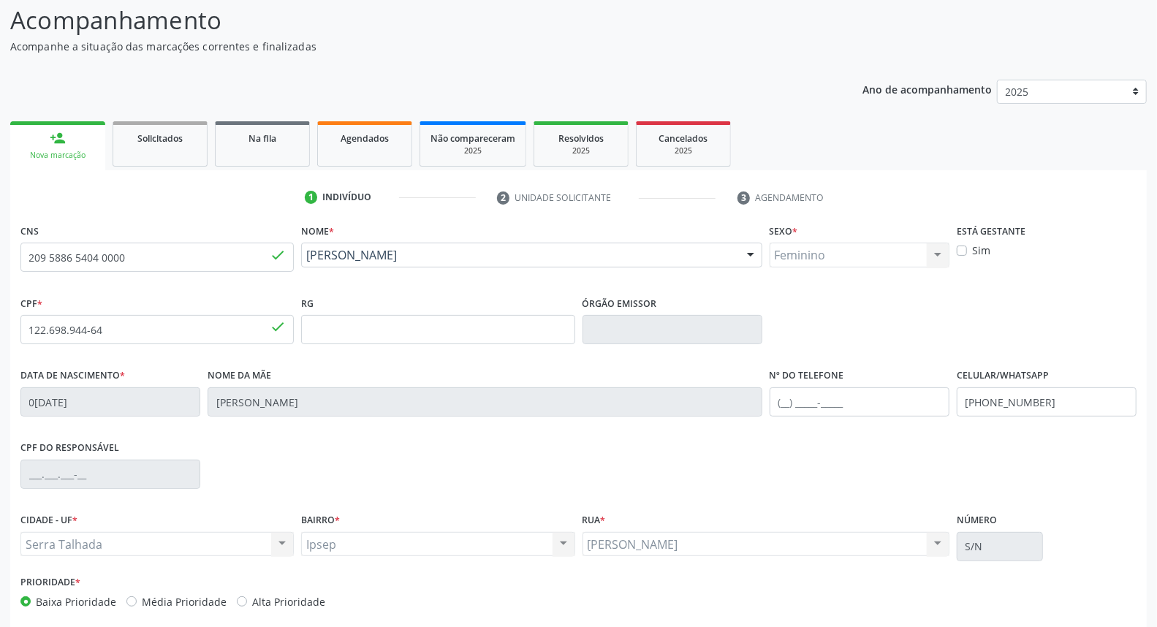
scroll to position [164, 0]
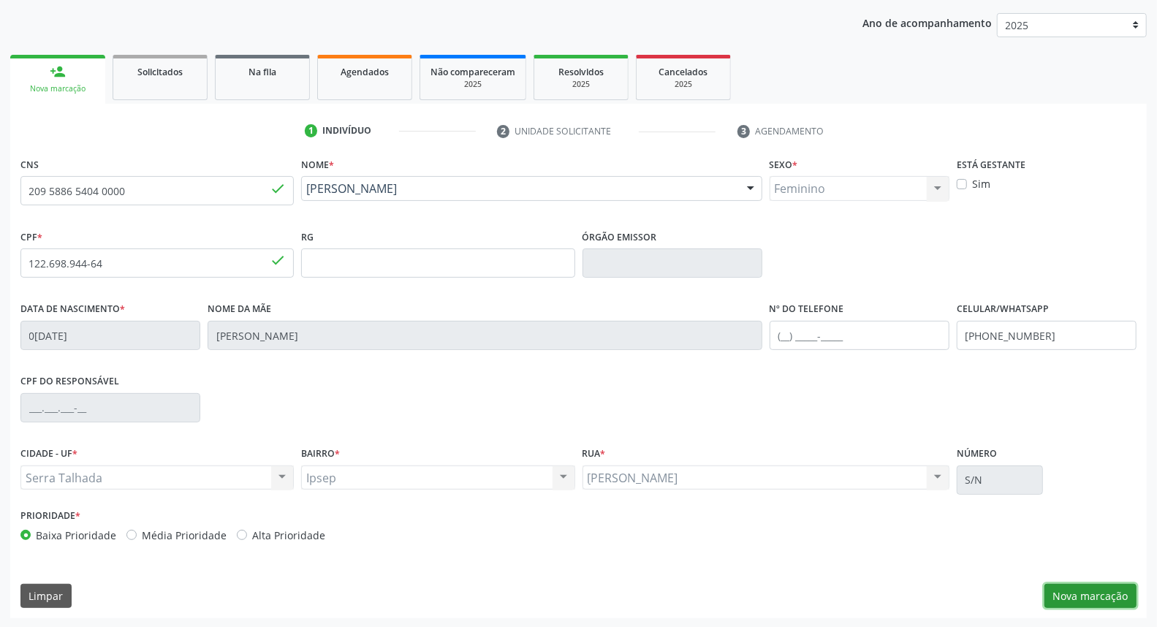
click at [1121, 592] on button "Nova marcação" at bounding box center [1091, 596] width 92 height 25
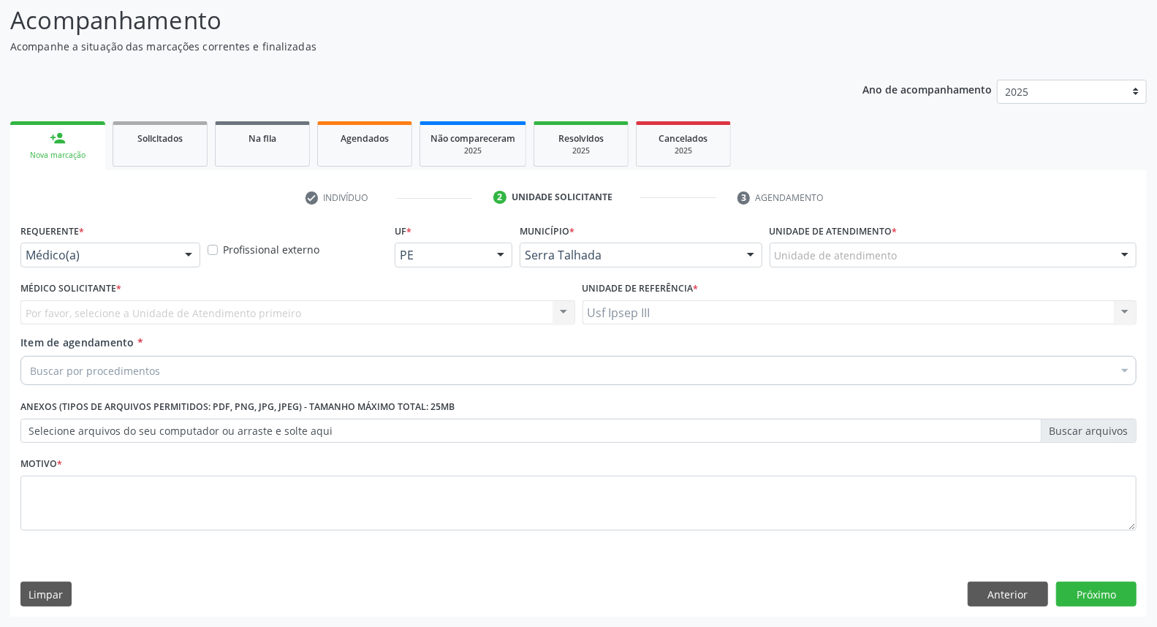
scroll to position [96, 0]
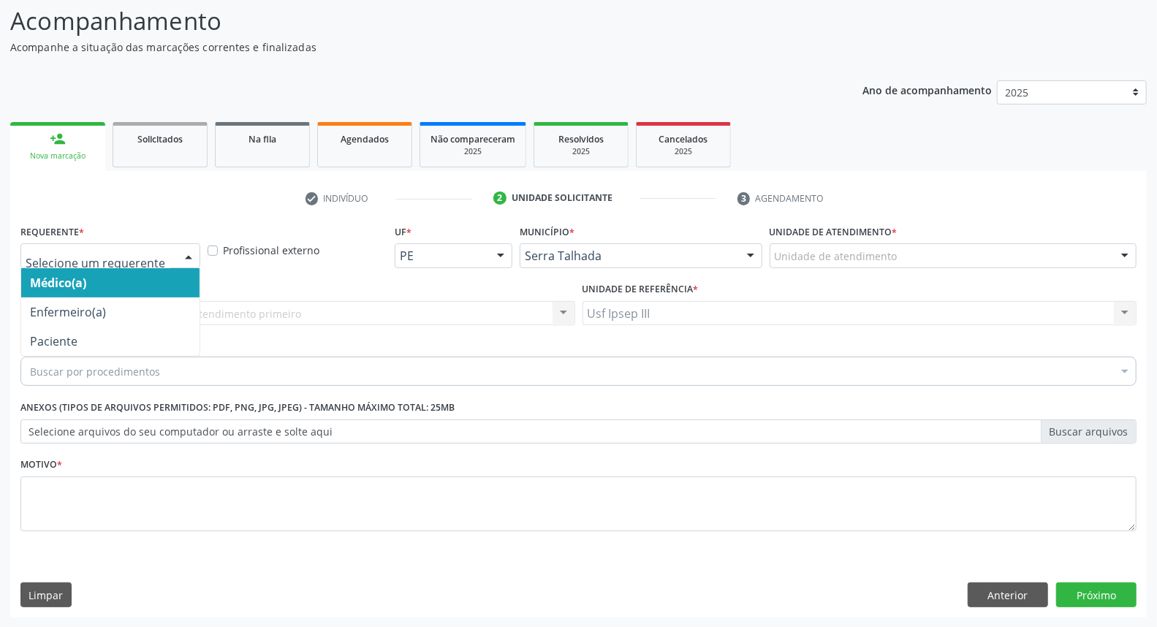
click at [191, 251] on div at bounding box center [189, 256] width 22 height 25
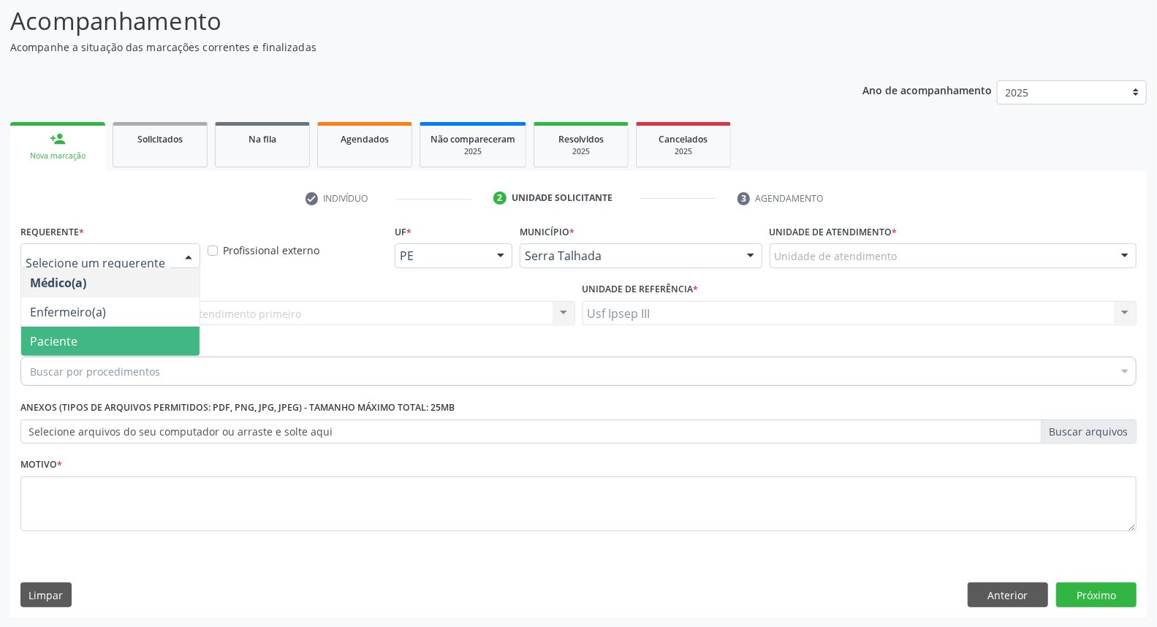
click at [190, 344] on span "Paciente" at bounding box center [110, 341] width 178 height 29
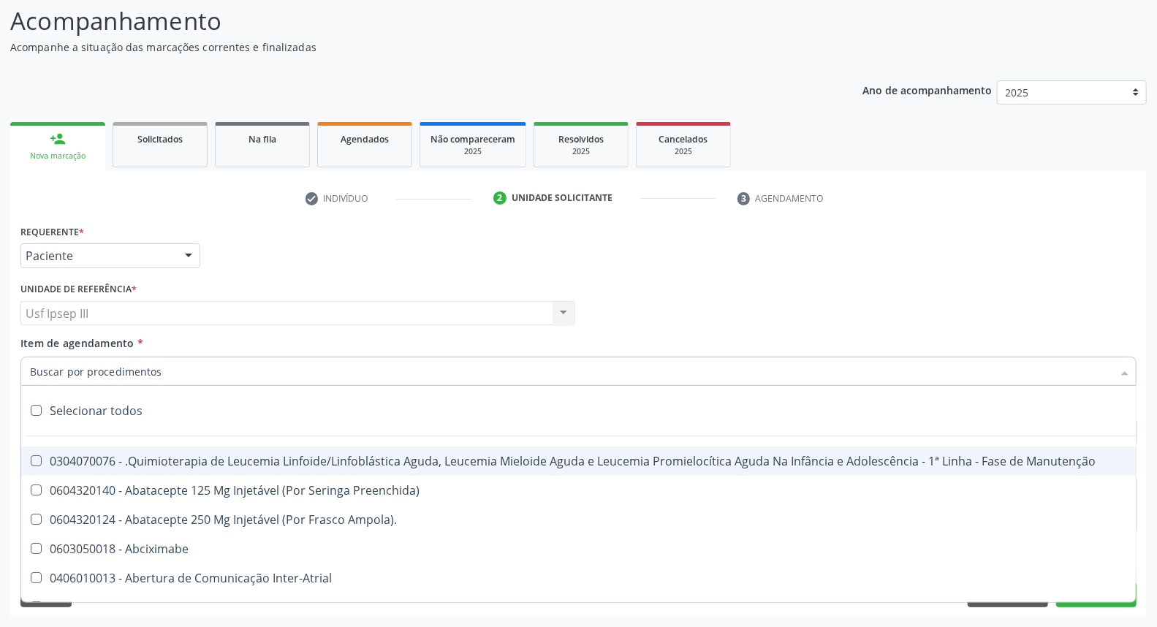
click at [208, 366] on div at bounding box center [578, 371] width 1116 height 29
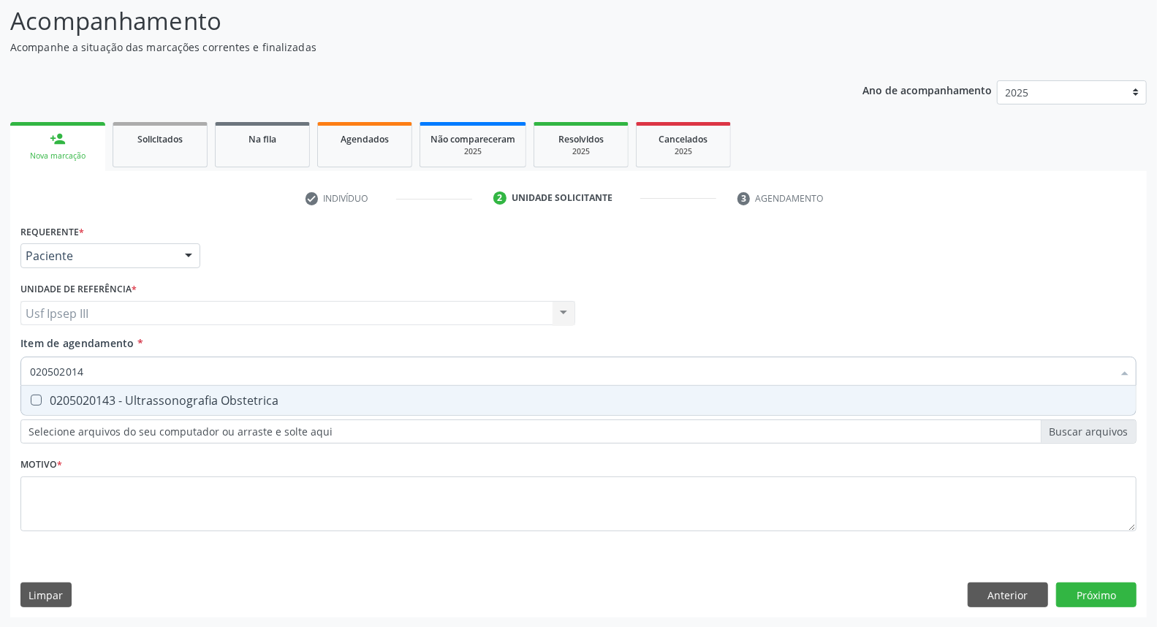
type input "0205020143"
click at [264, 395] on div "0205020143 - Ultrassonografia Obstetrica" at bounding box center [578, 401] width 1097 height 12
checkbox Obstetrica "true"
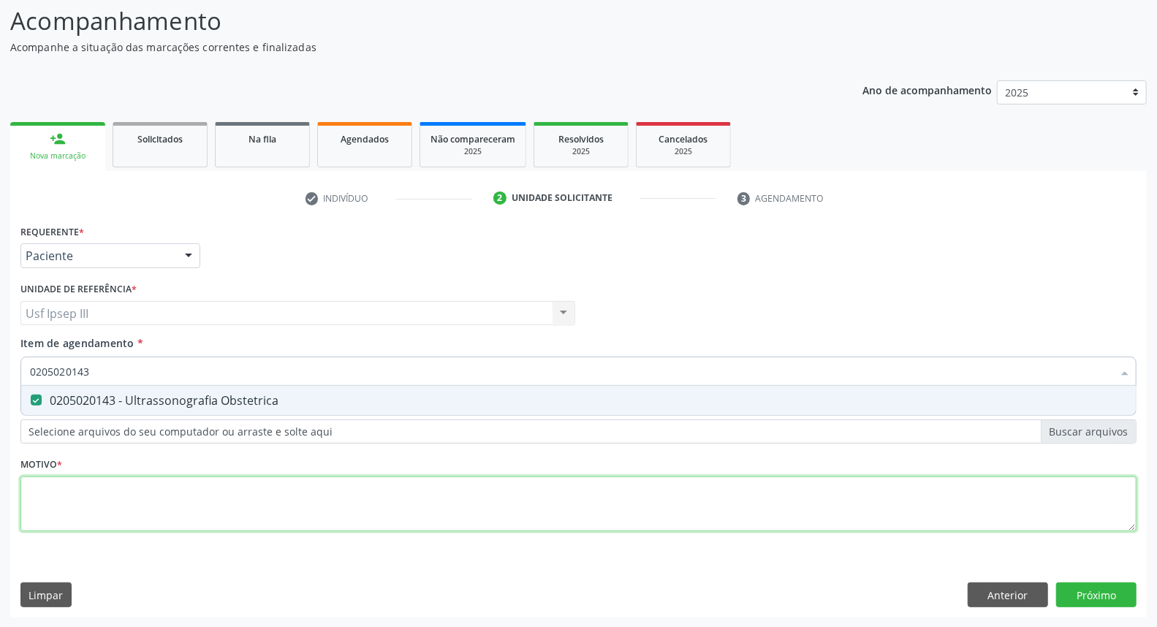
click at [241, 492] on div "Requerente * Paciente Médico(a) Enfermeiro(a) Paciente Nenhum resultado encontr…" at bounding box center [578, 386] width 1116 height 331
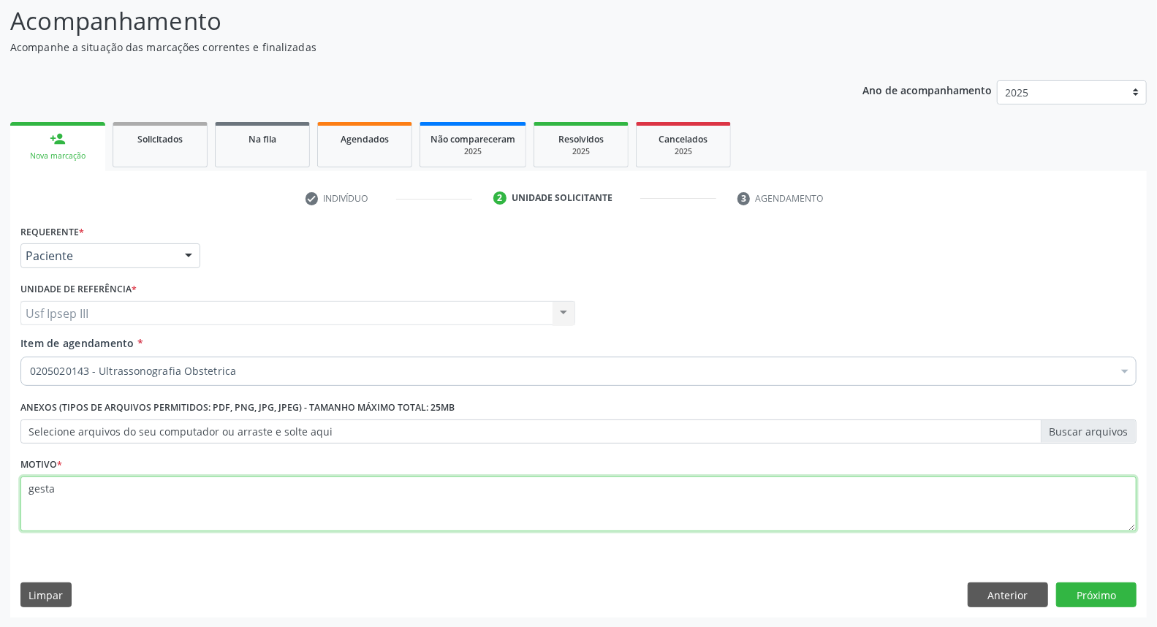
type textarea "gestan"
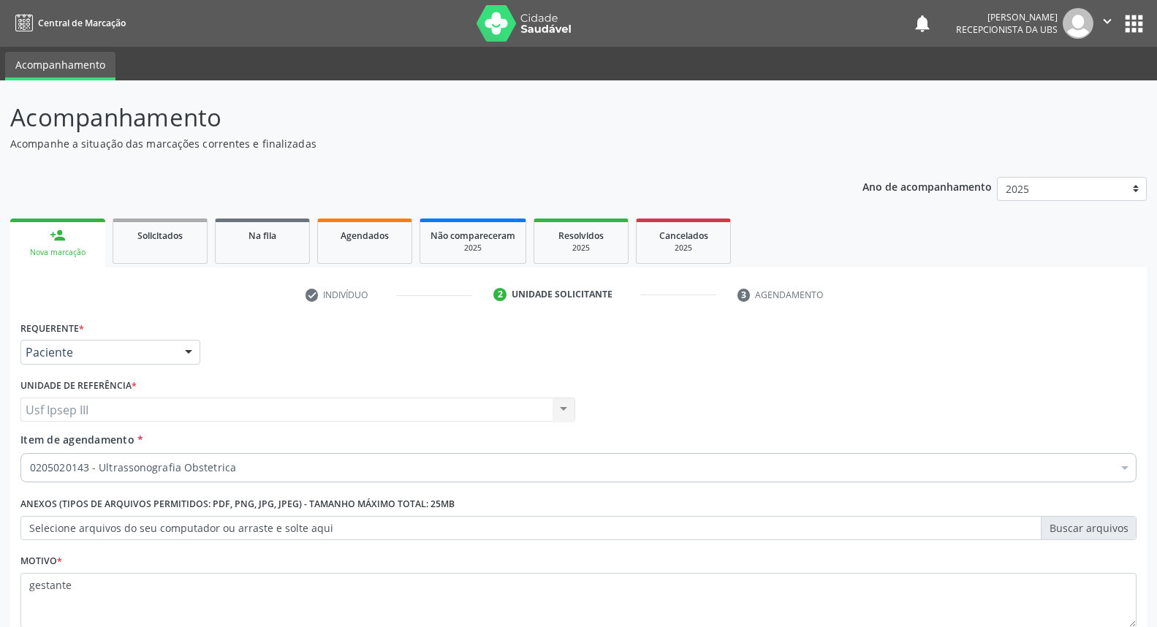
scroll to position [96, 0]
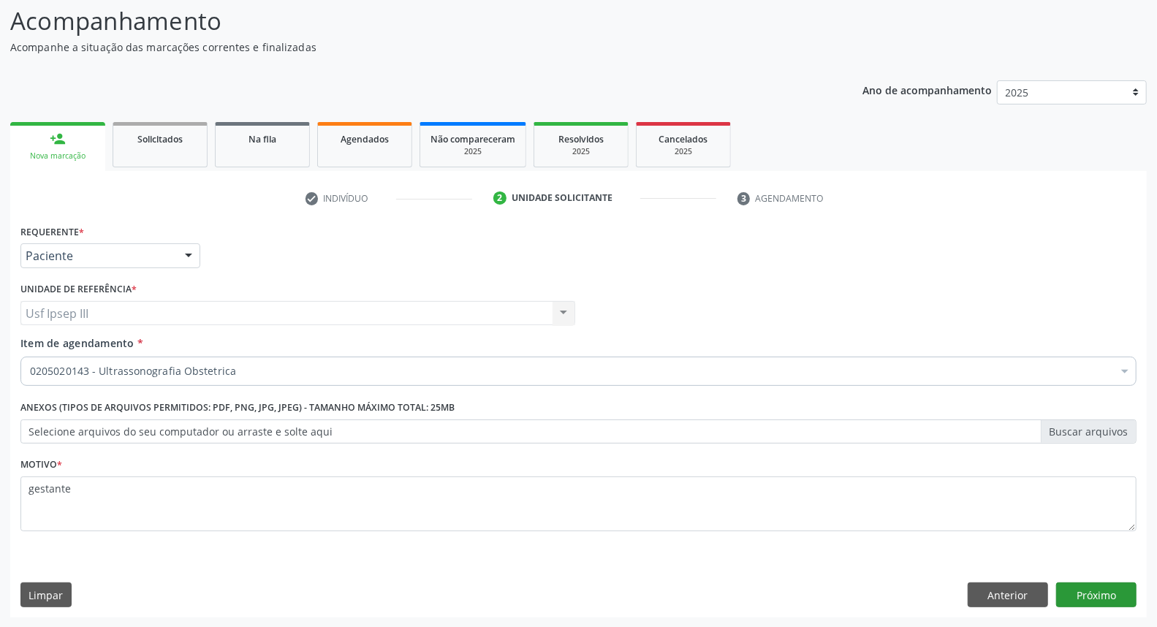
type textarea "gestante"
click at [1110, 593] on button "Próximo" at bounding box center [1096, 595] width 80 height 25
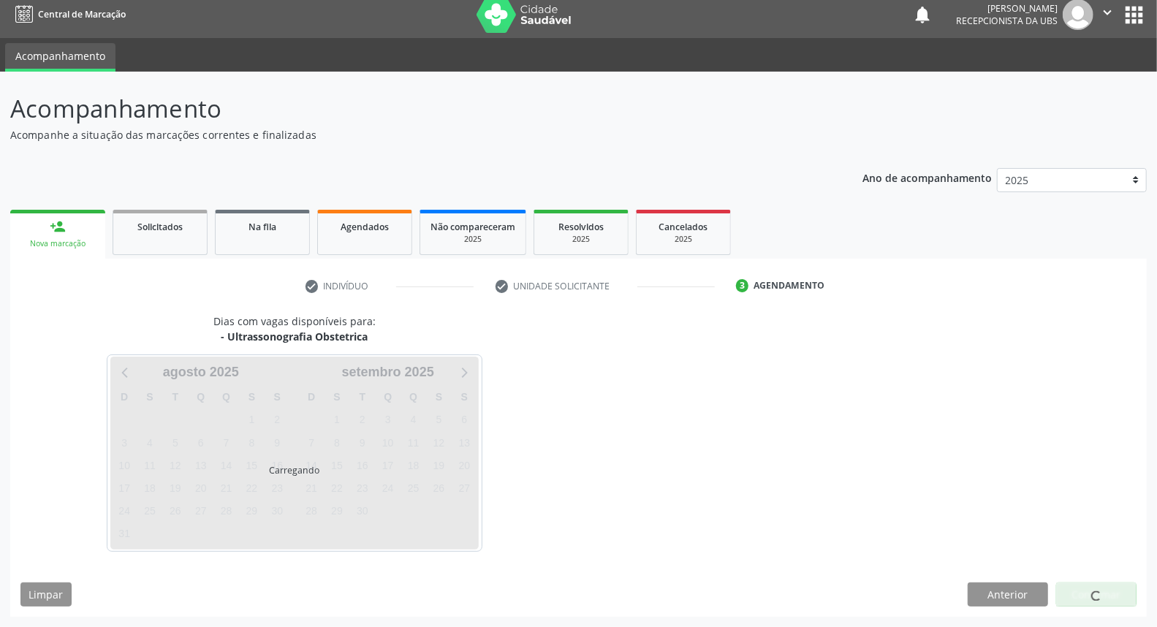
scroll to position [8, 0]
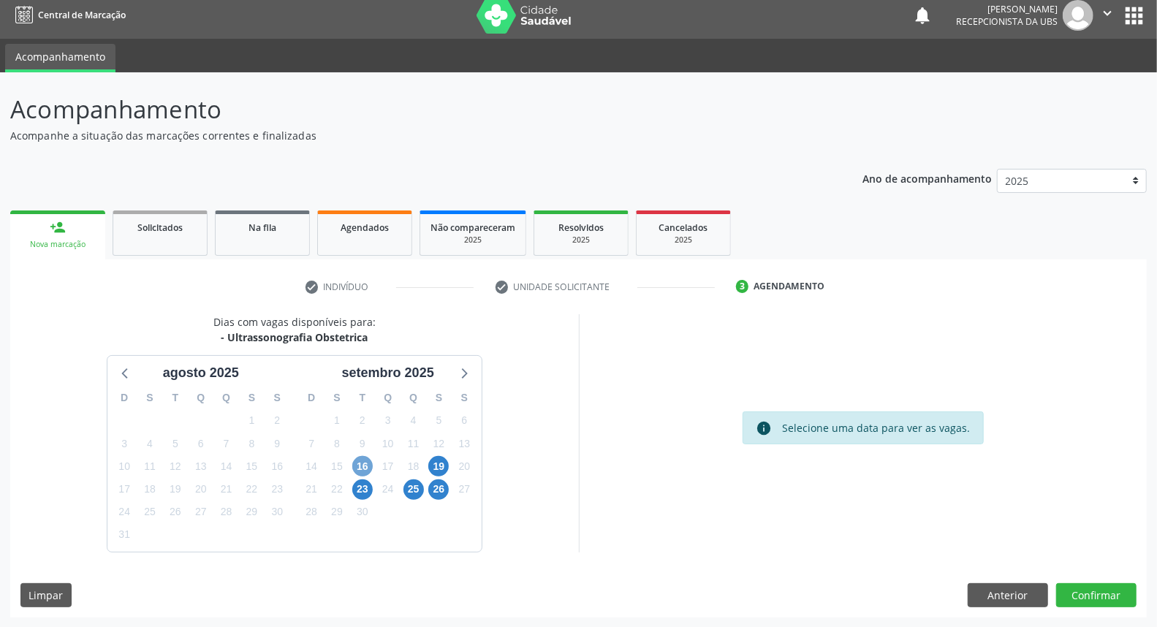
click at [367, 466] on span "16" at bounding box center [362, 466] width 20 height 20
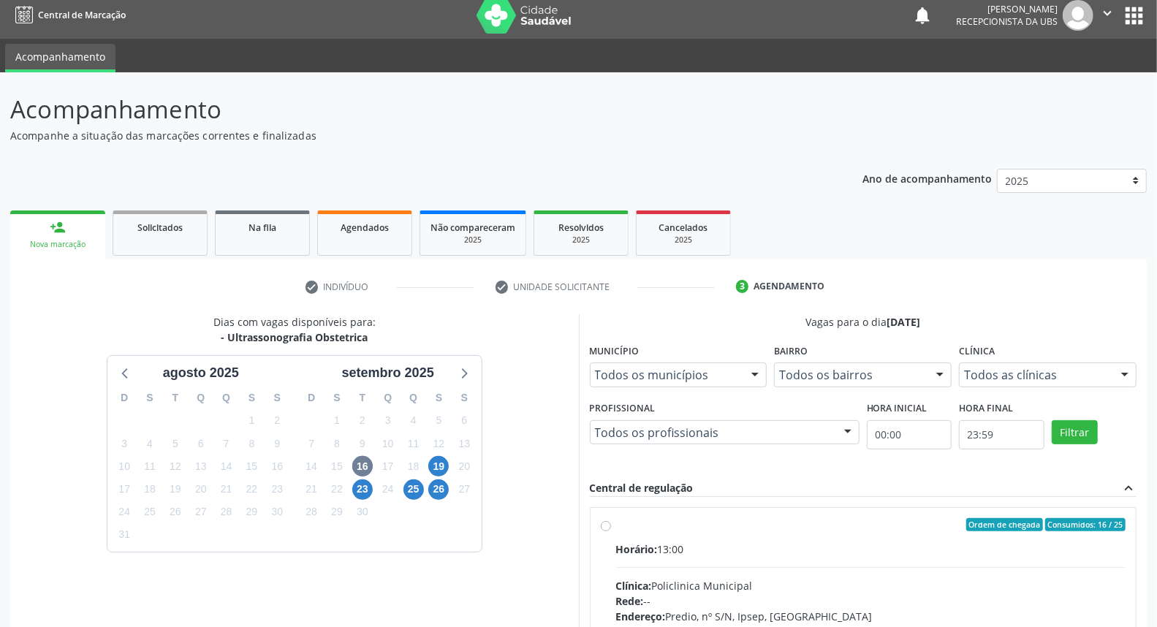
click at [741, 578] on div "Clínica: Policlinica Municipal" at bounding box center [871, 585] width 510 height 15
click at [611, 531] on input "Ordem de chegada Consumidos: 16 / 25 Horário: 13:00 Clínica: Policlinica Munici…" at bounding box center [606, 524] width 10 height 13
radio input "true"
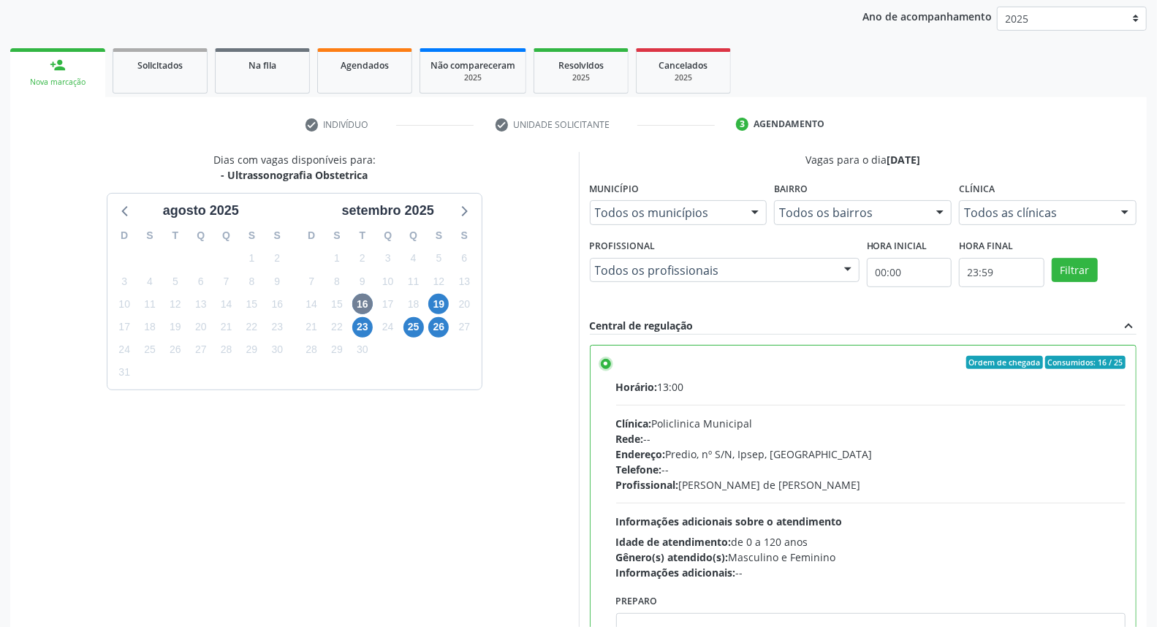
scroll to position [245, 0]
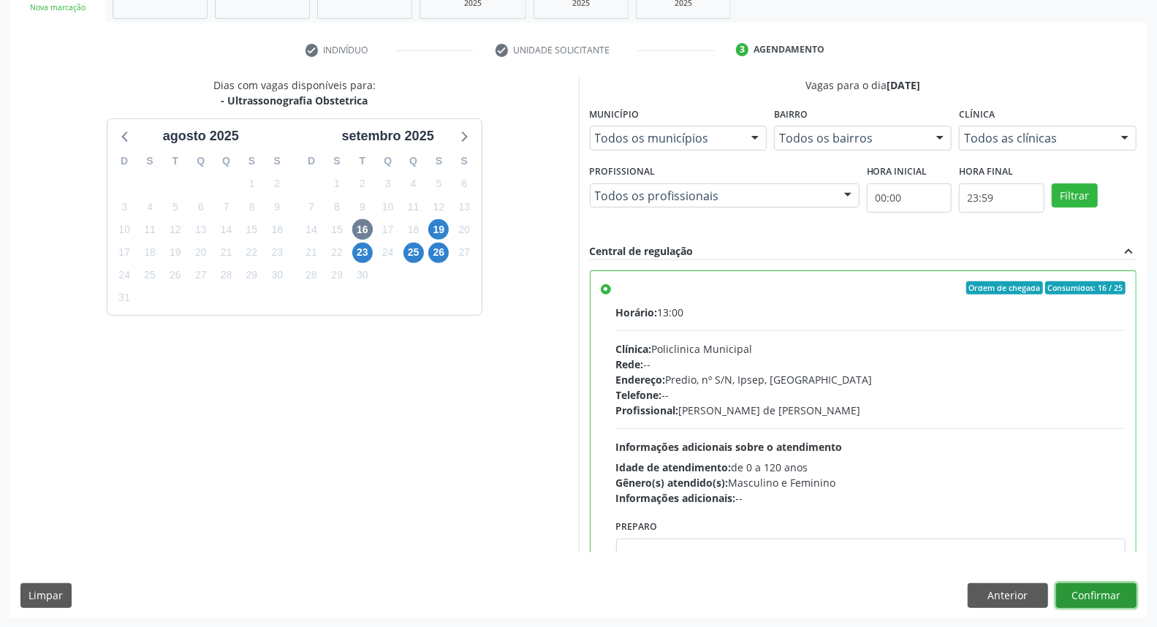
click at [1102, 603] on button "Confirmar" at bounding box center [1096, 595] width 80 height 25
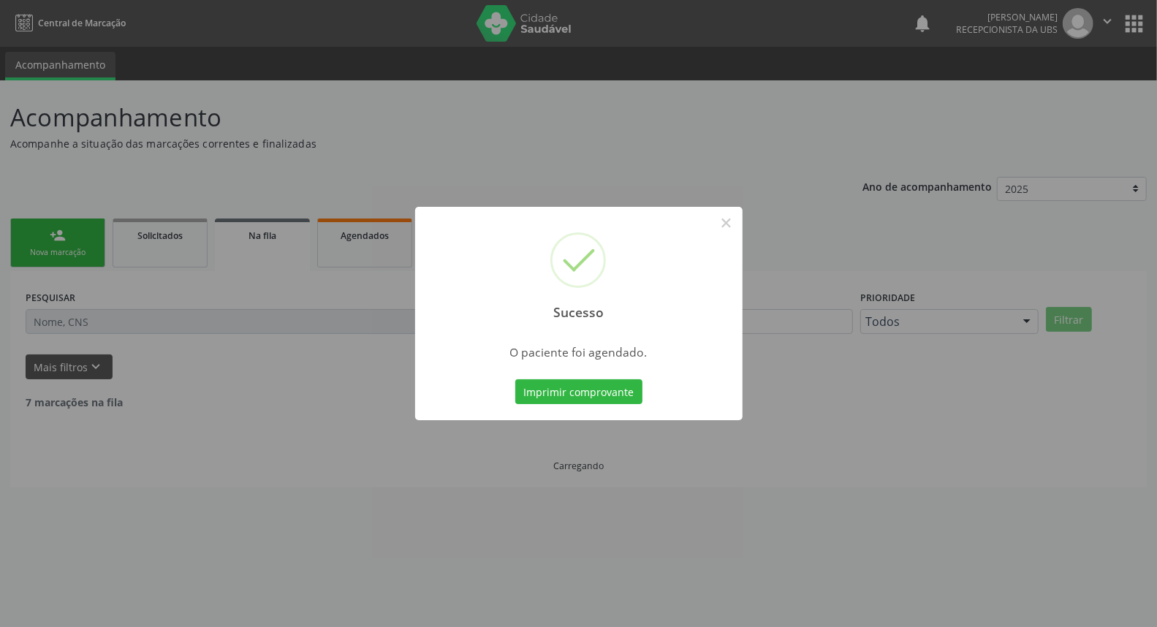
scroll to position [0, 0]
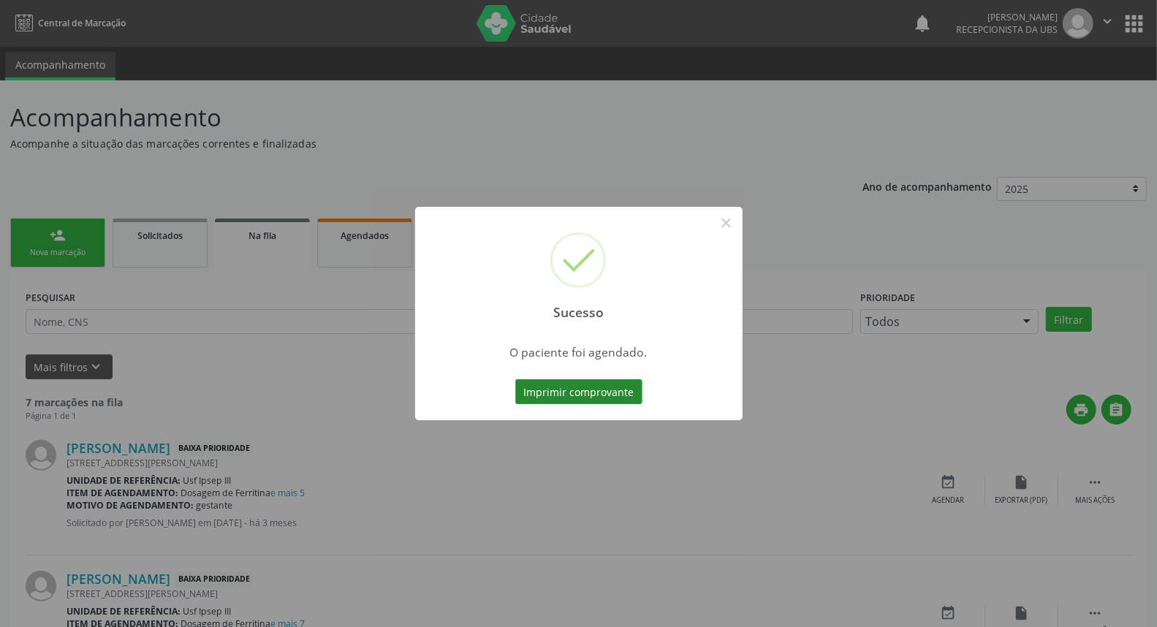
click at [588, 393] on button "Imprimir comprovante" at bounding box center [578, 391] width 127 height 25
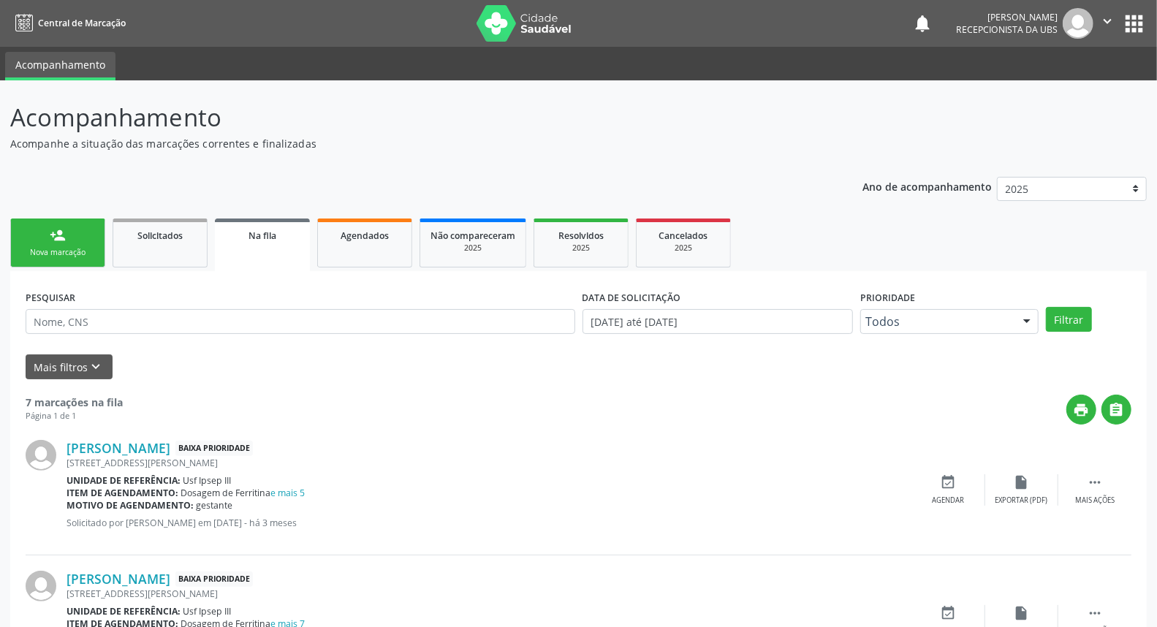
click at [67, 247] on div "Nova marcação" at bounding box center [57, 252] width 73 height 11
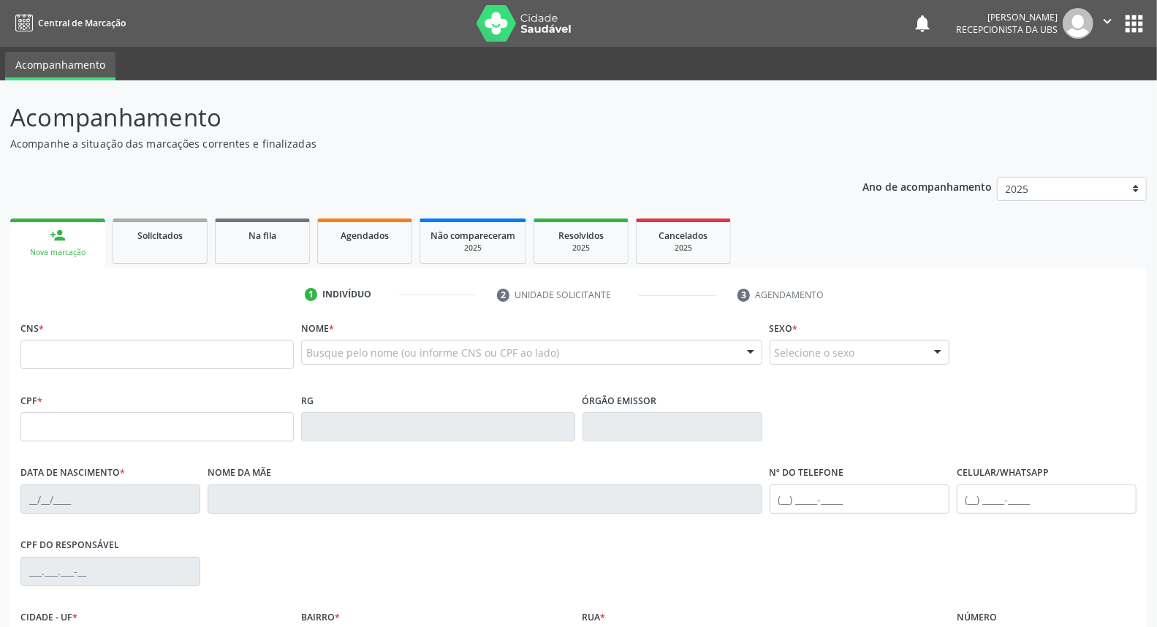
click at [71, 238] on link "person_add Nova marcação" at bounding box center [57, 243] width 95 height 49
type input "ana sofia de sou"
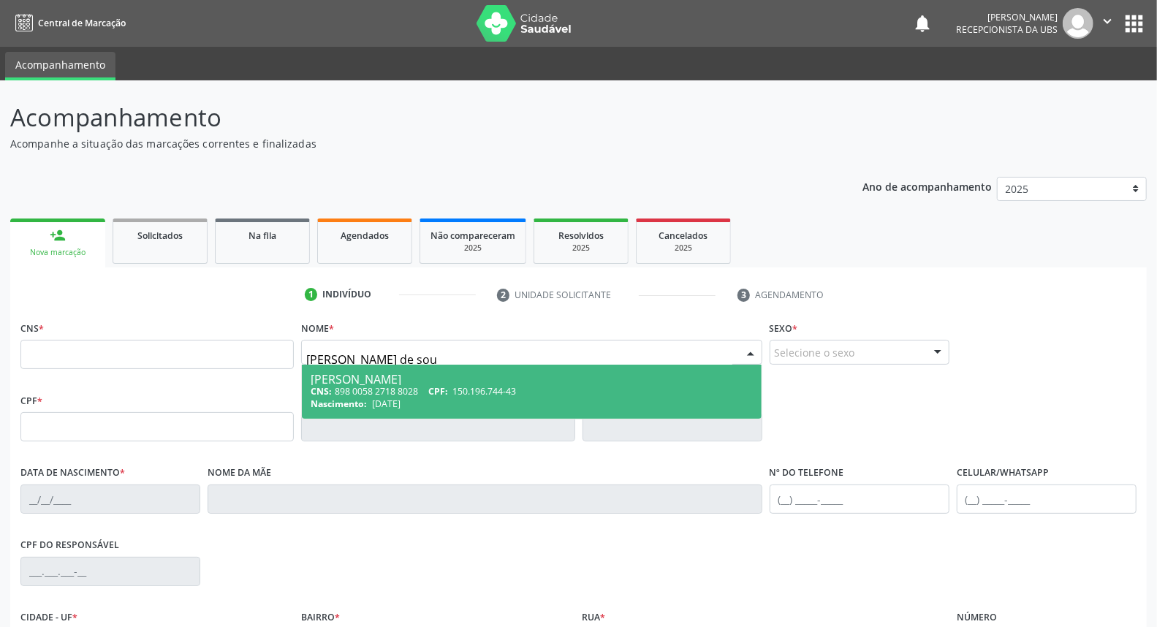
click at [349, 389] on div "CNS: 898 0058 2718 8028 CPF: 150.196.744-43" at bounding box center [532, 391] width 442 height 12
type input "898 0058 2718 8028"
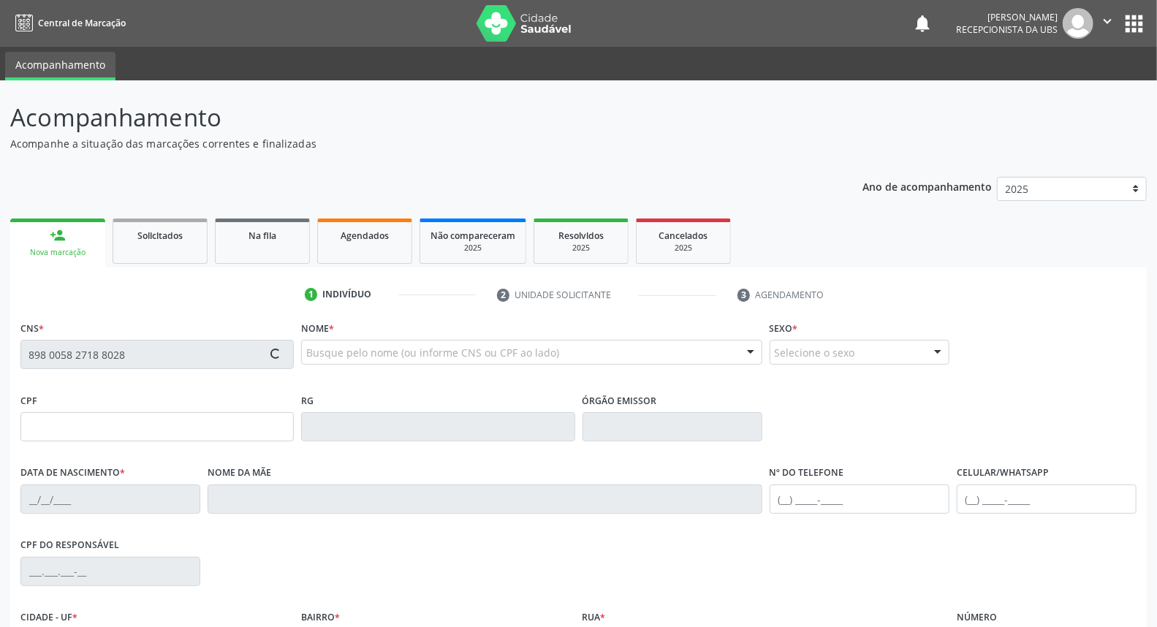
type input "150.196.744-43"
type input "11/12/2017"
type input "Janderlania de Souza Lima Barros"
type input "(87) 99811-1772"
type input "095.863.314-23"
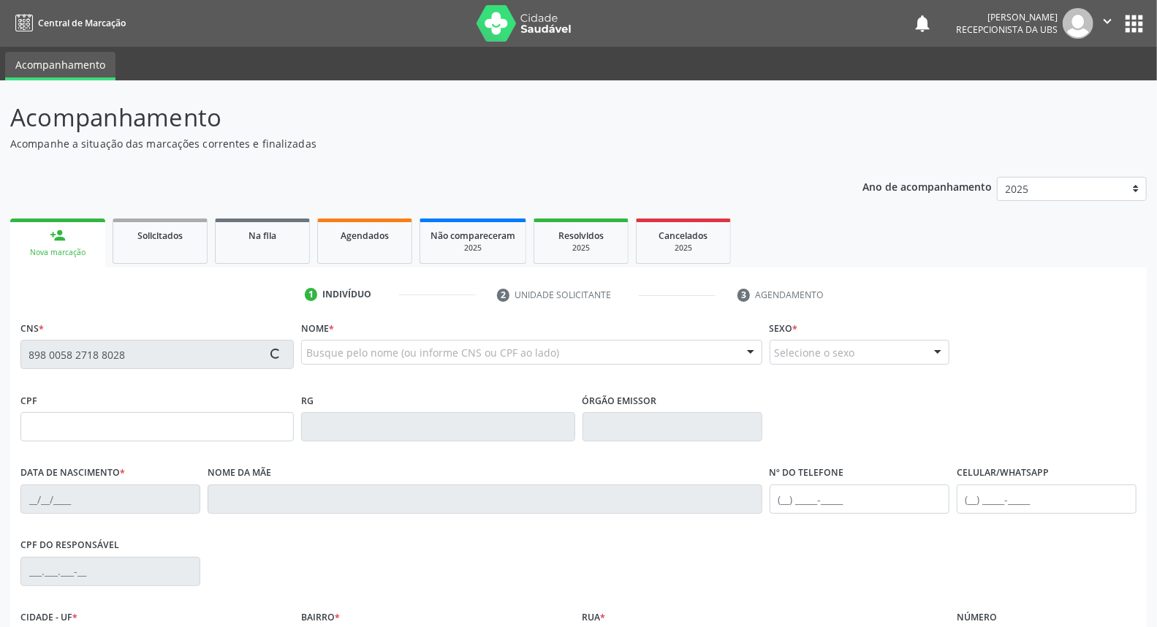
type input "121"
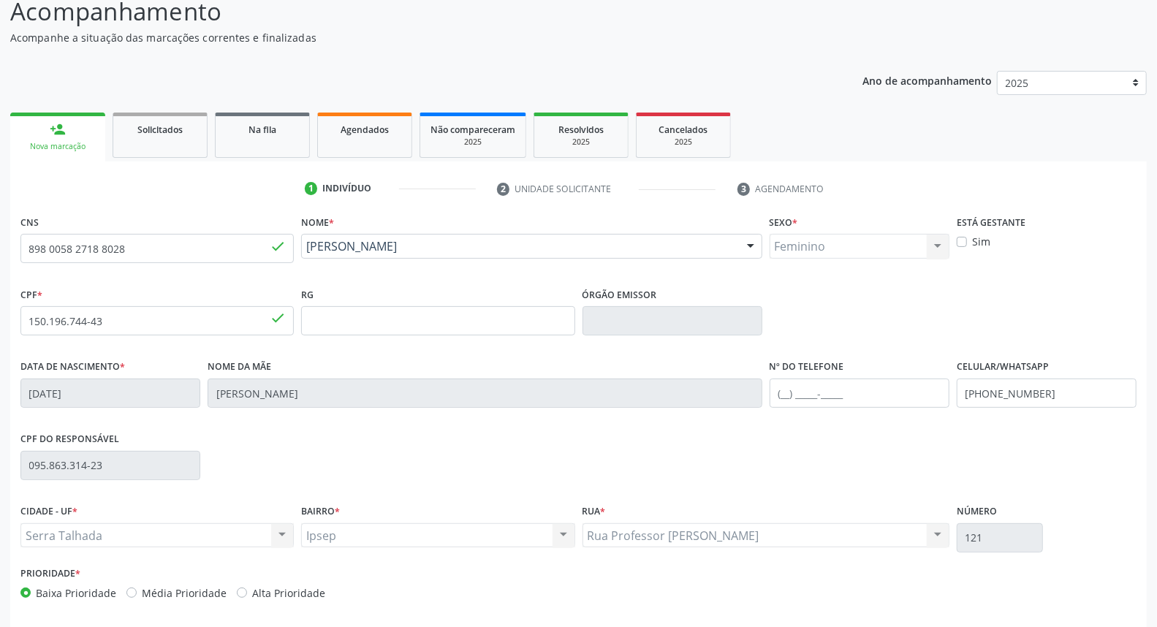
scroll to position [164, 0]
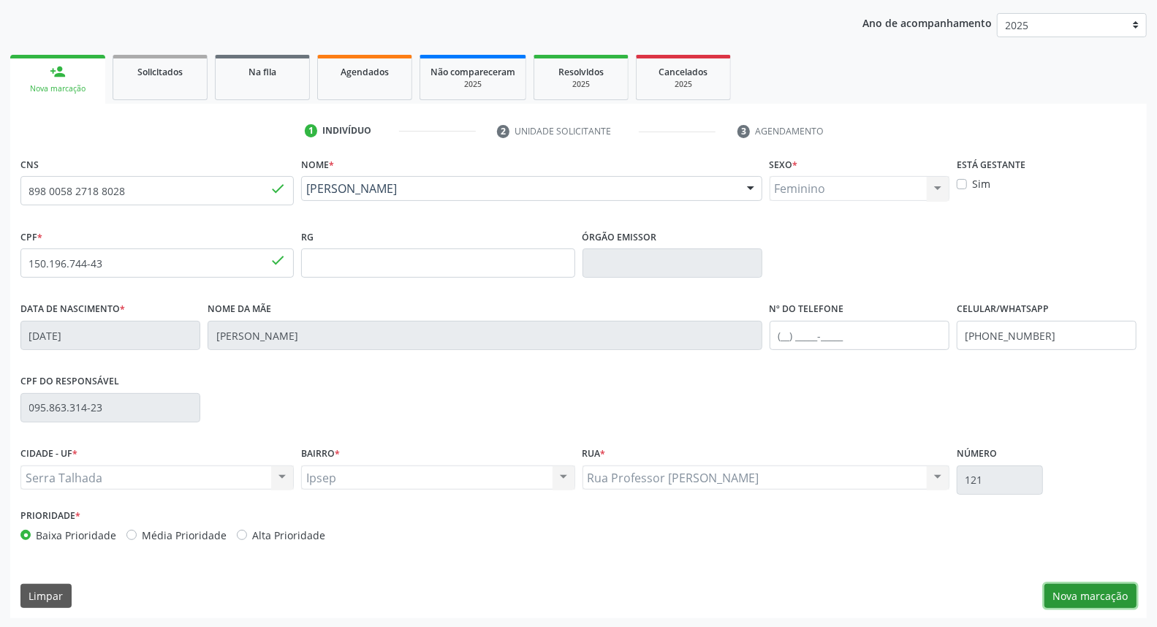
click at [1097, 587] on button "Nova marcação" at bounding box center [1091, 596] width 92 height 25
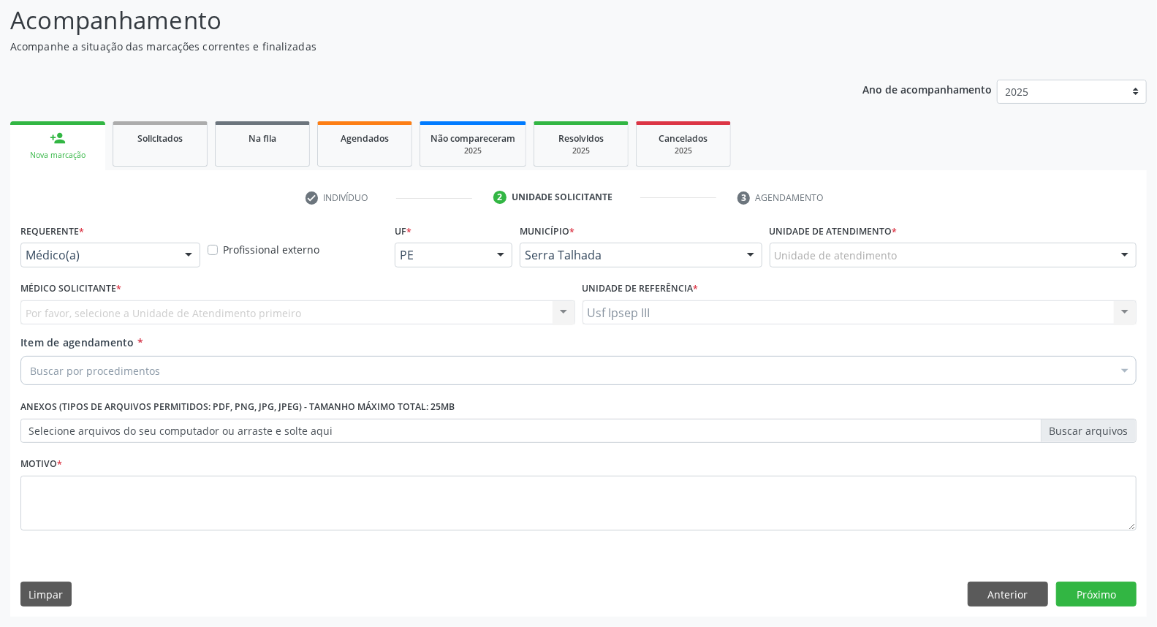
scroll to position [96, 0]
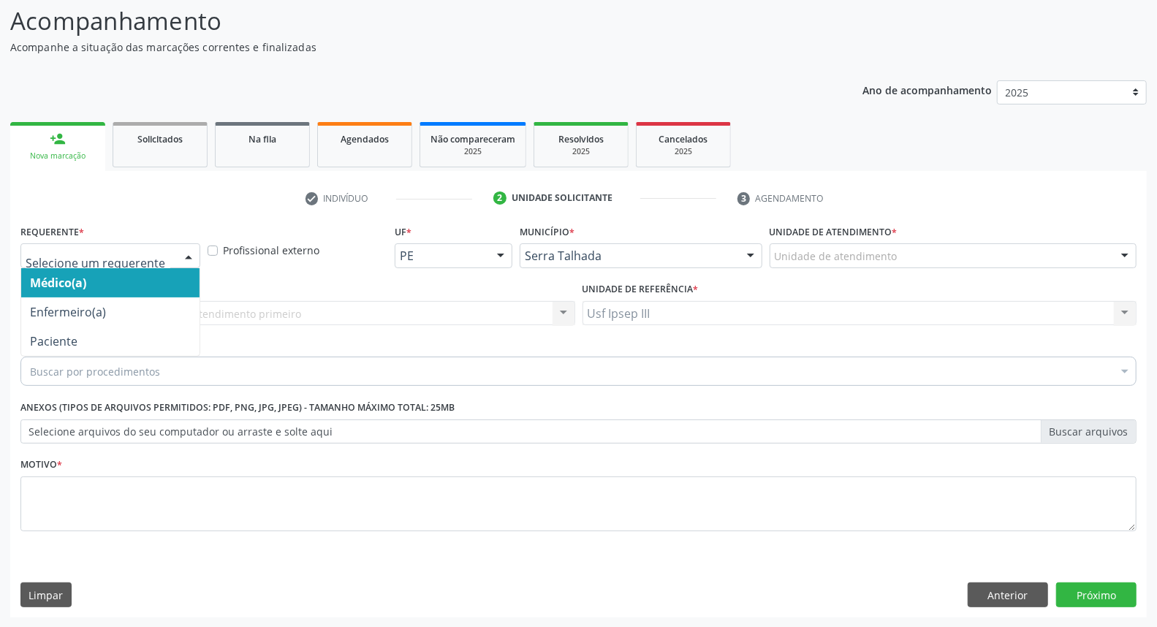
click at [185, 252] on div at bounding box center [189, 256] width 22 height 25
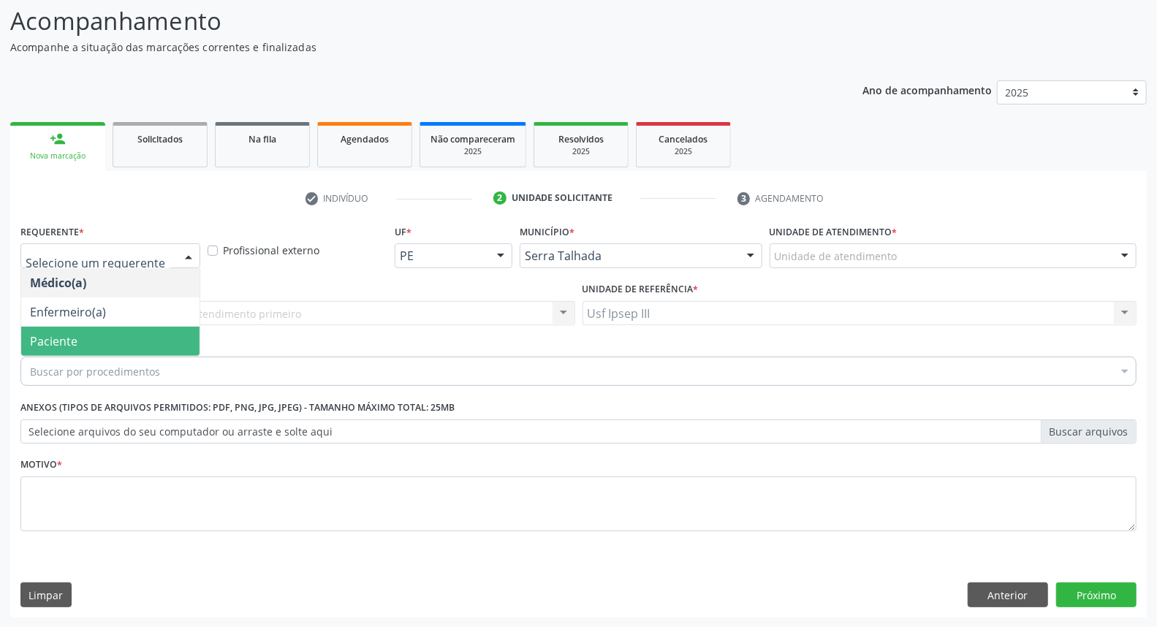
click at [165, 341] on span "Paciente" at bounding box center [110, 341] width 178 height 29
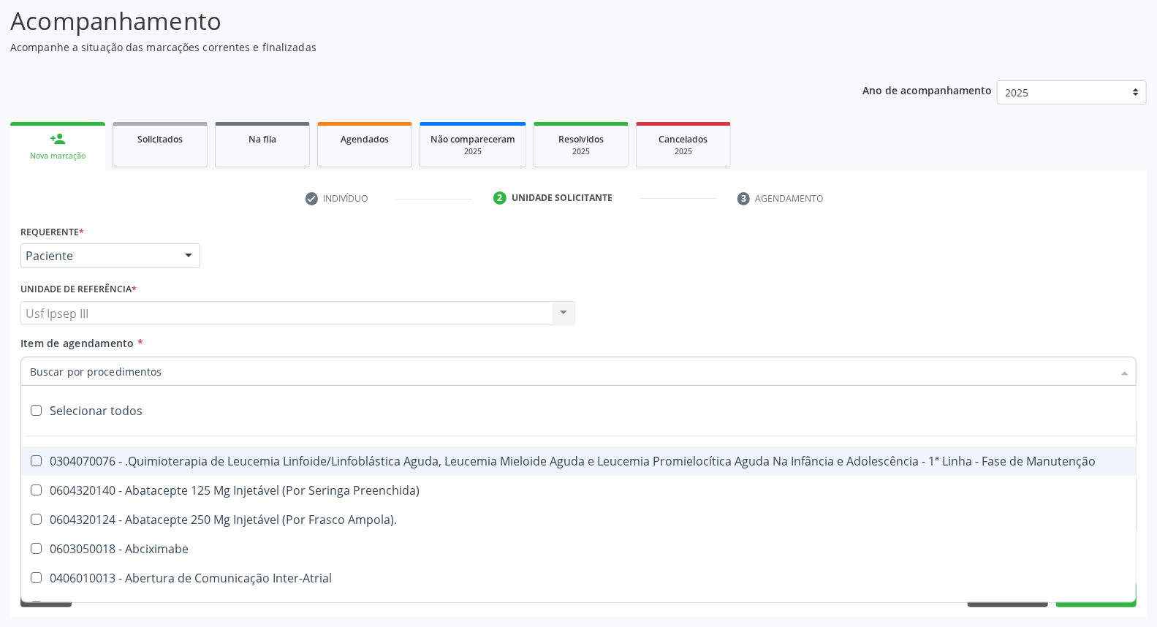
click at [161, 366] on div at bounding box center [578, 371] width 1116 height 29
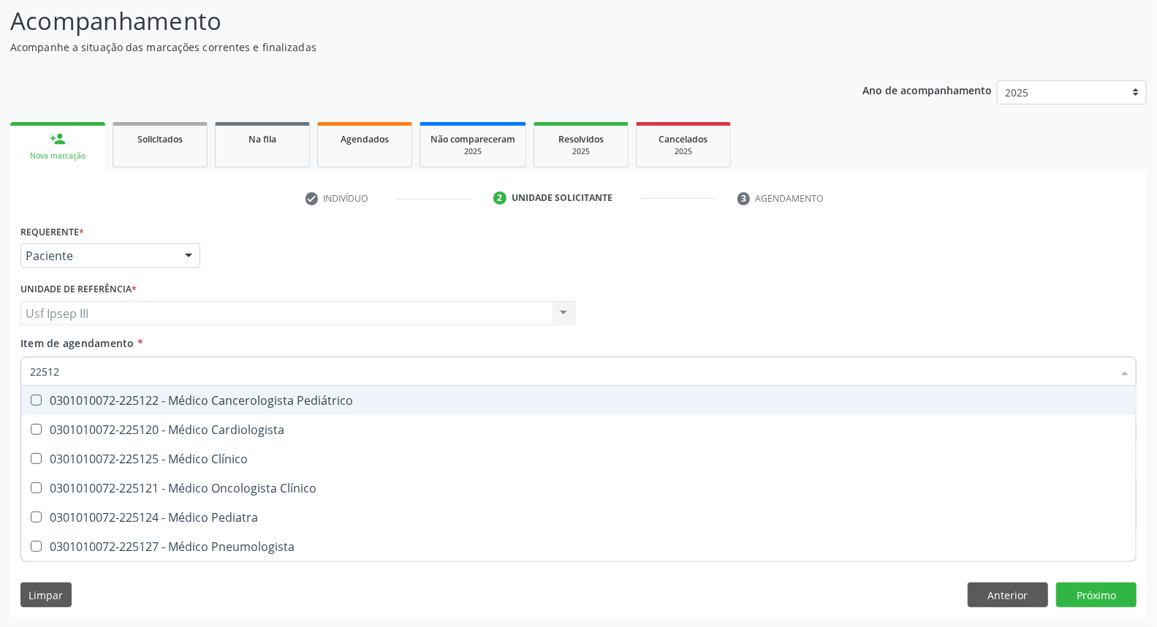
type input "225124"
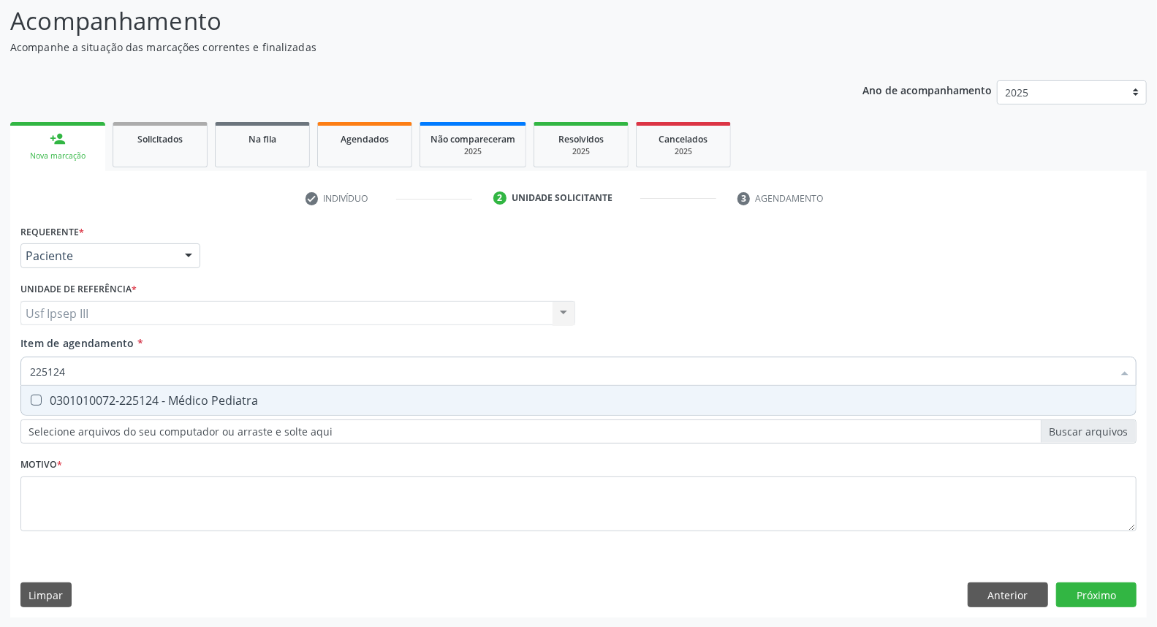
click at [183, 403] on div "0301010072-225124 - Médico Pediatra" at bounding box center [578, 401] width 1097 height 12
checkbox Pediatra "true"
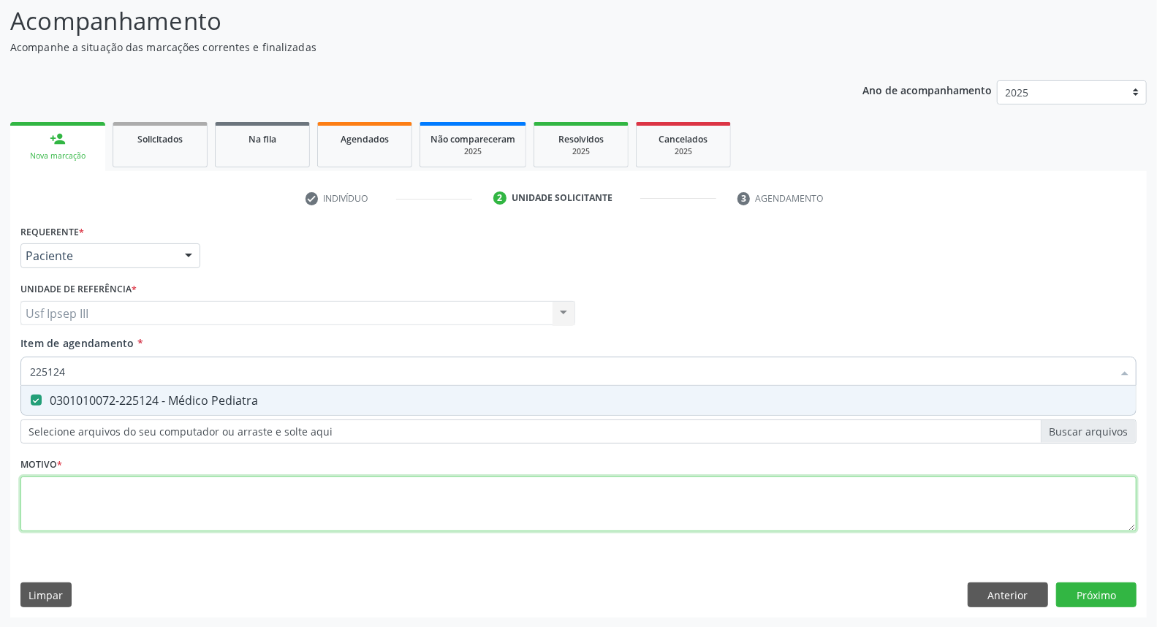
click at [174, 497] on div "Requerente * Paciente Médico(a) Enfermeiro(a) Paciente Nenhum resultado encontr…" at bounding box center [578, 386] width 1116 height 331
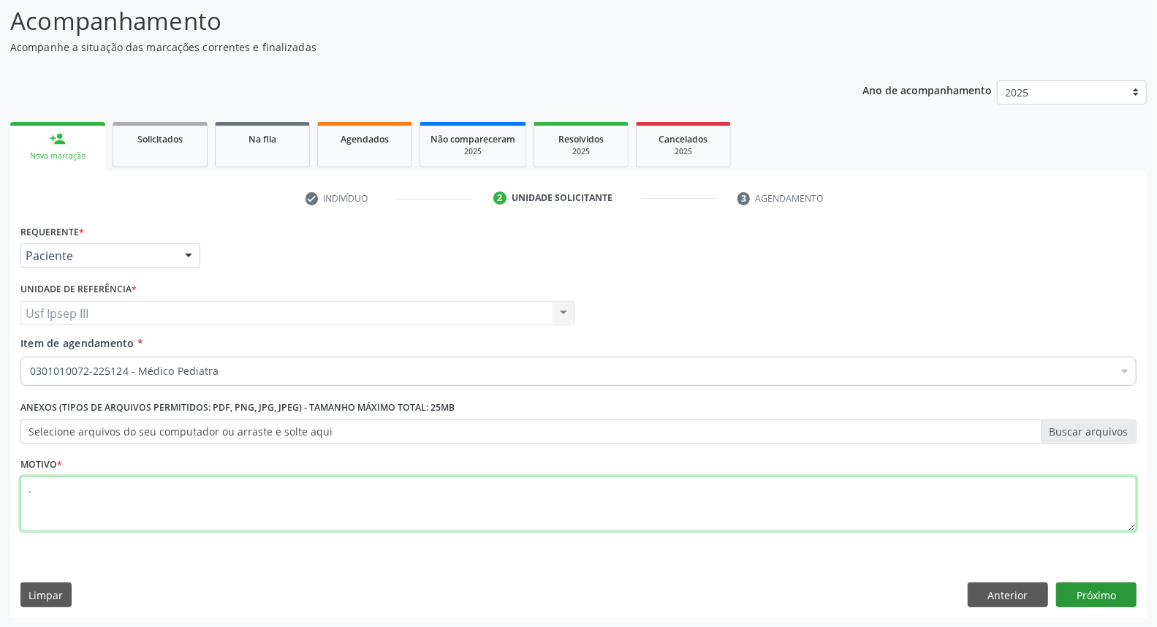
type textarea "."
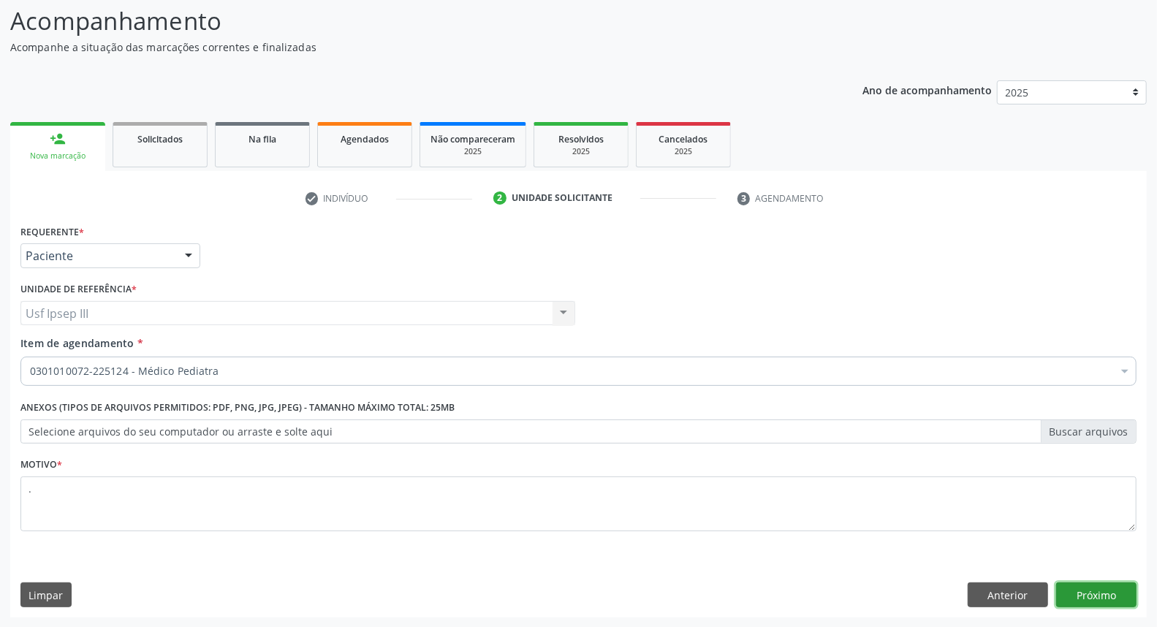
click at [1091, 594] on button "Próximo" at bounding box center [1096, 595] width 80 height 25
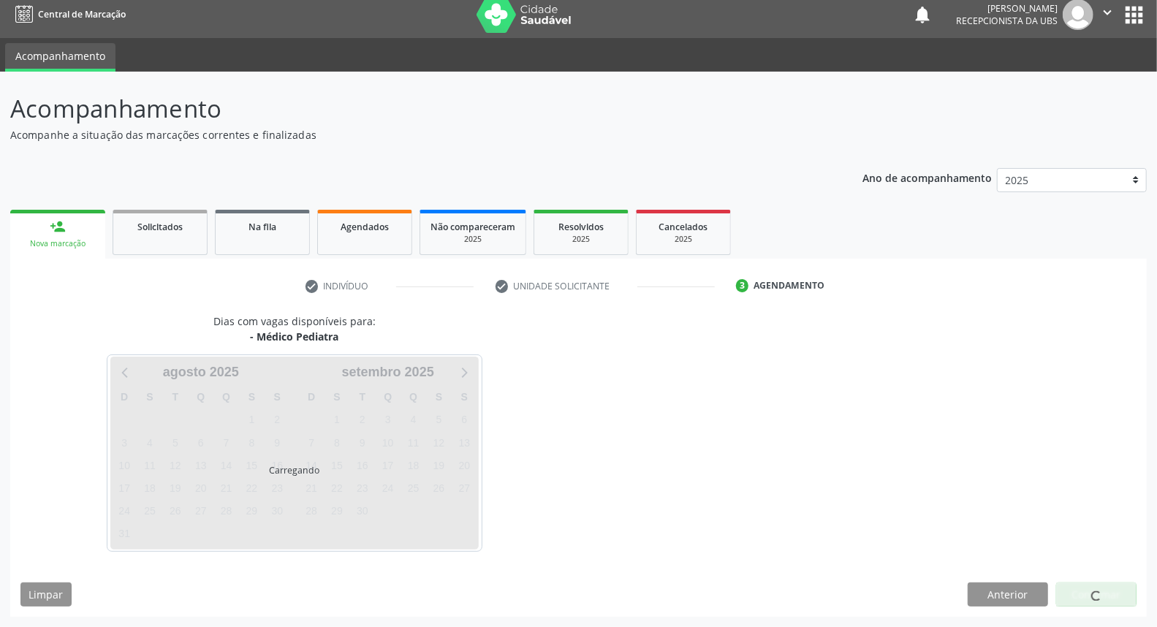
scroll to position [8, 0]
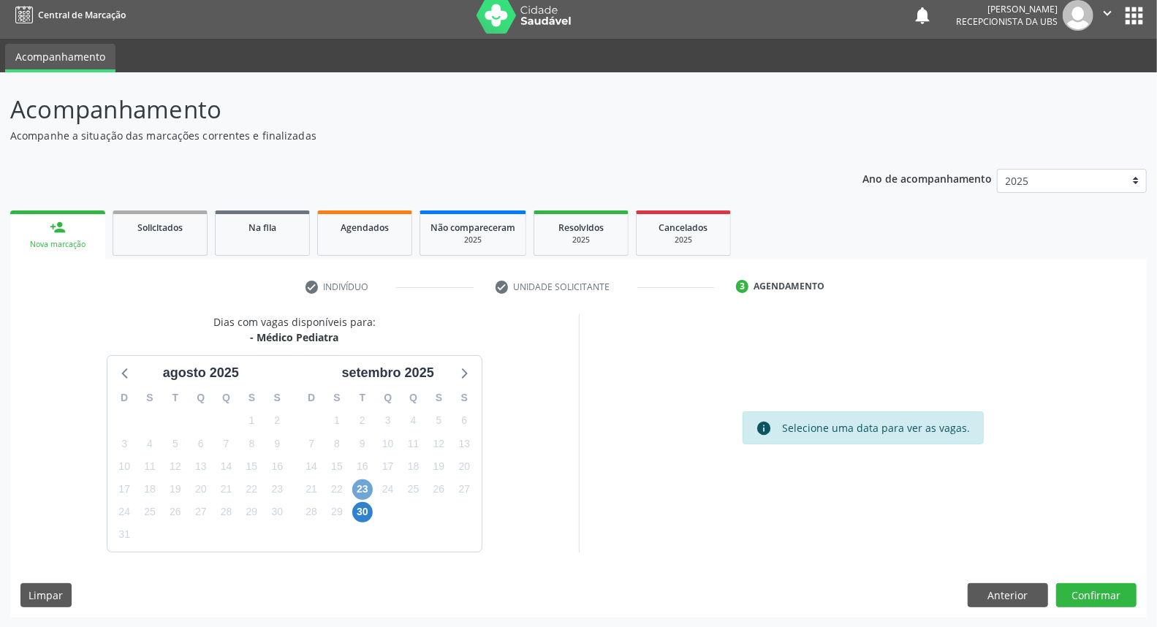
click at [358, 488] on span "23" at bounding box center [362, 490] width 20 height 20
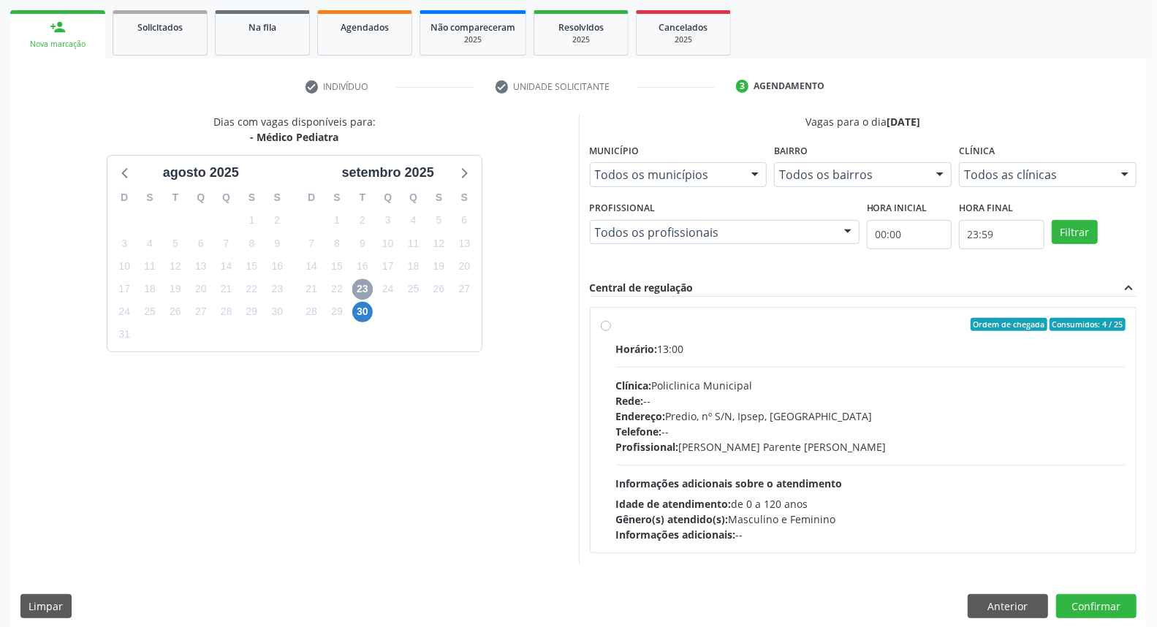
scroll to position [219, 0]
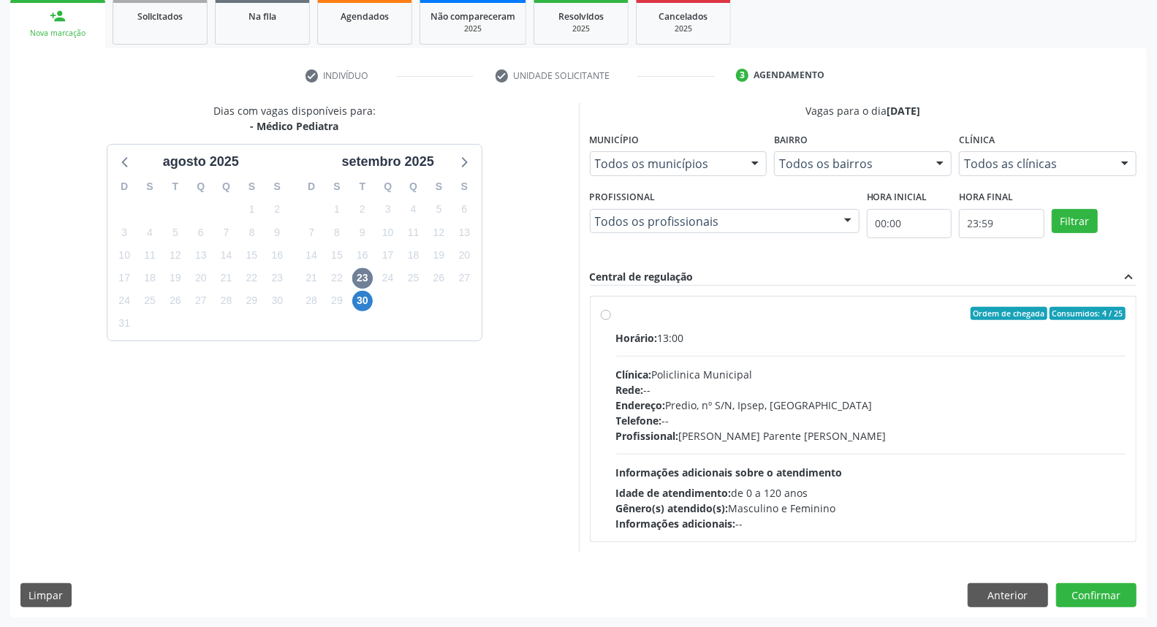
click at [792, 393] on div "Rede: --" at bounding box center [871, 389] width 510 height 15
click at [611, 320] on input "Ordem de chegada Consumidos: 4 / 25 Horário: 13:00 Clínica: Policlinica Municip…" at bounding box center [606, 313] width 10 height 13
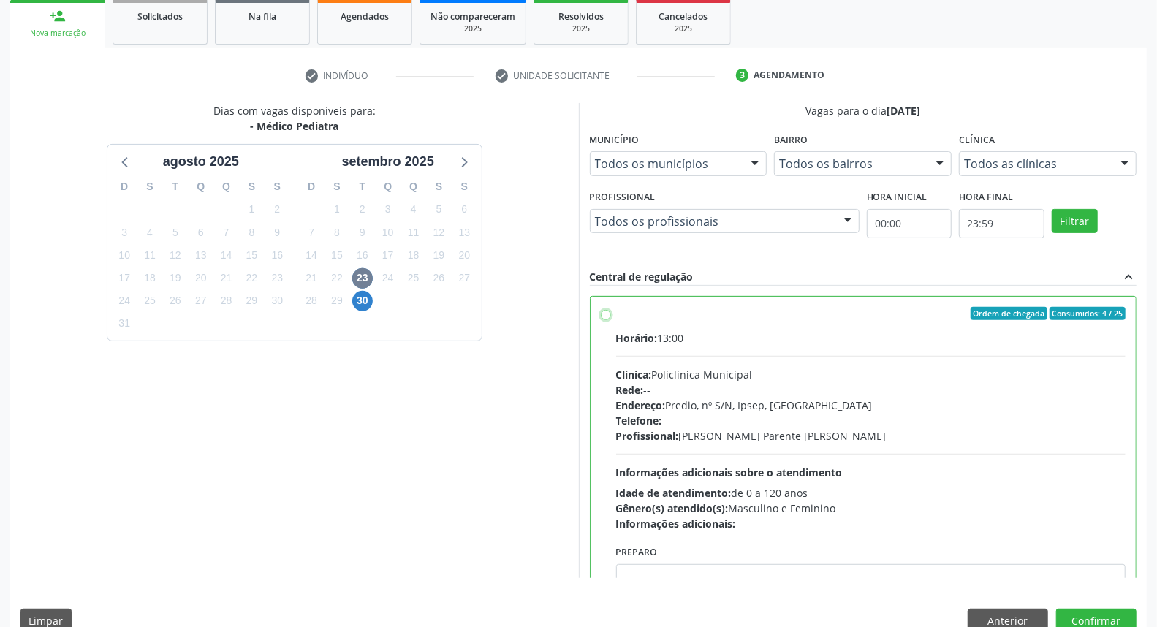
radio input "true"
click at [1113, 613] on button "Confirmar" at bounding box center [1096, 621] width 80 height 25
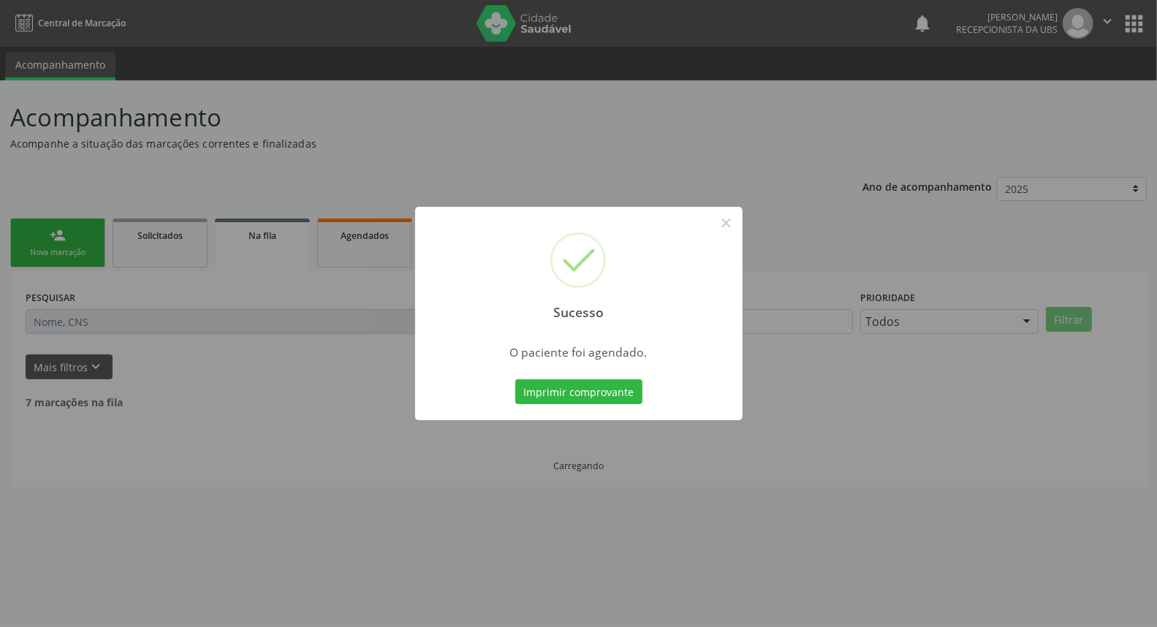
scroll to position [0, 0]
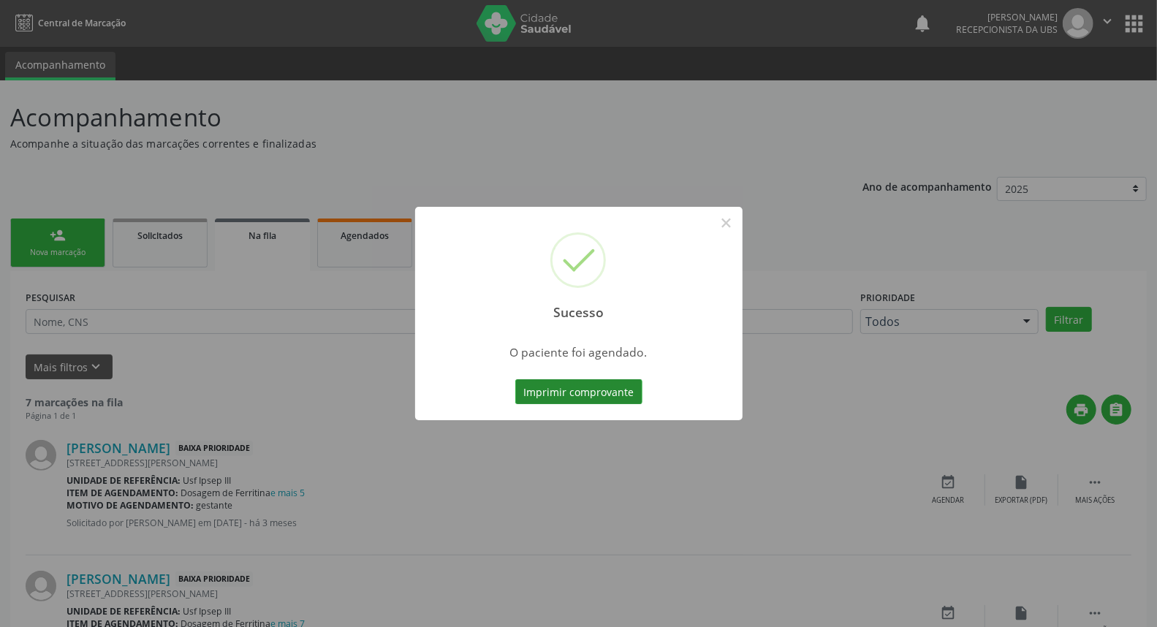
click at [568, 390] on button "Imprimir comprovante" at bounding box center [578, 391] width 127 height 25
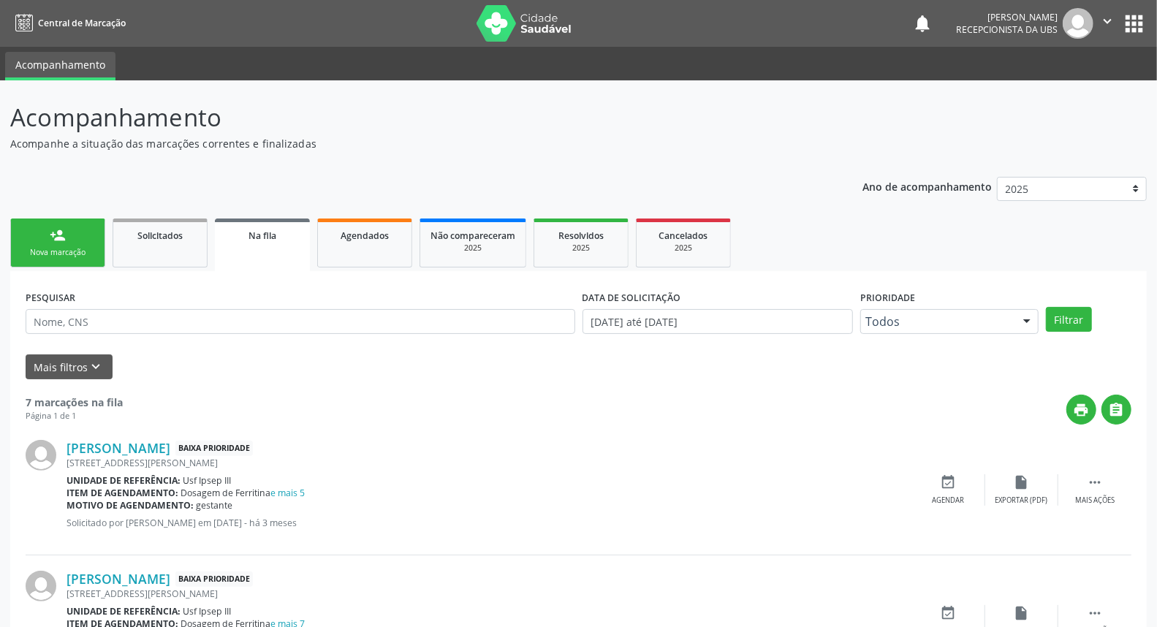
click at [68, 242] on link "person_add Nova marcação" at bounding box center [57, 243] width 95 height 49
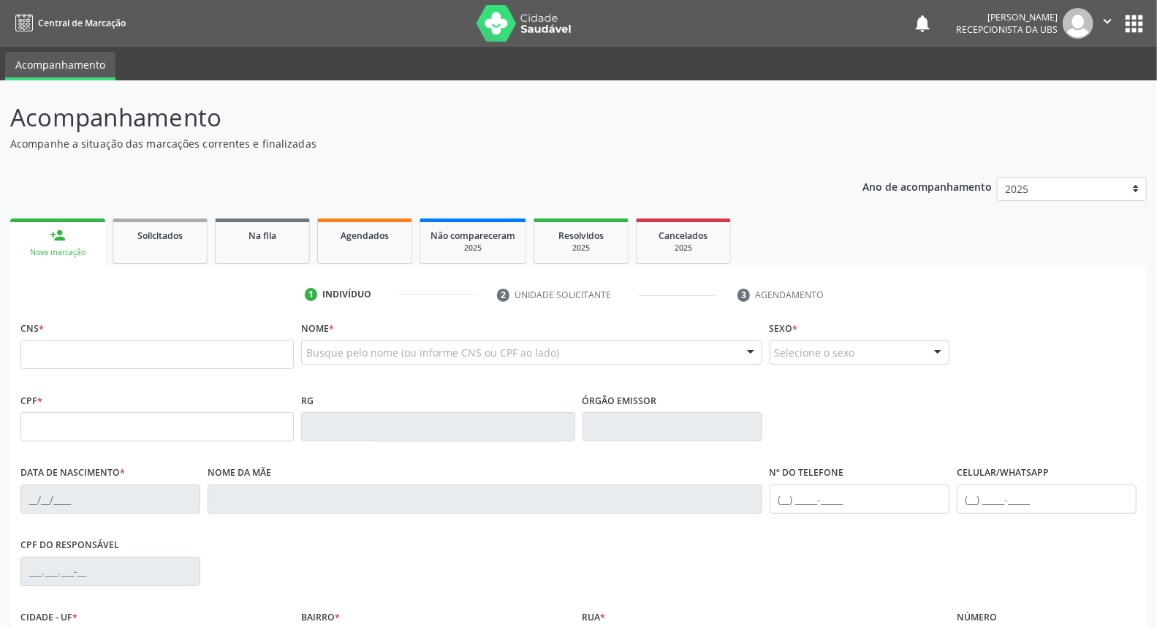
click at [68, 242] on link "person_add Nova marcação" at bounding box center [57, 243] width 95 height 49
click at [356, 338] on div "Nome * Busque pelo nome (ou informe CNS ou CPF ao lado) Nenhum resultado encont…" at bounding box center [531, 345] width 461 height 57
click at [333, 344] on div "Busque pelo nome (ou informe CNS ou CPF ao lado)" at bounding box center [531, 352] width 461 height 25
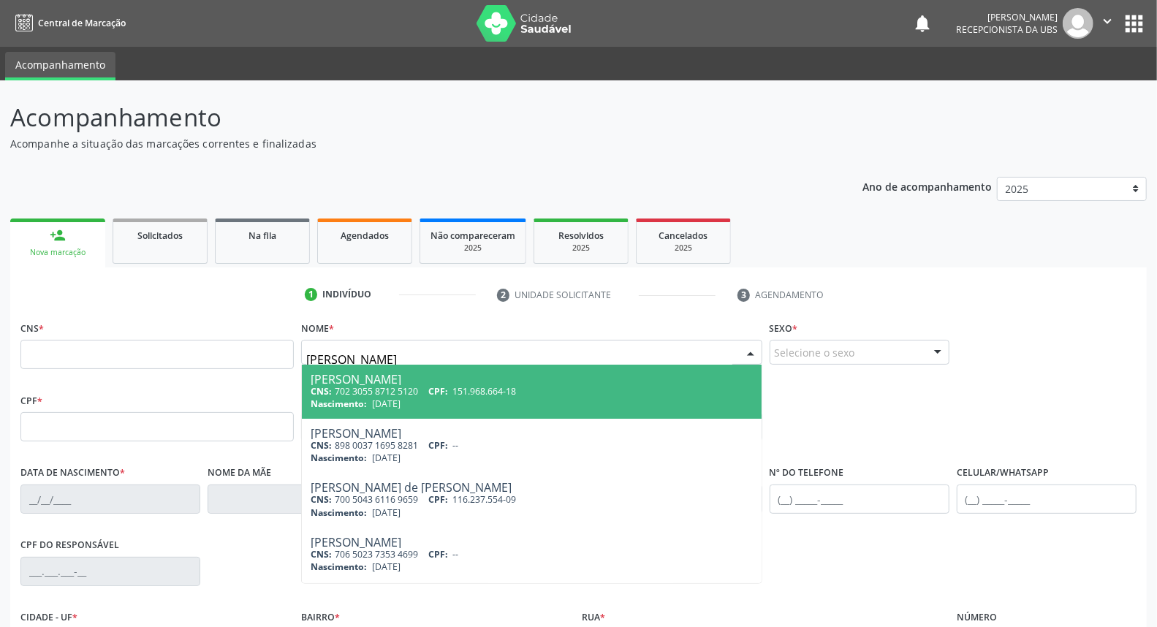
type input "micaelly de lima"
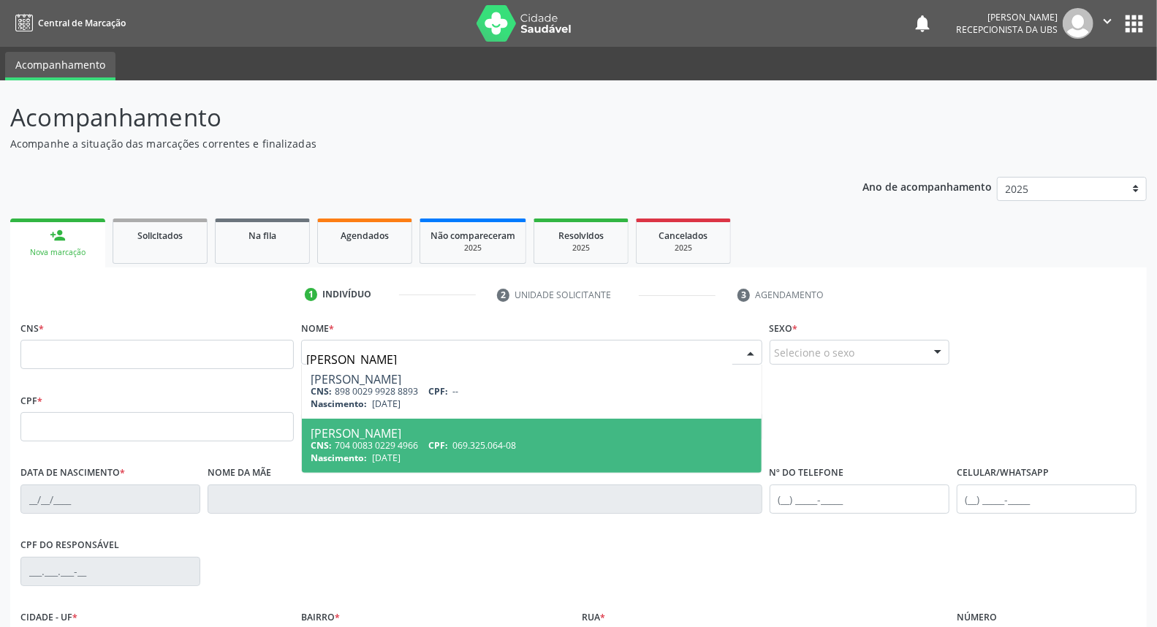
click at [466, 440] on span "069.325.064-08" at bounding box center [484, 445] width 64 height 12
type input "704 0083 0229 4966"
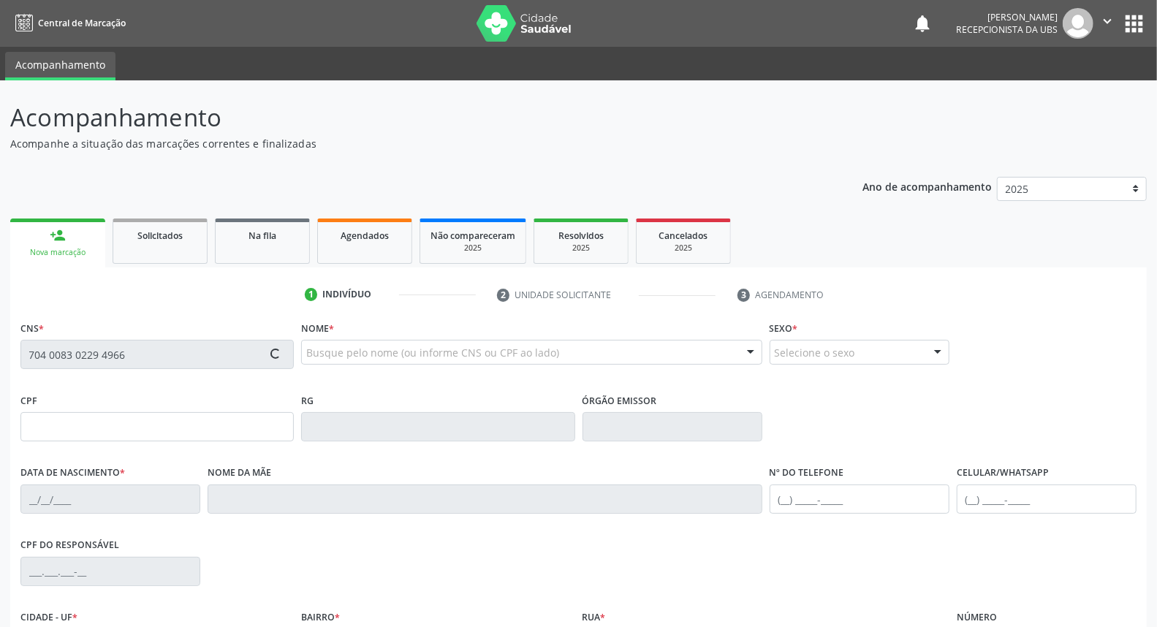
type input "069.325.064-08"
type input "12/04/1996"
type input "Marinalva dos Santos Lima Silva"
type input "(87) 99820-5154"
type input "131"
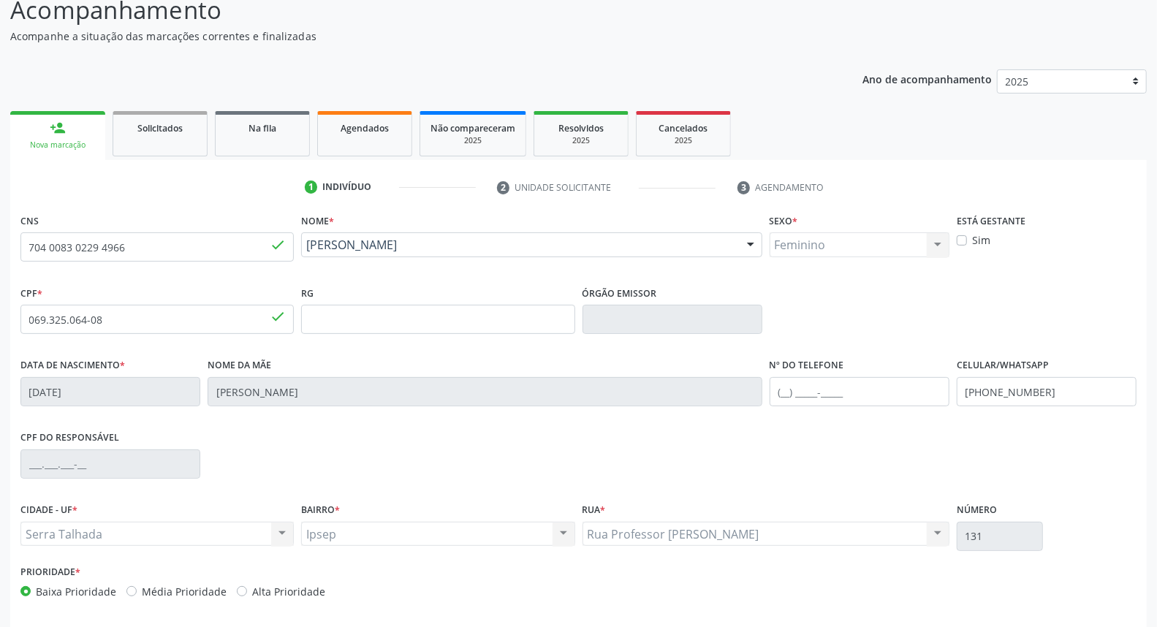
scroll to position [164, 0]
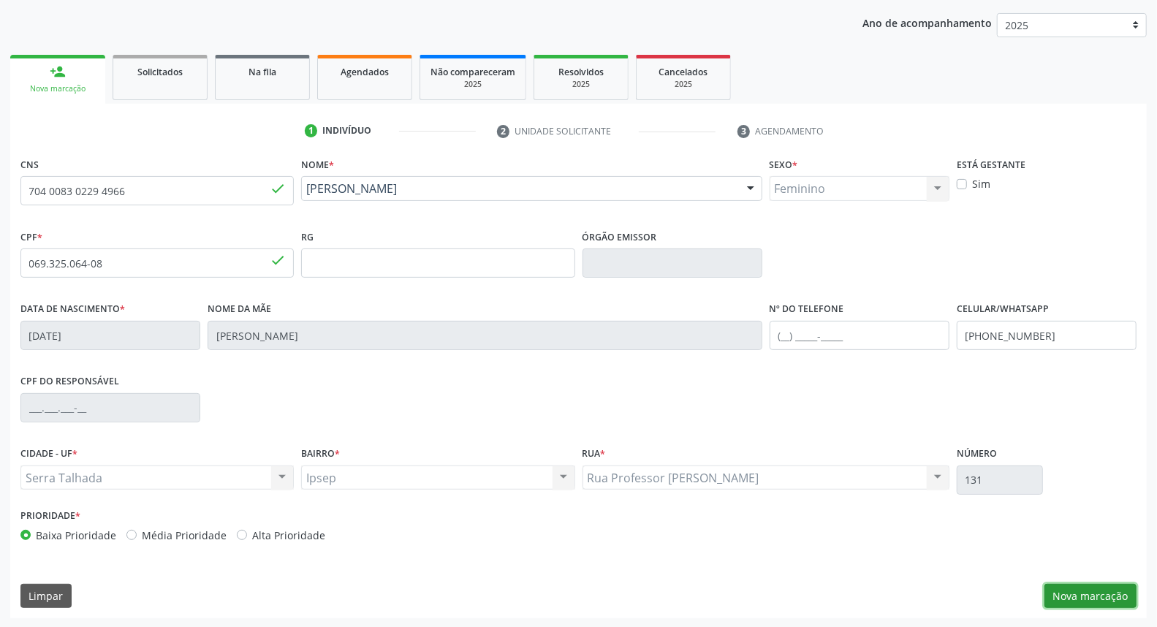
click at [1099, 592] on button "Nova marcação" at bounding box center [1091, 596] width 92 height 25
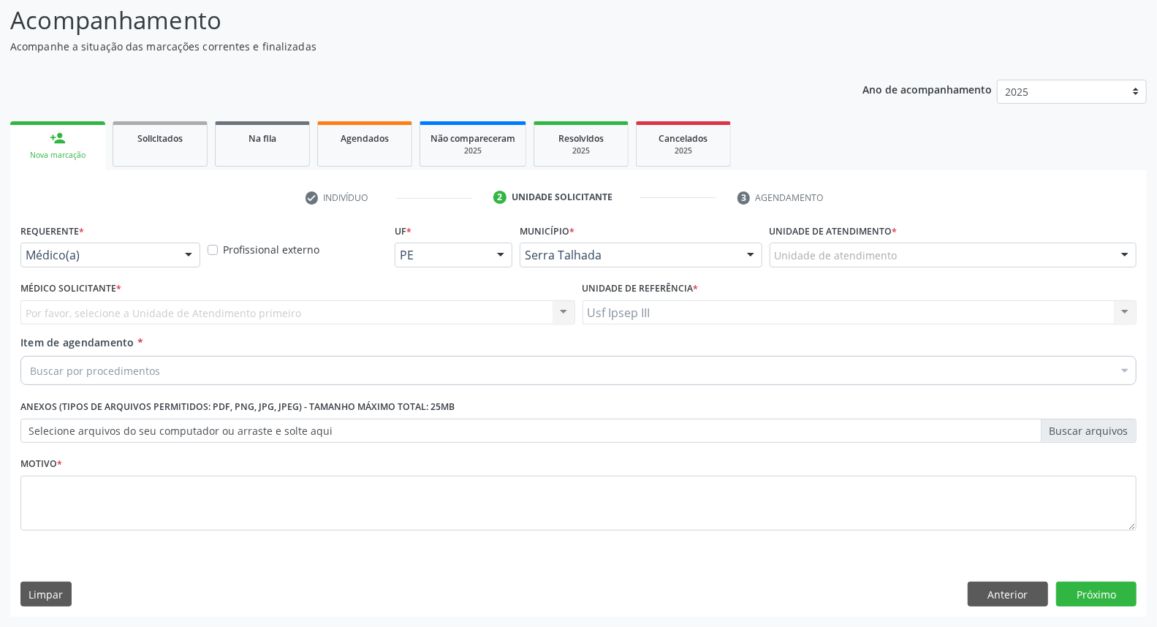
scroll to position [96, 0]
click at [190, 251] on div at bounding box center [189, 256] width 22 height 25
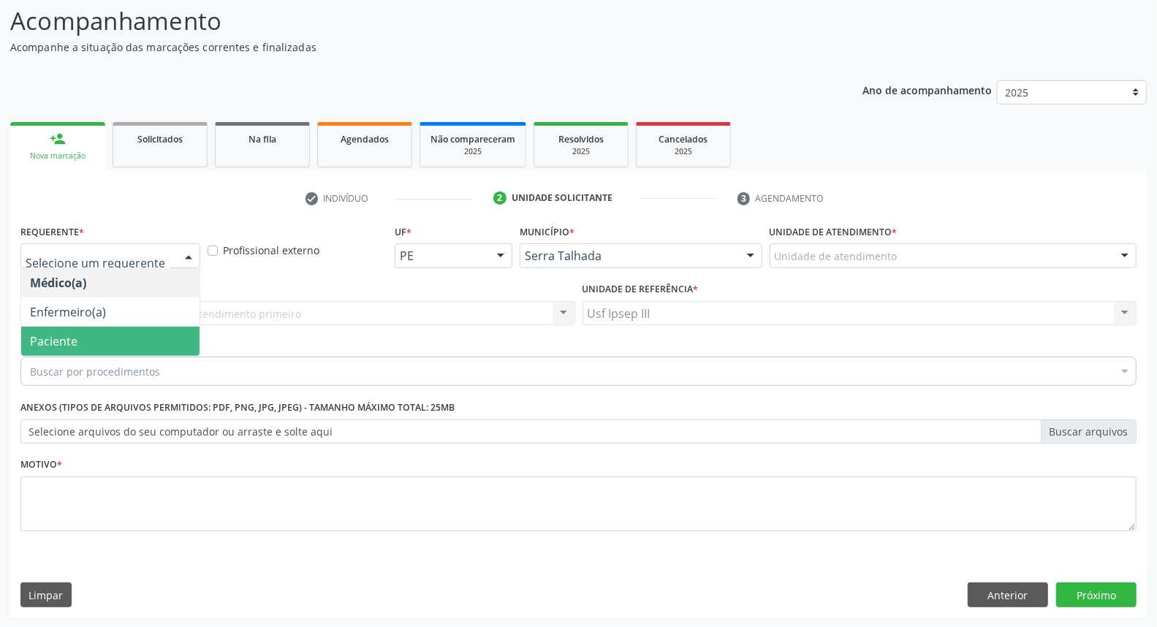
click at [156, 336] on span "Paciente" at bounding box center [110, 341] width 178 height 29
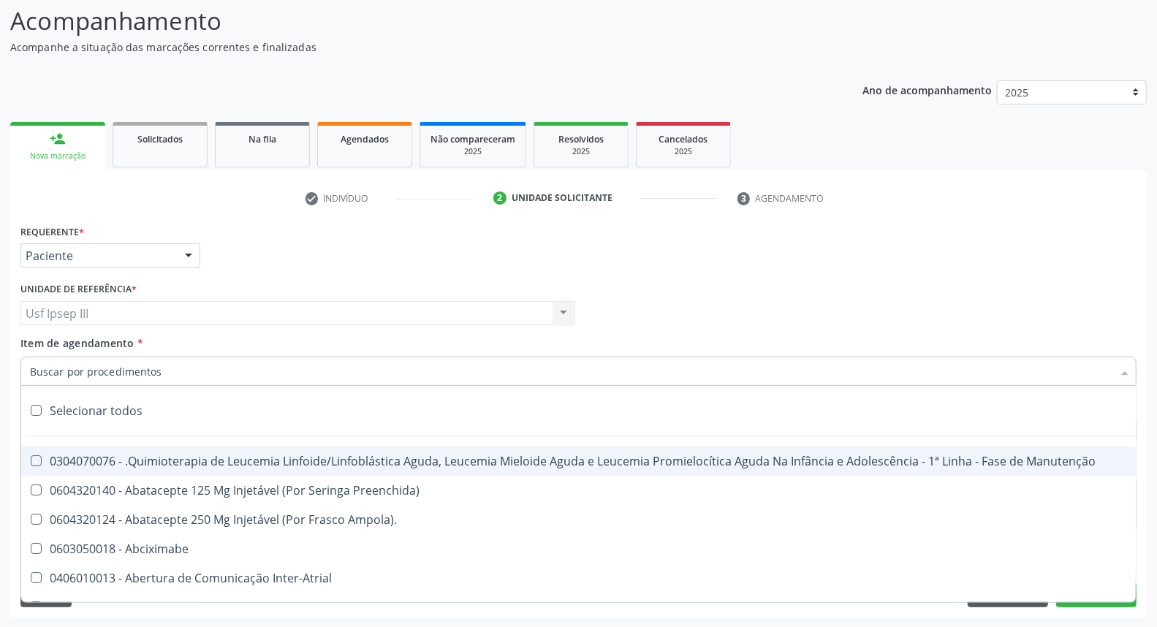
click at [205, 369] on div at bounding box center [578, 371] width 1116 height 29
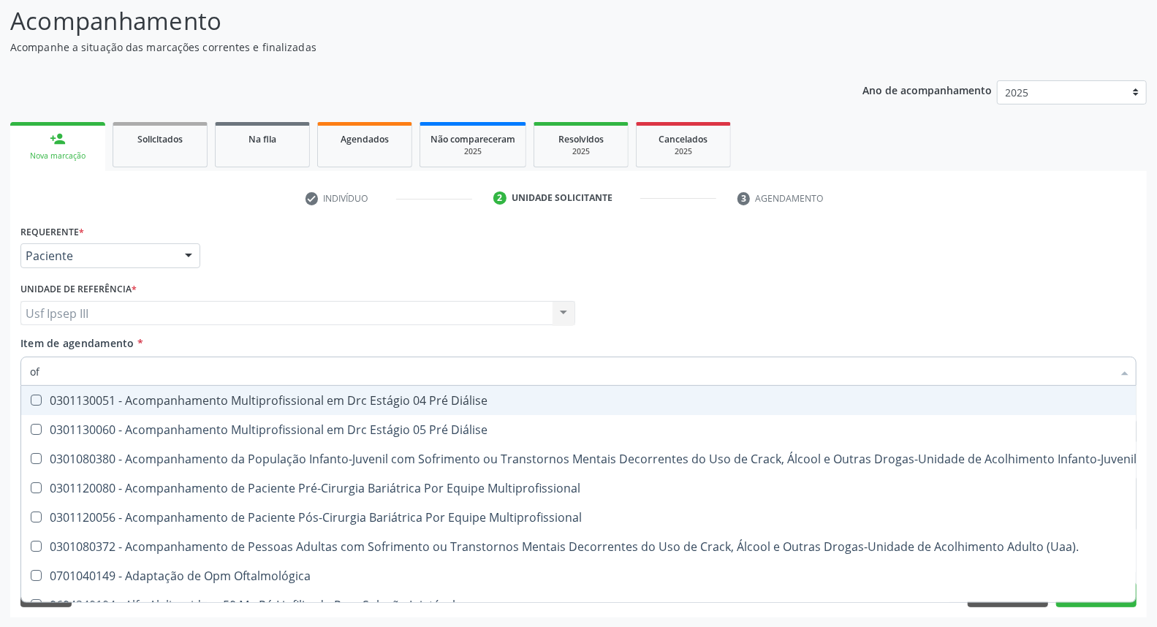
type input "o"
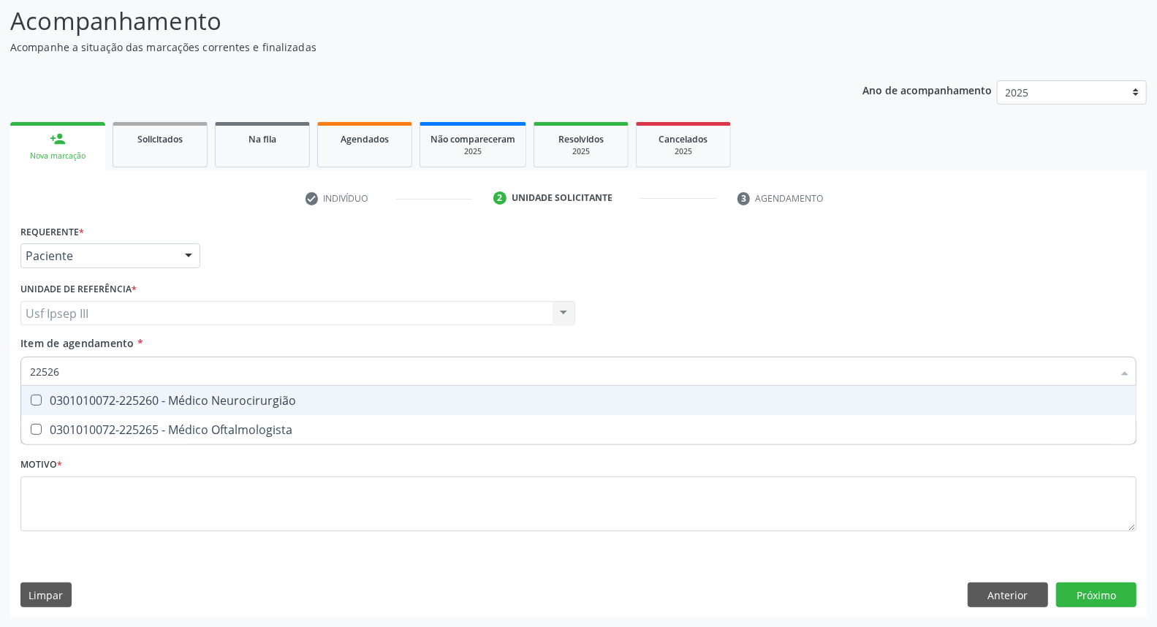
type input "225265"
click at [218, 395] on div "0301010072-225265 - Médico Oftalmologista" at bounding box center [578, 401] width 1097 height 12
checkbox Oftalmologista "true"
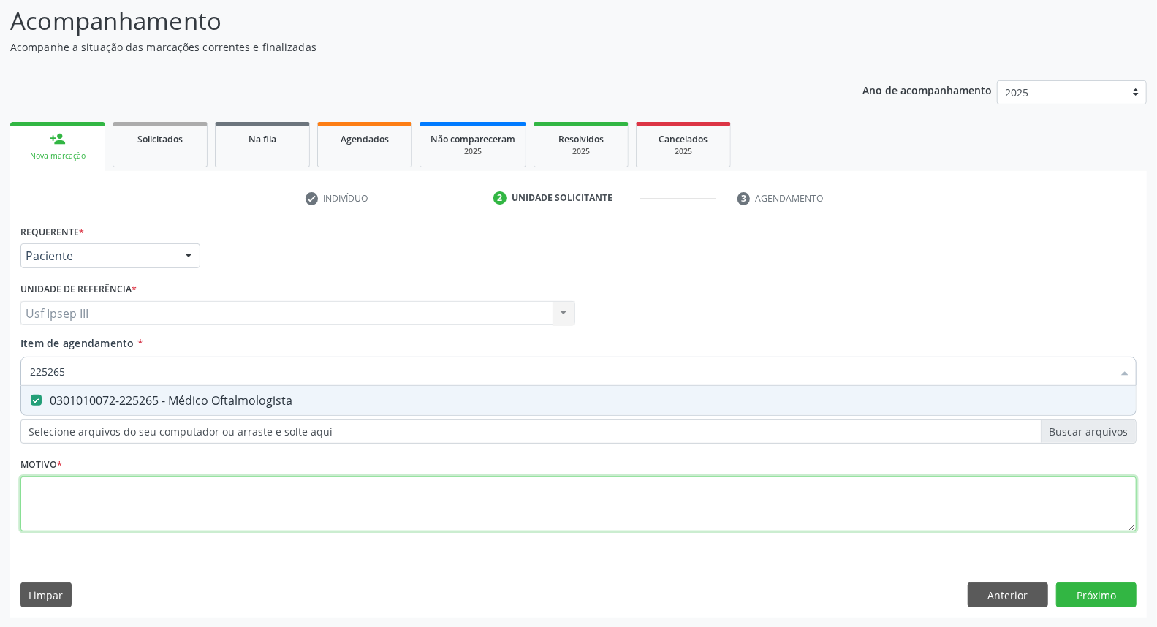
click at [181, 495] on div "Requerente * Paciente Médico(a) Enfermeiro(a) Paciente Nenhum resultado encontr…" at bounding box center [578, 386] width 1116 height 331
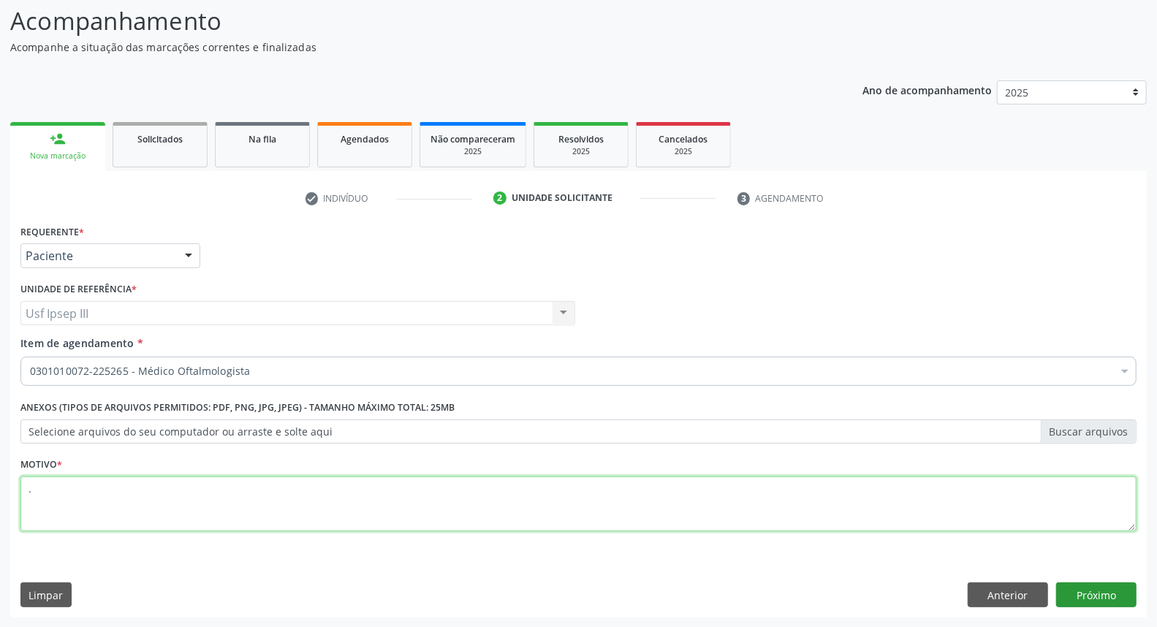
type textarea "."
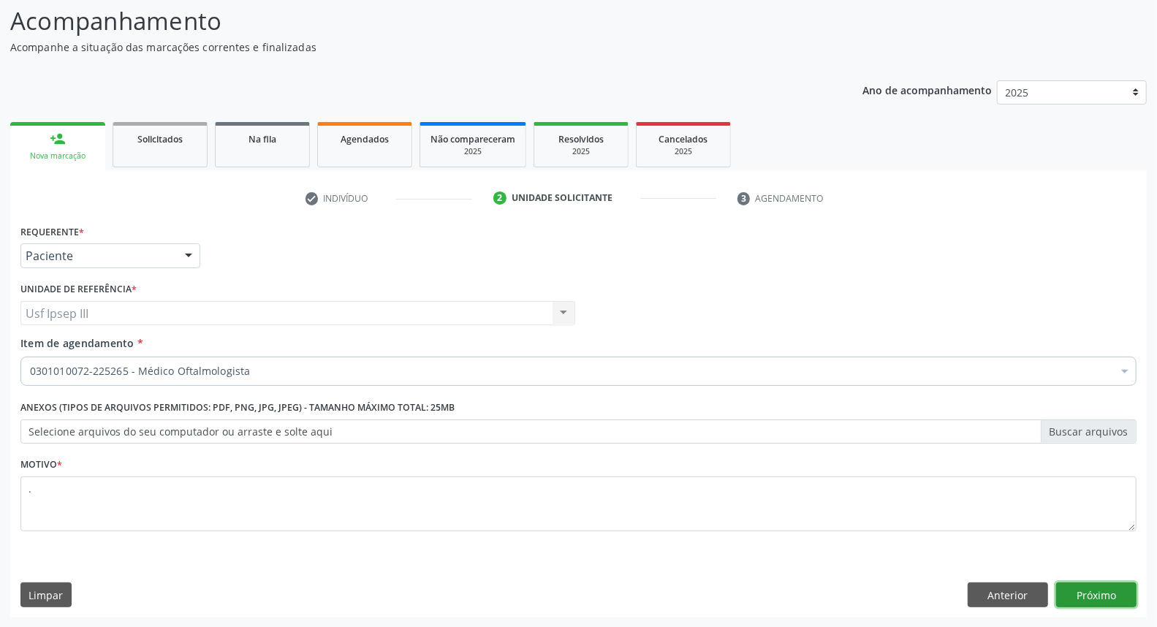
click at [1113, 594] on button "Próximo" at bounding box center [1096, 595] width 80 height 25
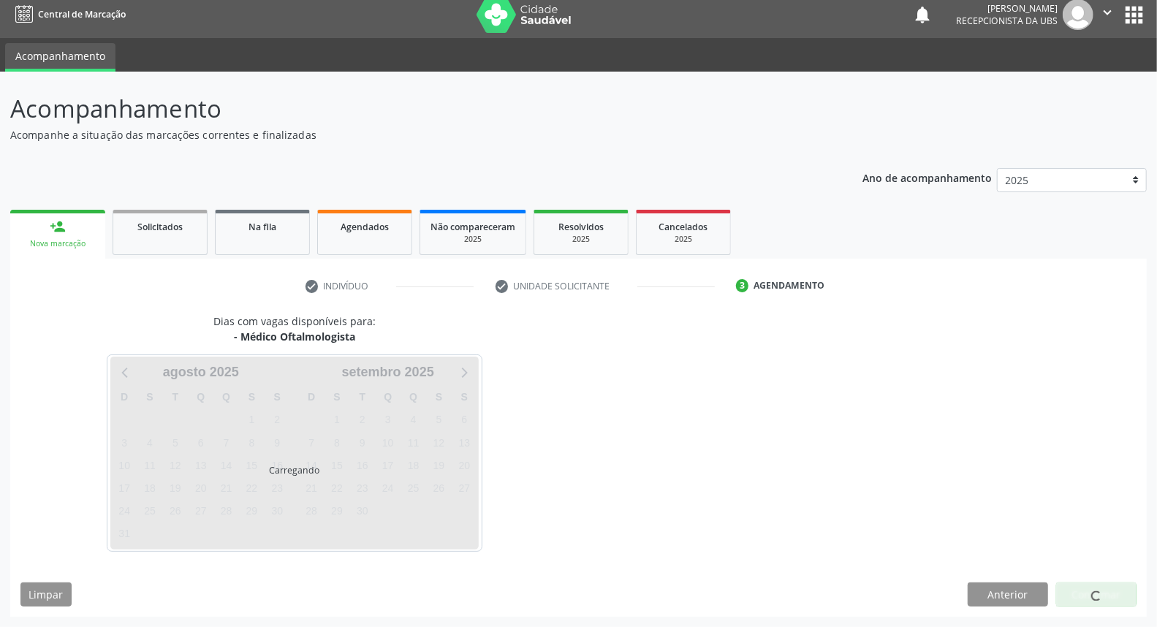
scroll to position [8, 0]
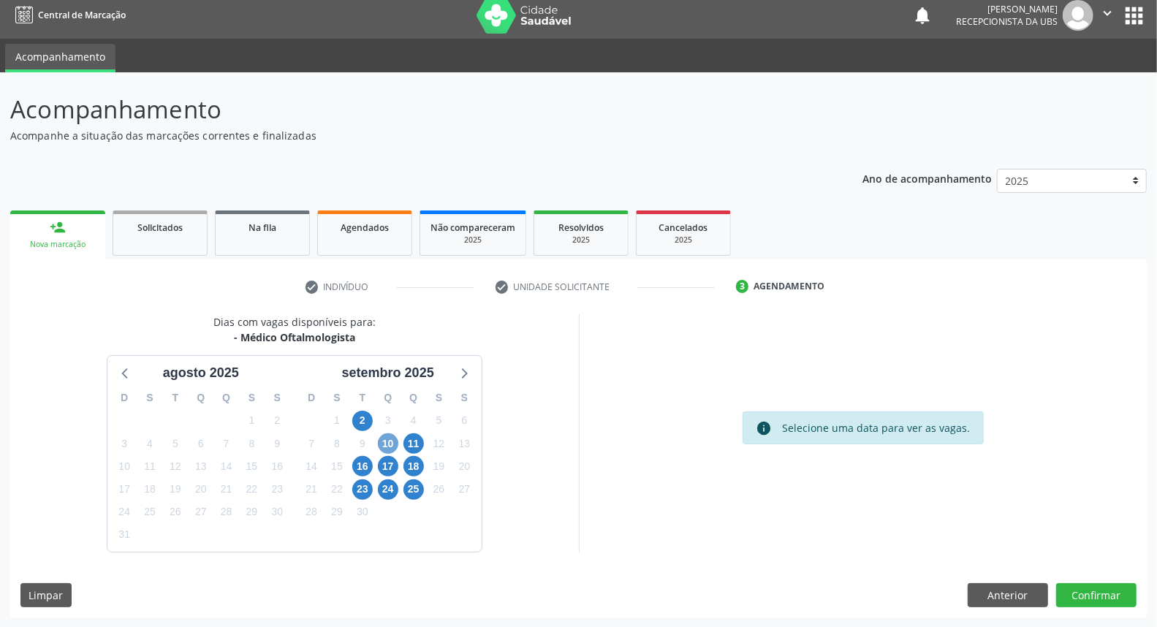
click at [389, 436] on span "10" at bounding box center [388, 443] width 20 height 20
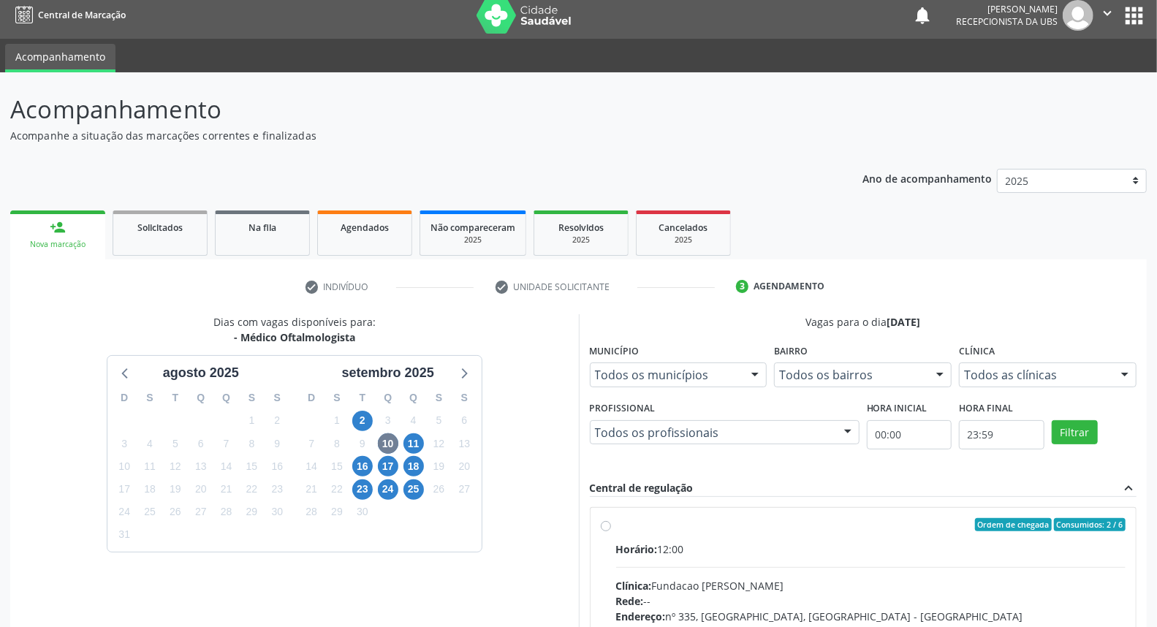
click at [611, 531] on input "Ordem de chegada Consumidos: 2 / 6 Horário: 12:00 Clínica: Fundacao Altino Vent…" at bounding box center [606, 524] width 10 height 13
radio input "true"
drag, startPoint x: 1156, startPoint y: 614, endPoint x: 1167, endPoint y: 615, distance: 10.3
click at [1156, 615] on html "Central de Marcação notifications Maria Gorete da Silva Lima Recepcionista da U…" at bounding box center [578, 305] width 1157 height 627
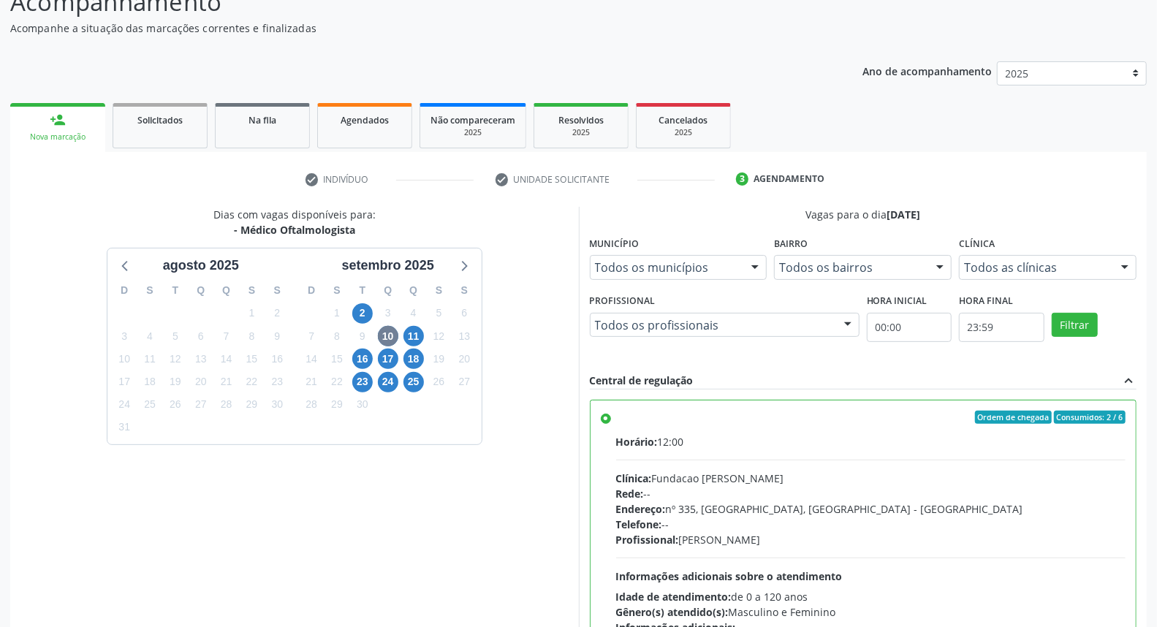
scroll to position [245, 0]
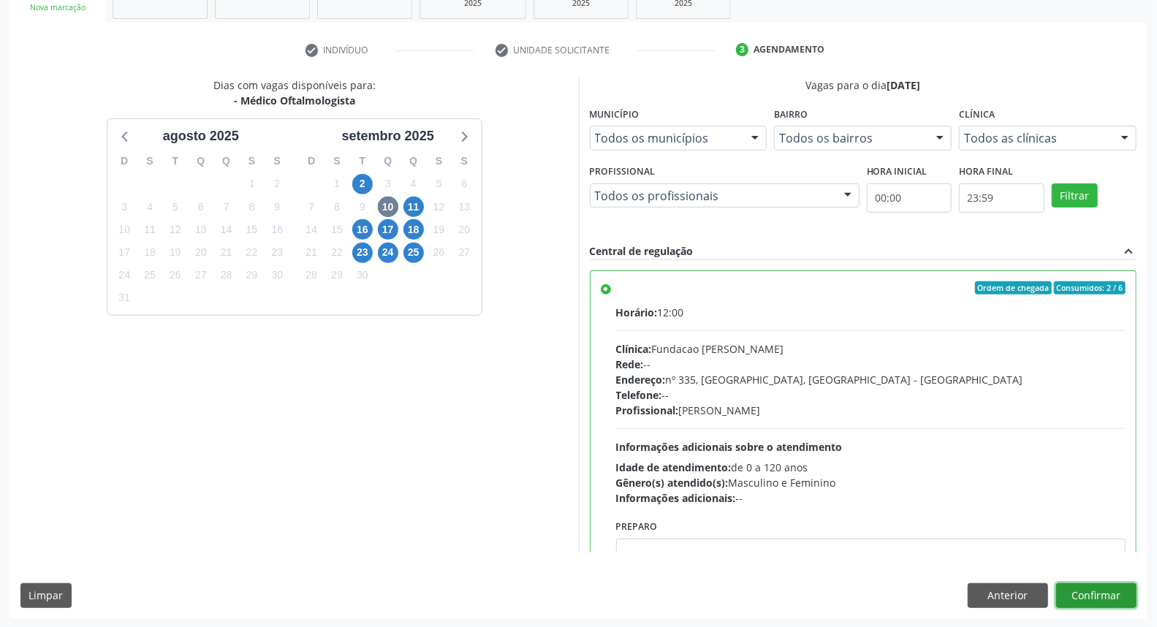
click at [1086, 594] on button "Confirmar" at bounding box center [1096, 595] width 80 height 25
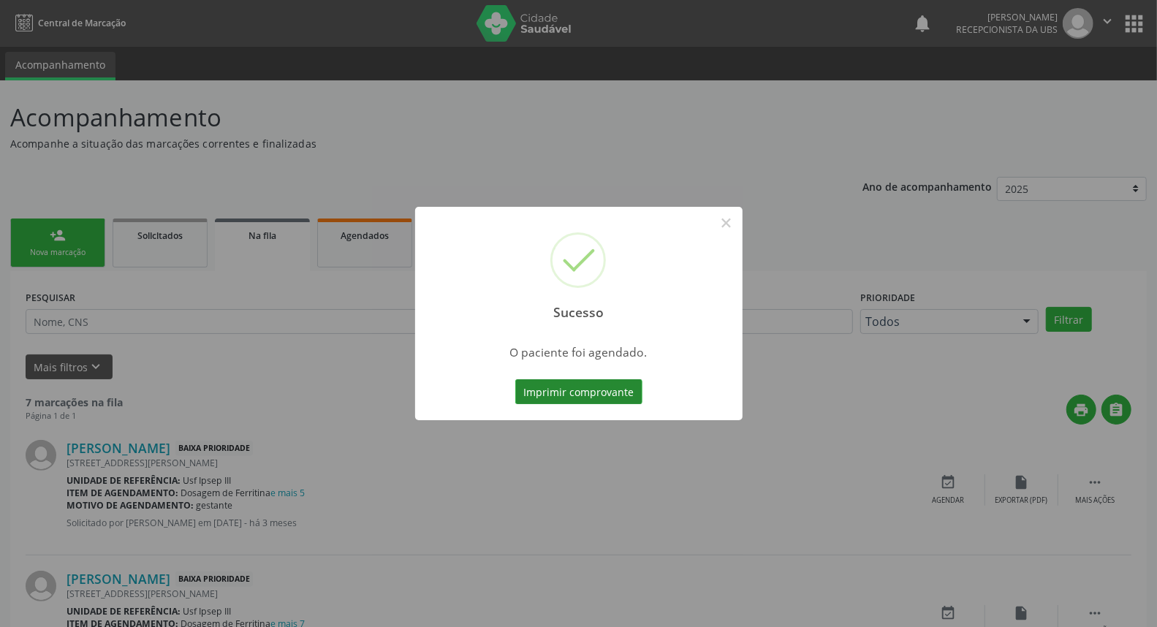
click at [594, 383] on button "Imprimir comprovante" at bounding box center [578, 391] width 127 height 25
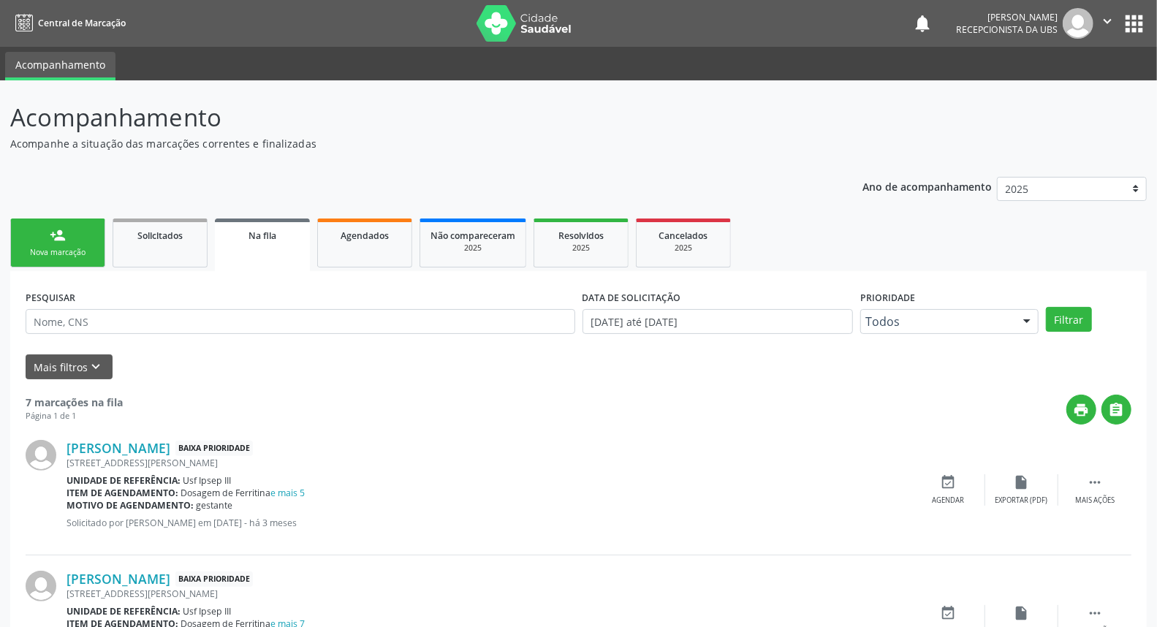
click at [63, 252] on div "Nova marcação" at bounding box center [57, 252] width 73 height 11
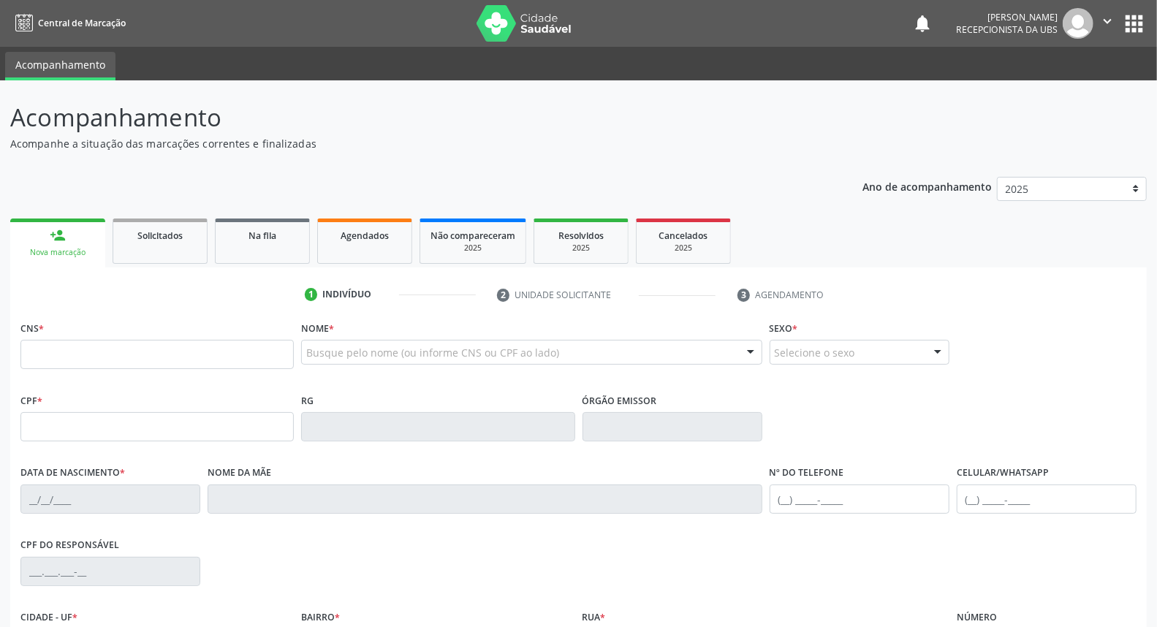
click at [75, 243] on link "person_add Nova marcação" at bounding box center [57, 243] width 95 height 49
click at [319, 341] on div at bounding box center [531, 352] width 461 height 25
